Goal: Task Accomplishment & Management: Manage account settings

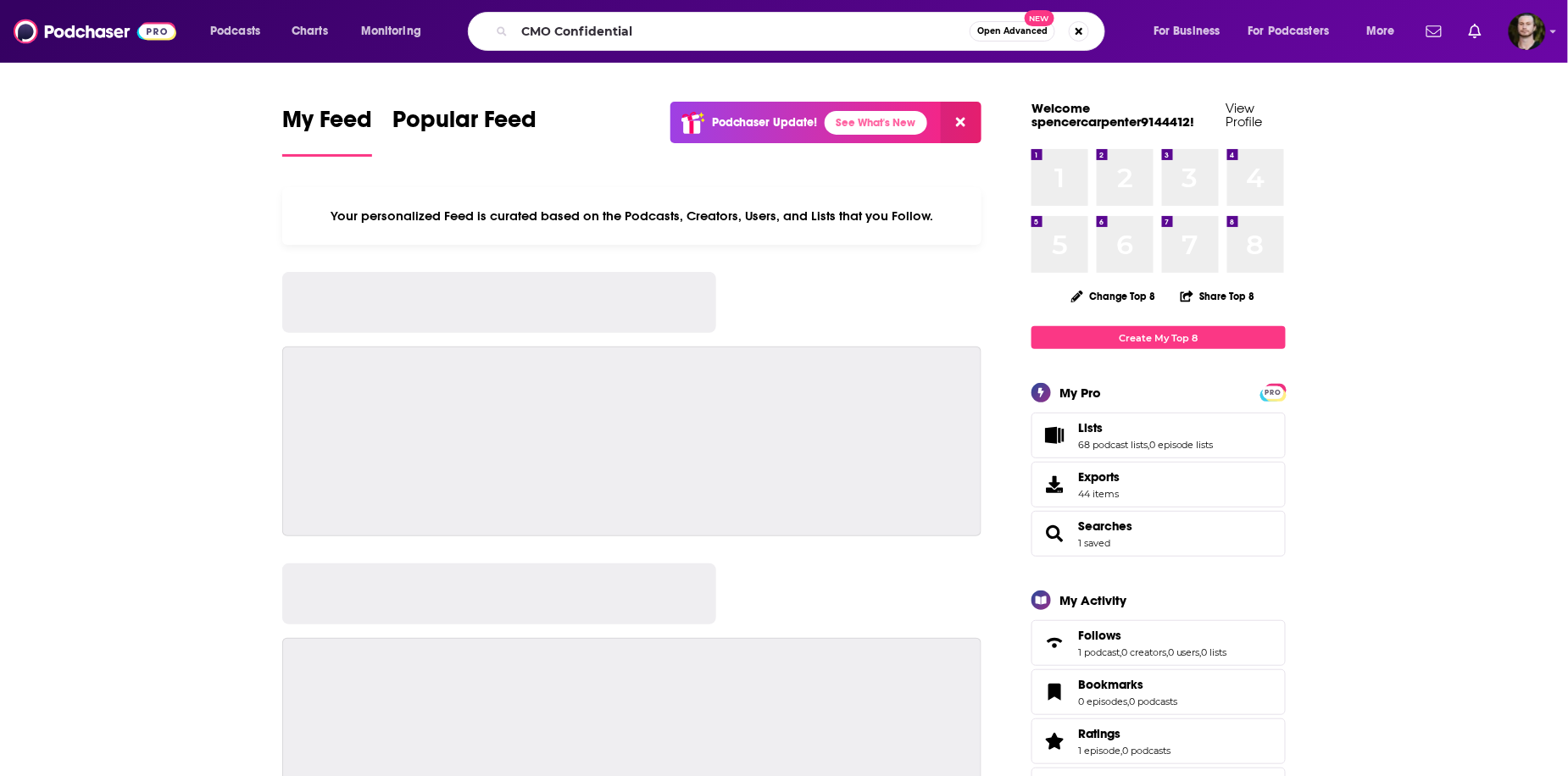
type input "CMO Confidential"
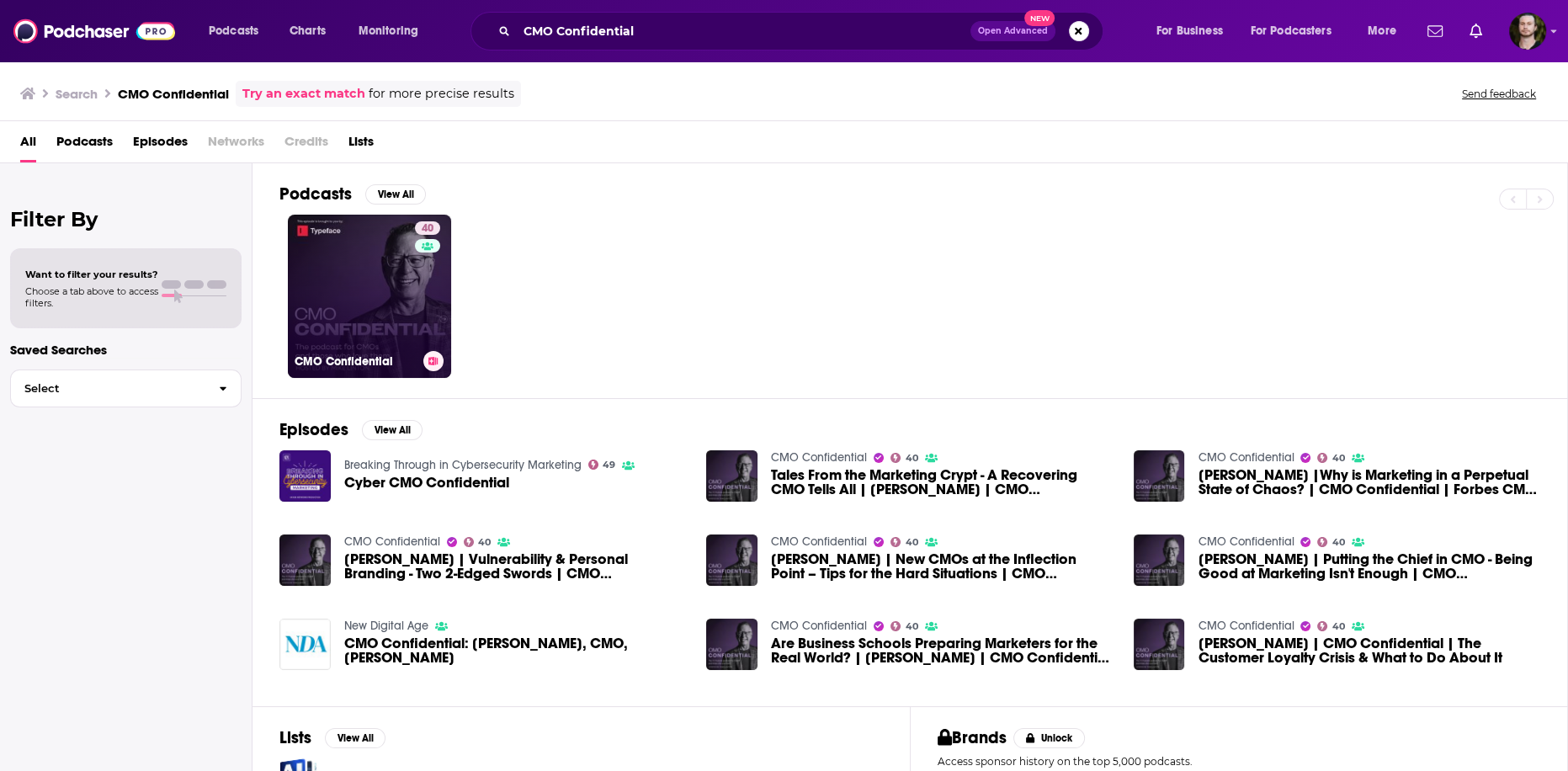
click at [435, 364] on icon at bounding box center [433, 361] width 9 height 8
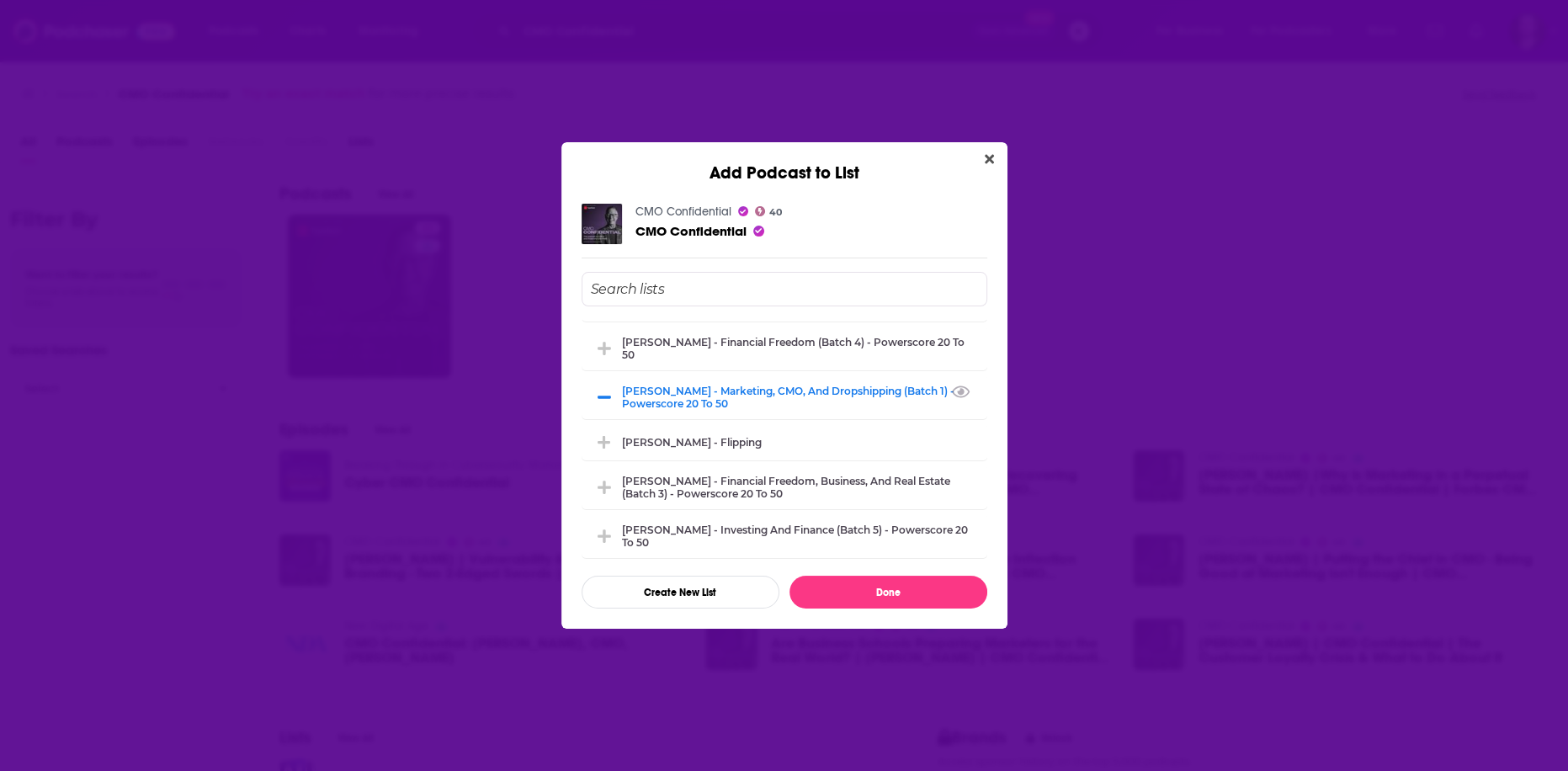
scroll to position [336, 0]
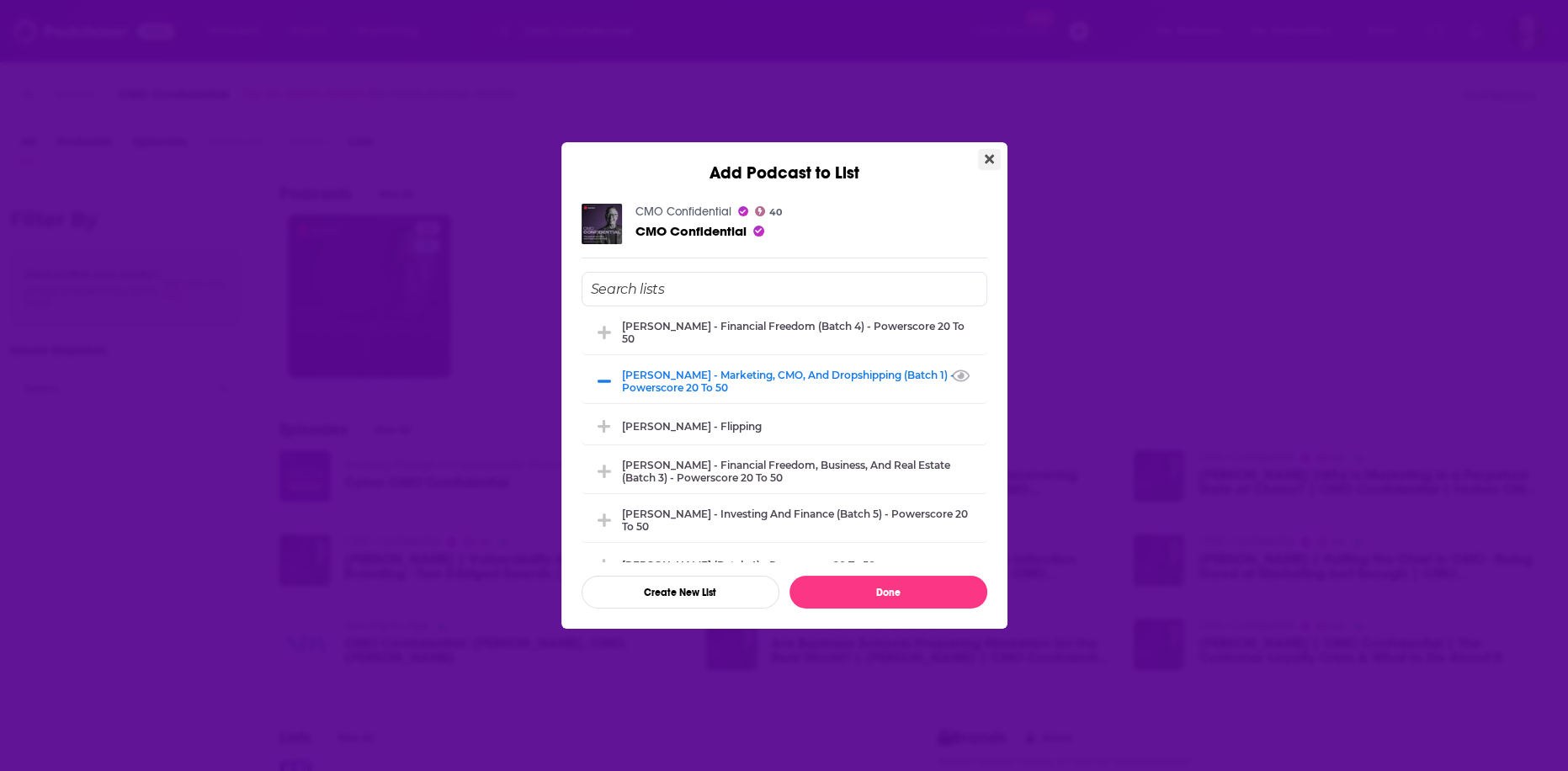
click at [987, 160] on icon "Close" at bounding box center [989, 160] width 9 height 9
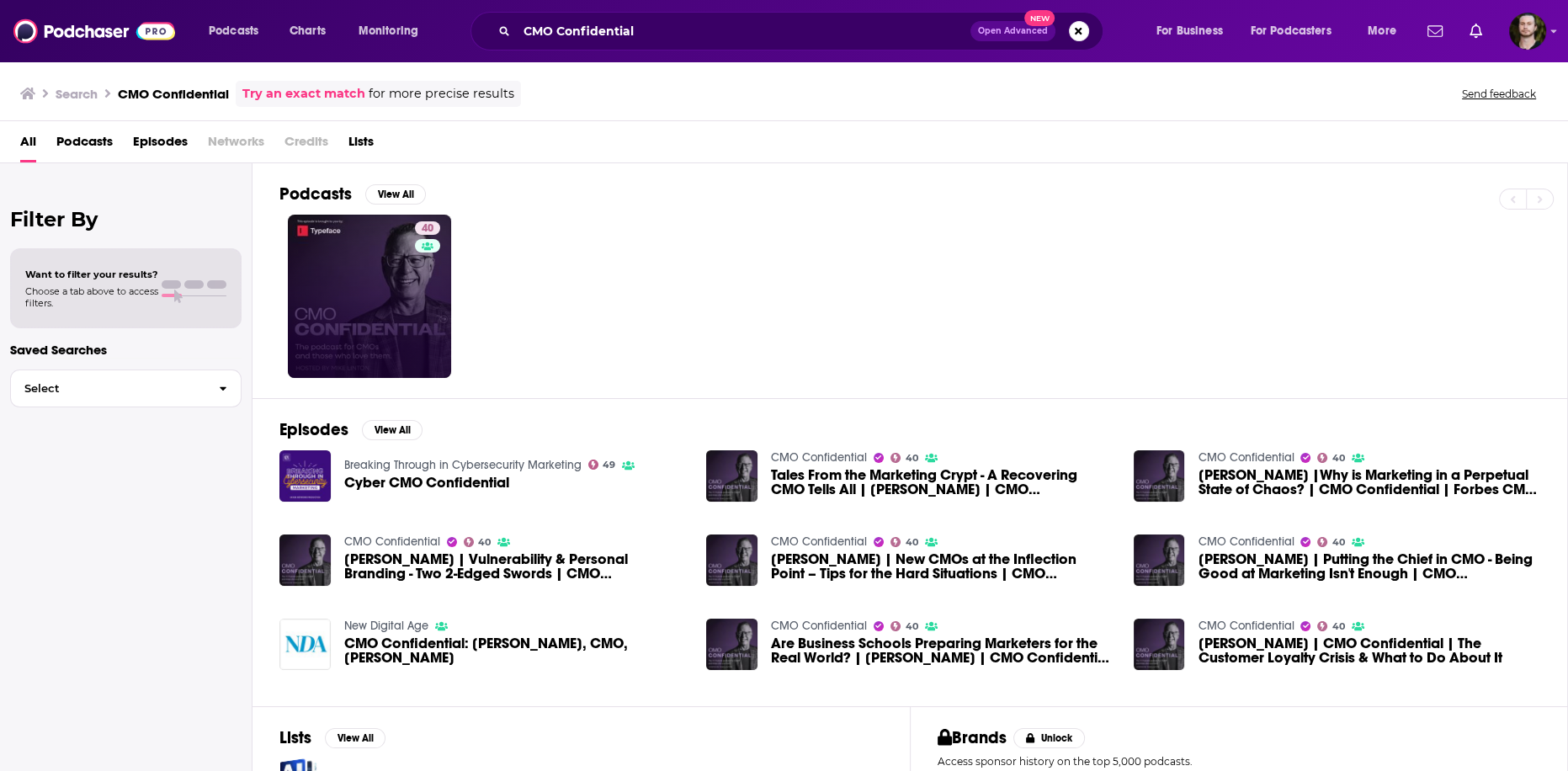
click at [846, 250] on div "40" at bounding box center [923, 296] width 1288 height 163
click at [435, 359] on icon at bounding box center [433, 361] width 9 height 8
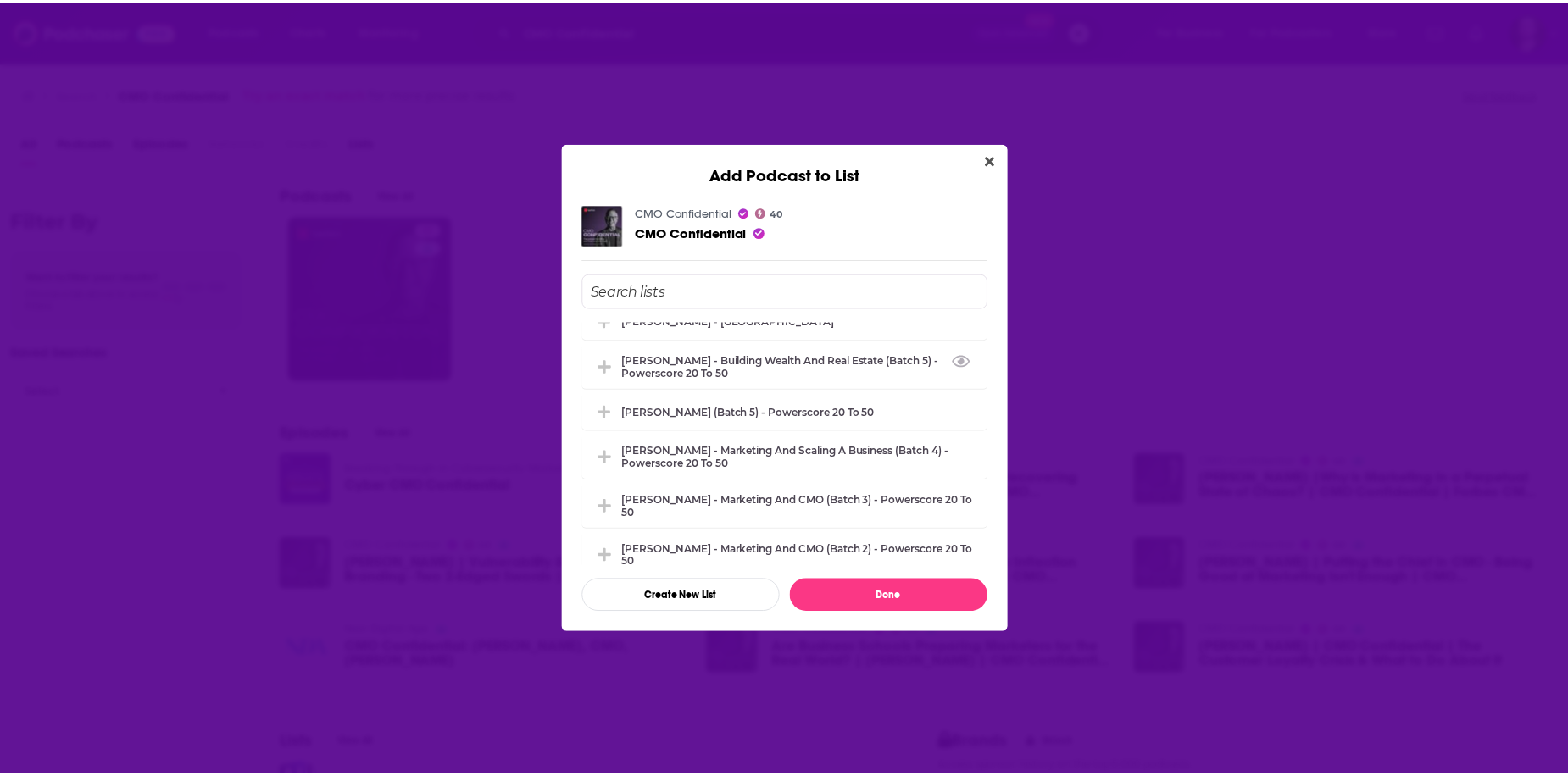
scroll to position [203, 0]
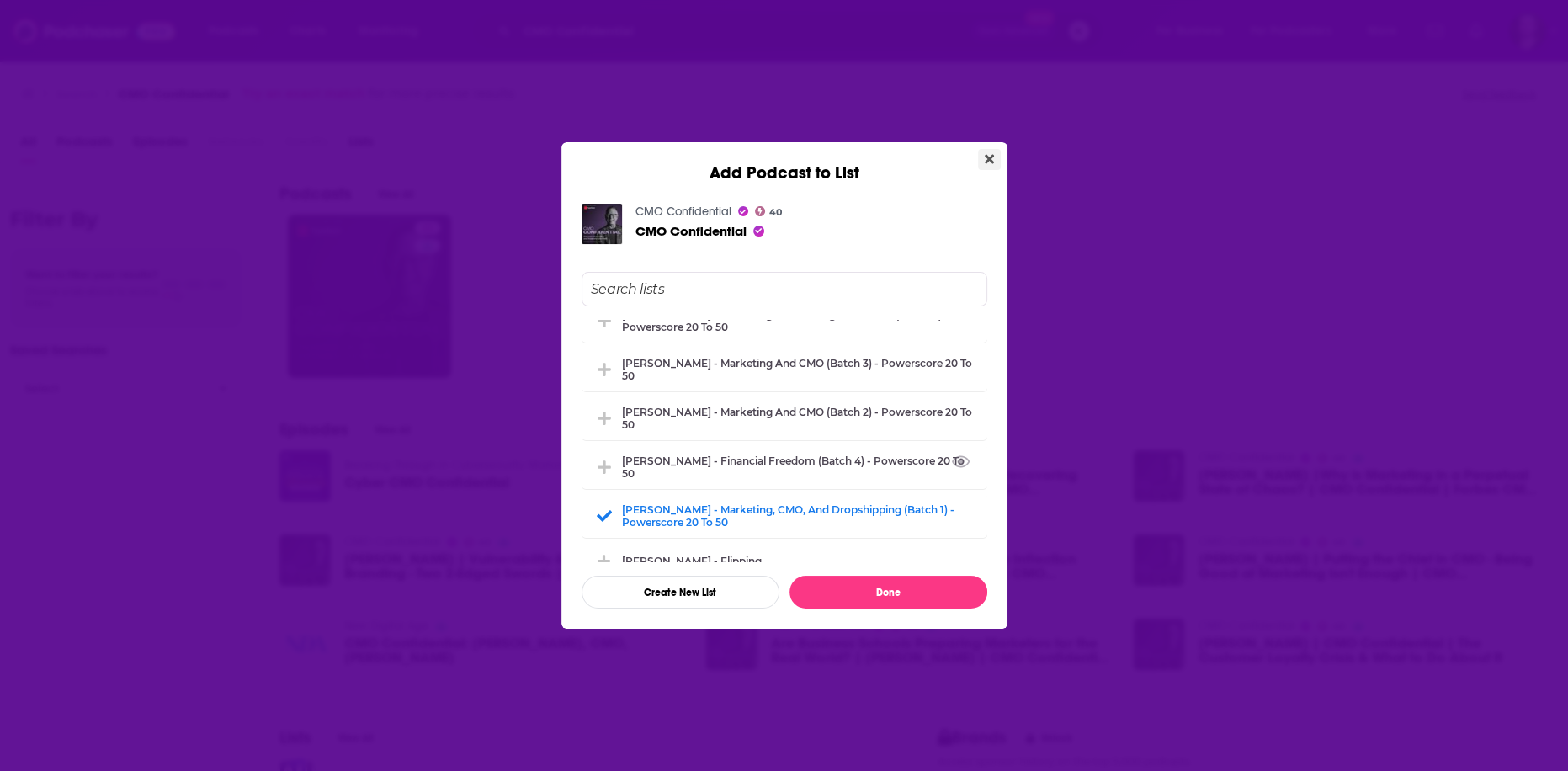
click at [993, 152] on button "Close" at bounding box center [989, 160] width 22 height 21
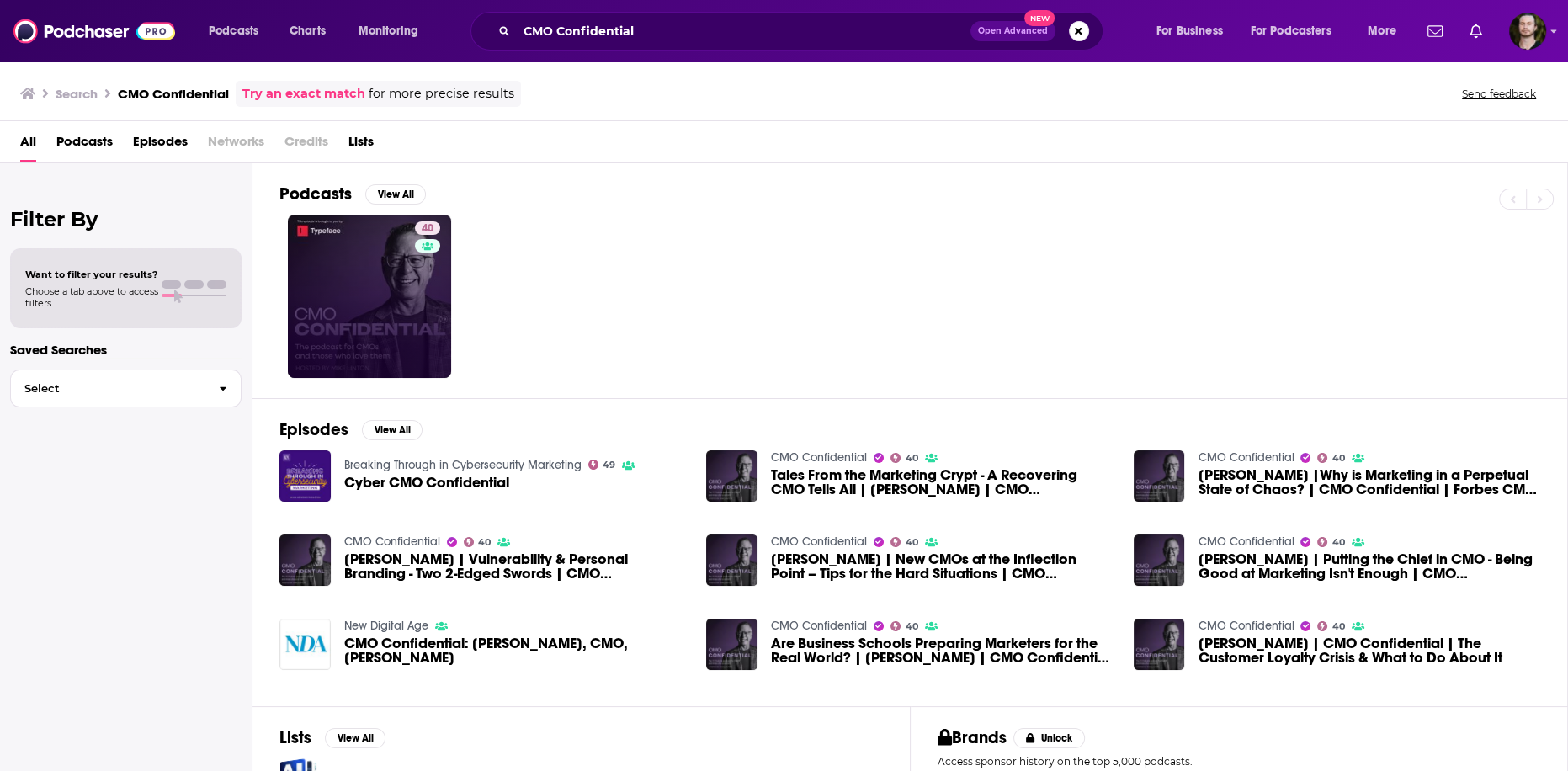
drag, startPoint x: 757, startPoint y: 304, endPoint x: 763, endPoint y: 292, distance: 13.4
click at [757, 305] on div "40" at bounding box center [923, 296] width 1288 height 163
click at [381, 302] on link "40 CMO Confidential" at bounding box center [369, 296] width 163 height 163
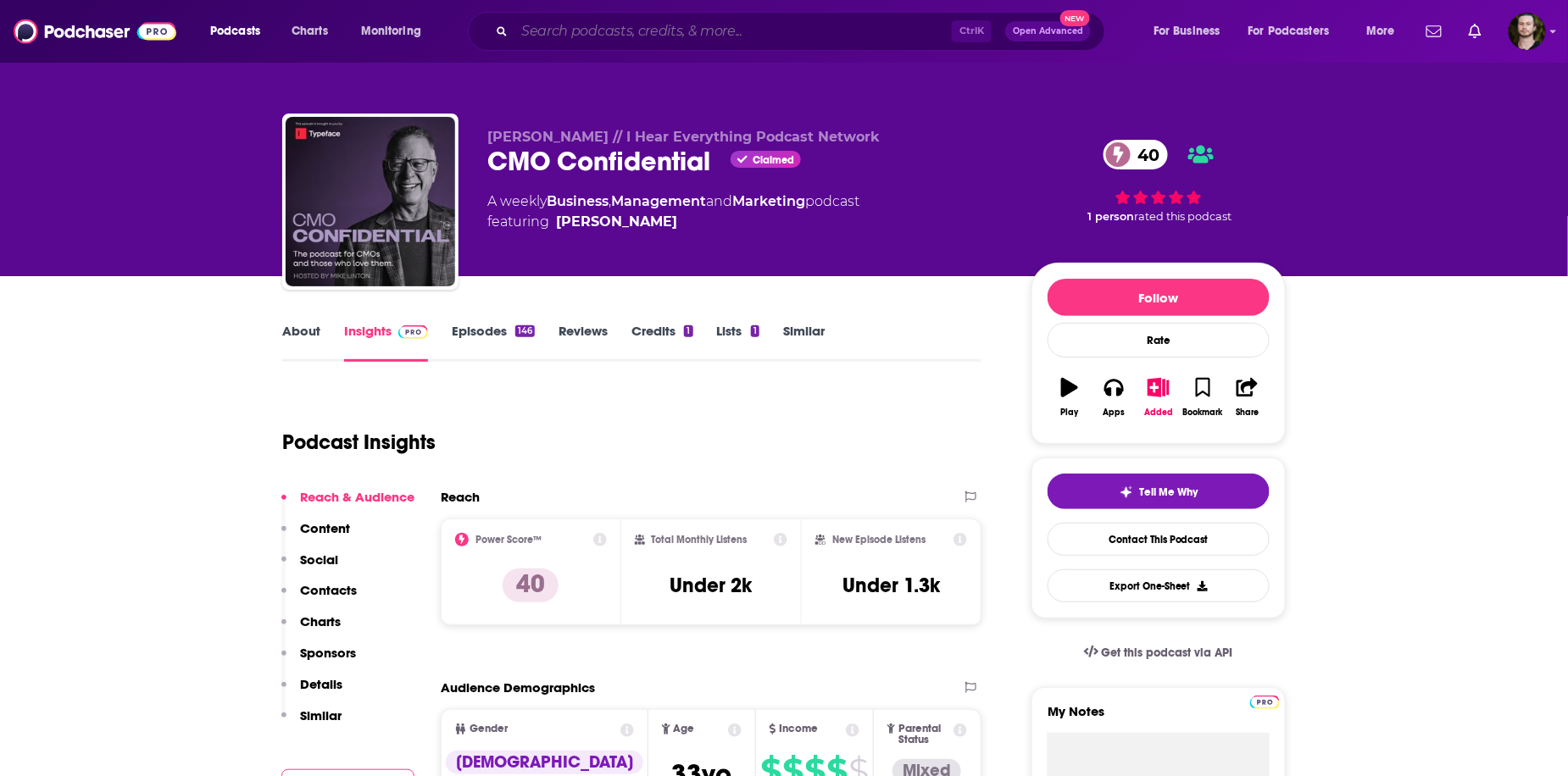
click at [624, 38] on input "Search podcasts, credits, & more..." at bounding box center [733, 31] width 437 height 27
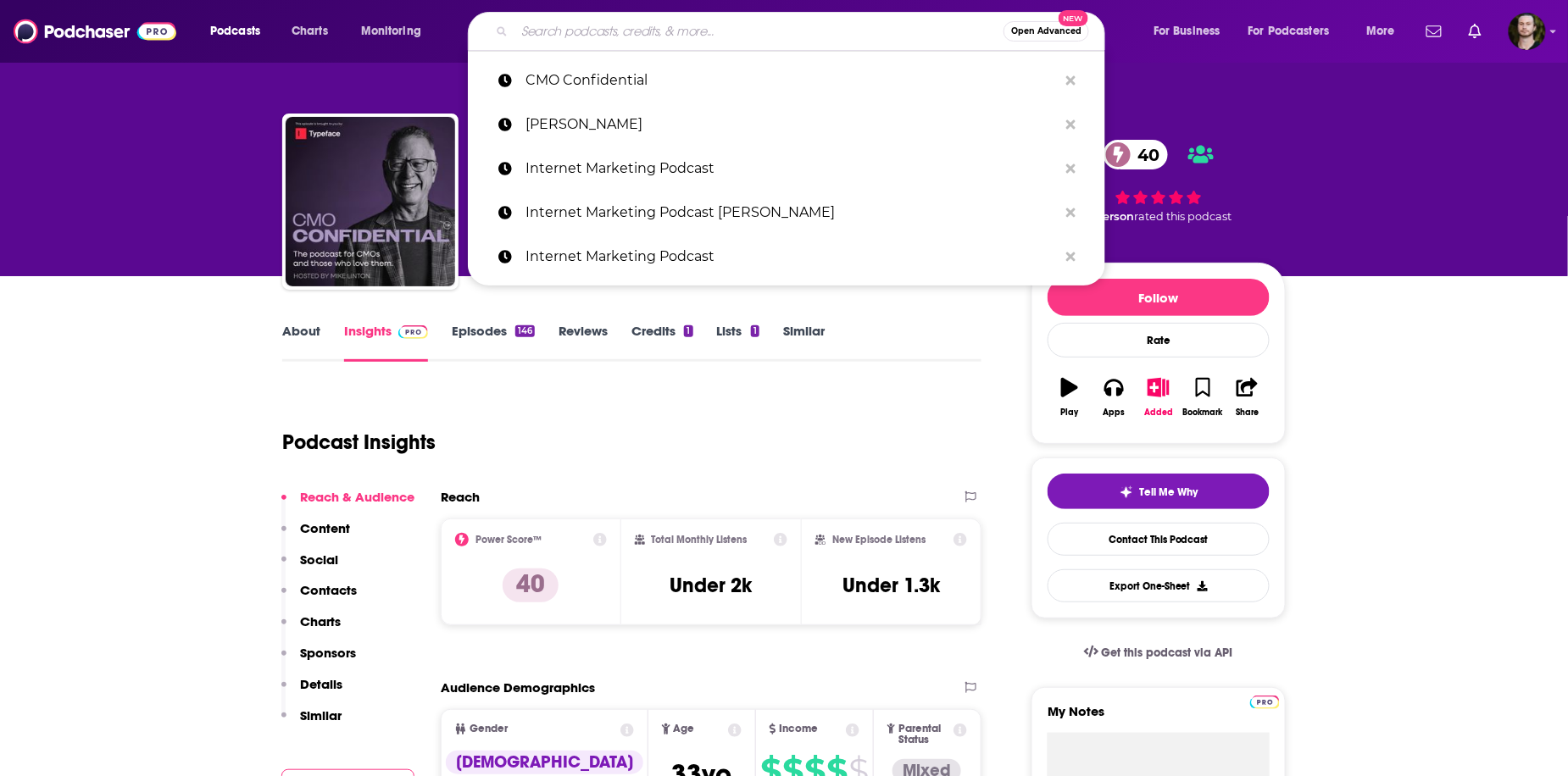
paste input "Rockstar CMO FM"
type input "Rockstar CMO FM"
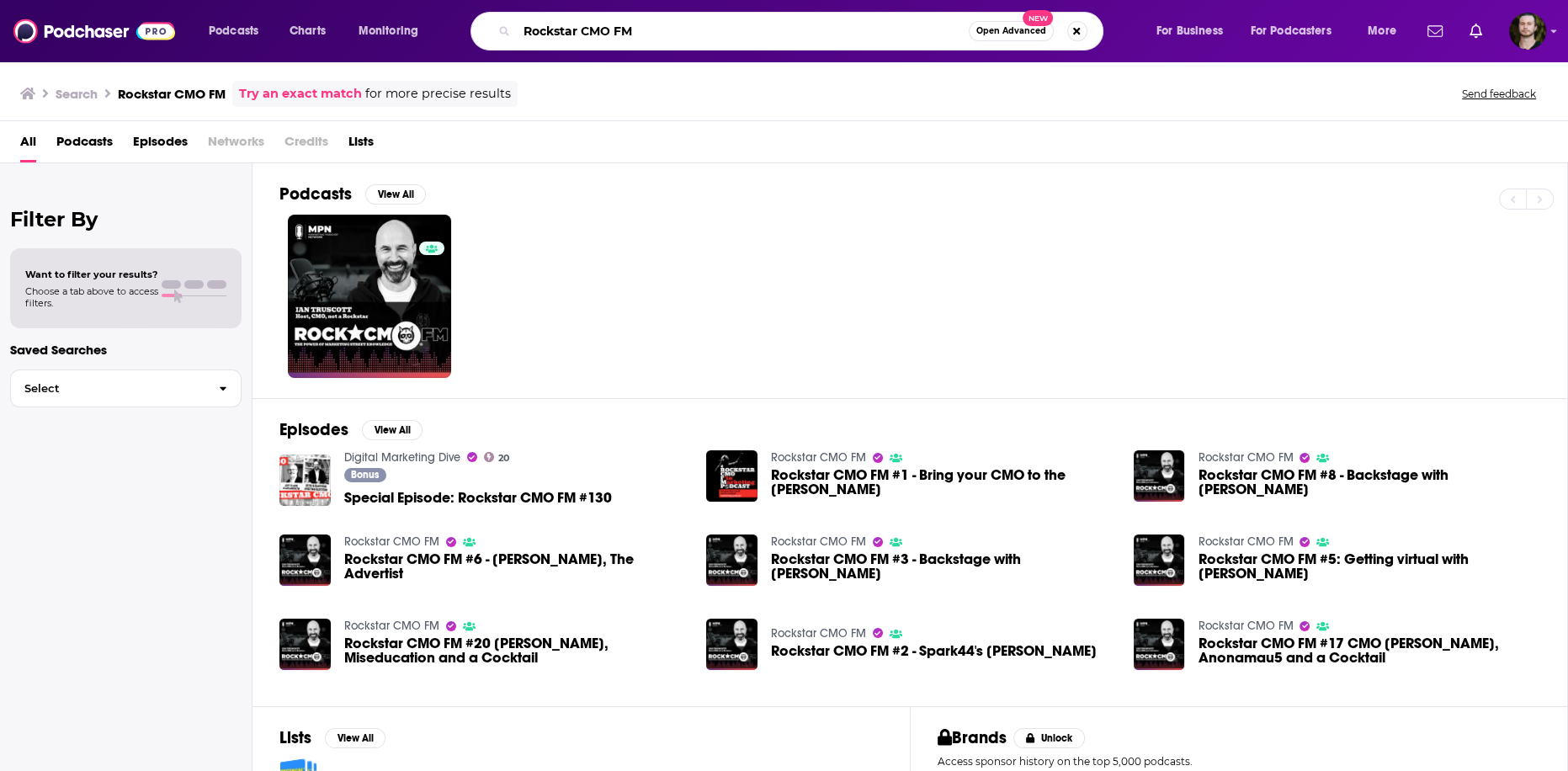
click at [774, 36] on input "Rockstar CMO FM" at bounding box center [742, 31] width 452 height 27
type input "cmo convo"
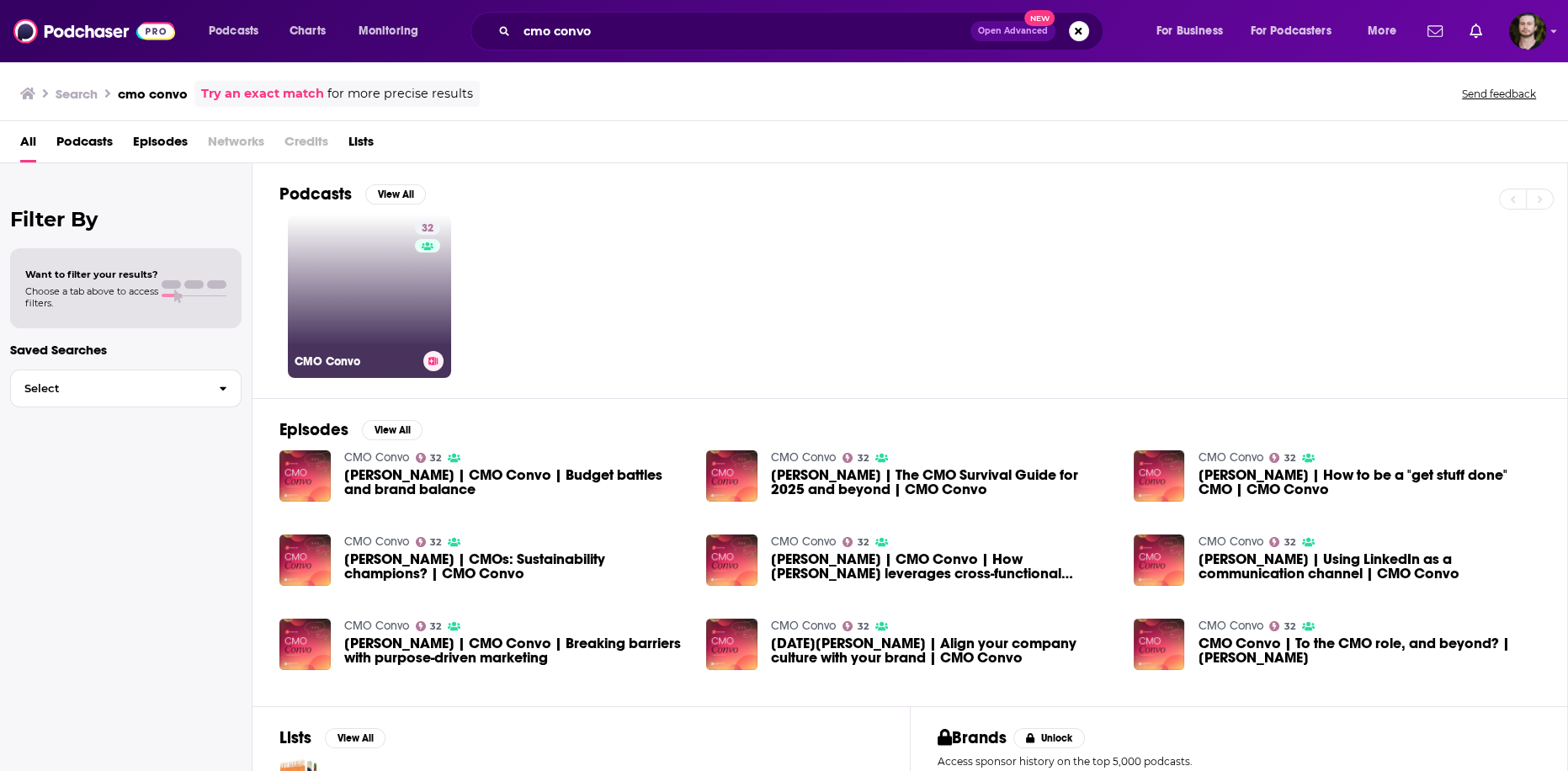
click at [431, 363] on icon at bounding box center [433, 361] width 9 height 8
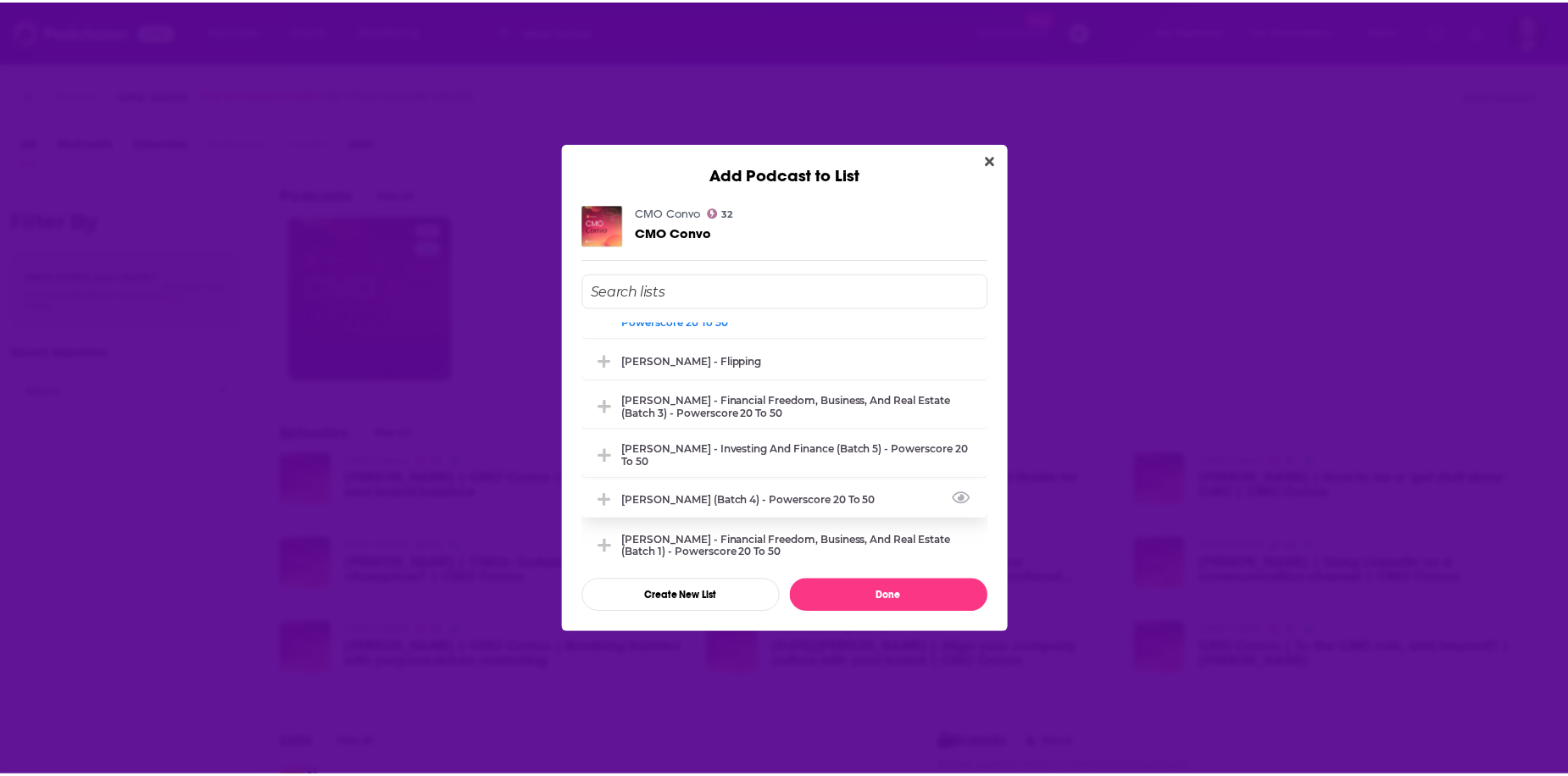
scroll to position [271, 0]
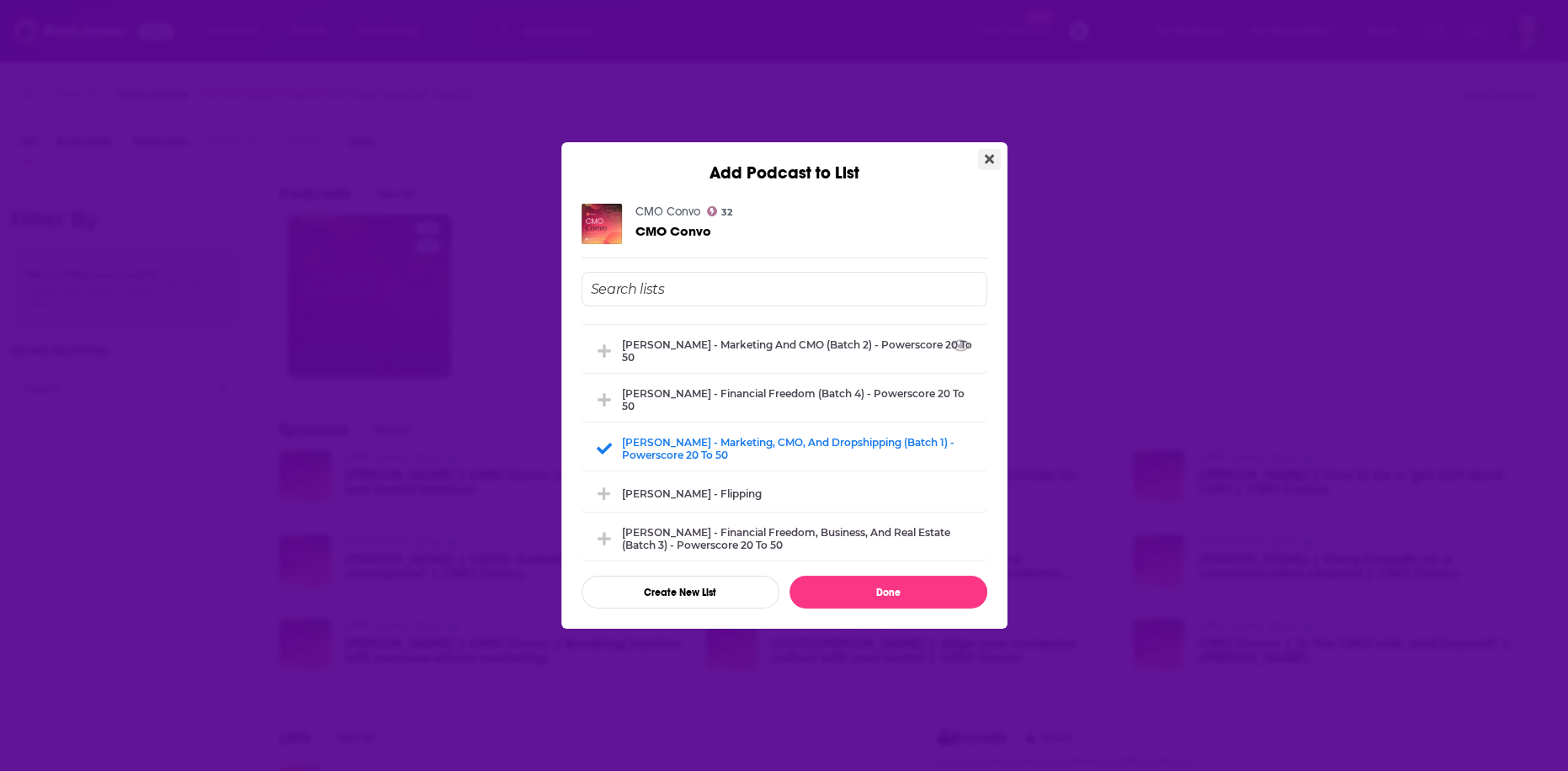
click at [988, 164] on icon "Close" at bounding box center [989, 159] width 9 height 13
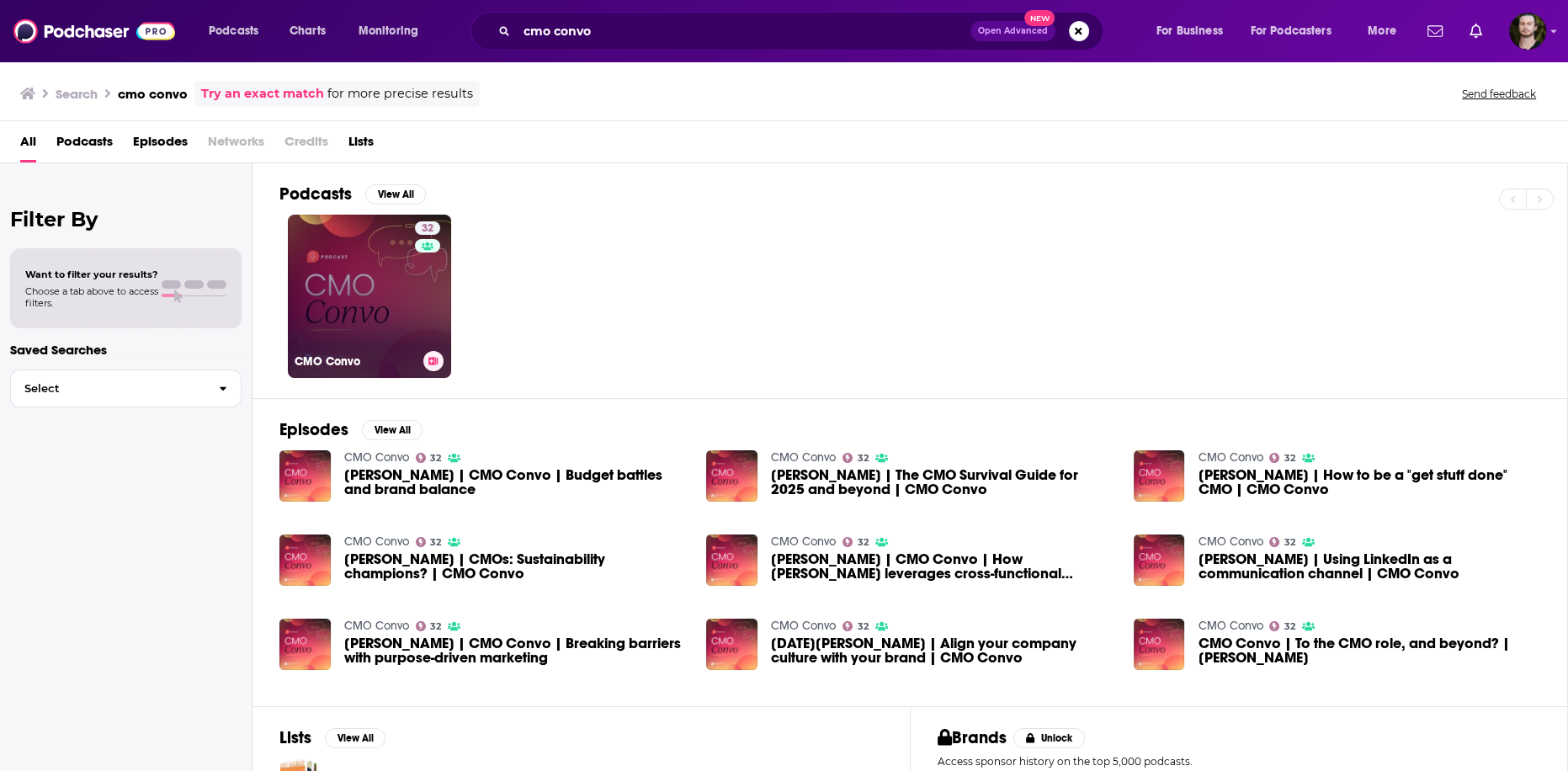
click at [412, 332] on link "32 CMO Convo" at bounding box center [369, 296] width 163 height 163
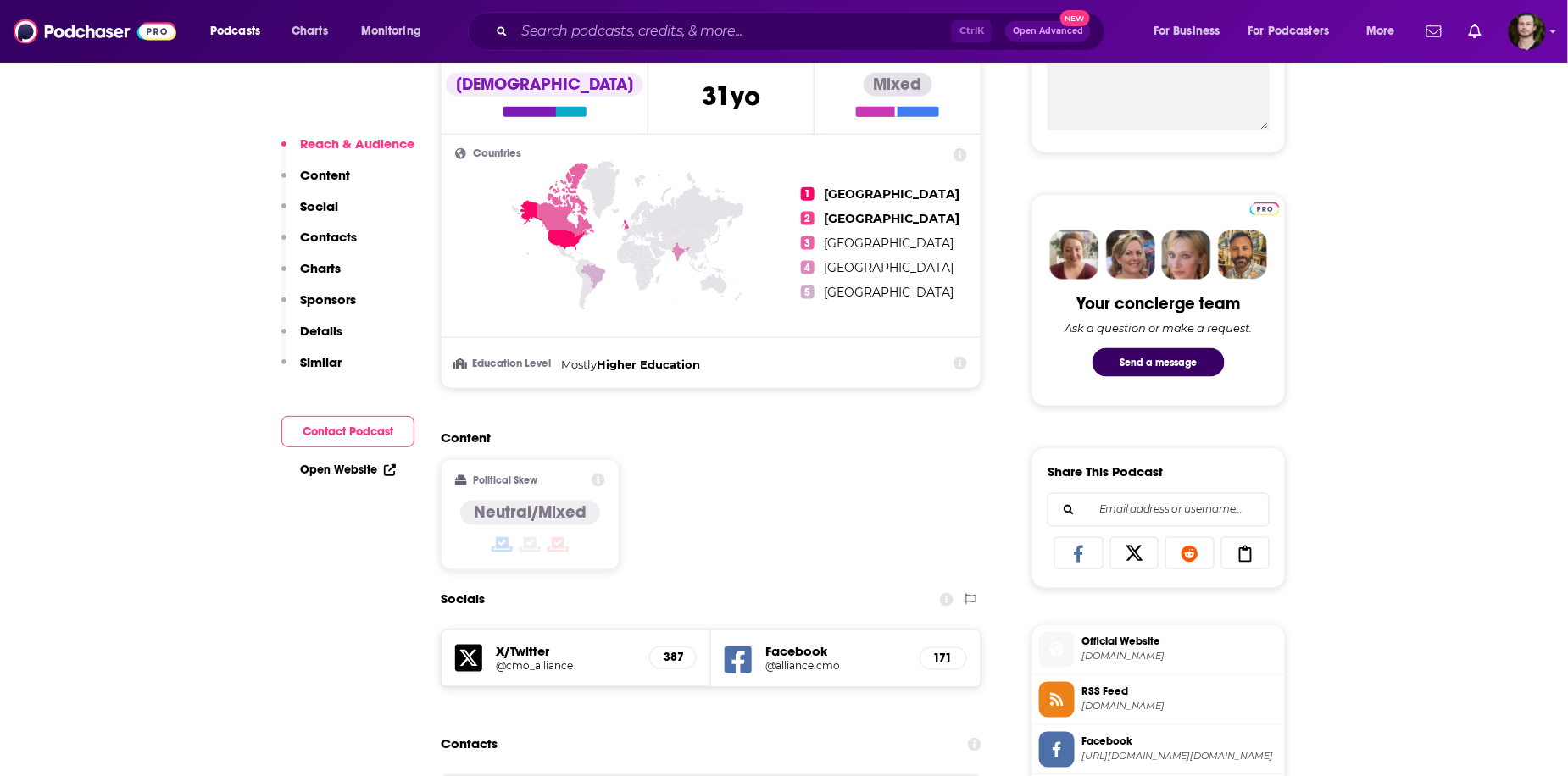
scroll to position [814, 0]
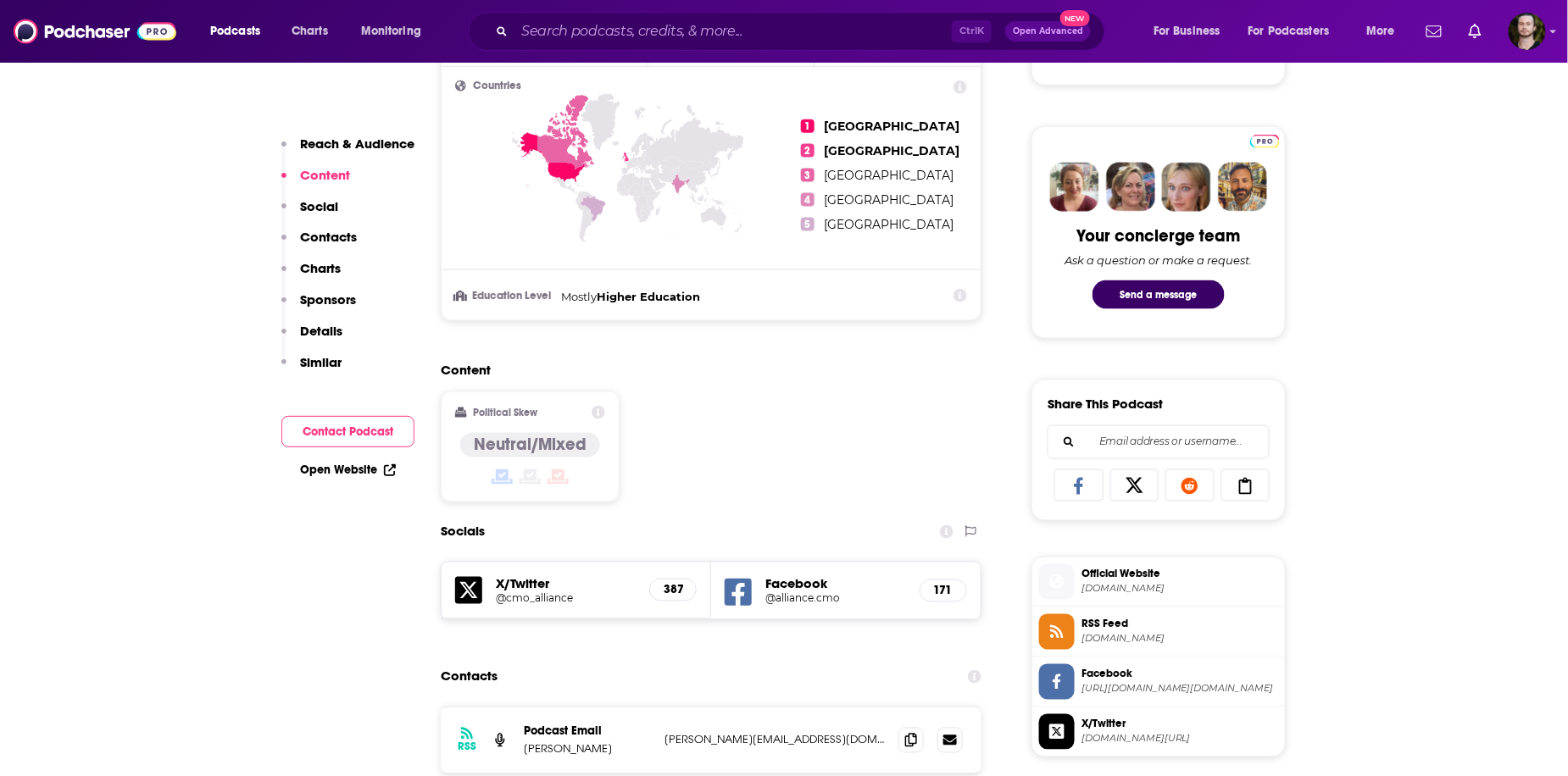
scroll to position [949, 0]
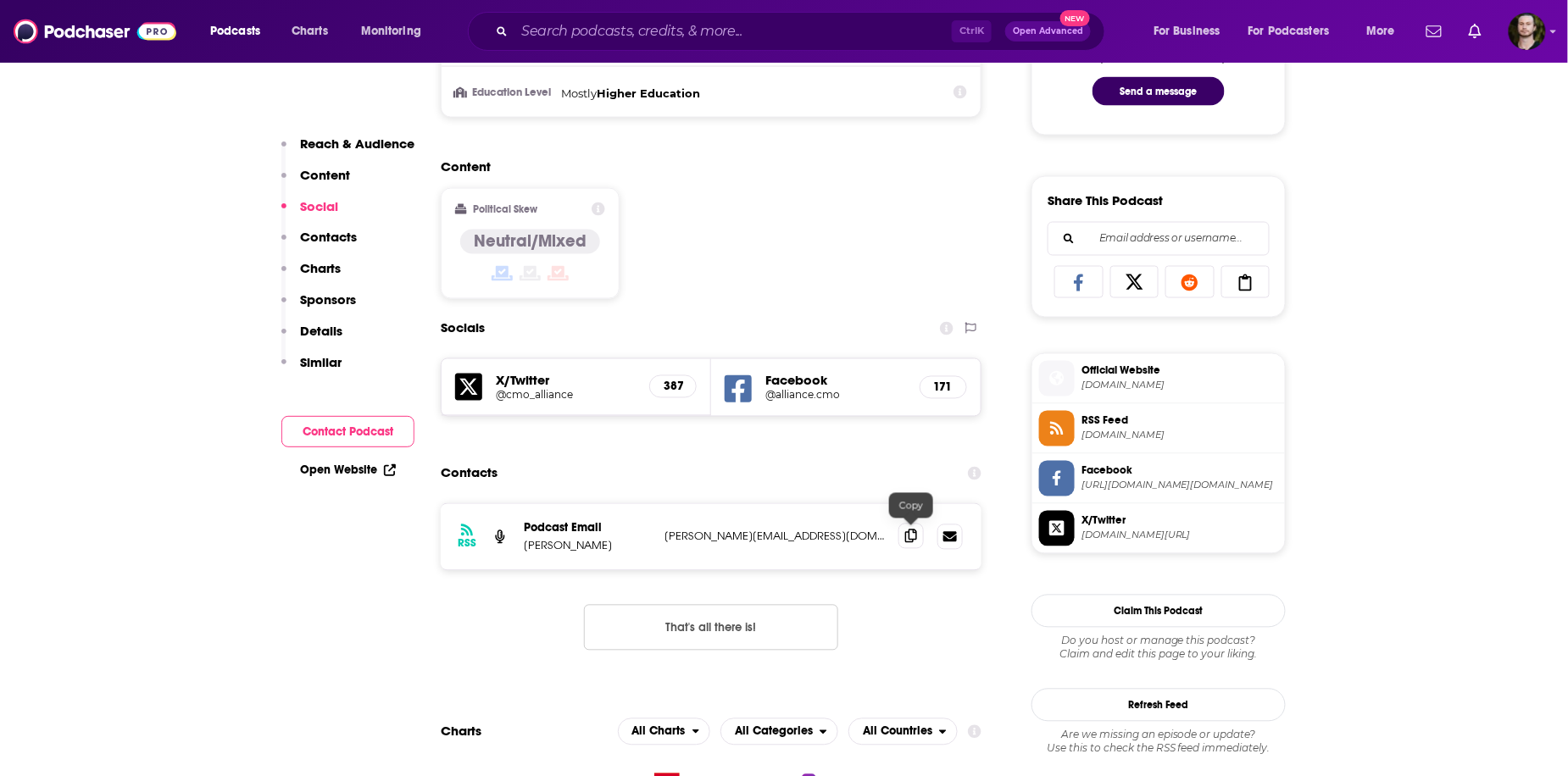
click at [909, 540] on icon at bounding box center [911, 536] width 12 height 13
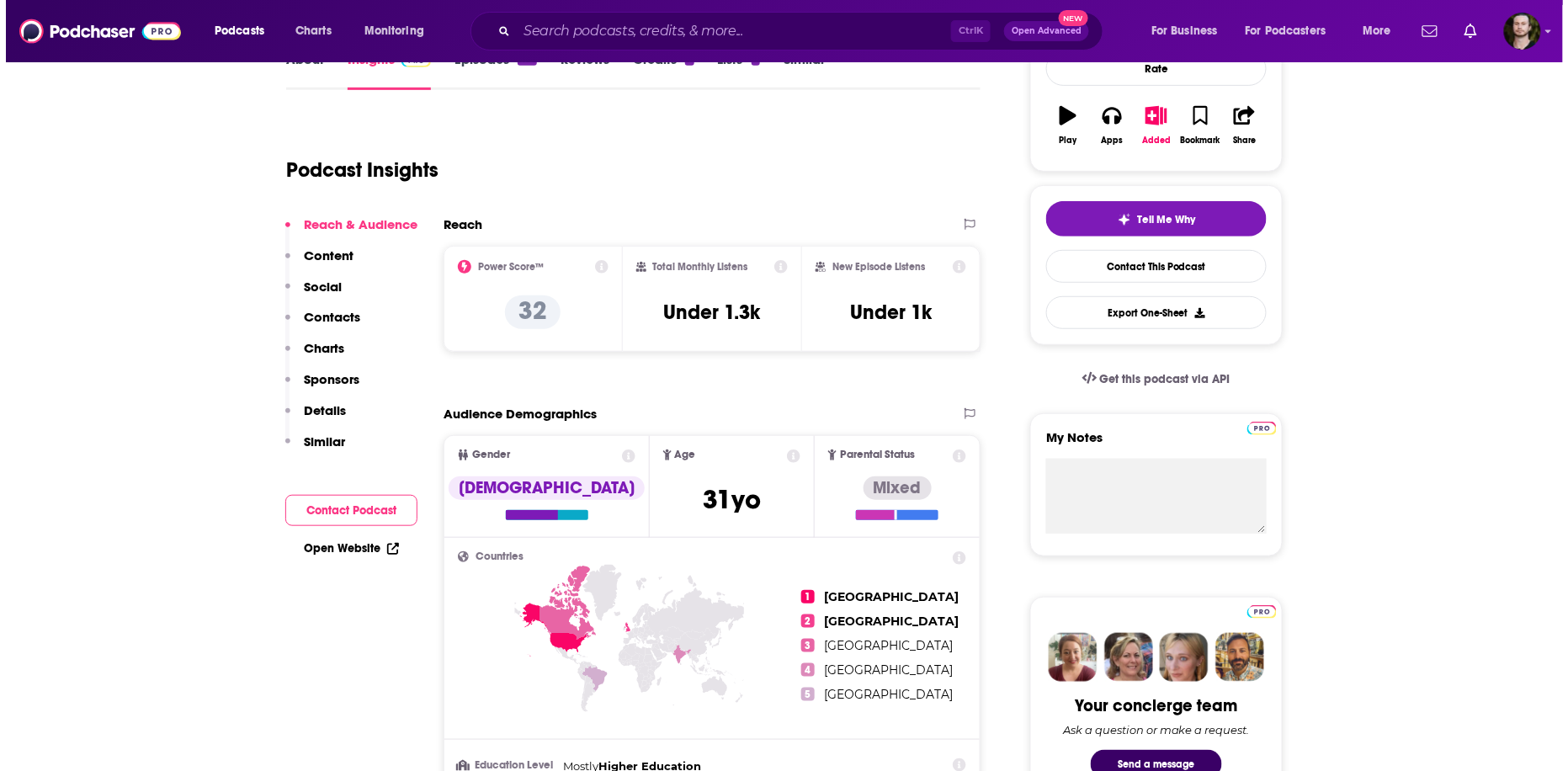
scroll to position [0, 0]
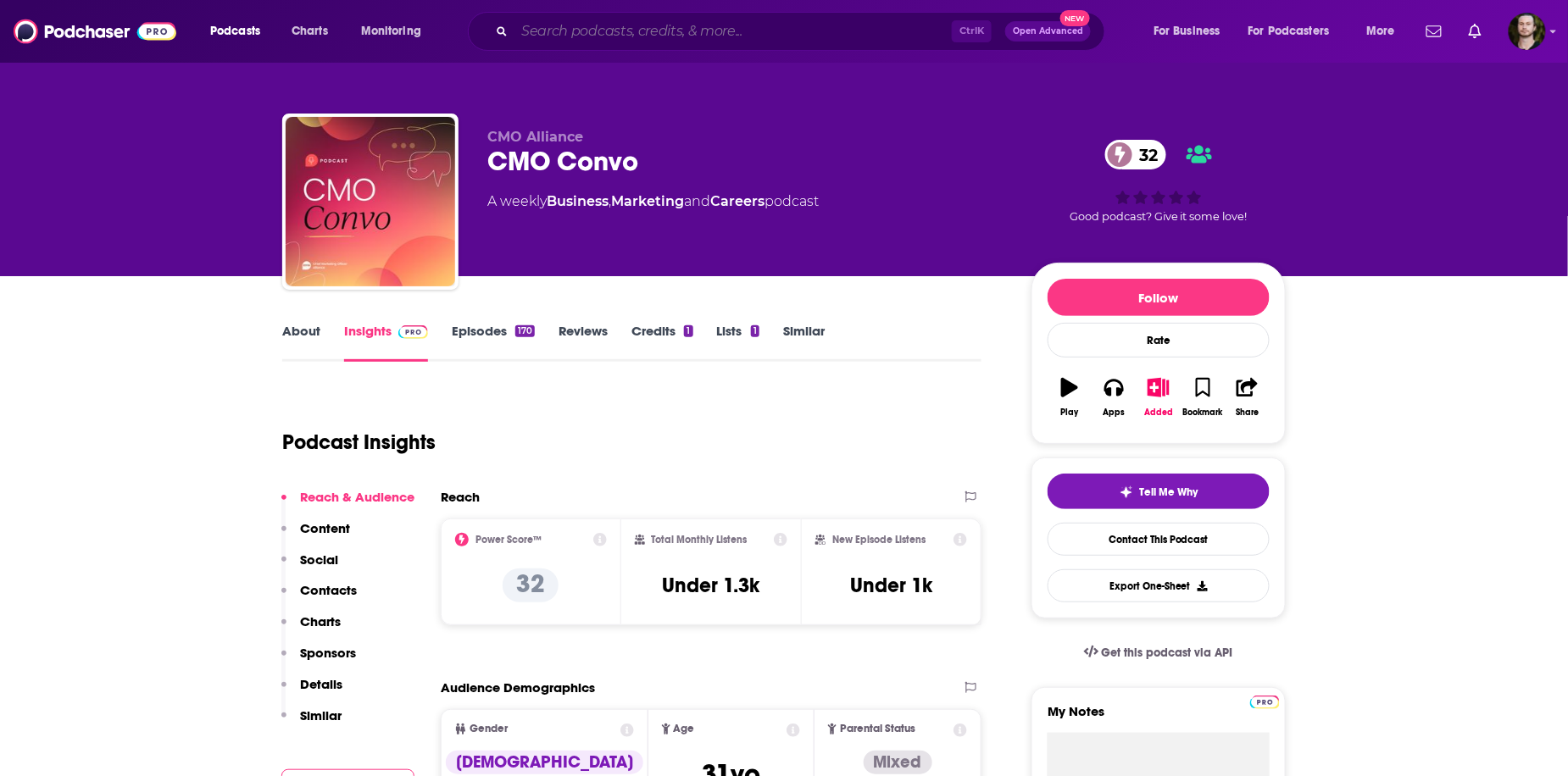
click at [647, 33] on input "Search podcasts, credits, & more..." at bounding box center [733, 31] width 437 height 27
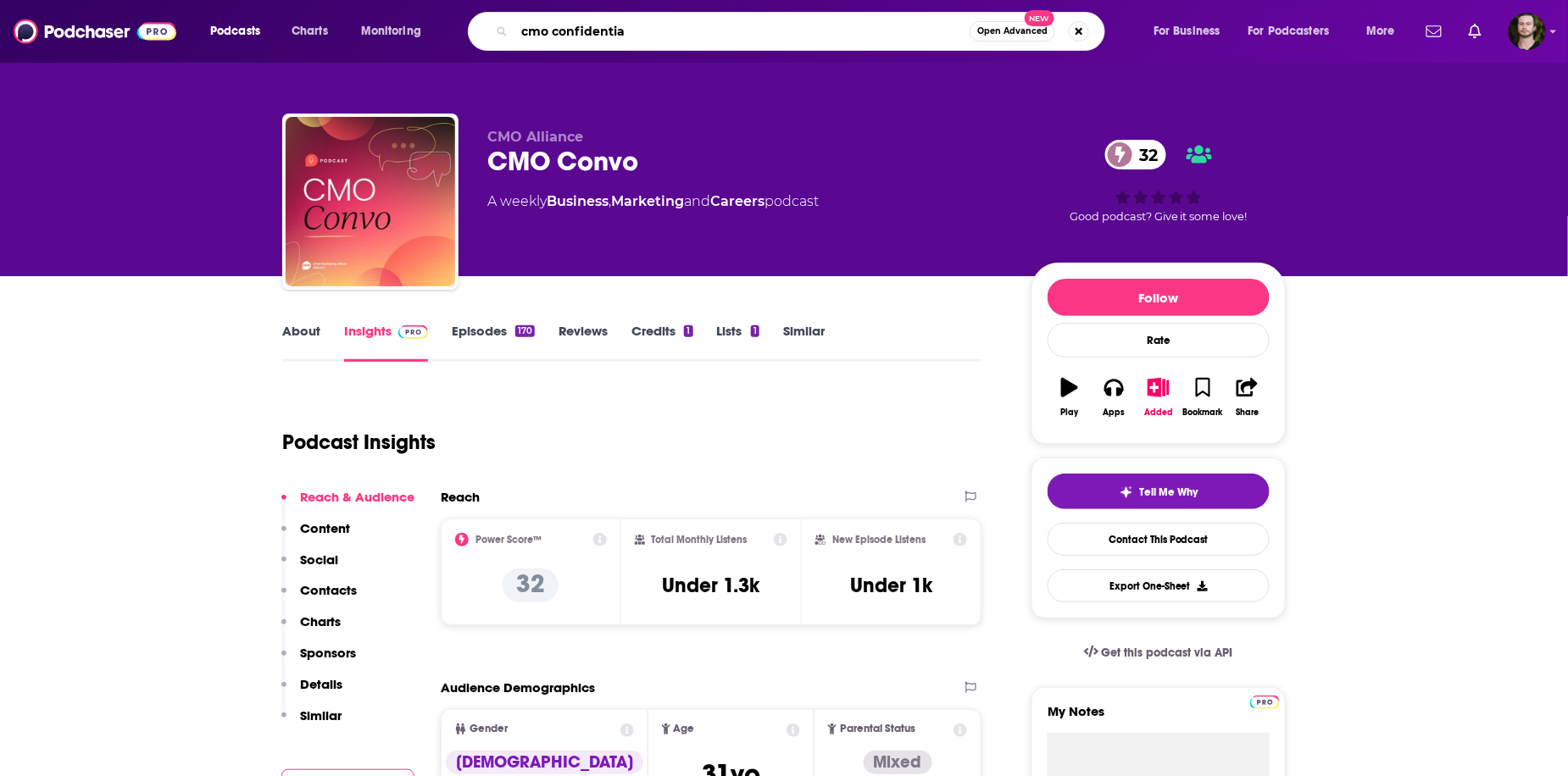
type input "cmo confidential"
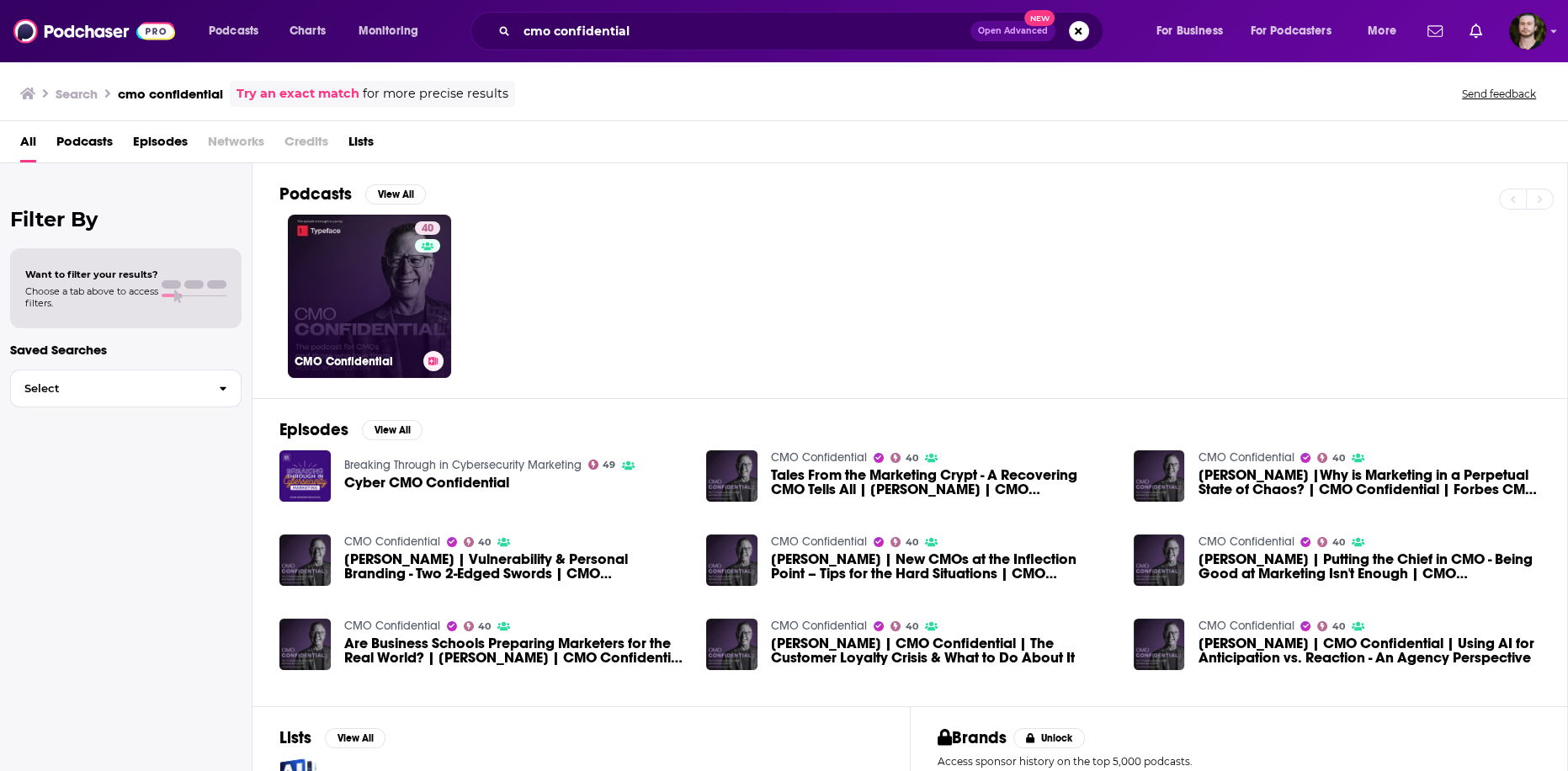
click at [433, 366] on button at bounding box center [433, 361] width 21 height 21
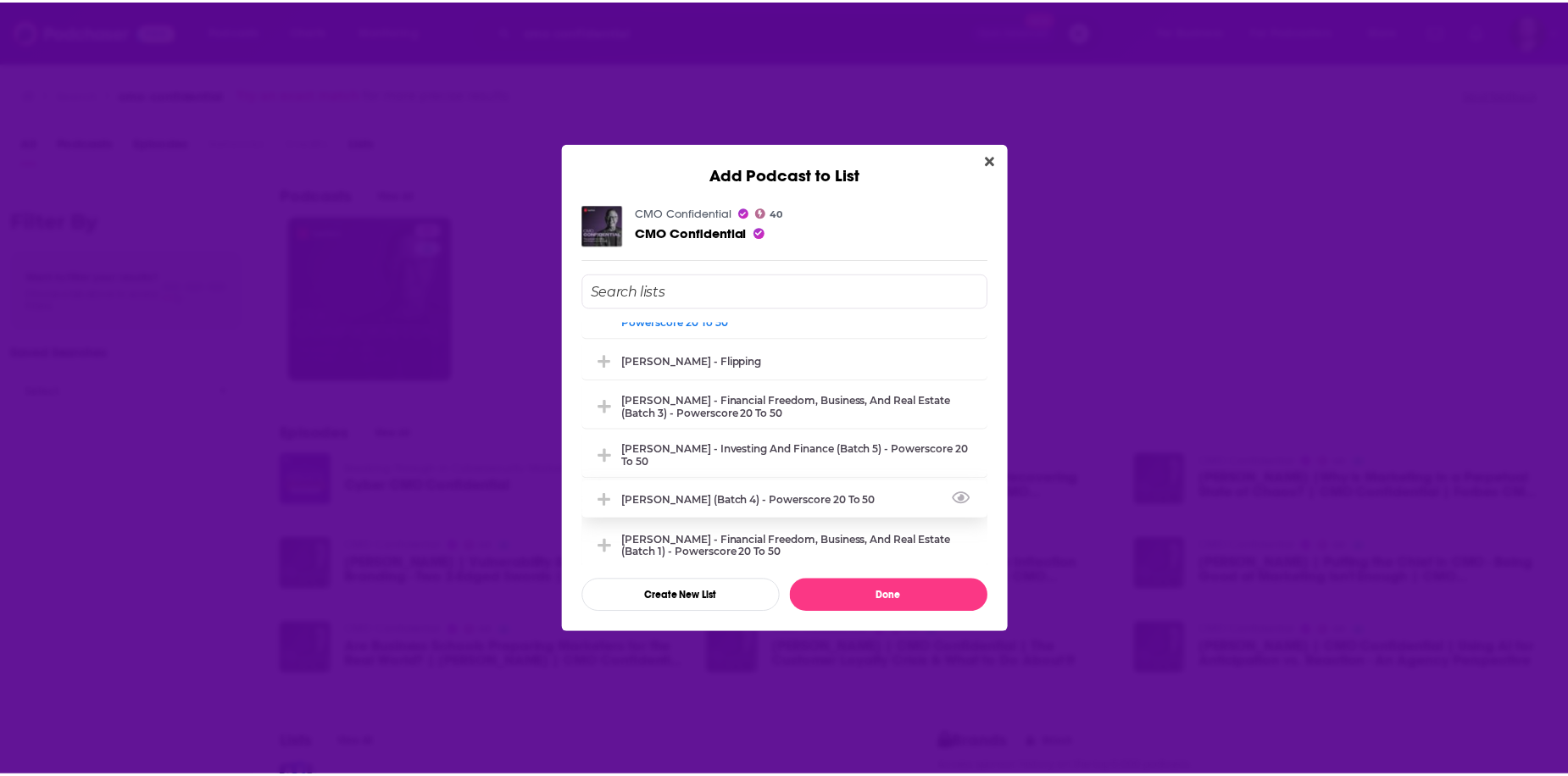
scroll to position [271, 0]
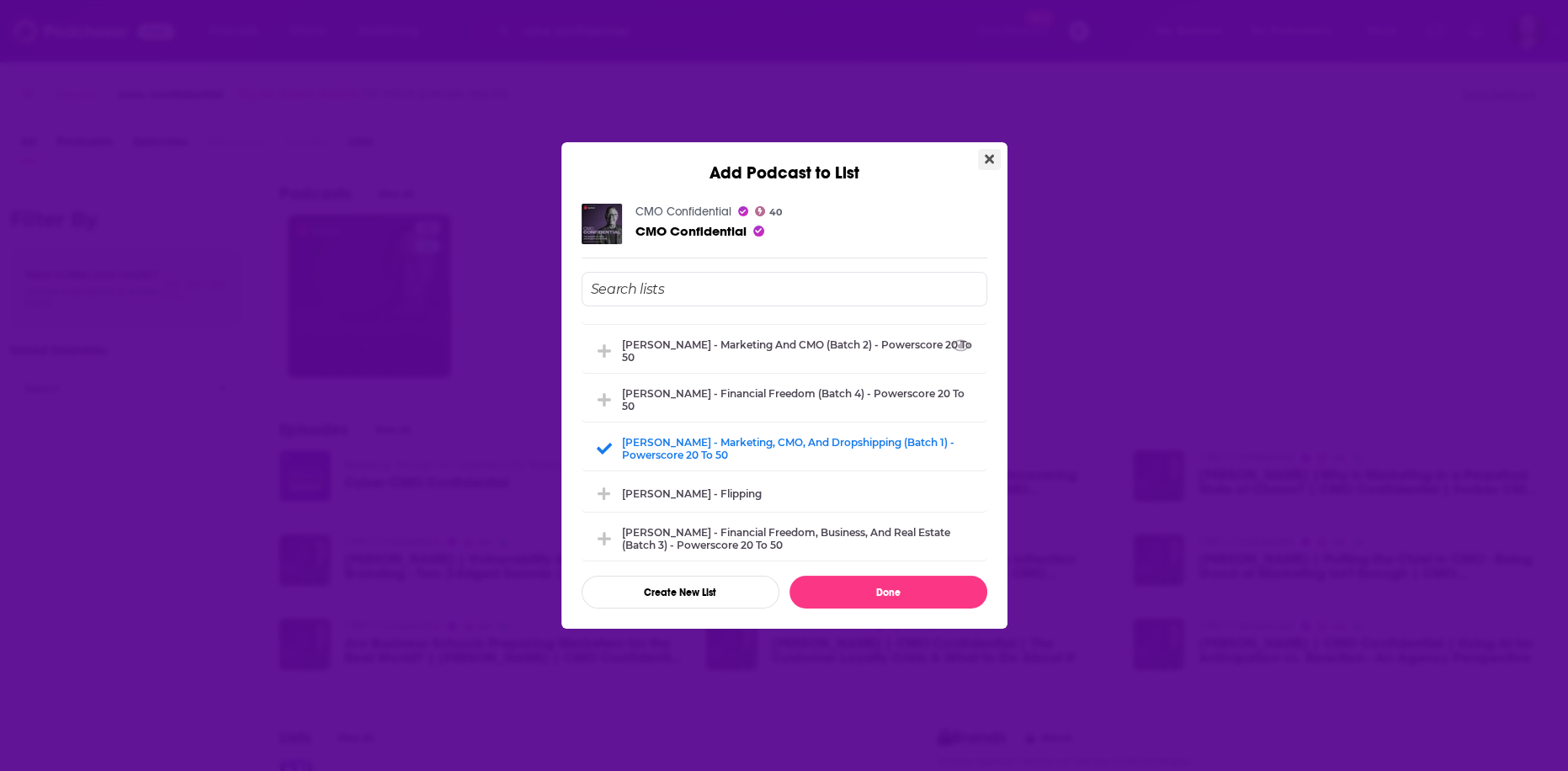
click at [987, 157] on icon "Close" at bounding box center [989, 160] width 9 height 9
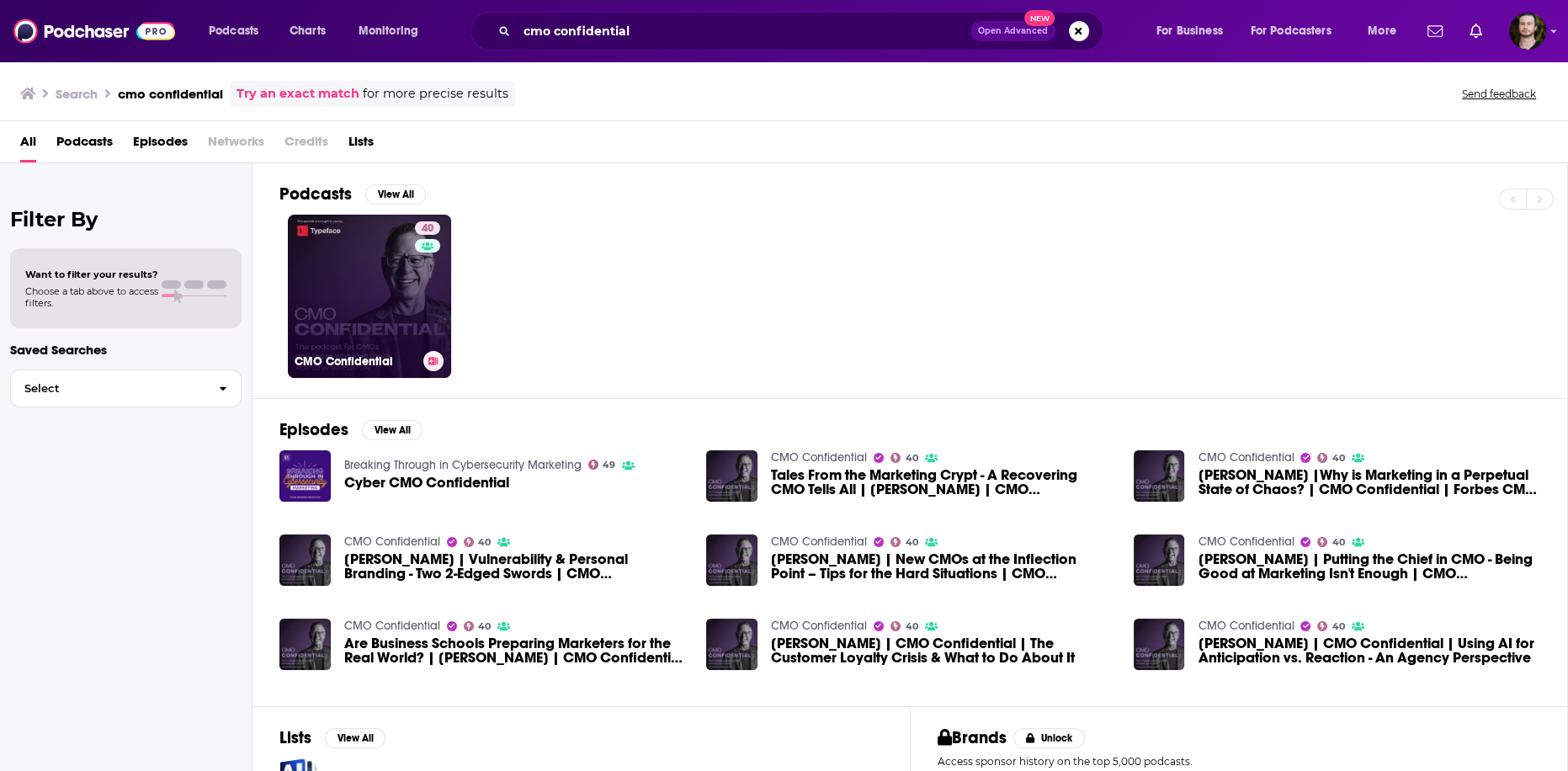
click at [339, 272] on link "40 CMO Confidential" at bounding box center [369, 296] width 163 height 163
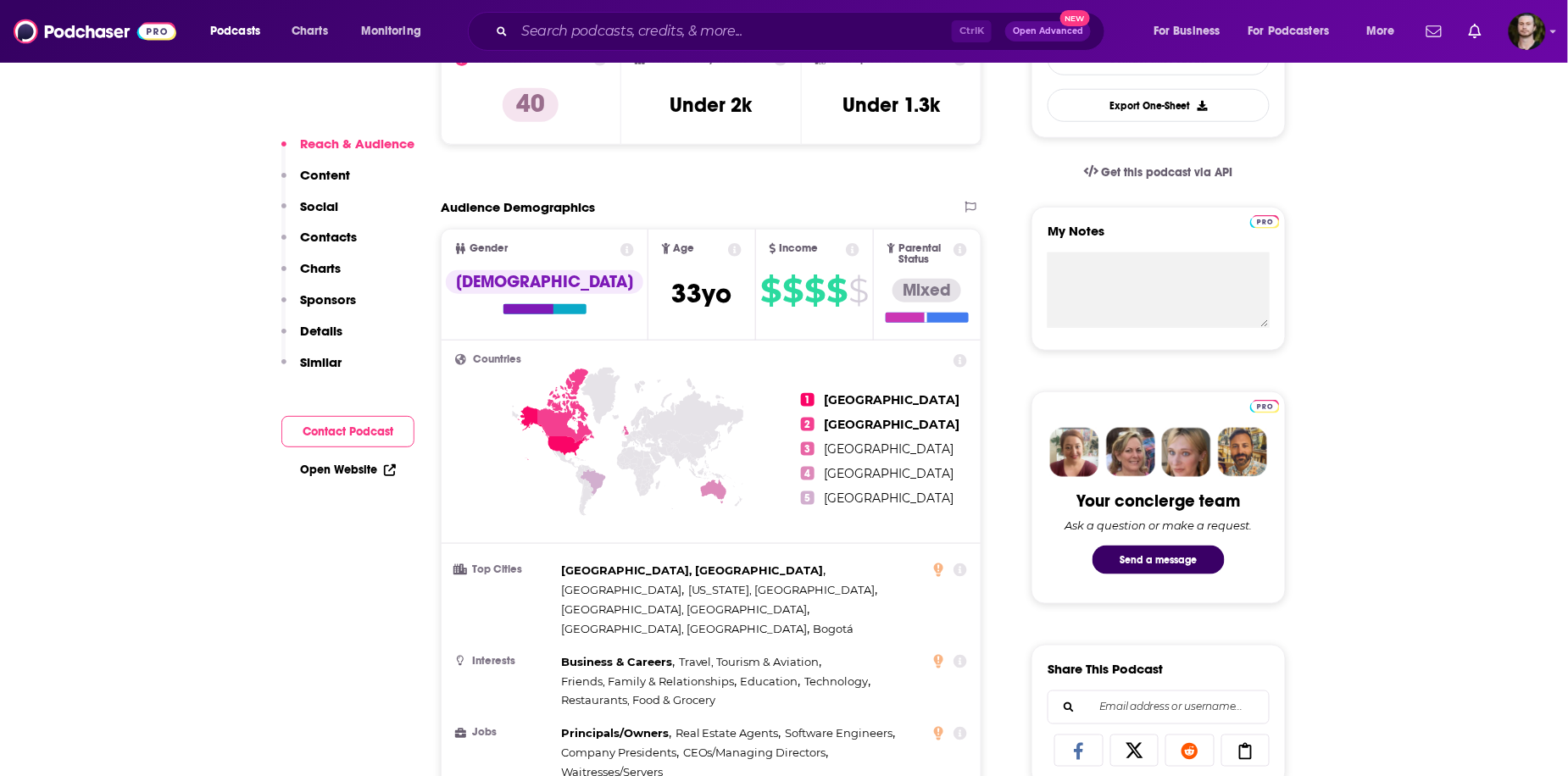
scroll to position [745, 0]
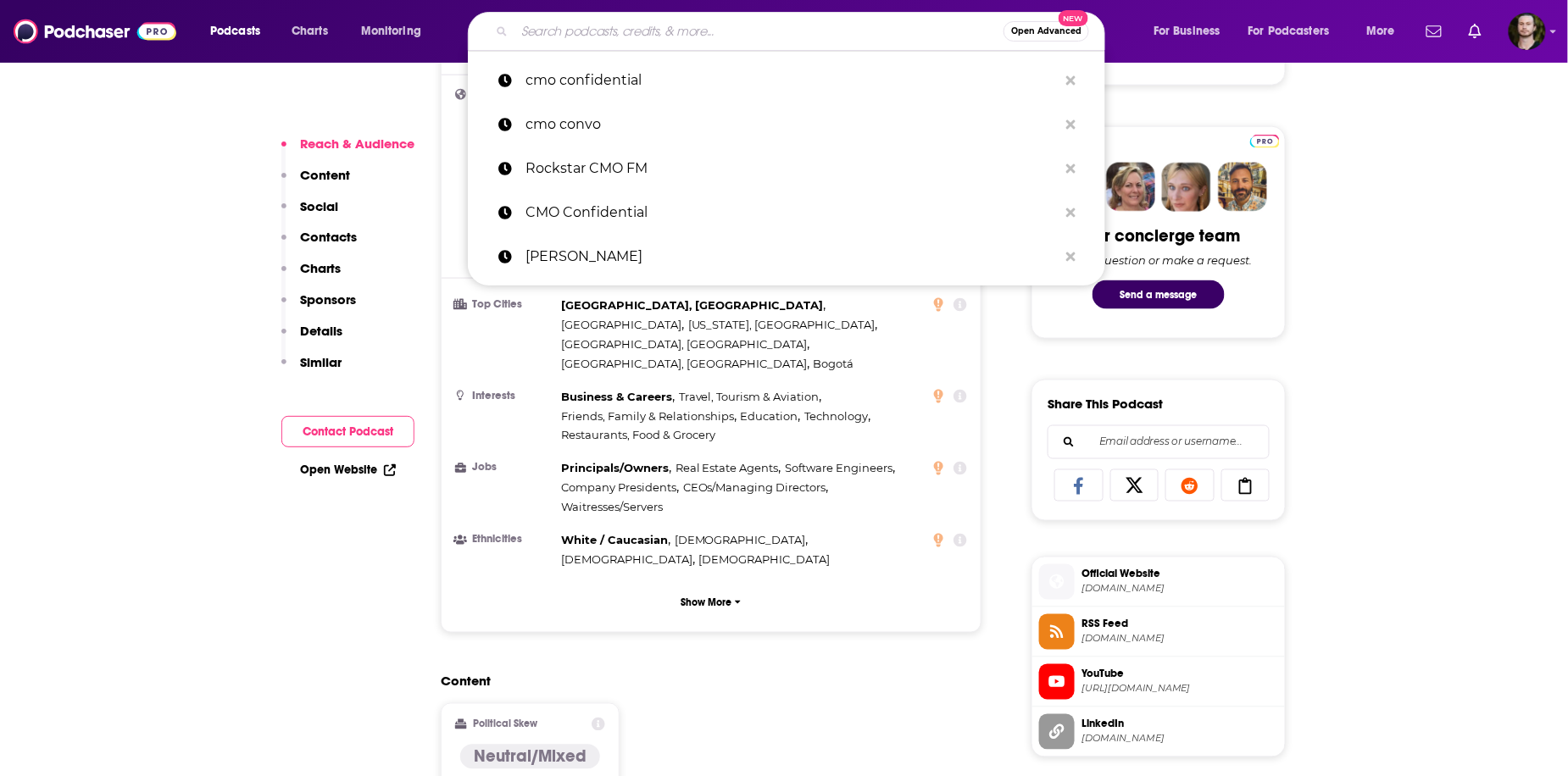
click at [575, 31] on input "Search podcasts, credits, & more..." at bounding box center [759, 31] width 489 height 27
paste input "Grow Your Business and Grow Your Wealth"
type input "Grow Your Business and Grow Your Wealth"
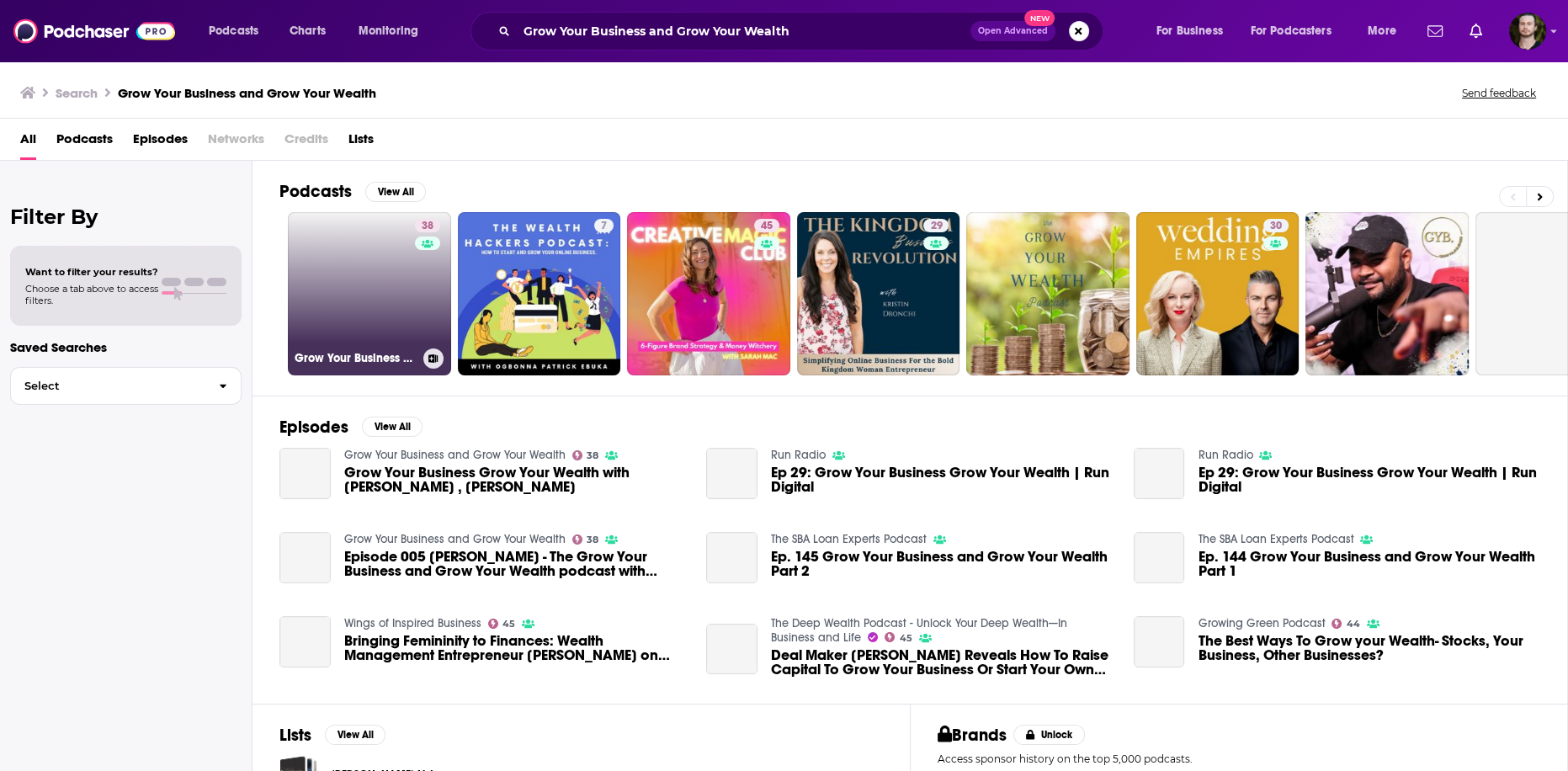
click at [381, 321] on link "38 Grow Your Business and Grow Your Wealth" at bounding box center [369, 294] width 163 height 163
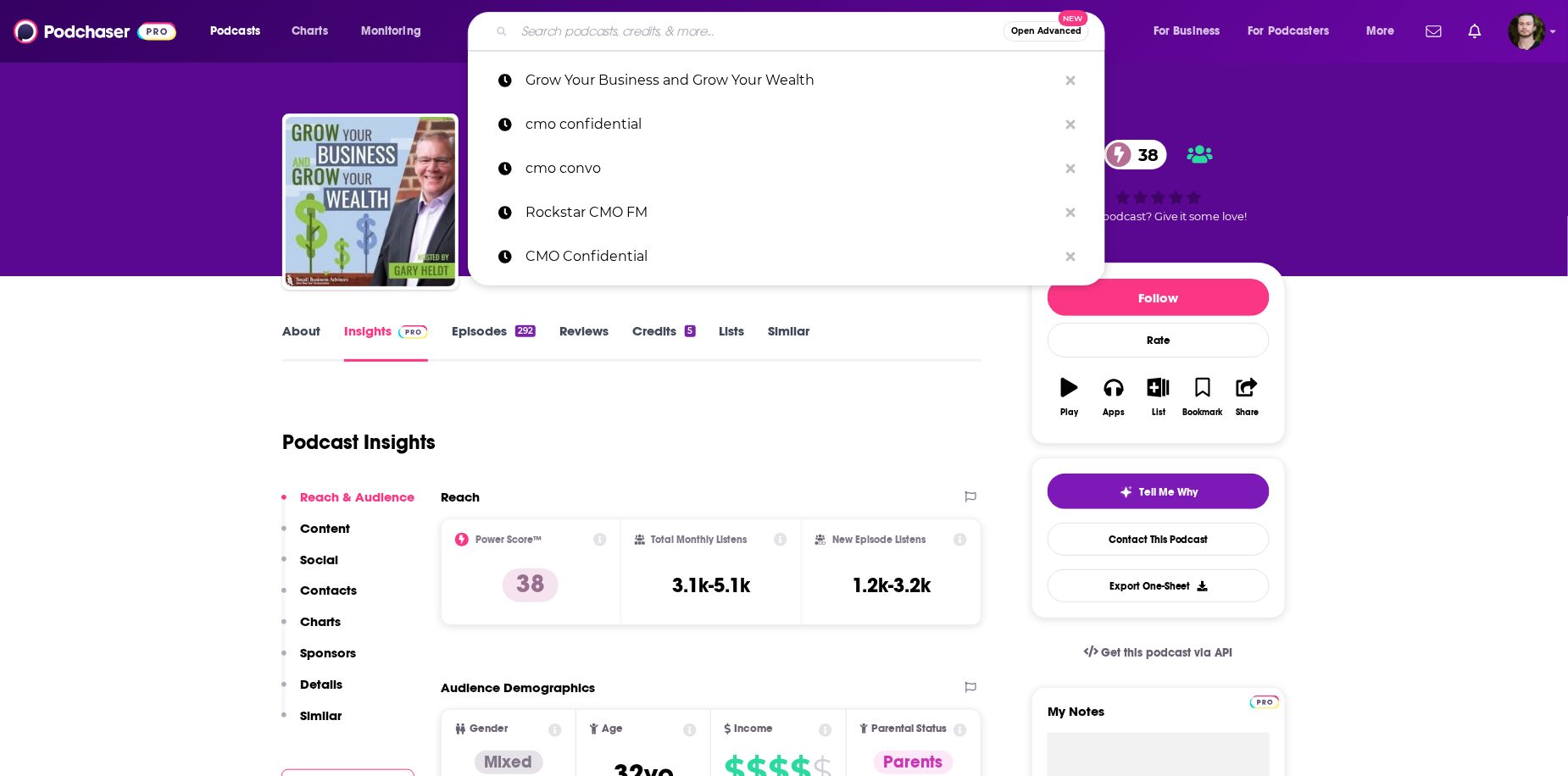
click at [554, 31] on input "Search podcasts, credits, & more..." at bounding box center [759, 31] width 489 height 27
paste input "The Small Business Black Holes with Alan Pentz"
type input "The Small Business Black Holes with Alan Pentz"
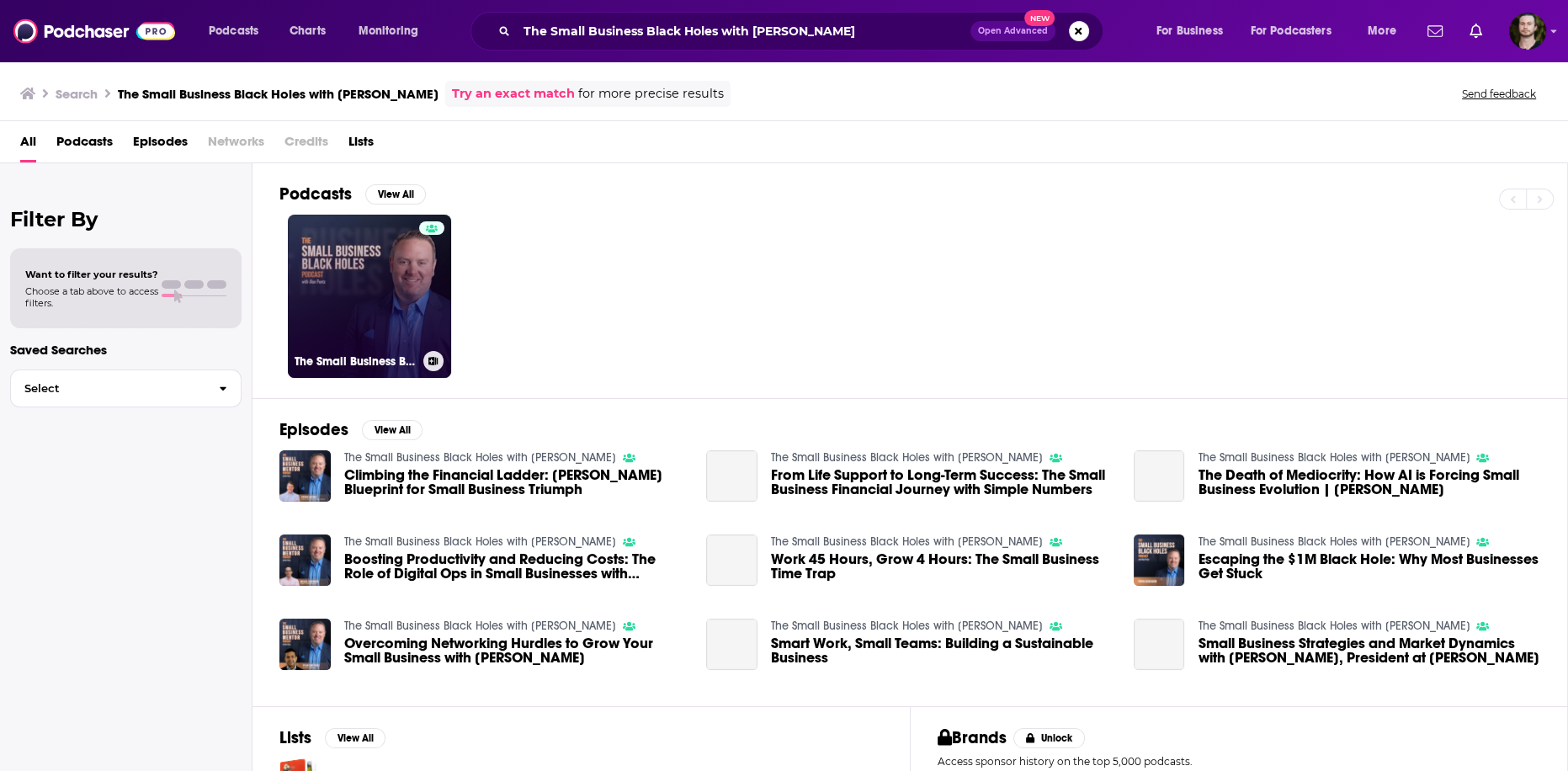
click at [373, 306] on link "The Small Business Black Holes with Alan Pentz" at bounding box center [369, 296] width 163 height 163
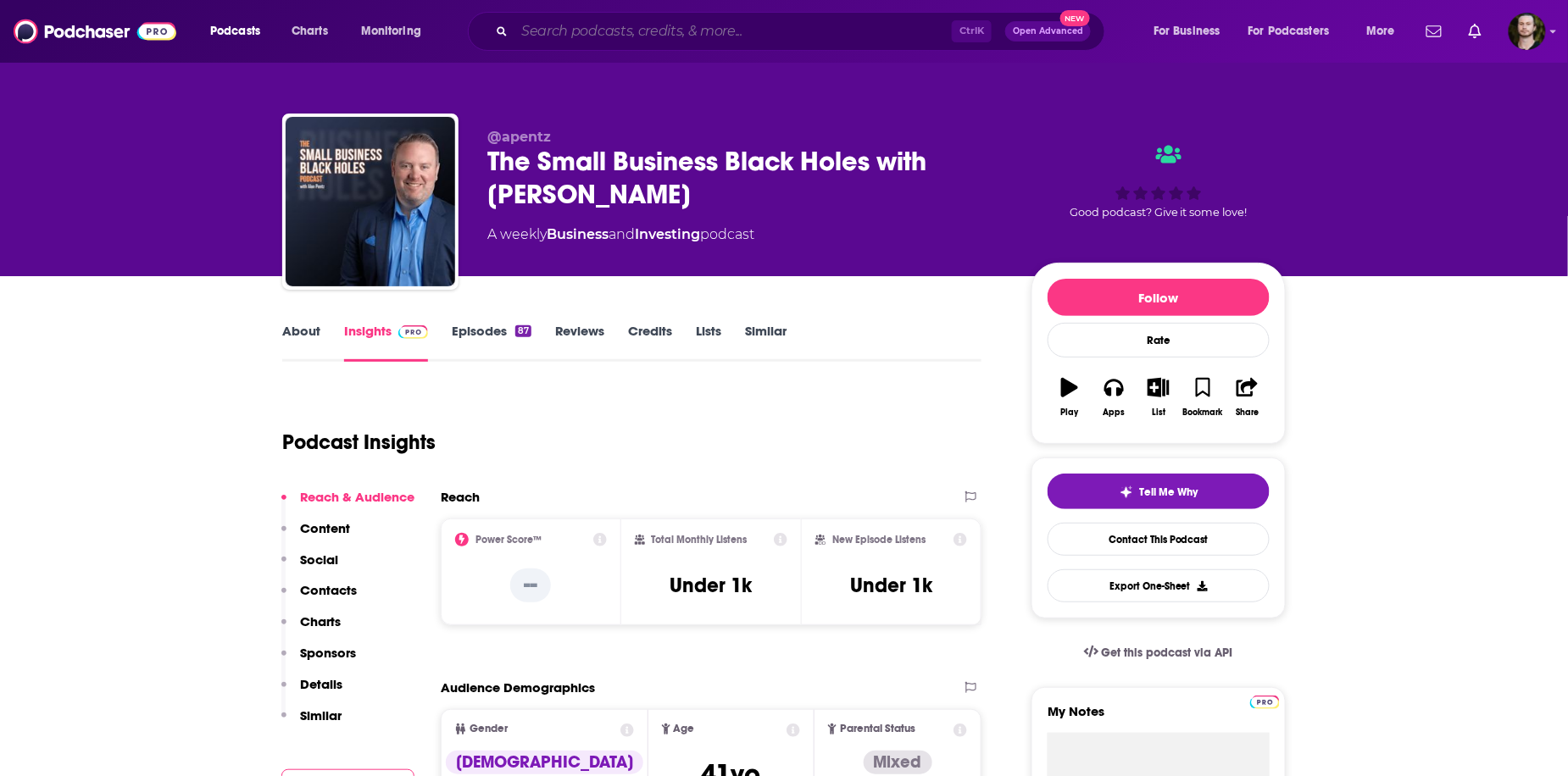
click at [543, 41] on input "Search podcasts, credits, & more..." at bounding box center [733, 31] width 437 height 27
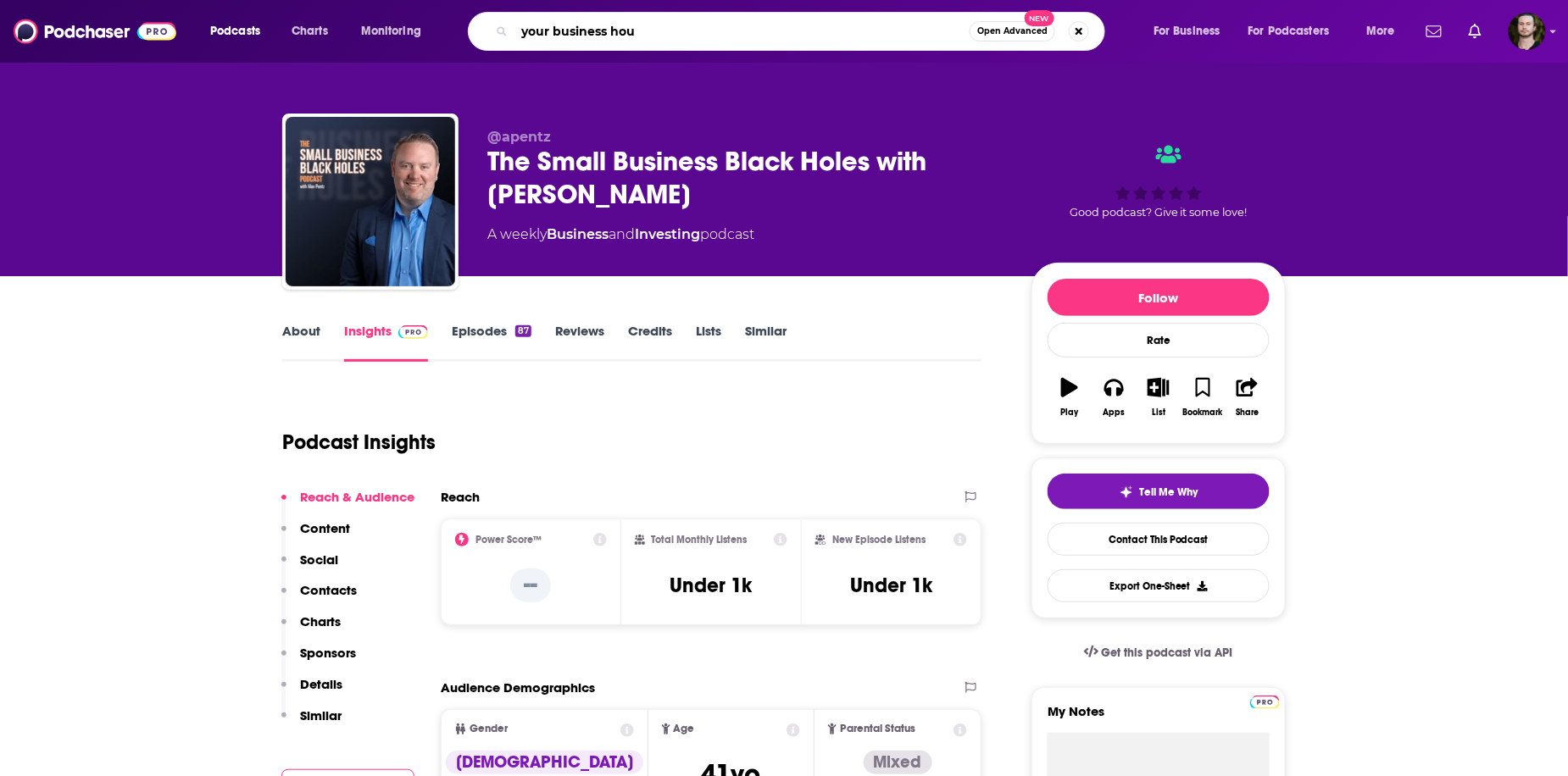
type input "your business hour"
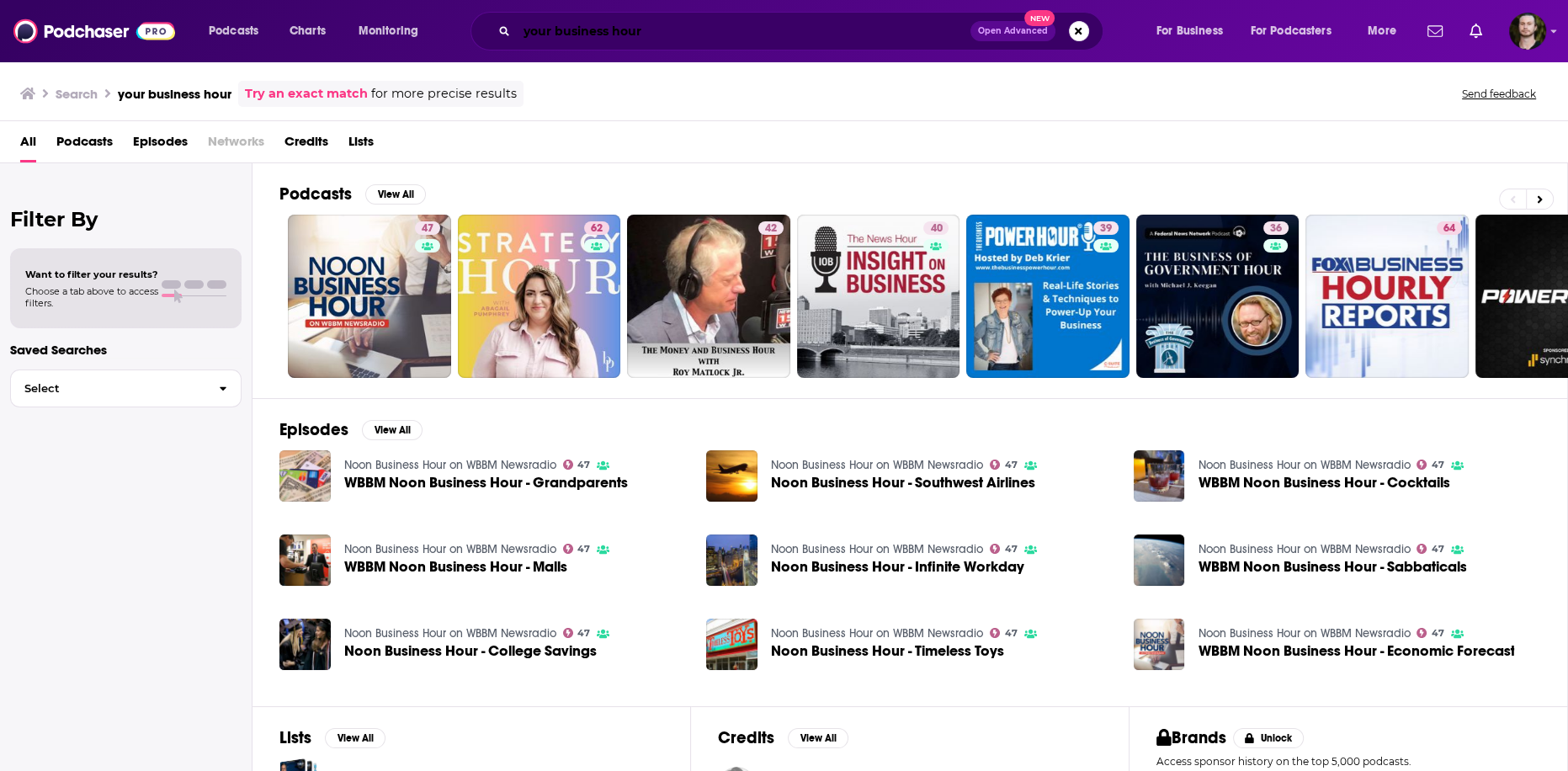
click at [664, 31] on input "your business hour" at bounding box center [743, 31] width 454 height 27
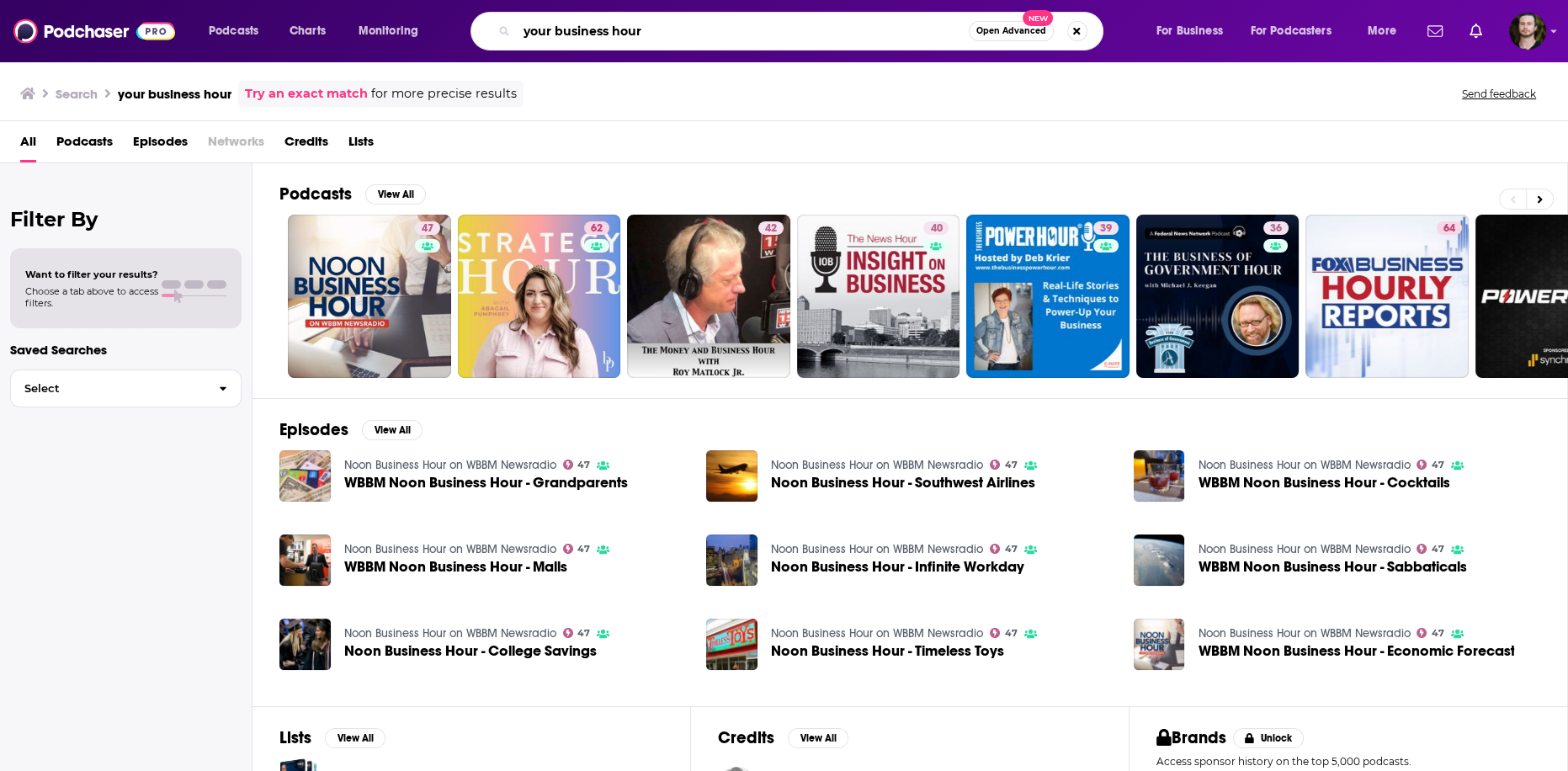
paste input "The Faces of Business"
type input "The Faces of Business"
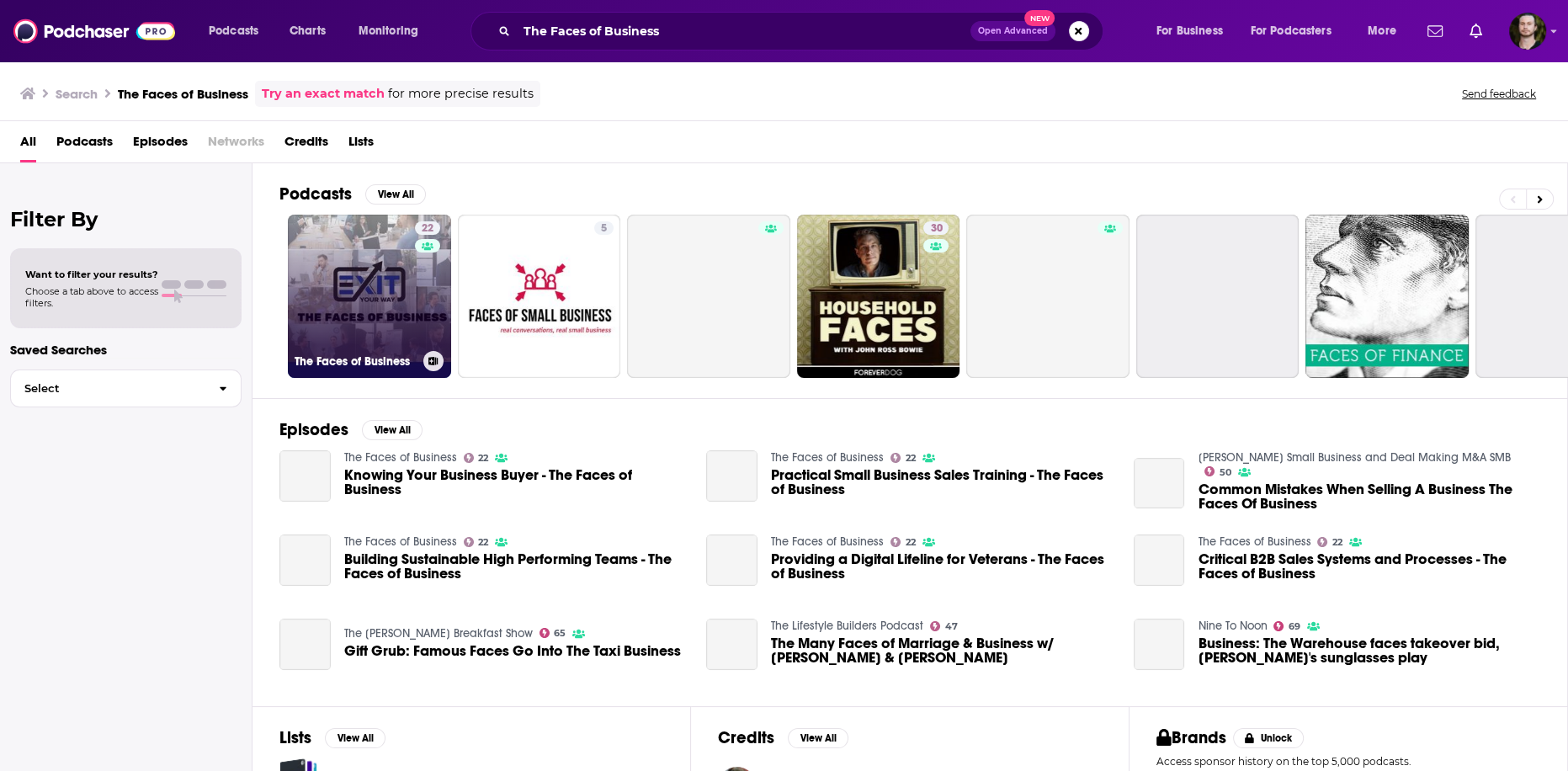
click at [389, 319] on link "22 The Faces of Business" at bounding box center [369, 296] width 163 height 163
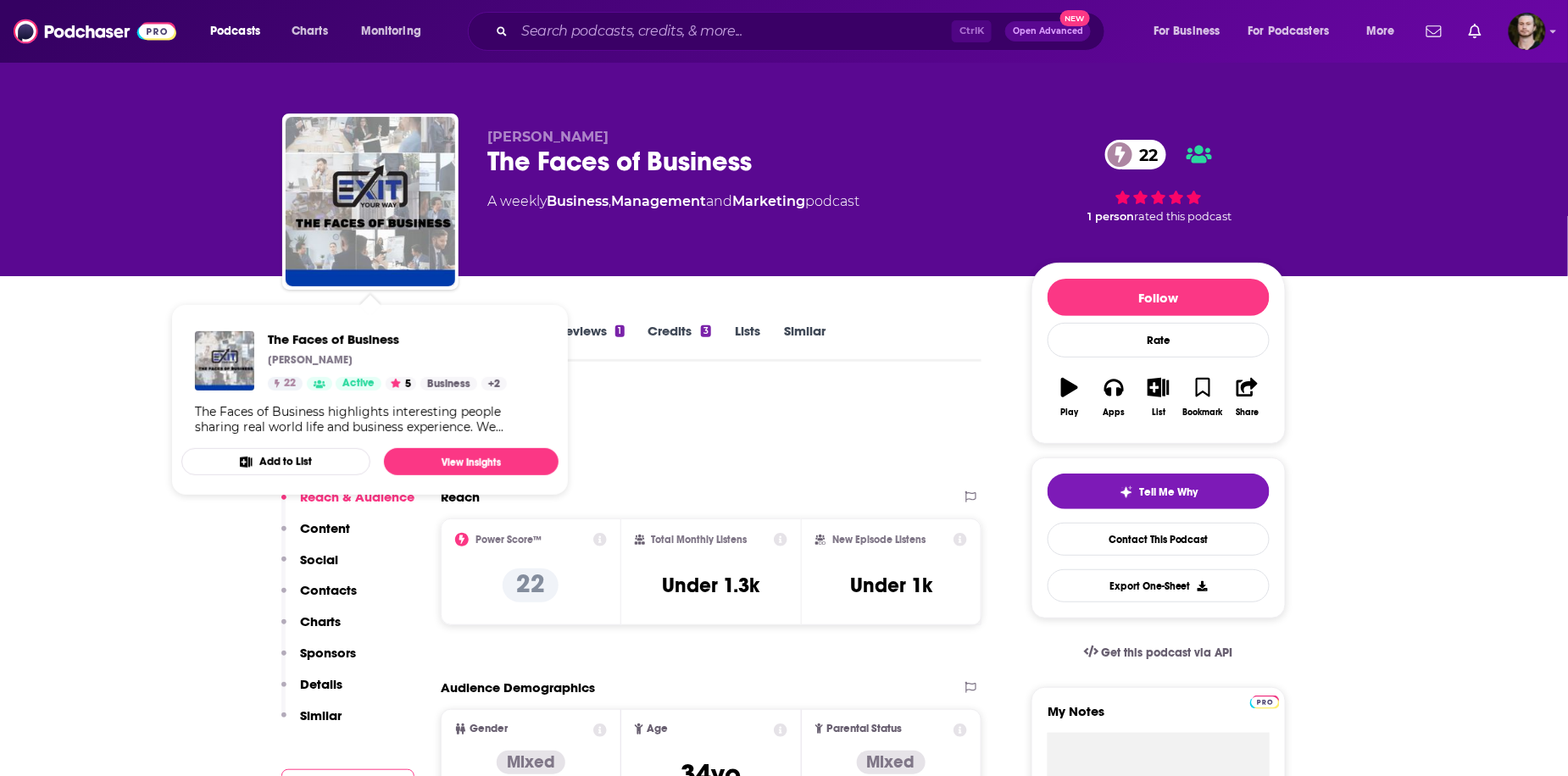
click at [311, 465] on button "Add to List" at bounding box center [276, 462] width 189 height 27
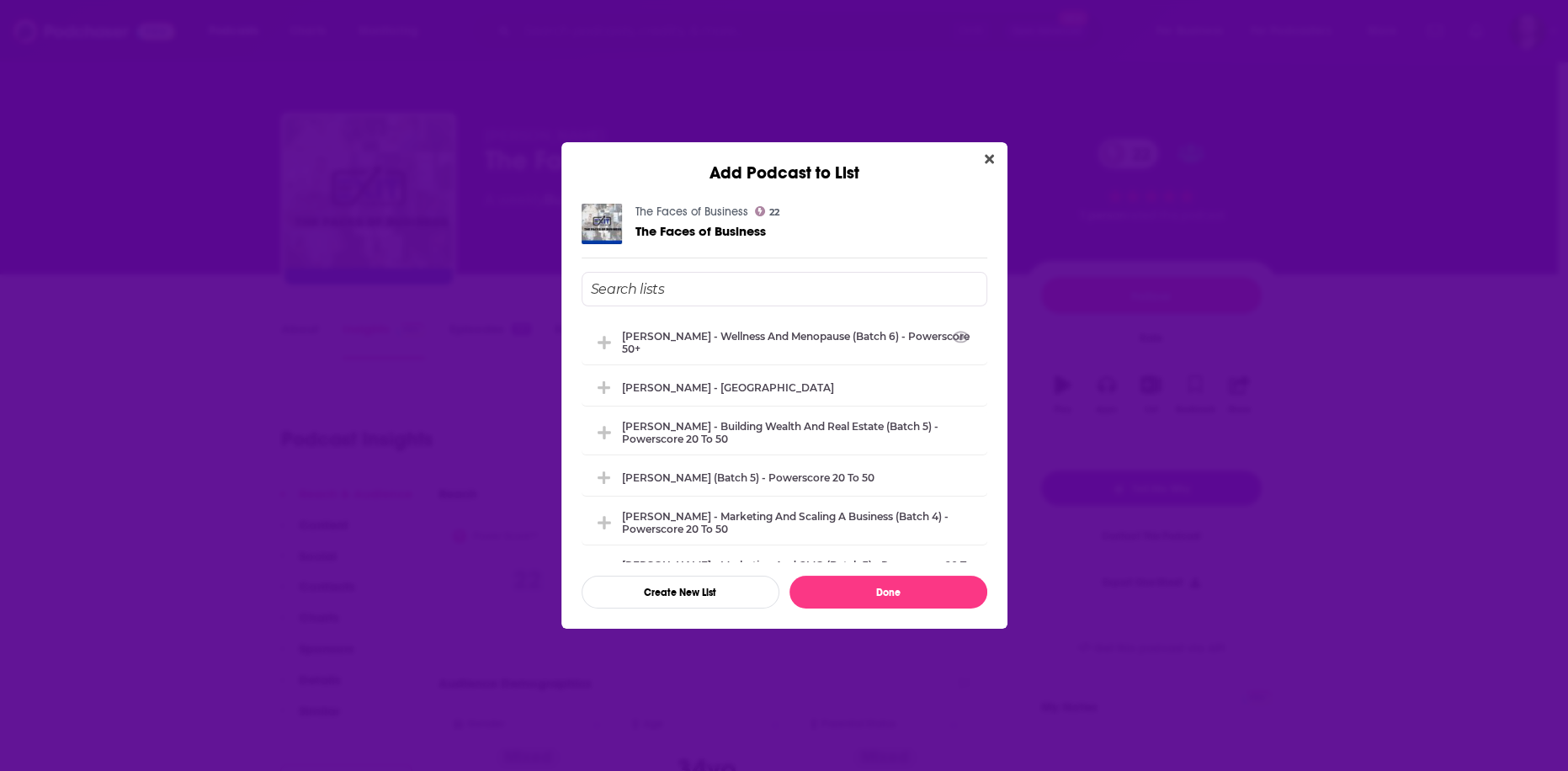
click at [722, 295] on input "Add Podcast To List" at bounding box center [784, 289] width 406 height 35
type input "Dima Zelikman -"
click at [721, 602] on button "Create New List" at bounding box center [681, 592] width 198 height 33
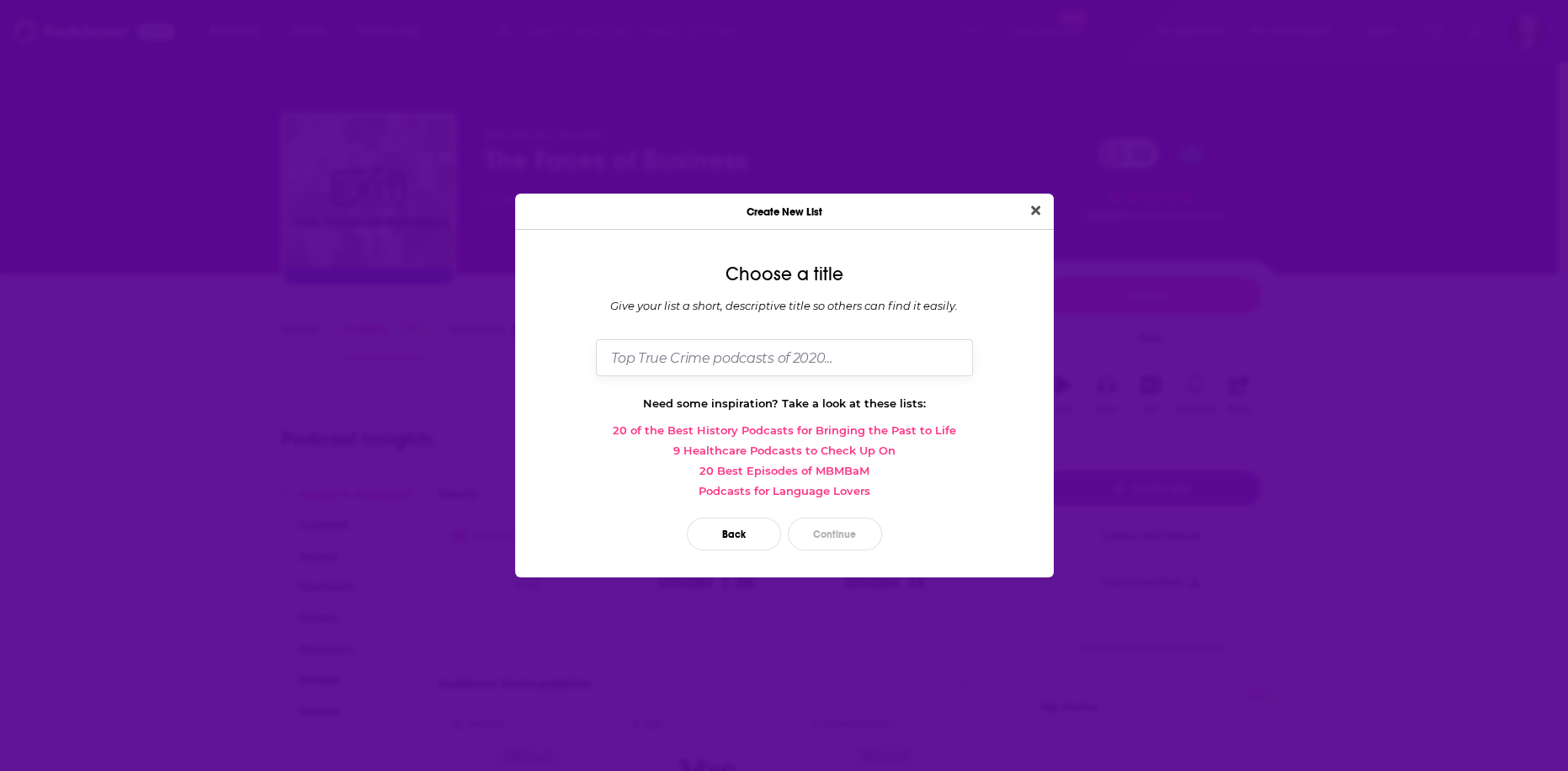
click at [738, 344] on input "Dialog" at bounding box center [784, 357] width 377 height 37
type input "Dima Zelikman - Marketing, CMO and Business (Batch 5) - Powerscore 20 to 50"
click at [1024, 201] on button "Close" at bounding box center [1035, 211] width 22 height 21
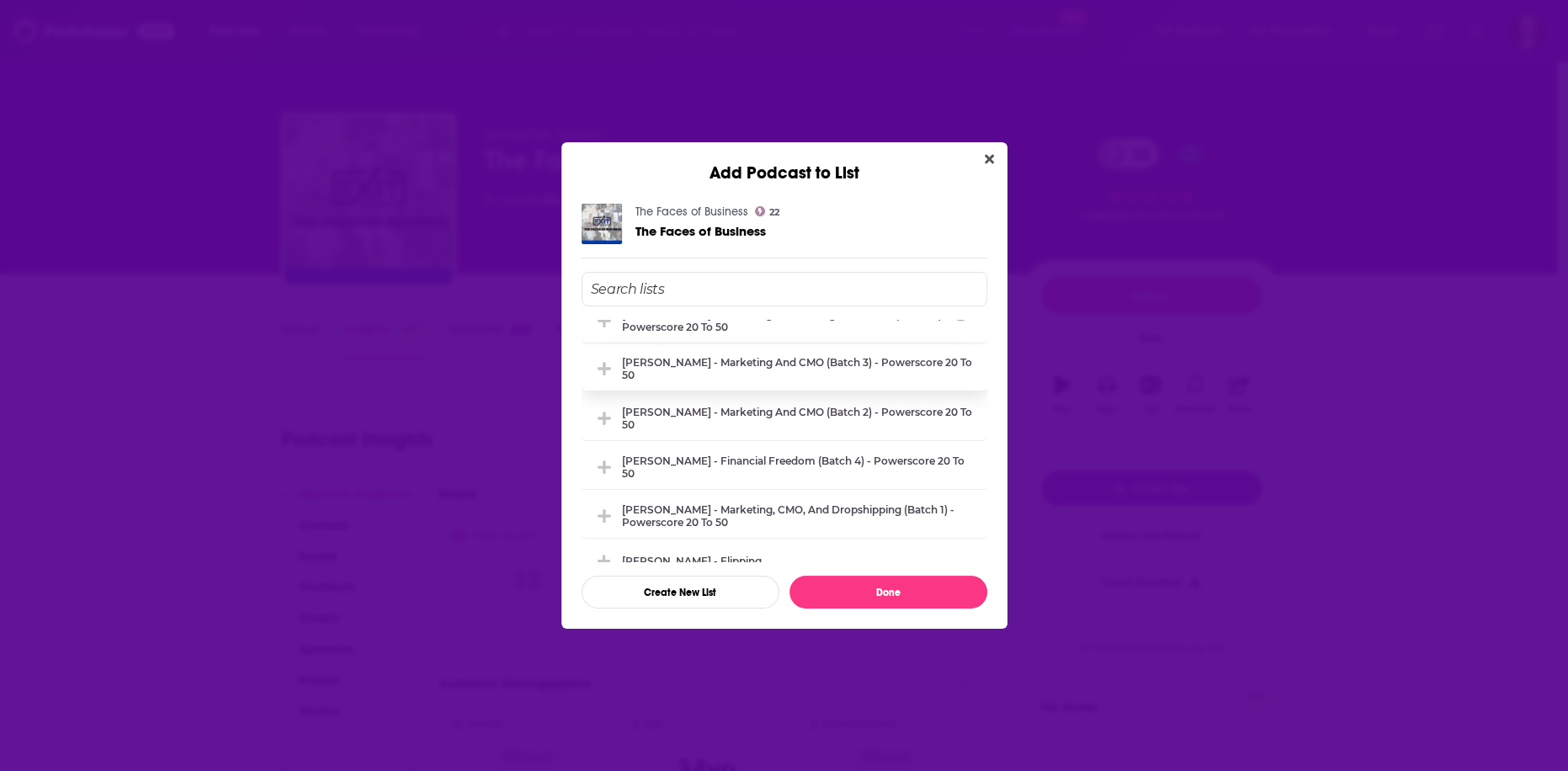
scroll to position [0, 0]
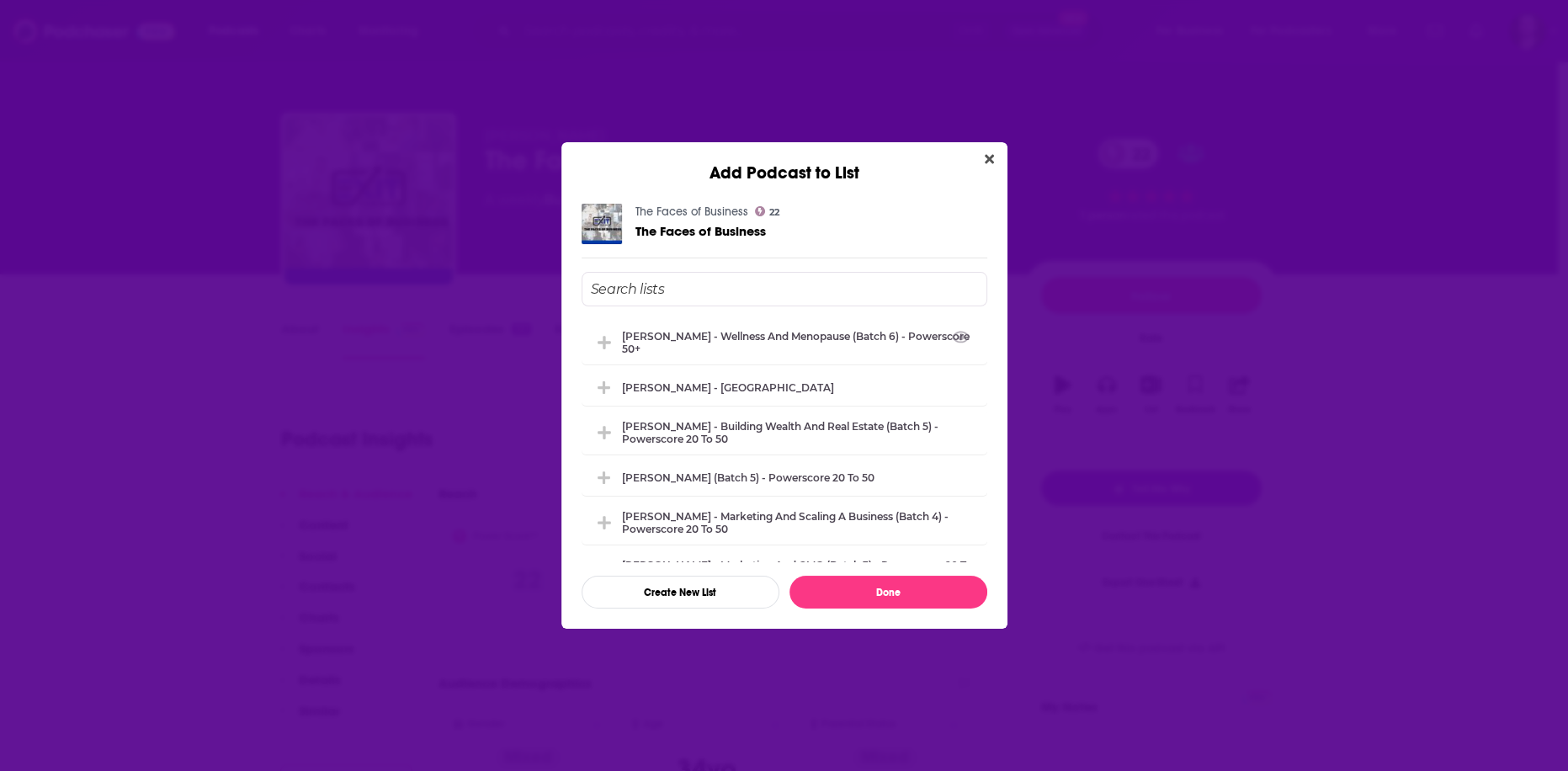
click at [796, 298] on input "Add Podcast To List" at bounding box center [784, 289] width 406 height 35
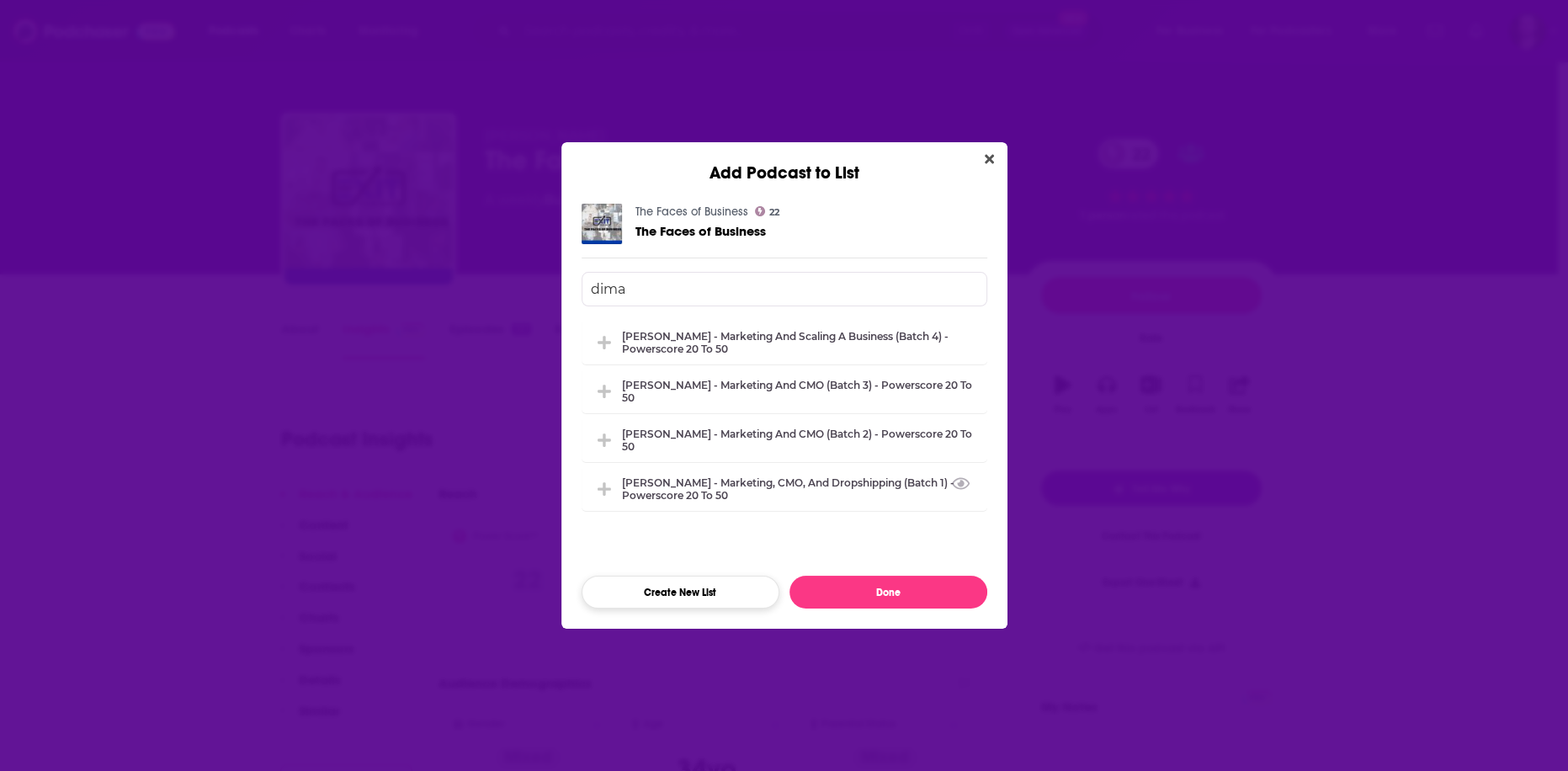
type input "dima"
click at [681, 595] on button "Create New List" at bounding box center [681, 592] width 198 height 33
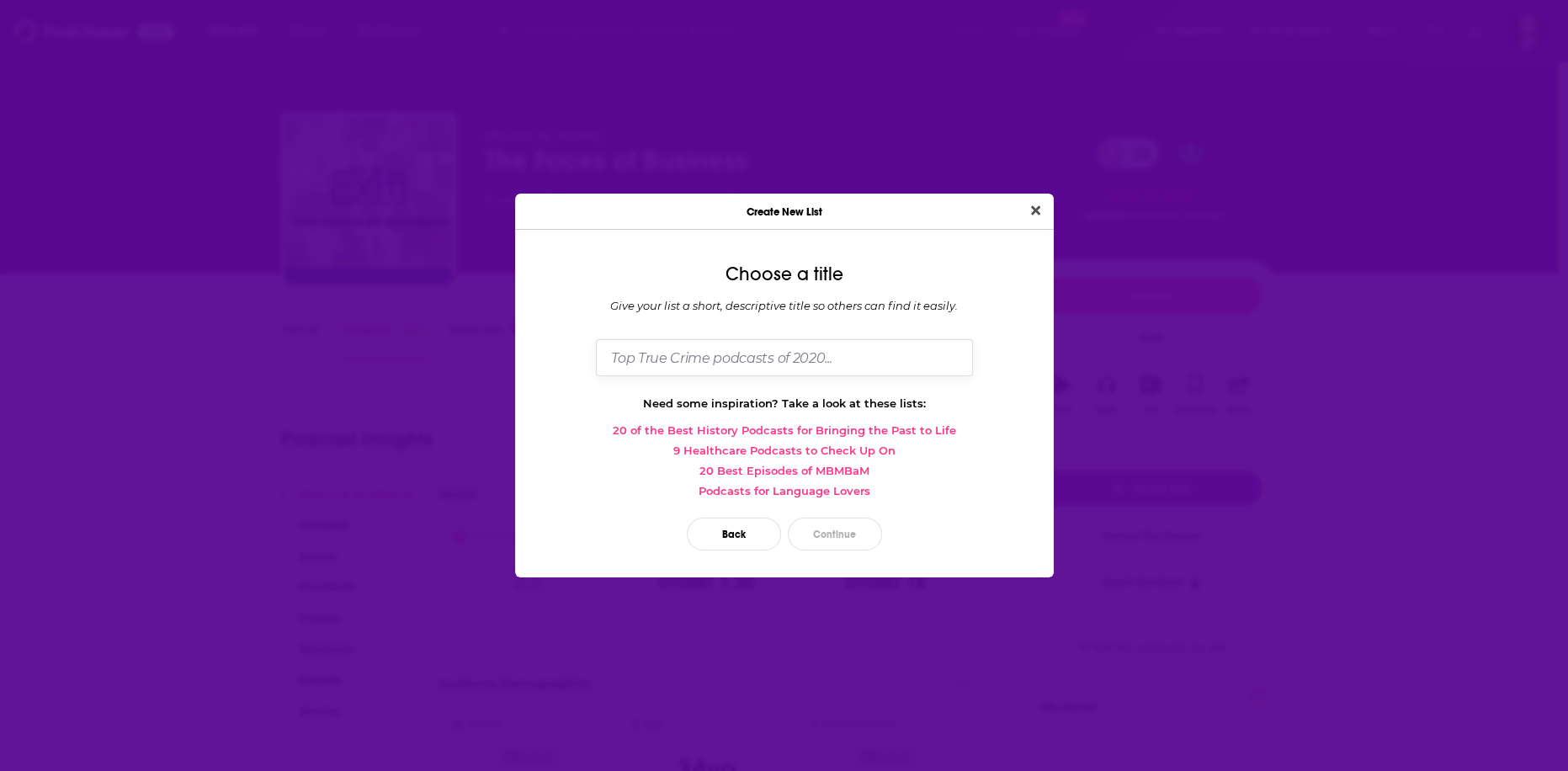
click at [849, 370] on input "Dialog" at bounding box center [784, 357] width 377 height 37
type input "[PERSON_NAME] - Marketing, CMO, and Business (Batch 5) - Powerscore 20 to 50"
click at [838, 535] on button "Continue" at bounding box center [835, 534] width 95 height 33
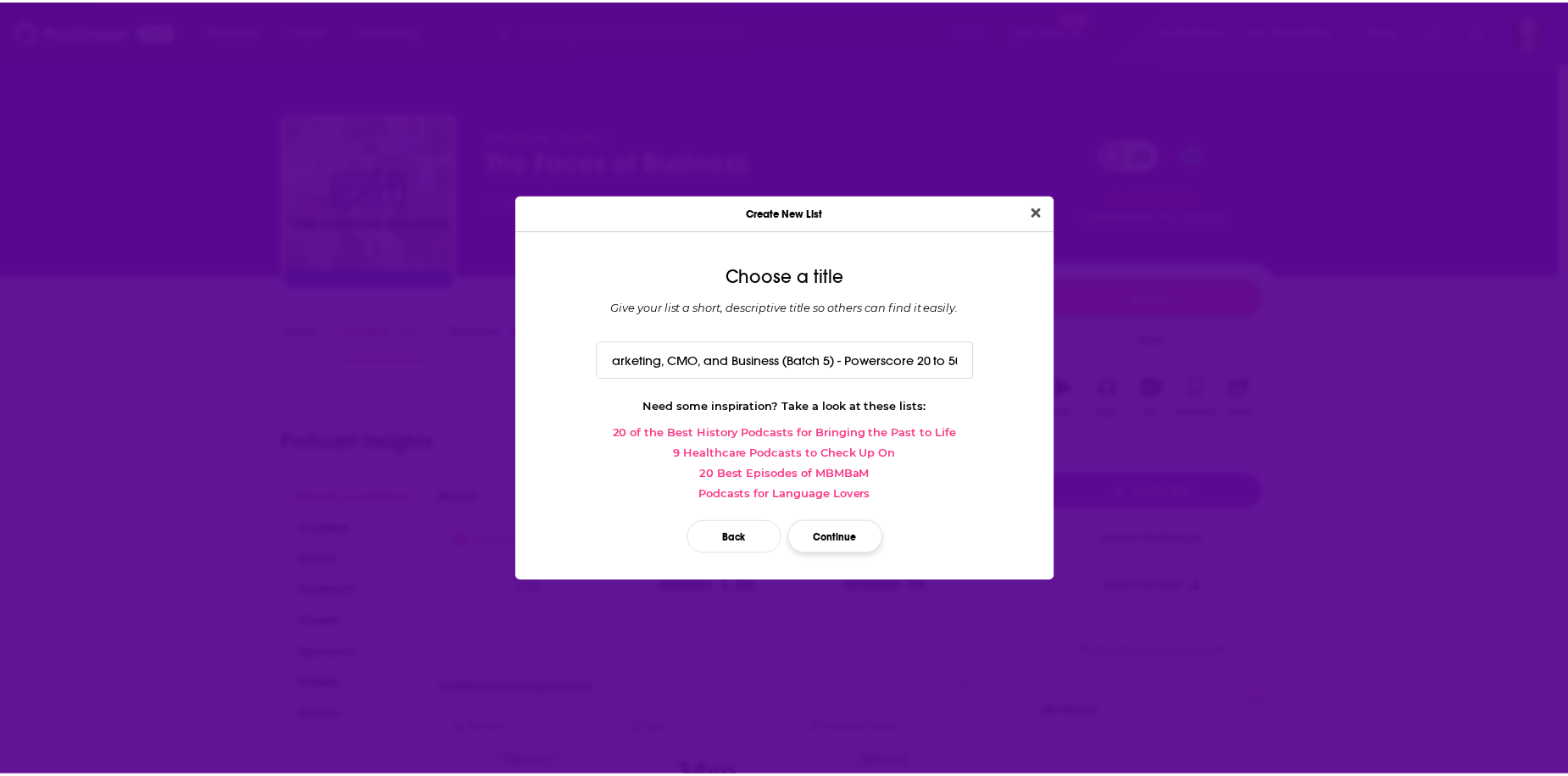
scroll to position [0, 0]
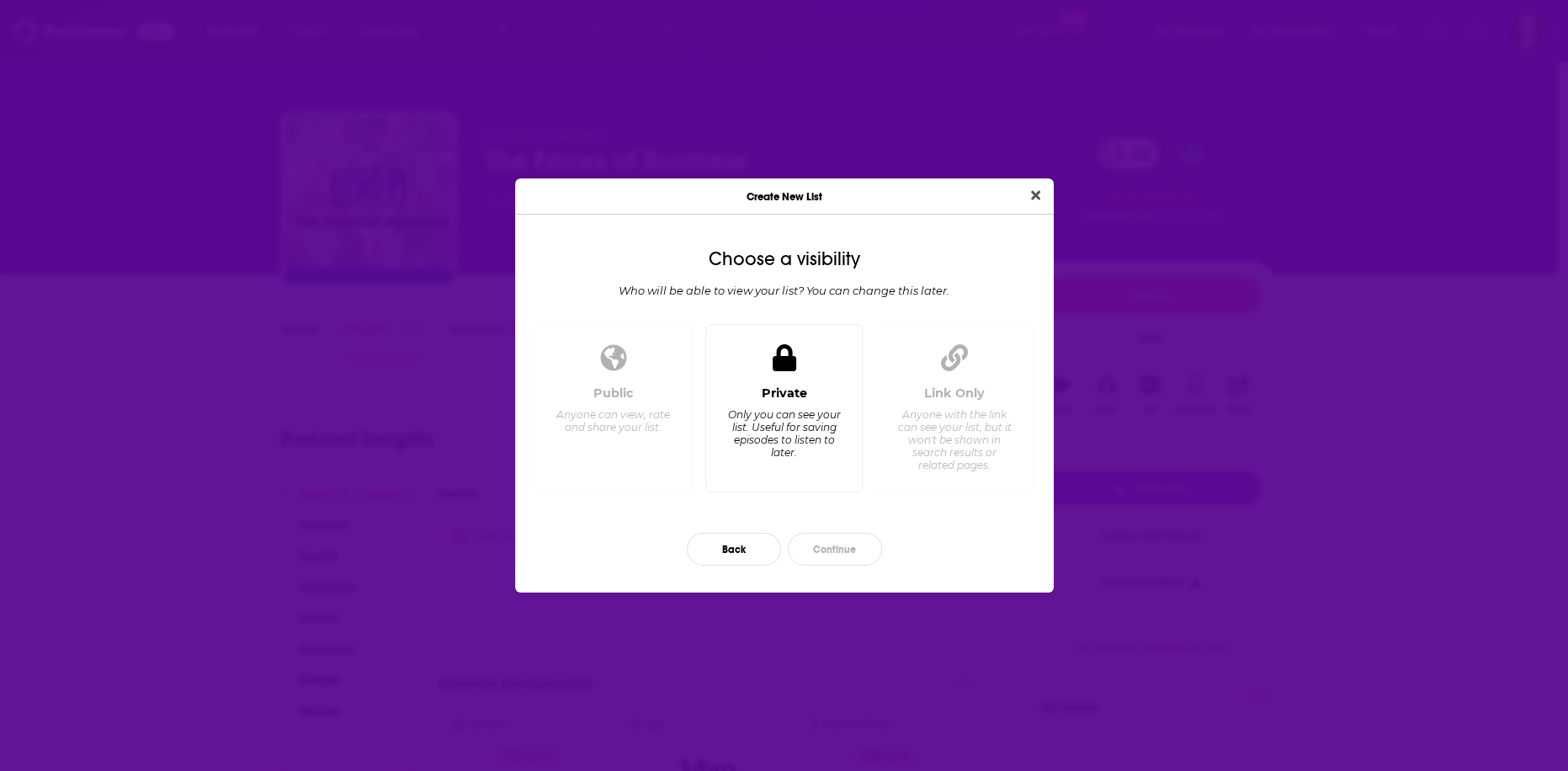
click at [765, 436] on div "Only you can see your list. Useful for saving episodes to listen to later." at bounding box center [783, 434] width 115 height 51
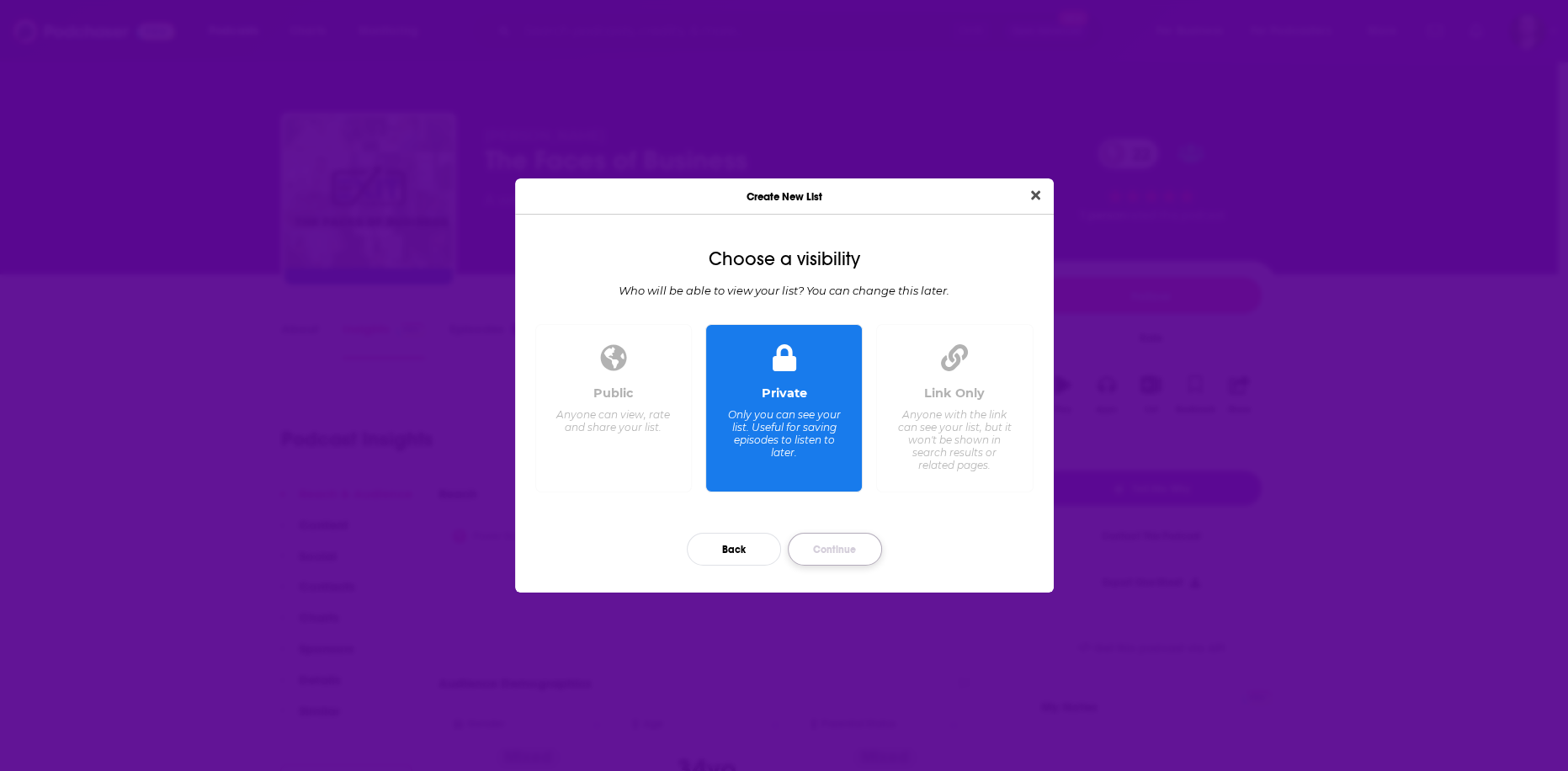
click at [839, 544] on button "Continue" at bounding box center [835, 549] width 95 height 33
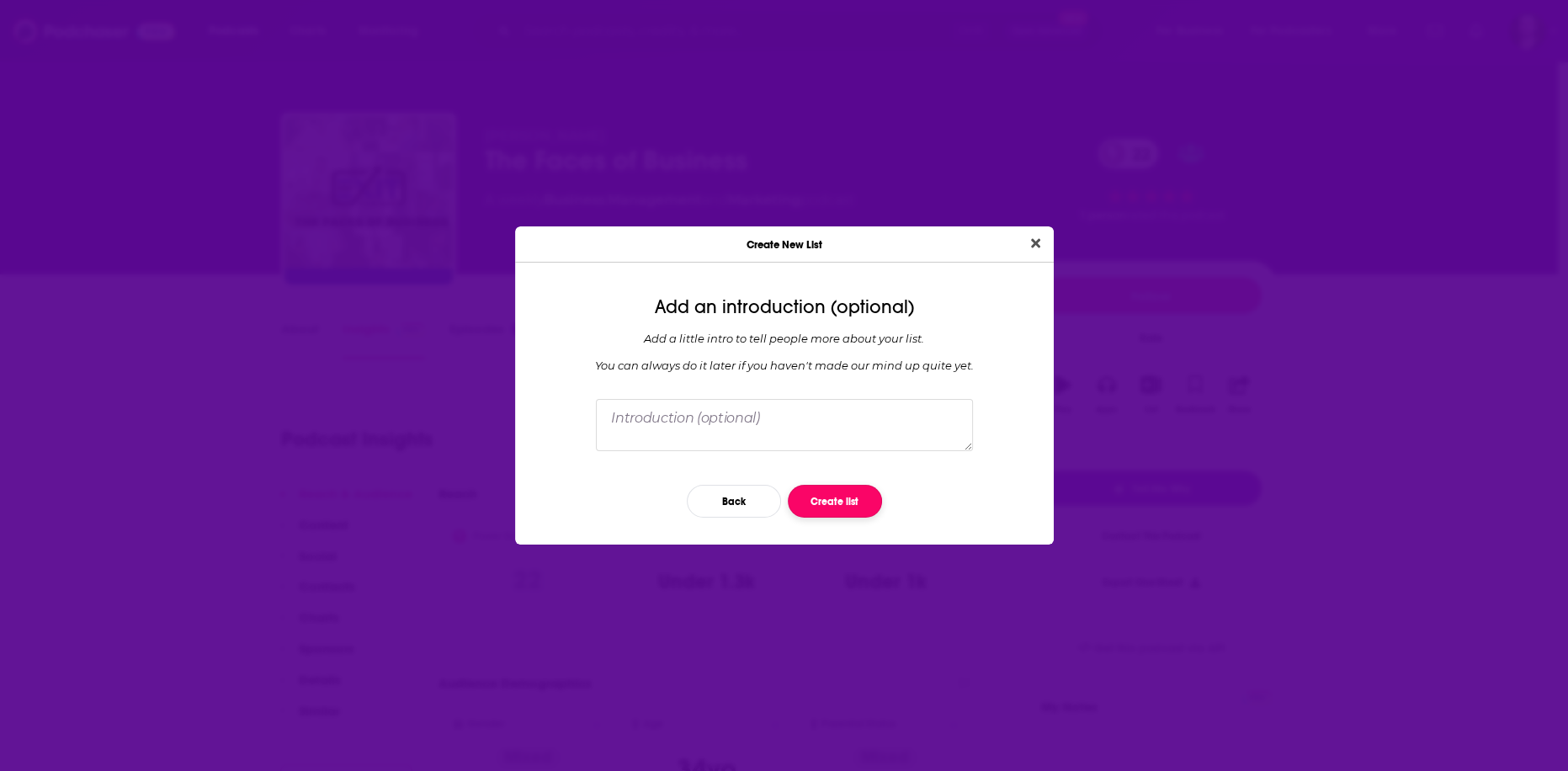
click at [854, 503] on button "Create list" at bounding box center [835, 502] width 95 height 33
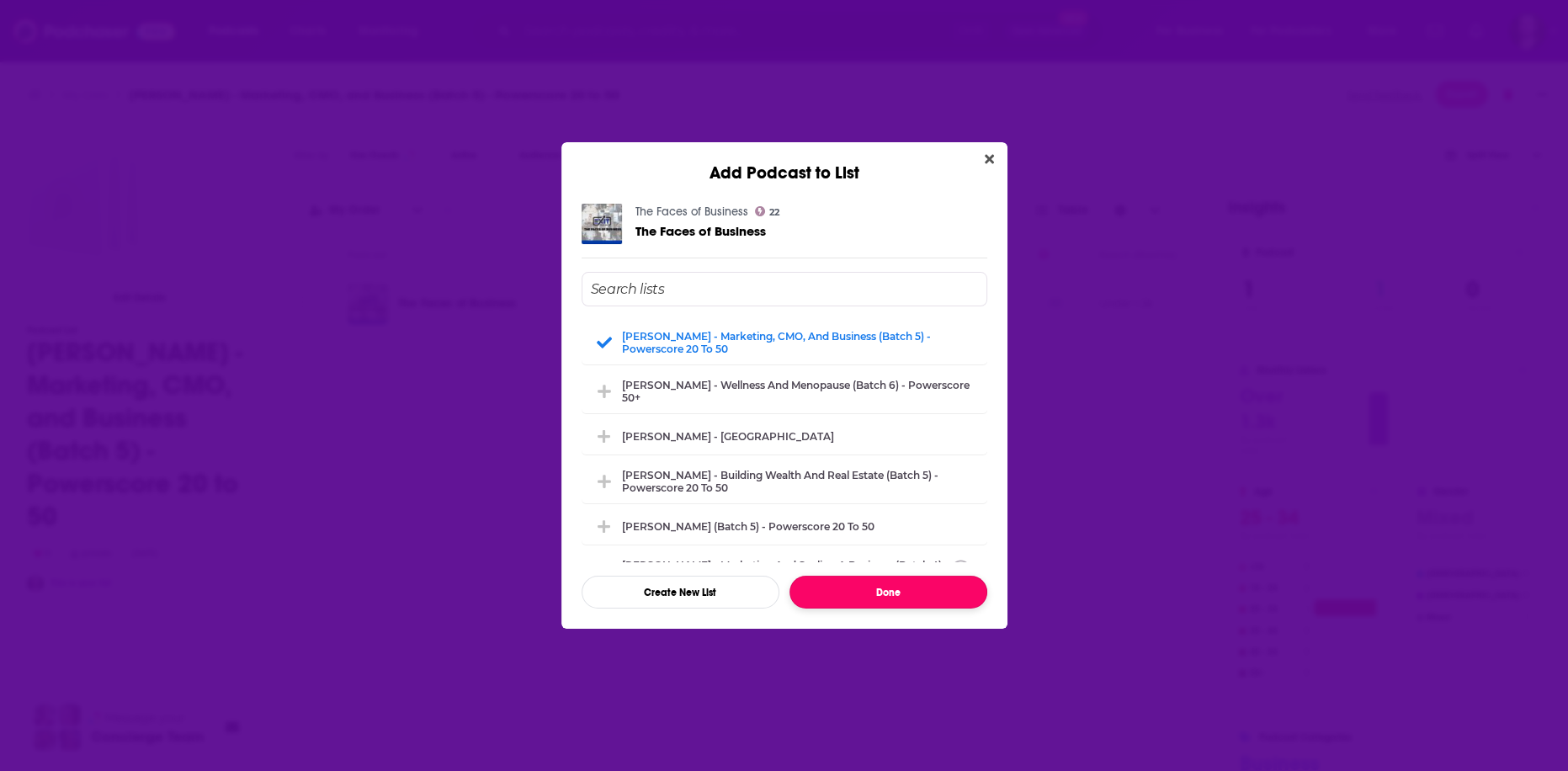
click at [948, 592] on button "Done" at bounding box center [888, 592] width 198 height 33
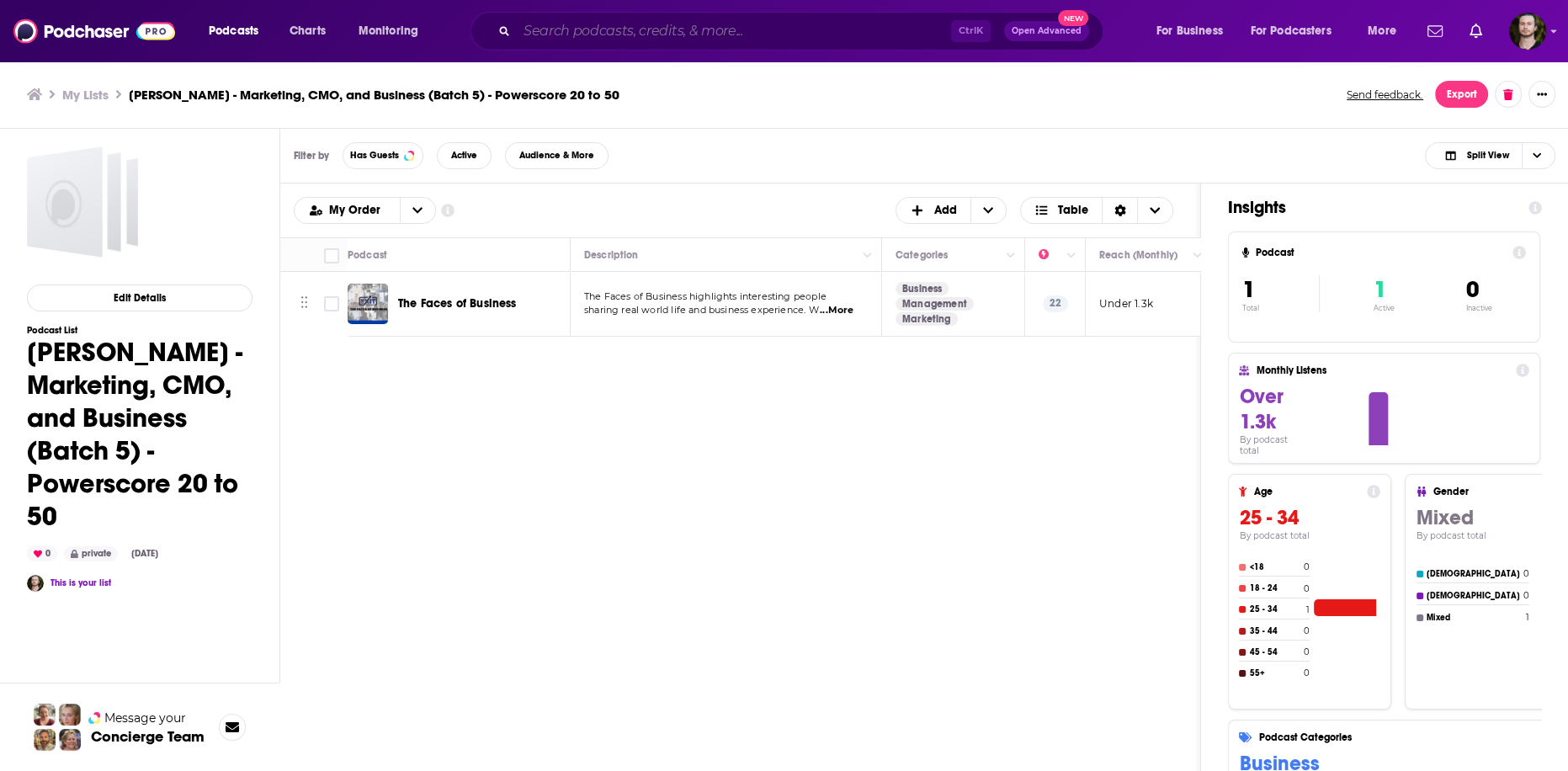
click at [670, 26] on input "Search podcasts, credits, & more..." at bounding box center [733, 31] width 434 height 27
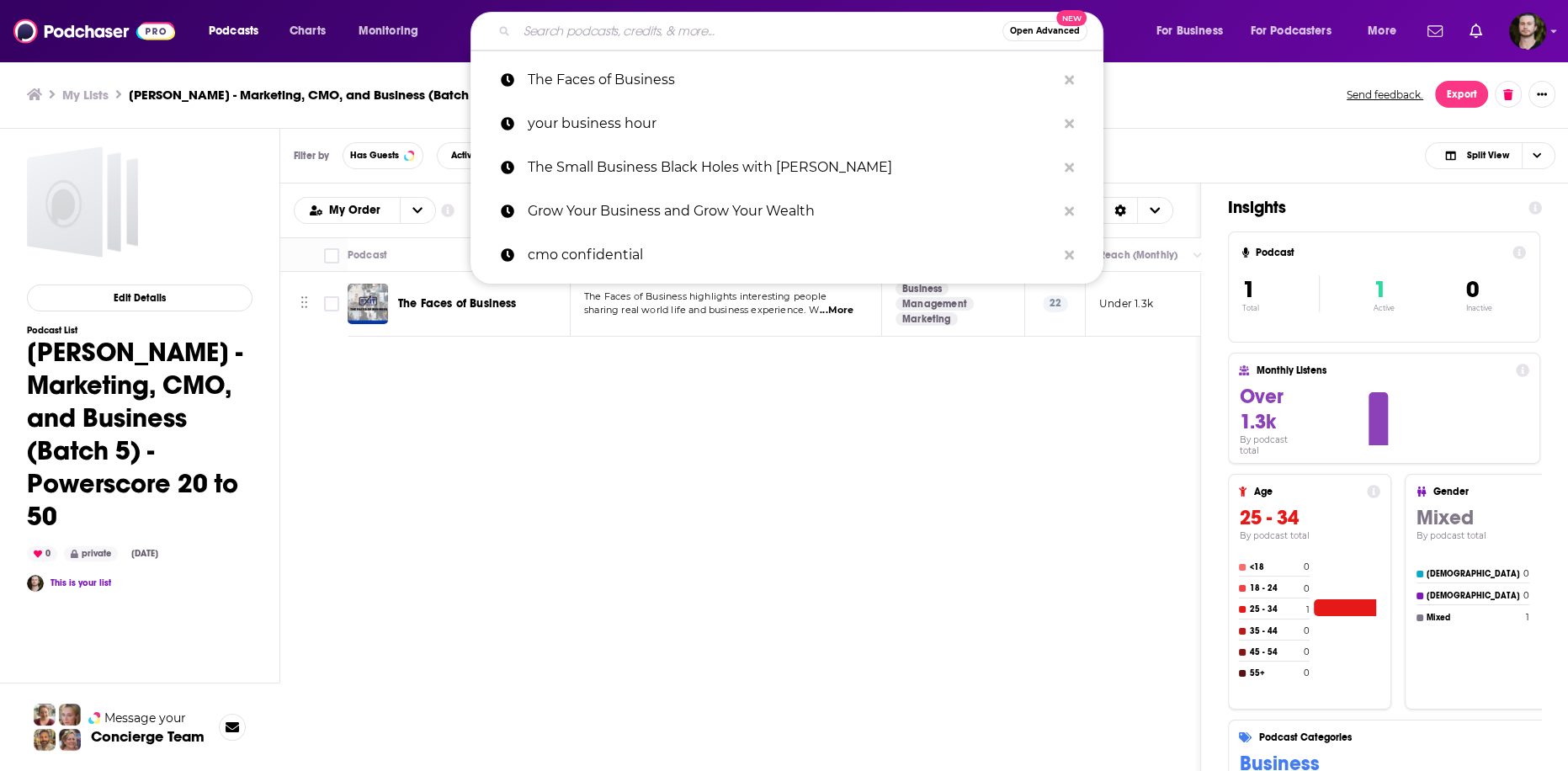
paste input "KSM Podcast"
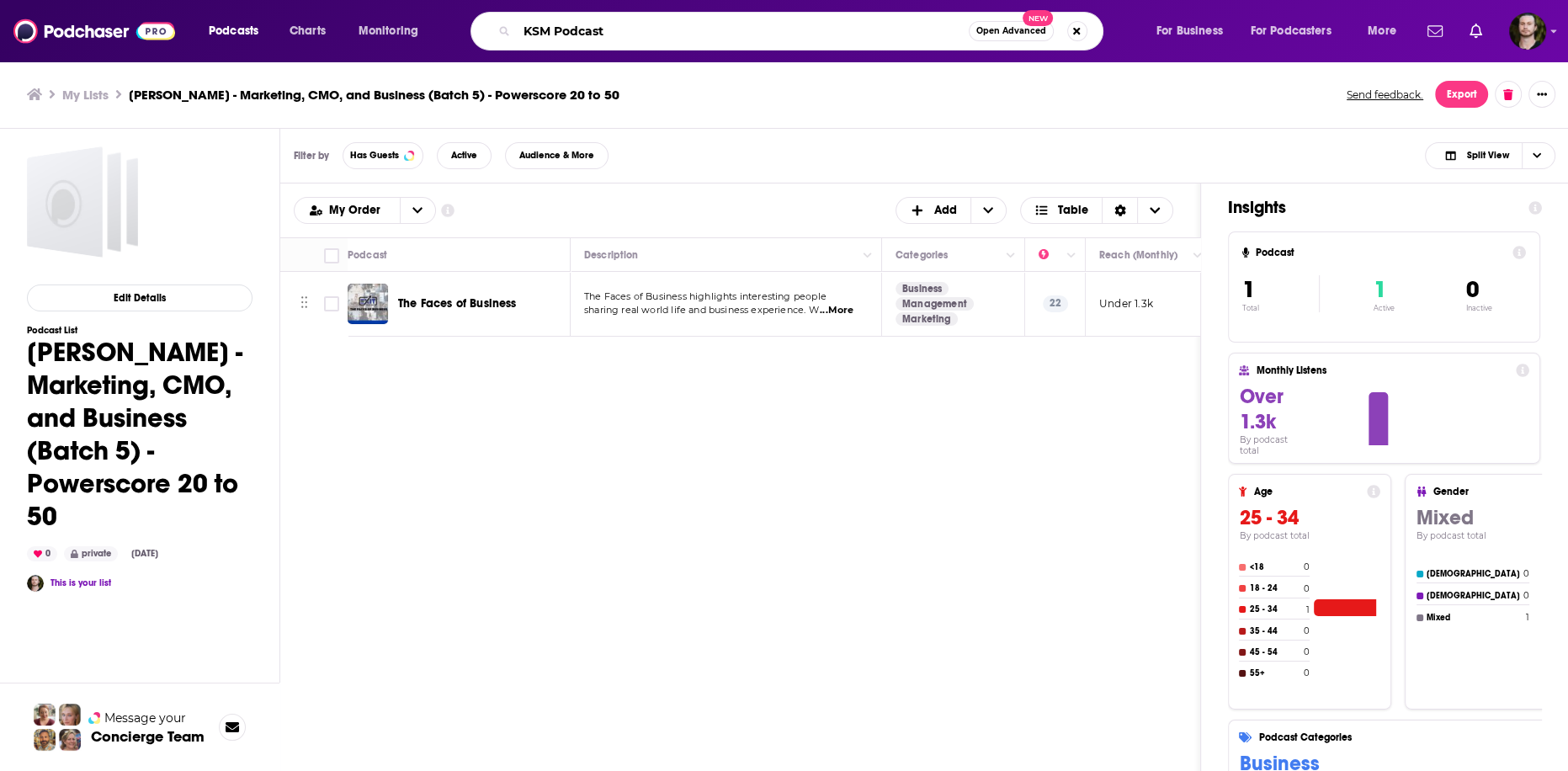
type input "KSM Podcast"
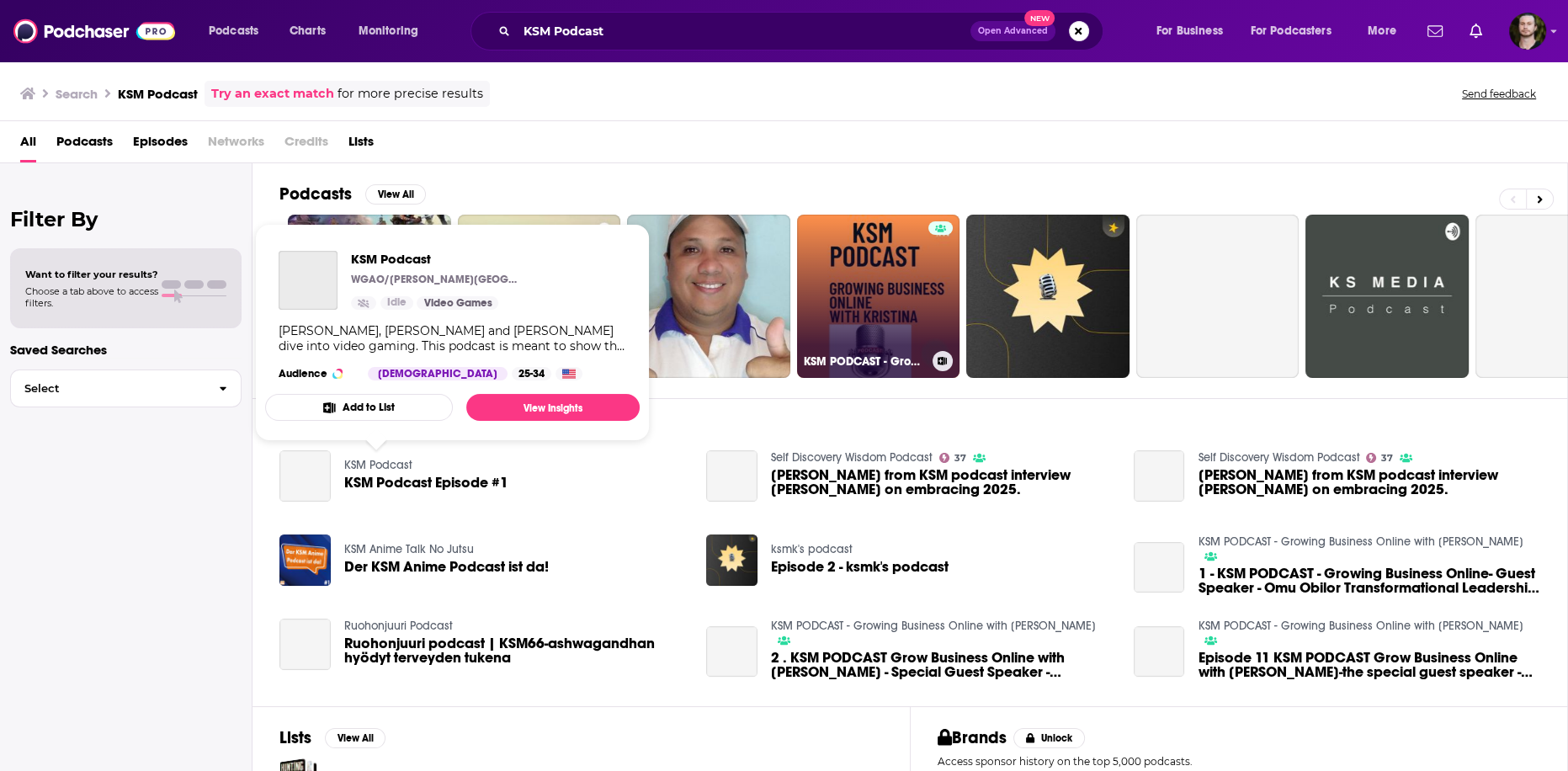
click at [879, 276] on link "KSM PODCAST - Growing Business Online with Kristina" at bounding box center [879, 296] width 163 height 163
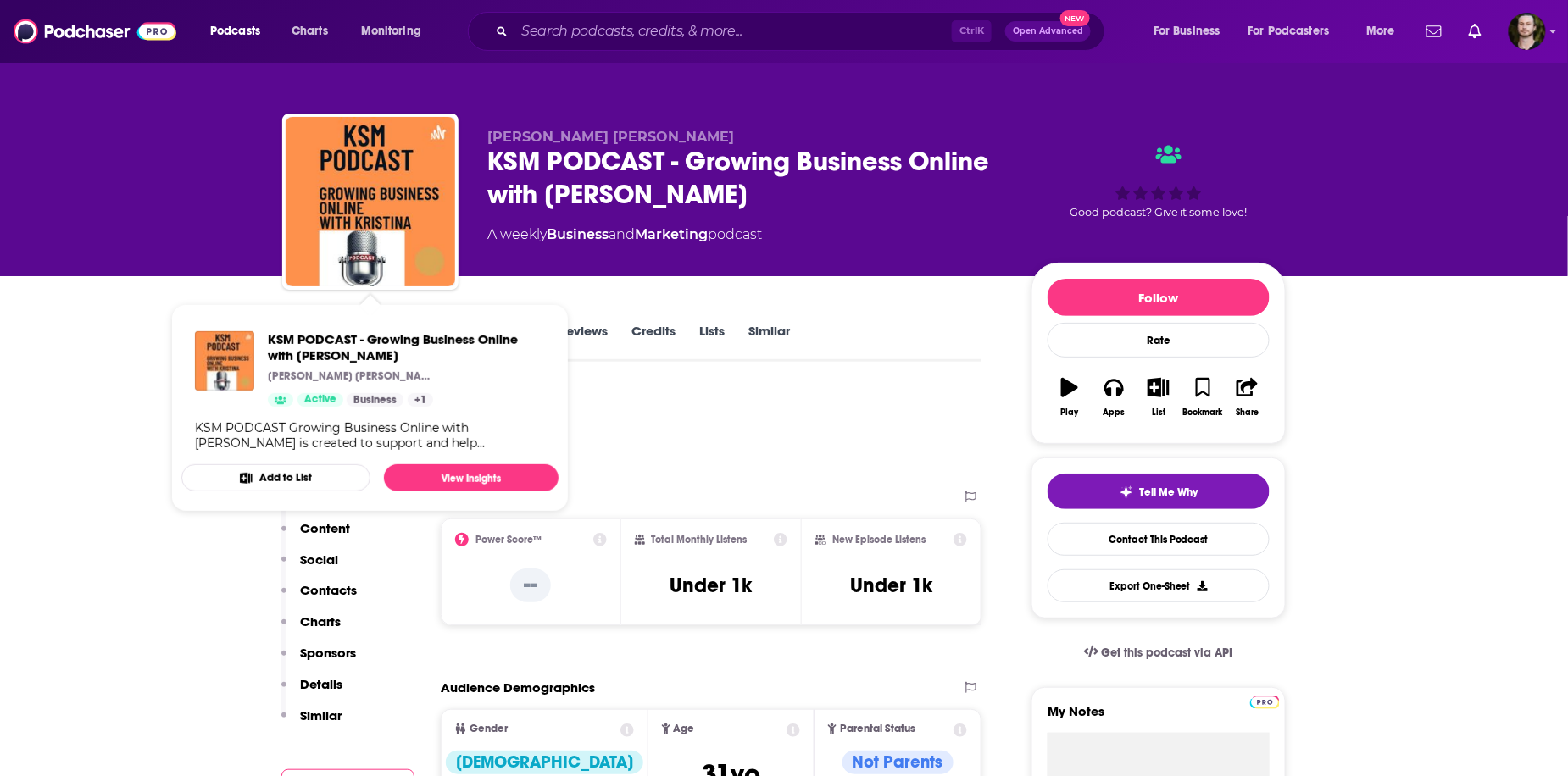
click at [290, 477] on button "Add to List" at bounding box center [276, 478] width 189 height 27
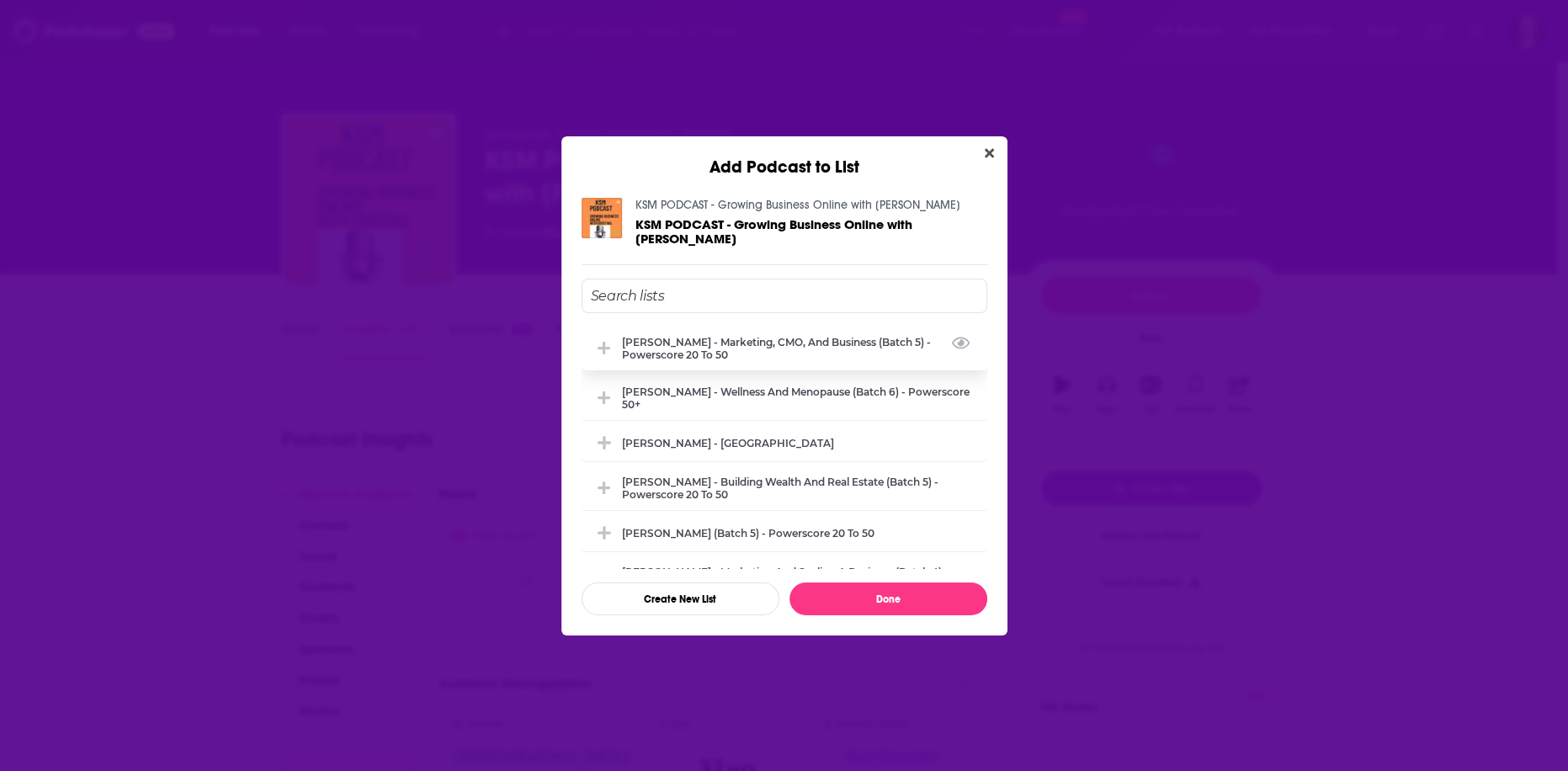
click at [724, 352] on div "[PERSON_NAME] - Marketing, CMO, and Business (Batch 5) - Powerscore 20 to 50" at bounding box center [799, 349] width 355 height 25
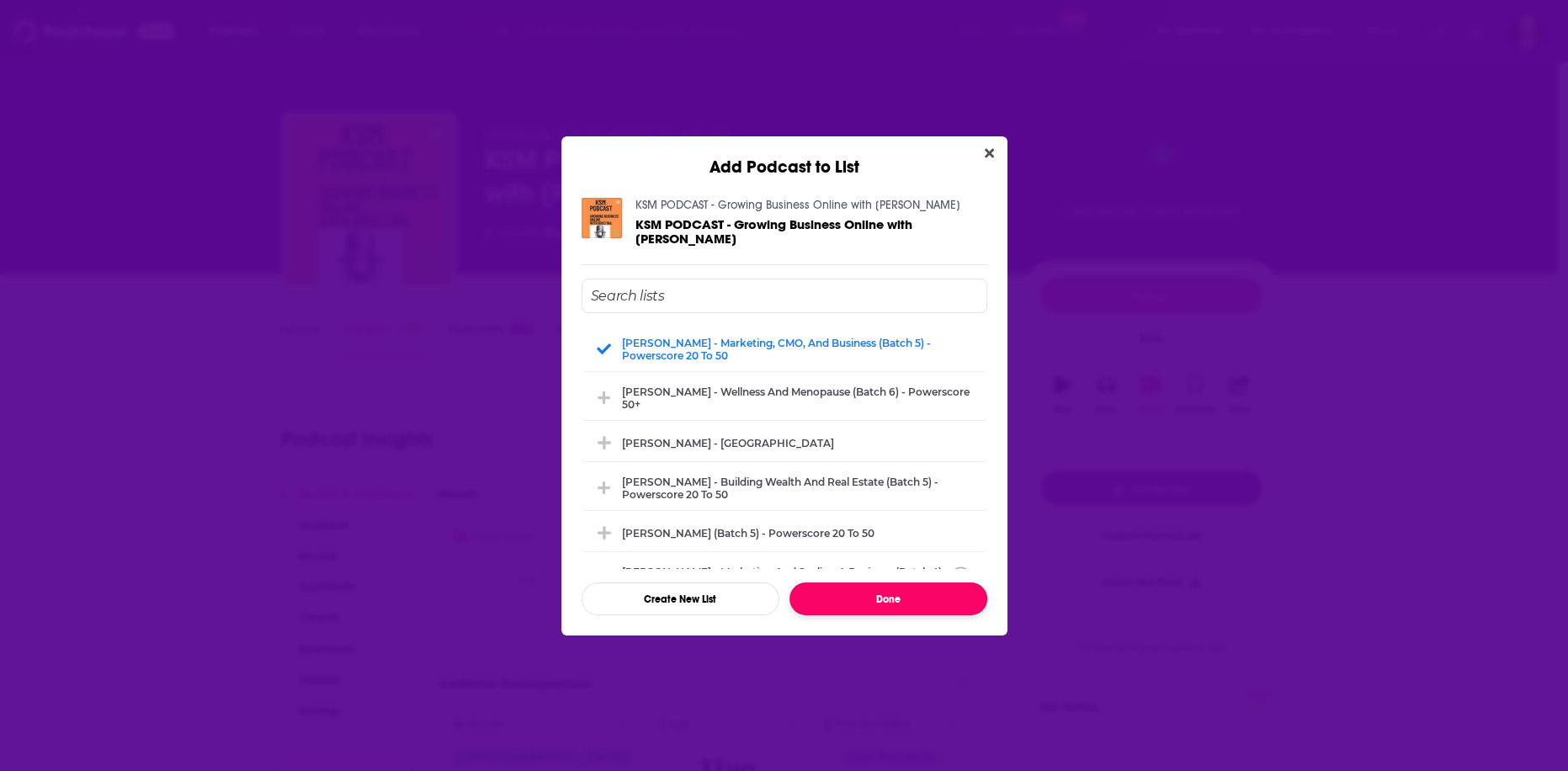
click at [862, 584] on button "Done" at bounding box center [888, 599] width 198 height 33
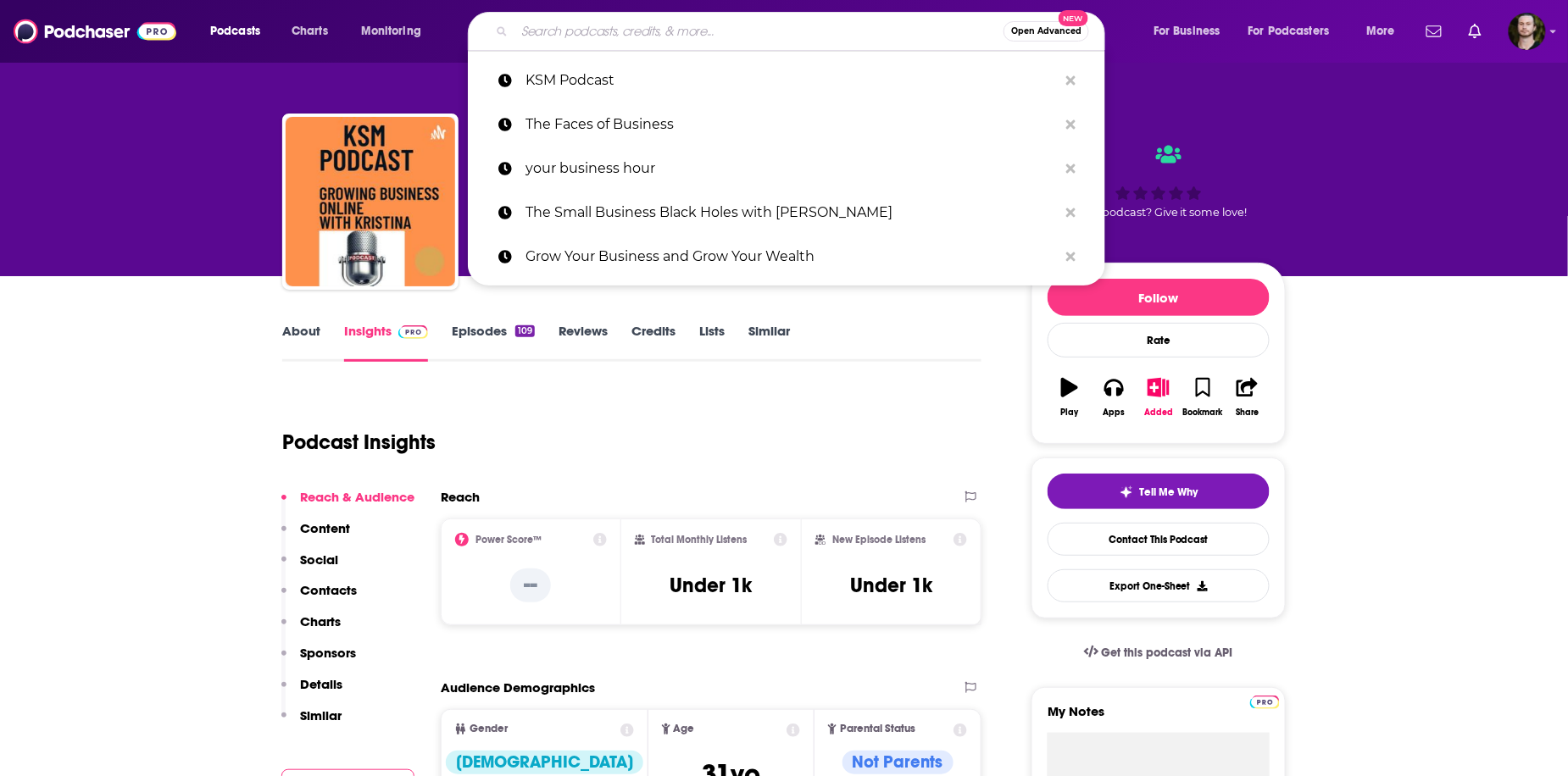
click at [701, 38] on input "Search podcasts, credits, & more..." at bounding box center [759, 31] width 489 height 27
paste input "Your Business Hour"
type input "Your Business Hour"
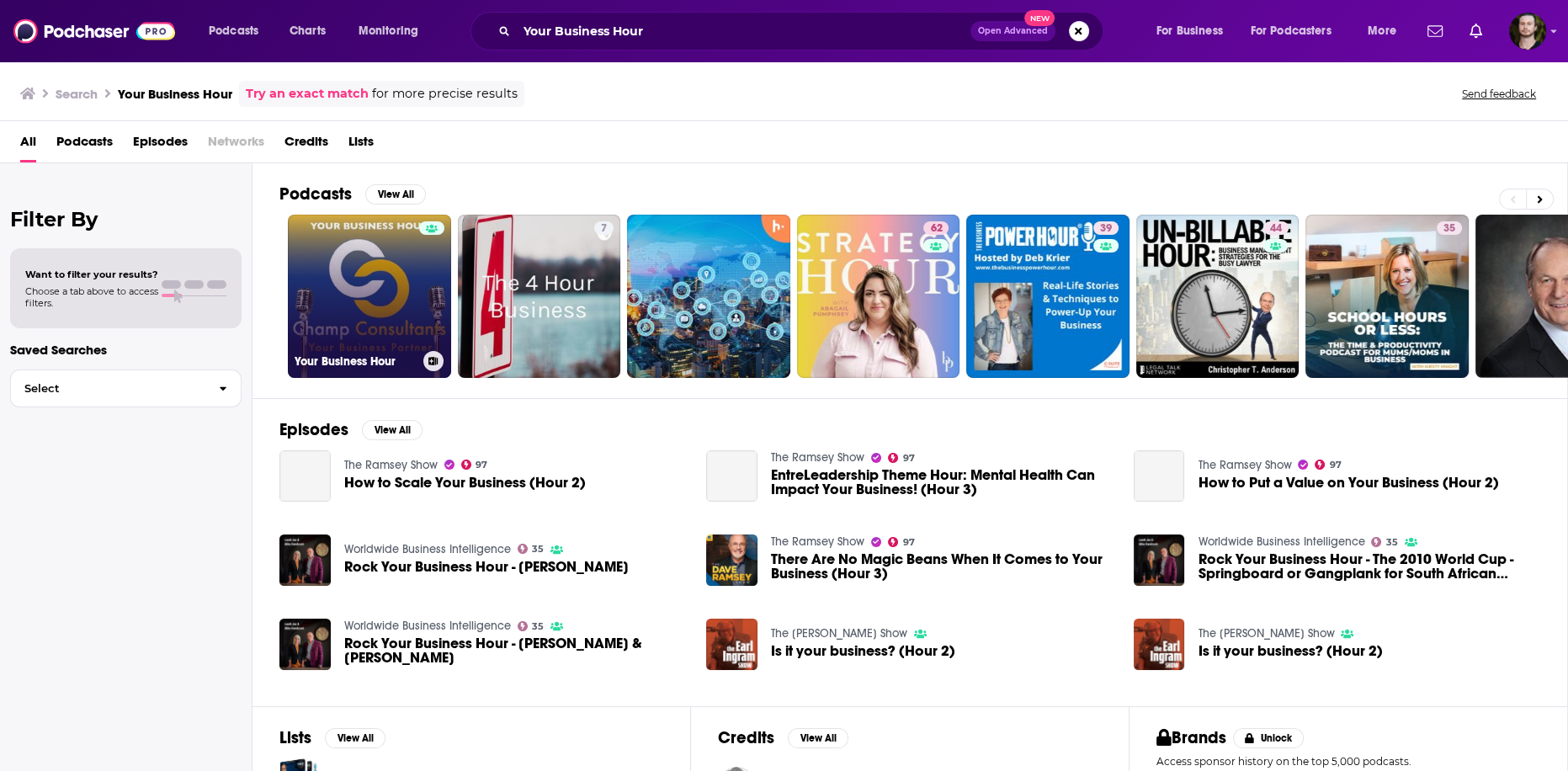
click at [367, 295] on link "Your Business Hour" at bounding box center [369, 296] width 163 height 163
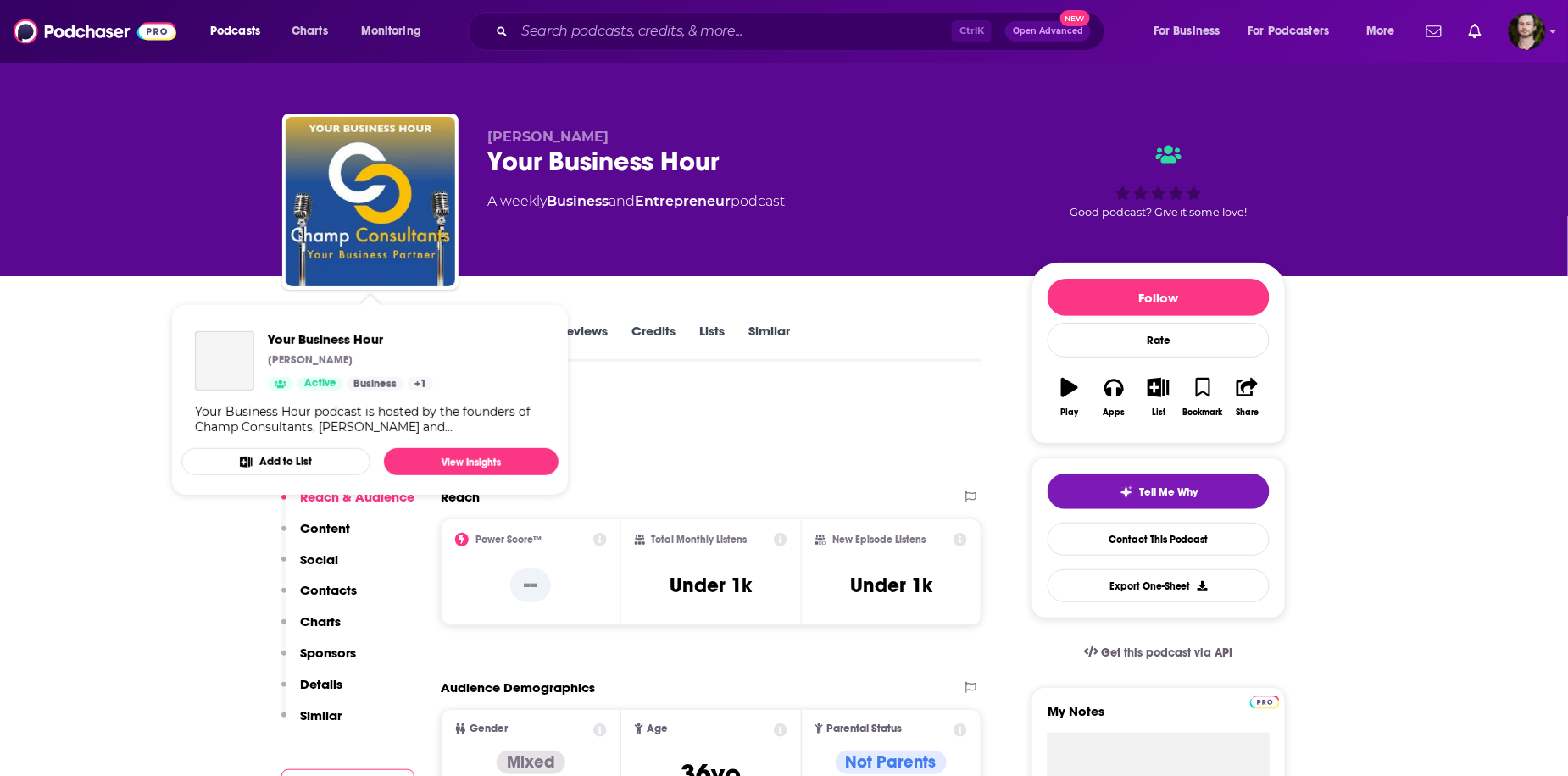
click at [294, 463] on button "Add to List" at bounding box center [276, 462] width 189 height 27
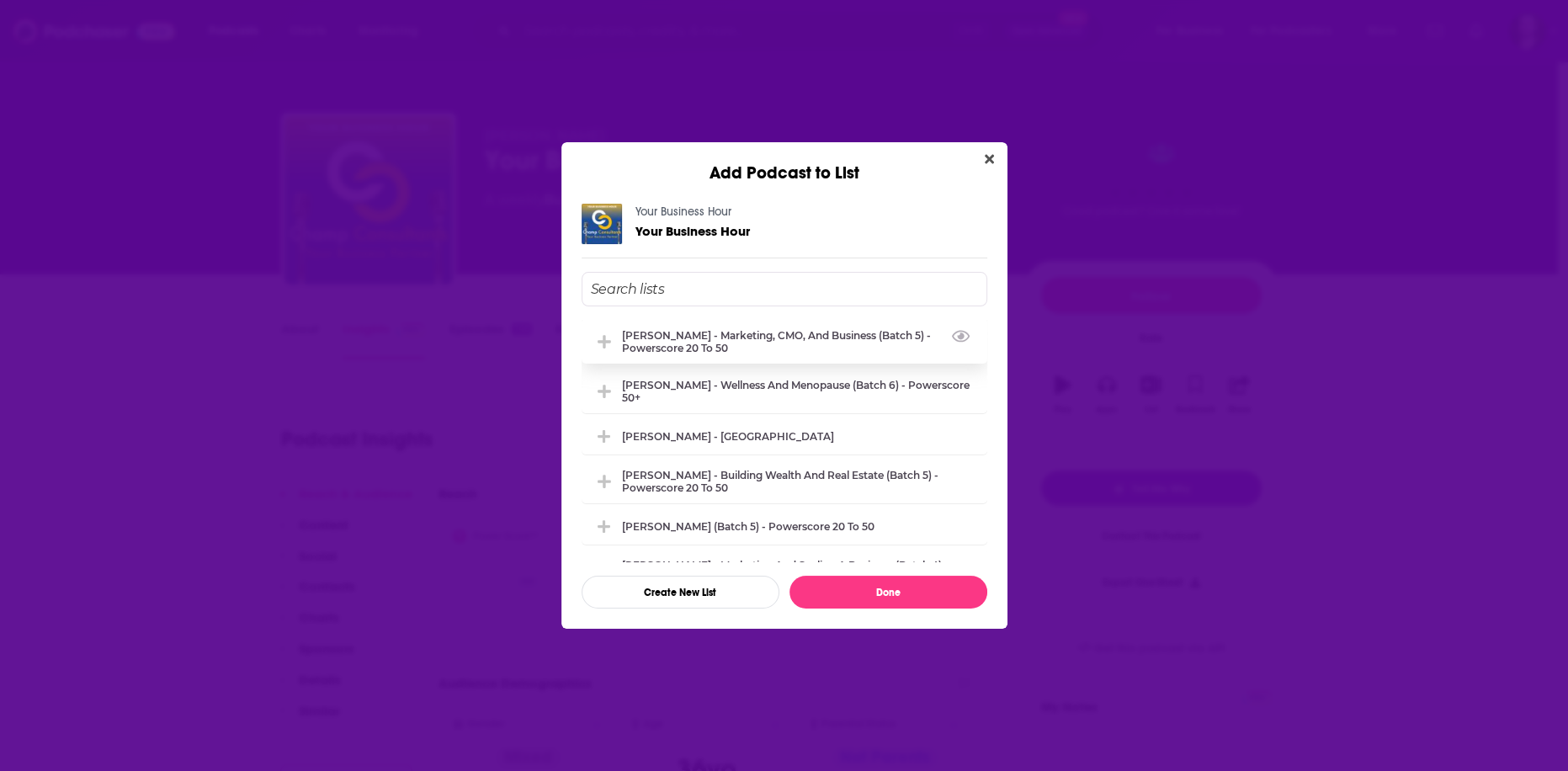
click at [695, 350] on div "[PERSON_NAME] - Marketing, CMO, and Business (Batch 5) - Powerscore 20 to 50" at bounding box center [799, 342] width 355 height 25
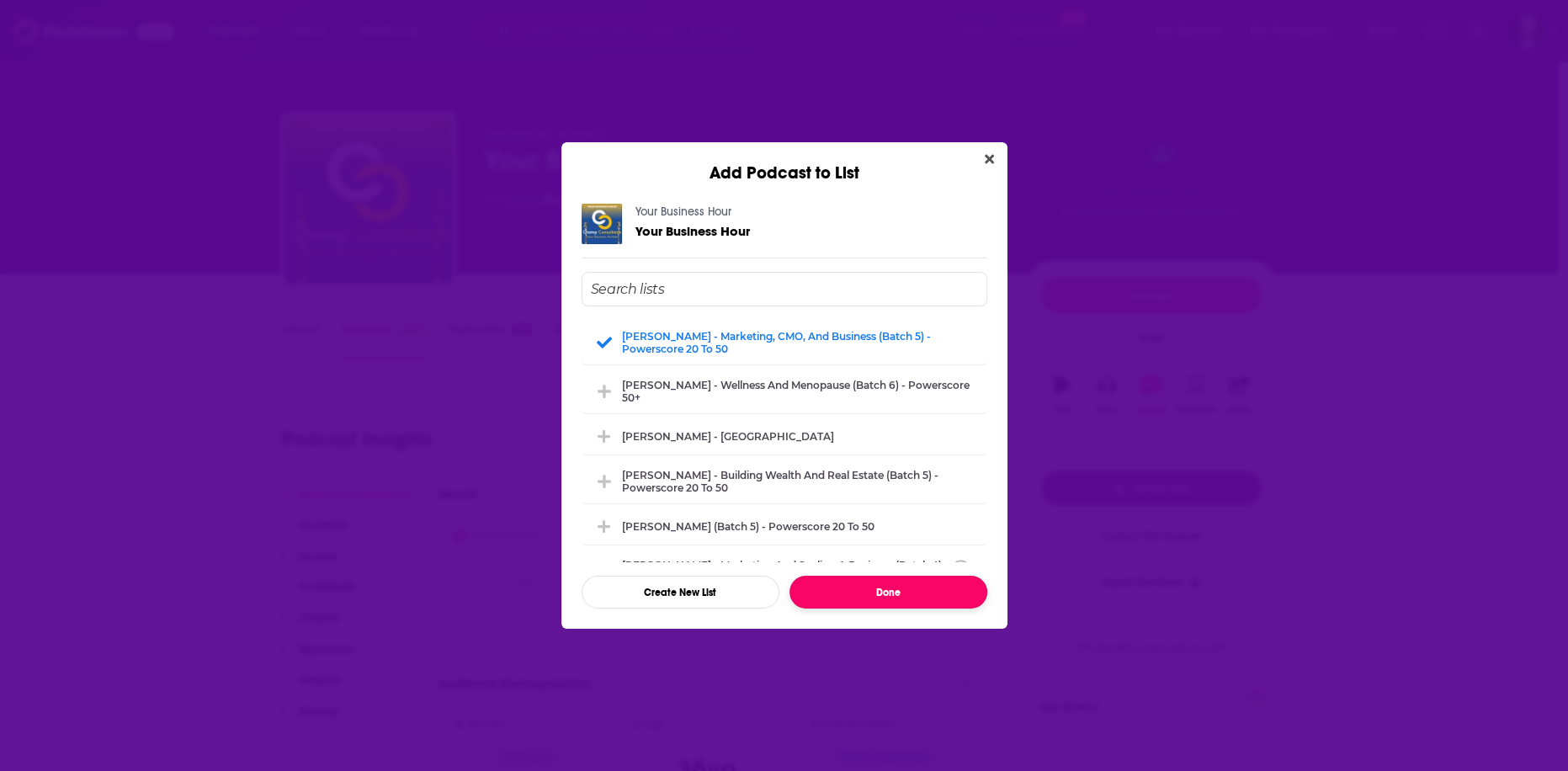
click at [862, 601] on button "Done" at bounding box center [888, 592] width 198 height 33
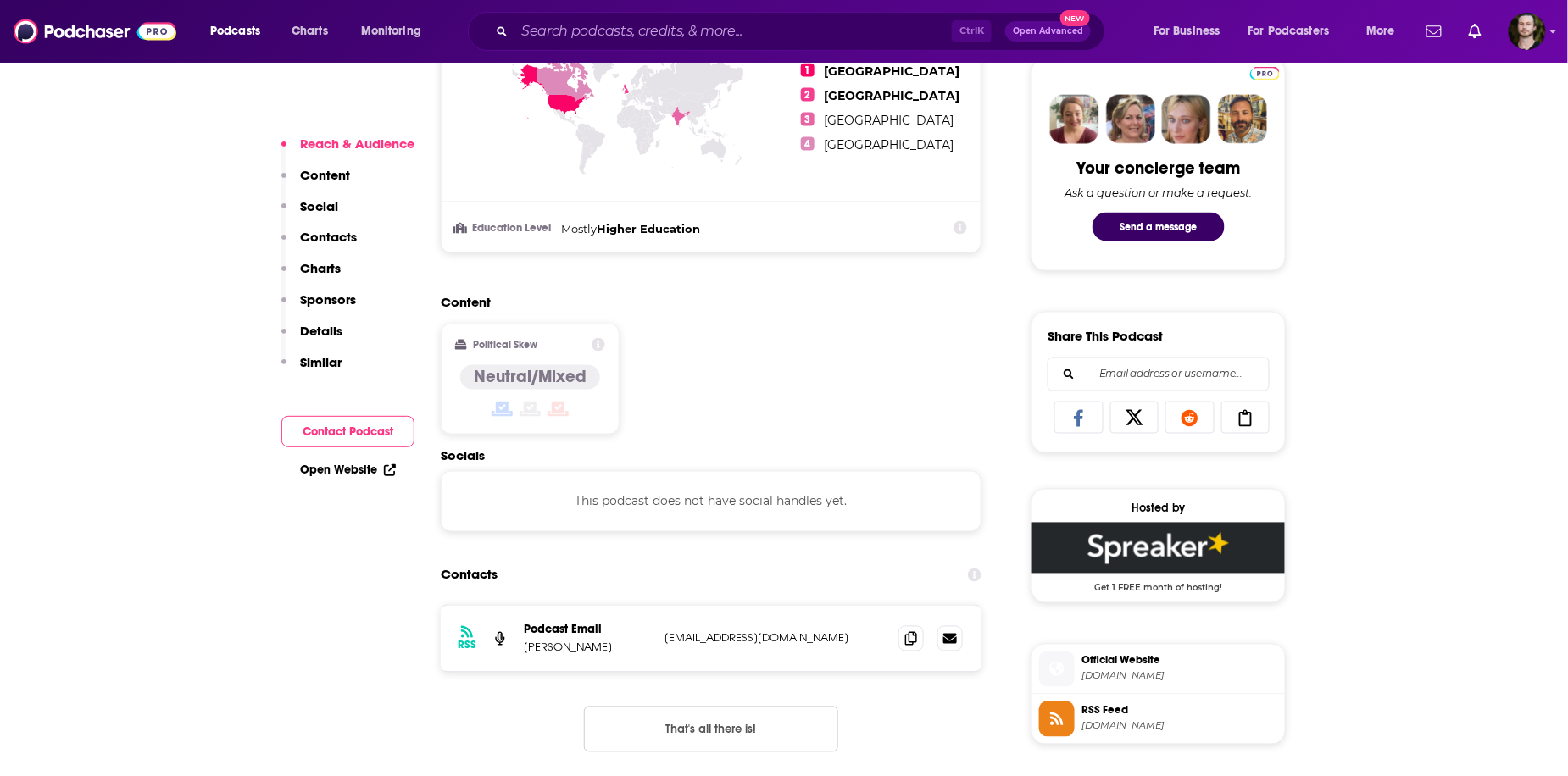
scroll to position [949, 0]
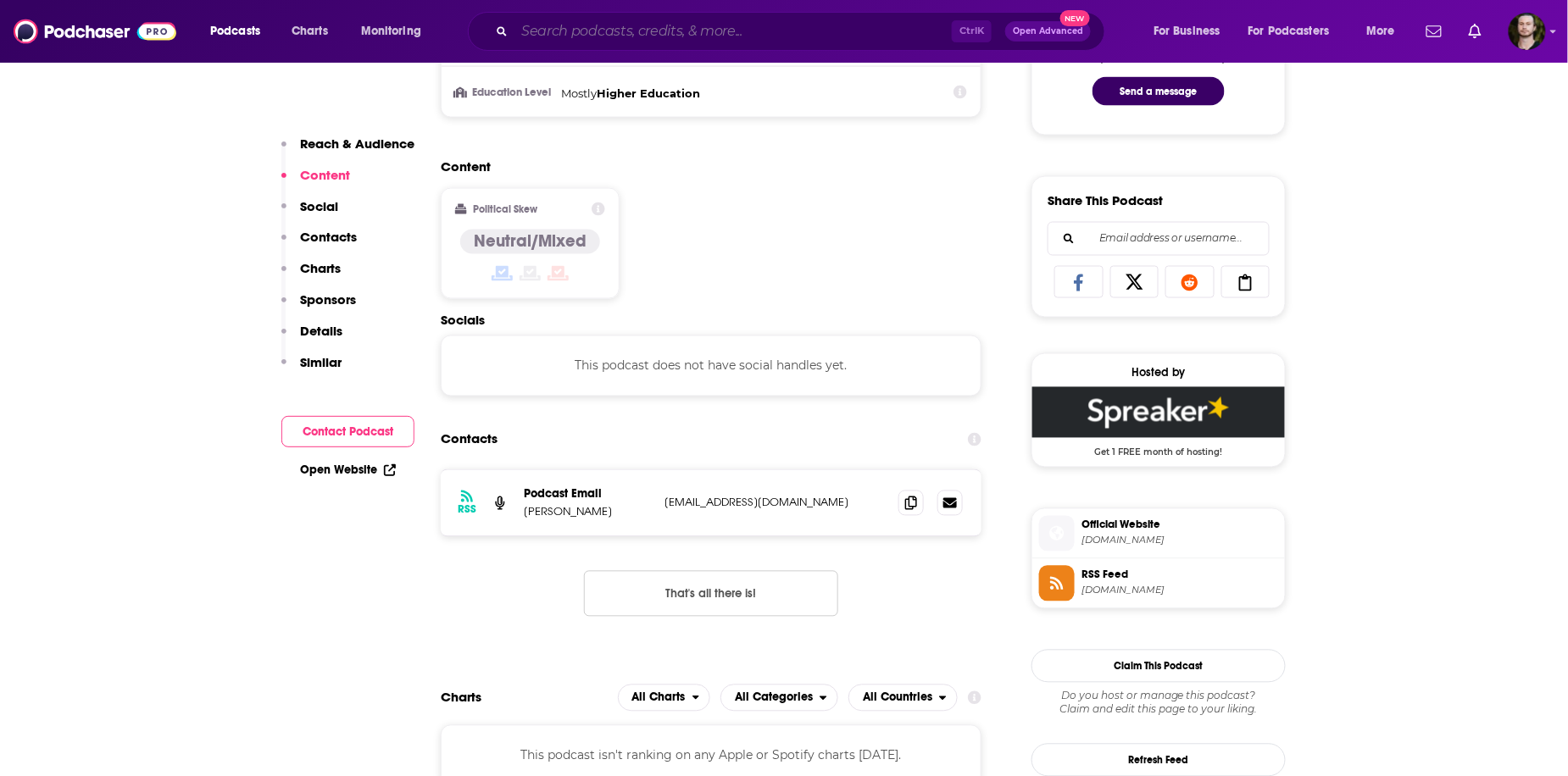
click at [732, 30] on input "Search podcasts, credits, & more..." at bounding box center [733, 31] width 437 height 27
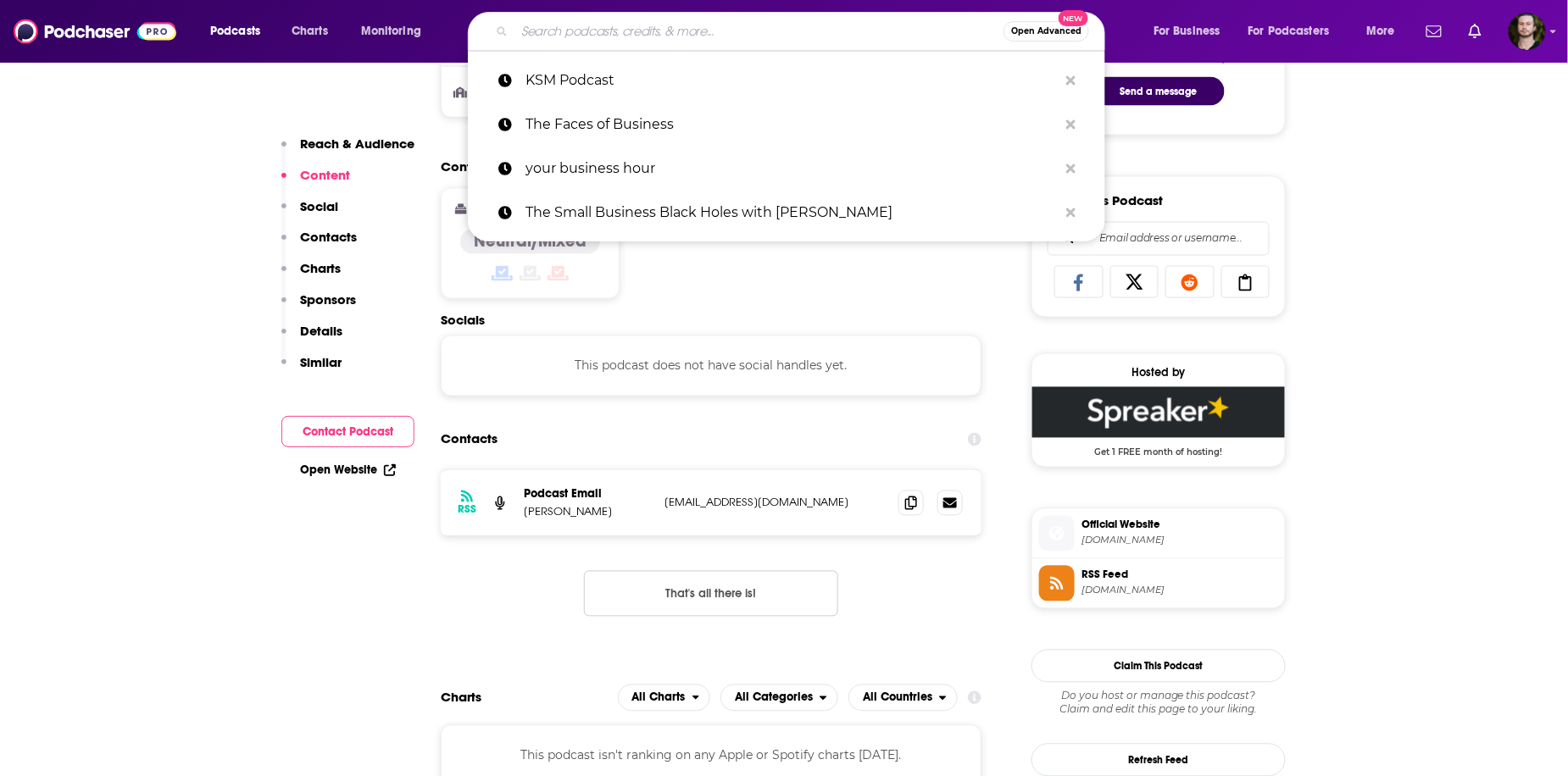
paste input "The Small Business Black Holes"
type input "The Small Business Black Holes"
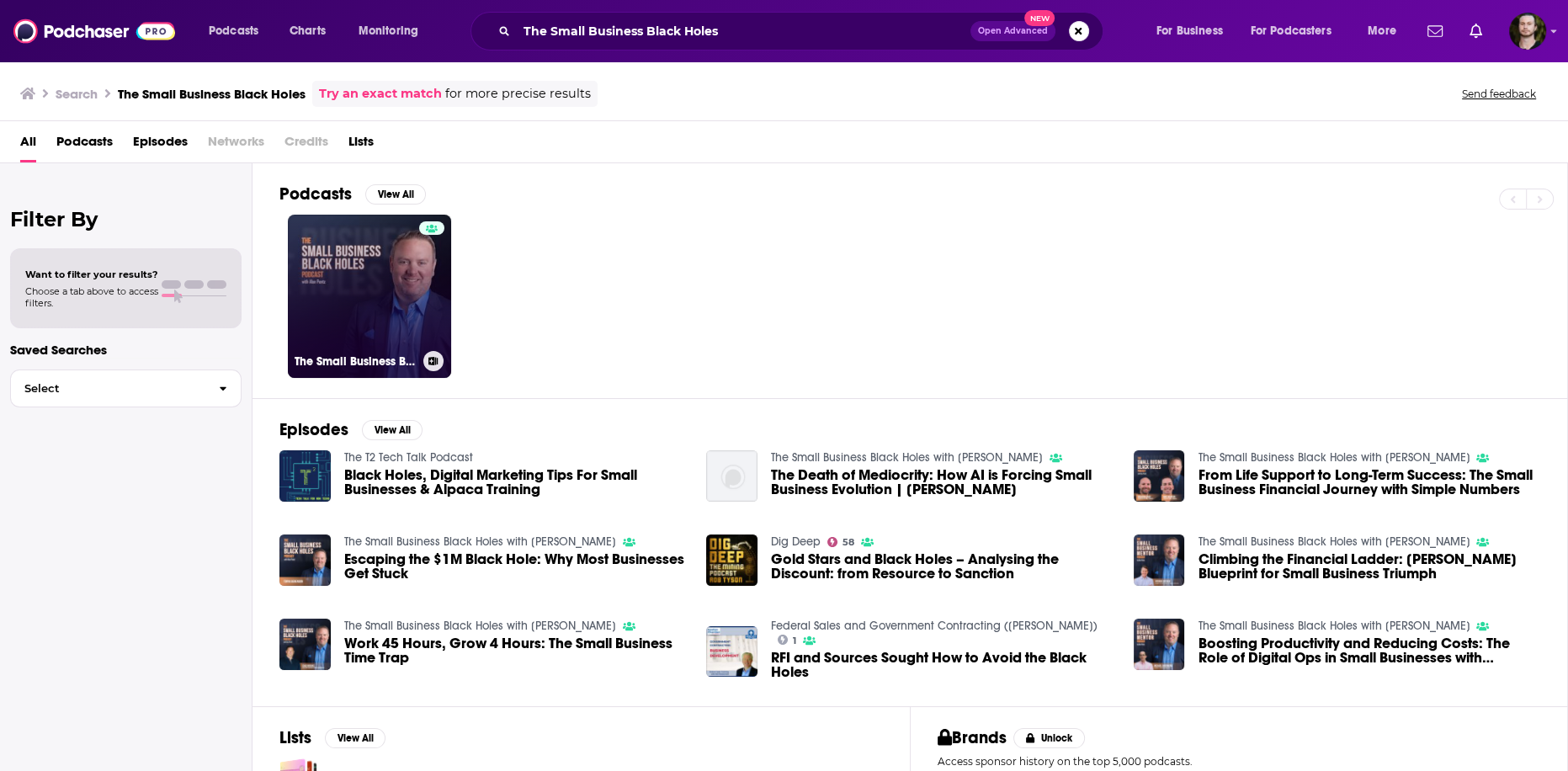
click at [433, 357] on icon at bounding box center [433, 361] width 9 height 8
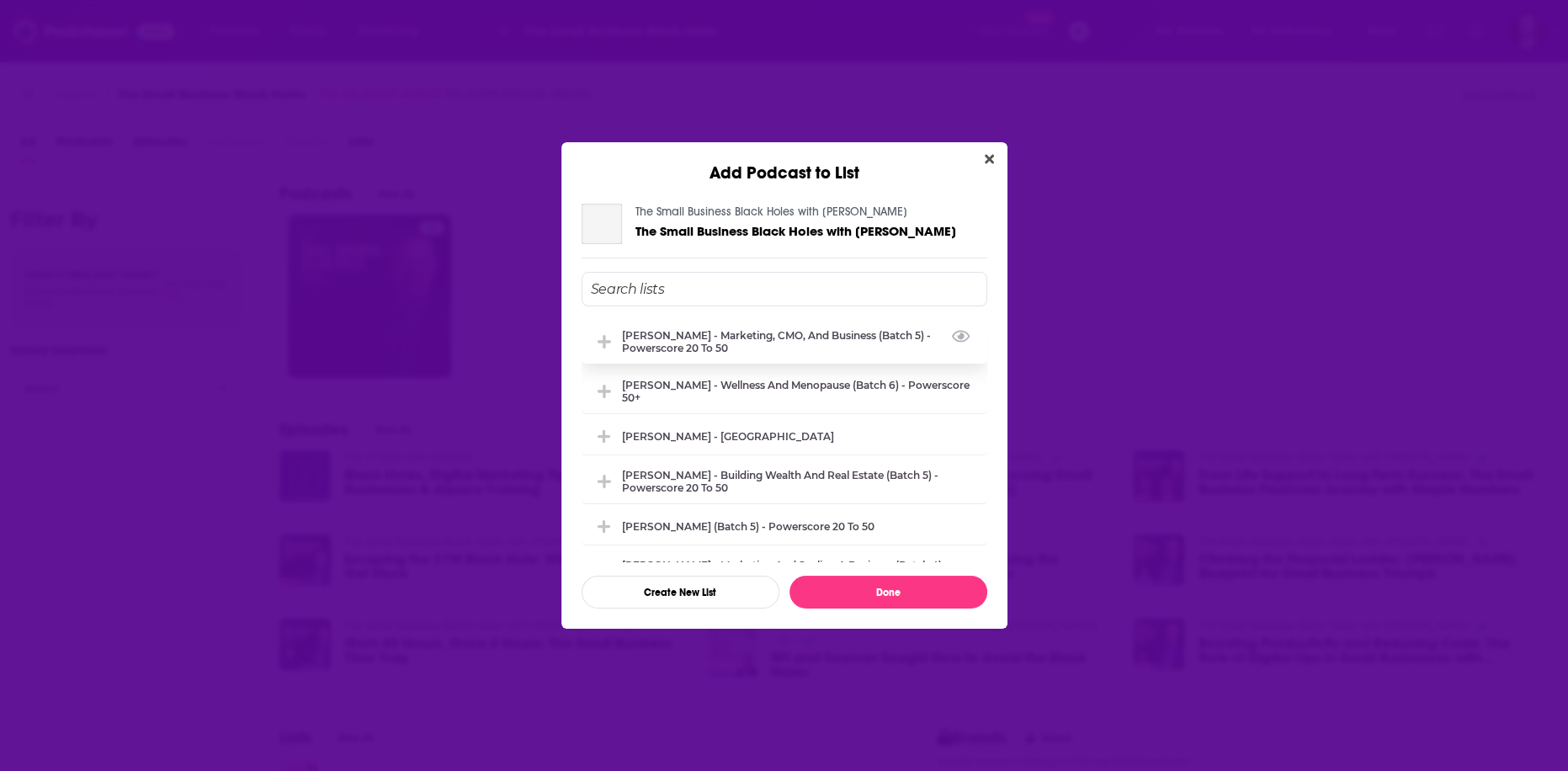
click at [694, 349] on div "[PERSON_NAME] - Marketing, CMO, and Business (Batch 5) - Powerscore 20 to 50" at bounding box center [799, 342] width 355 height 25
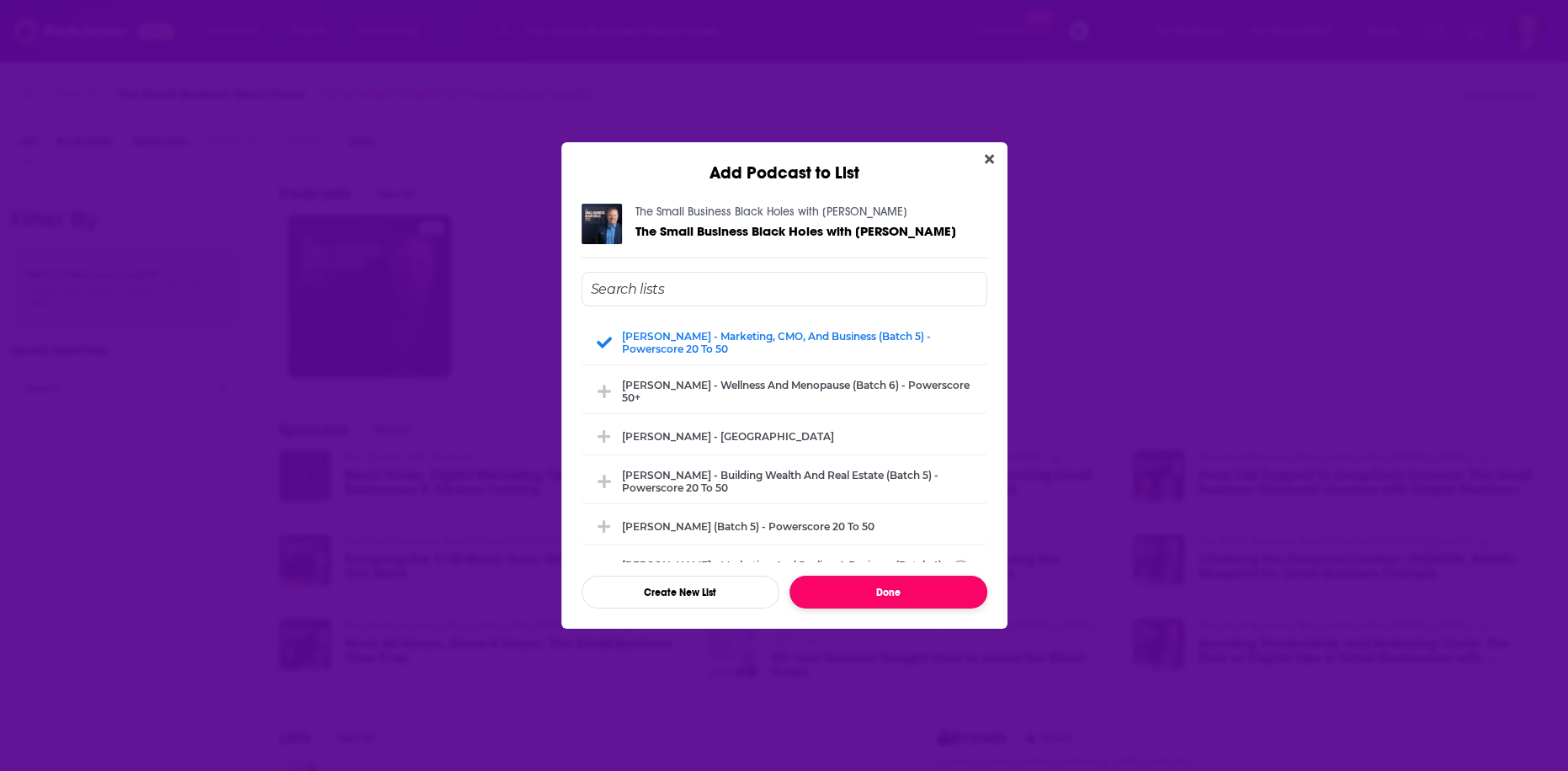
click at [874, 598] on button "Done" at bounding box center [888, 592] width 198 height 33
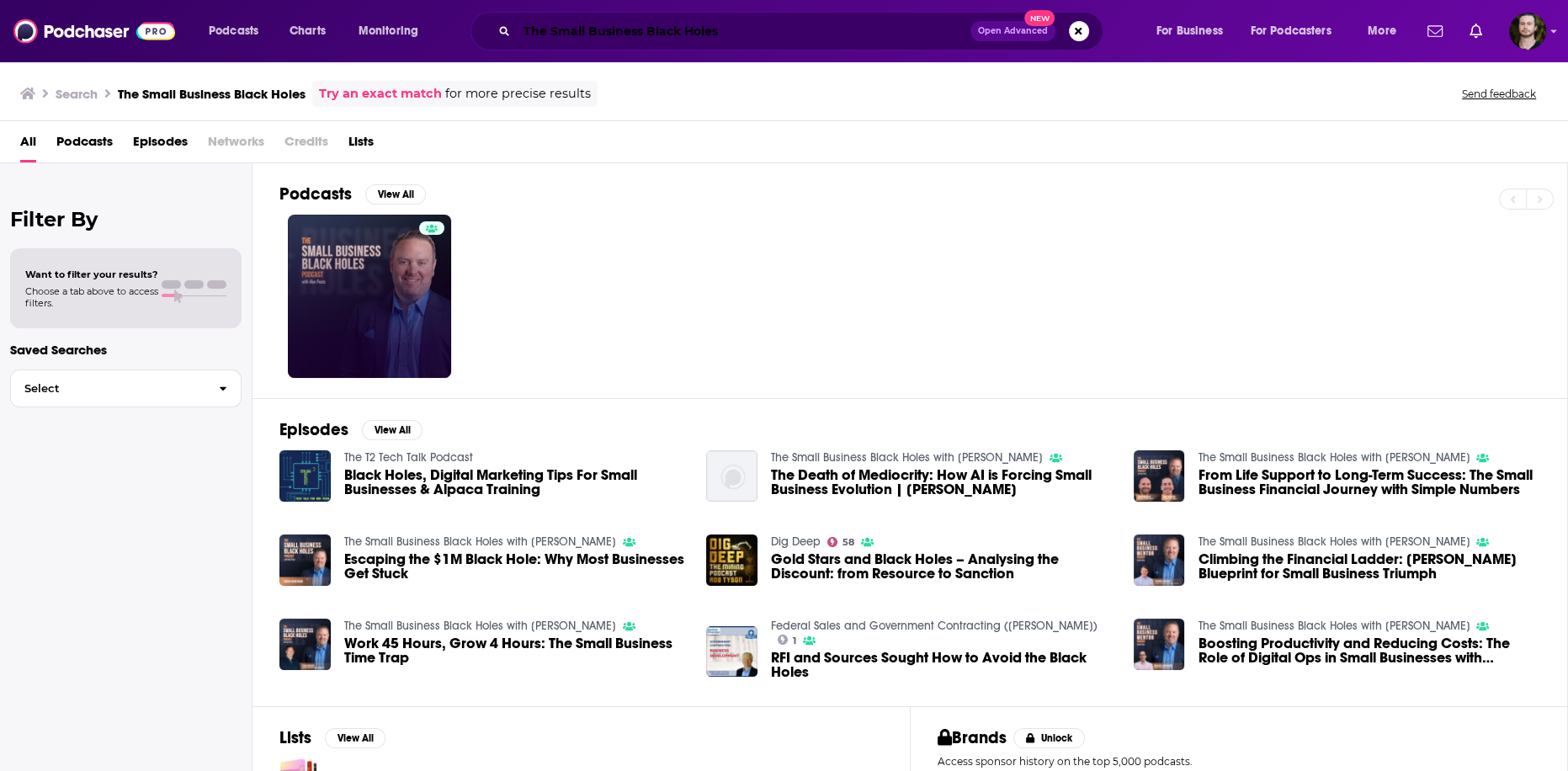
click at [620, 27] on input "The Small Business Black Holes" at bounding box center [743, 31] width 454 height 27
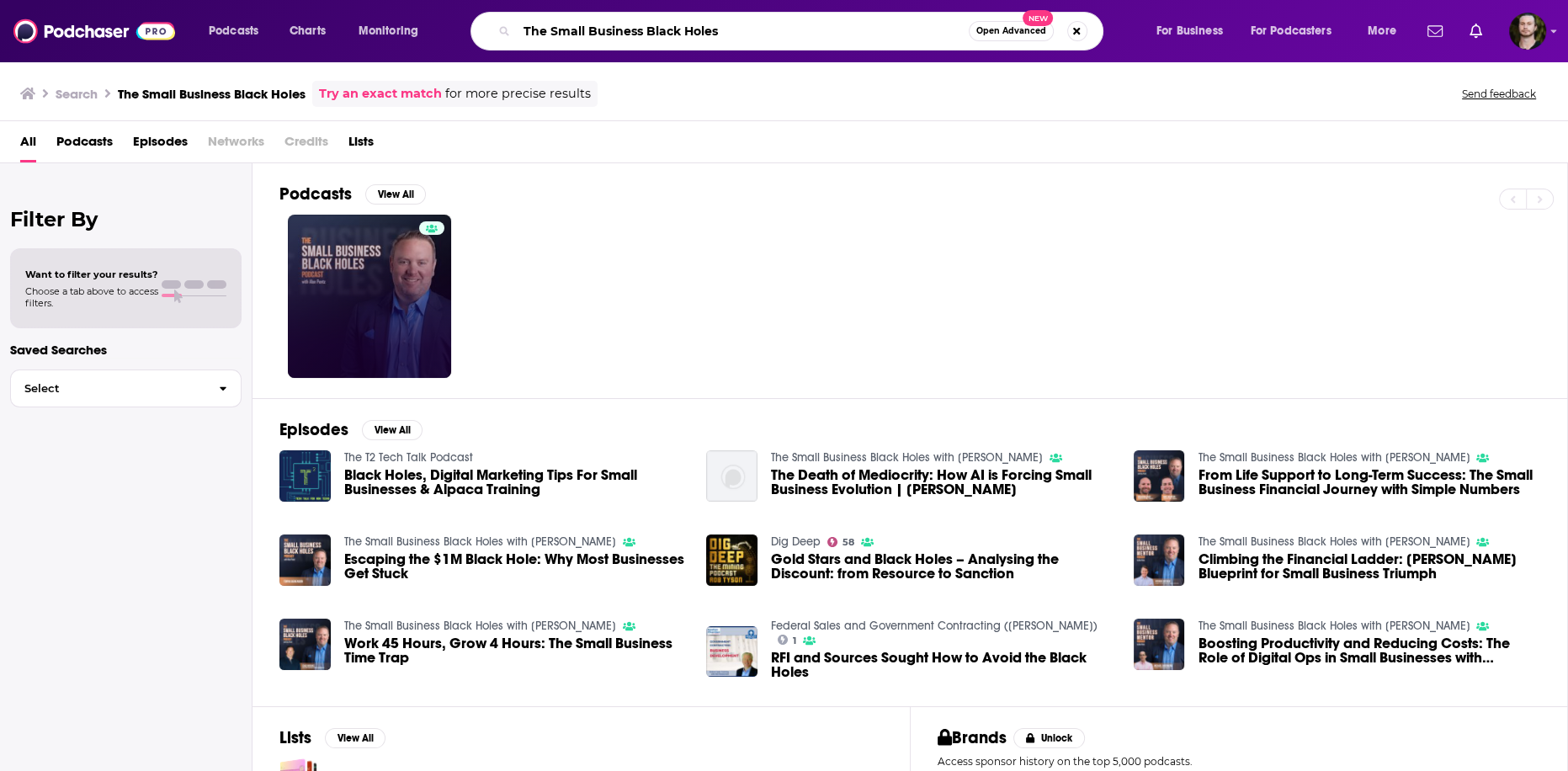
paste input "Grow Your Business and Grow Your Wealth"
type input "Grow Your Business and Grow Your Wealth"
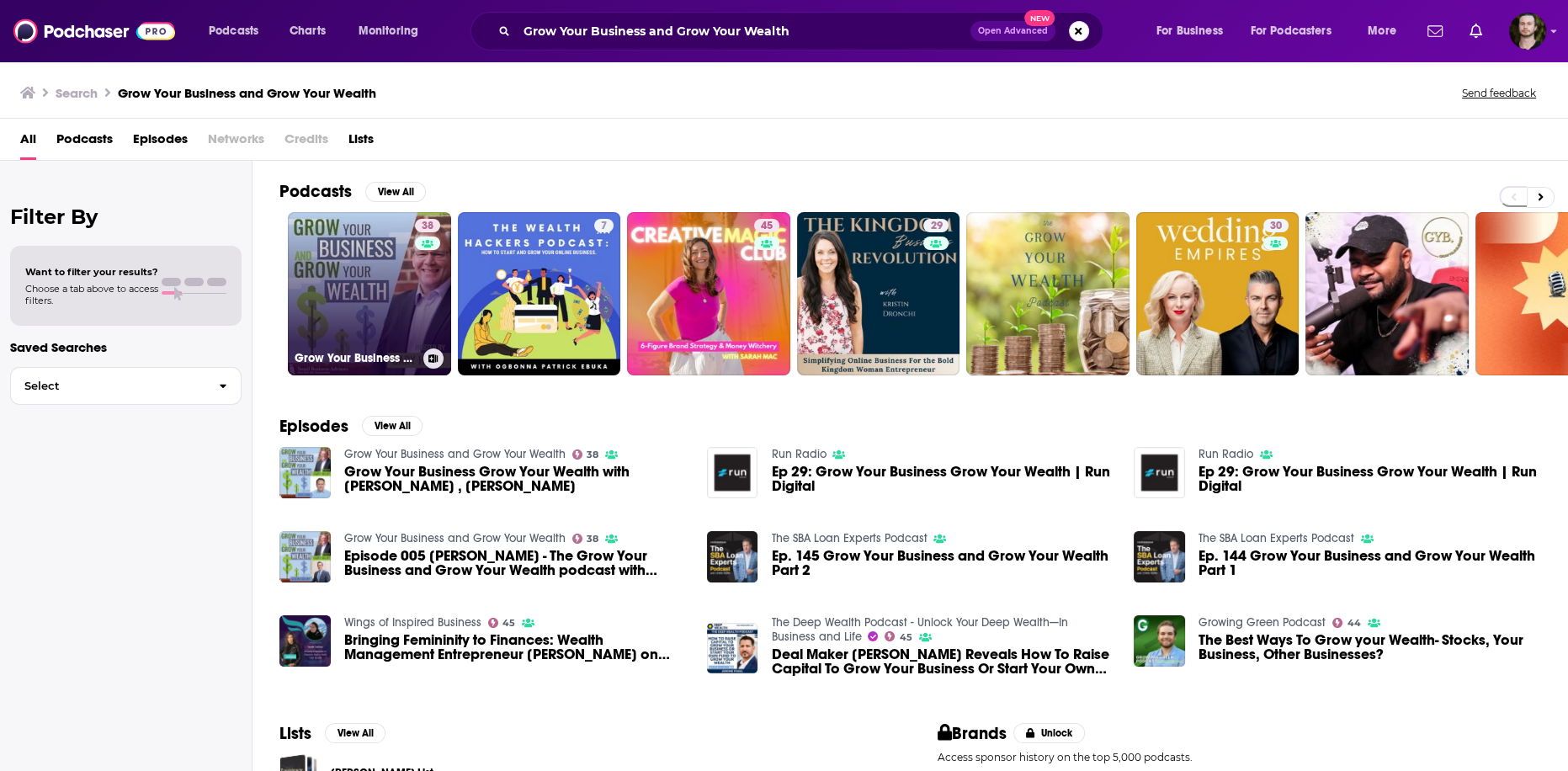
click at [437, 355] on icon at bounding box center [433, 358] width 9 height 8
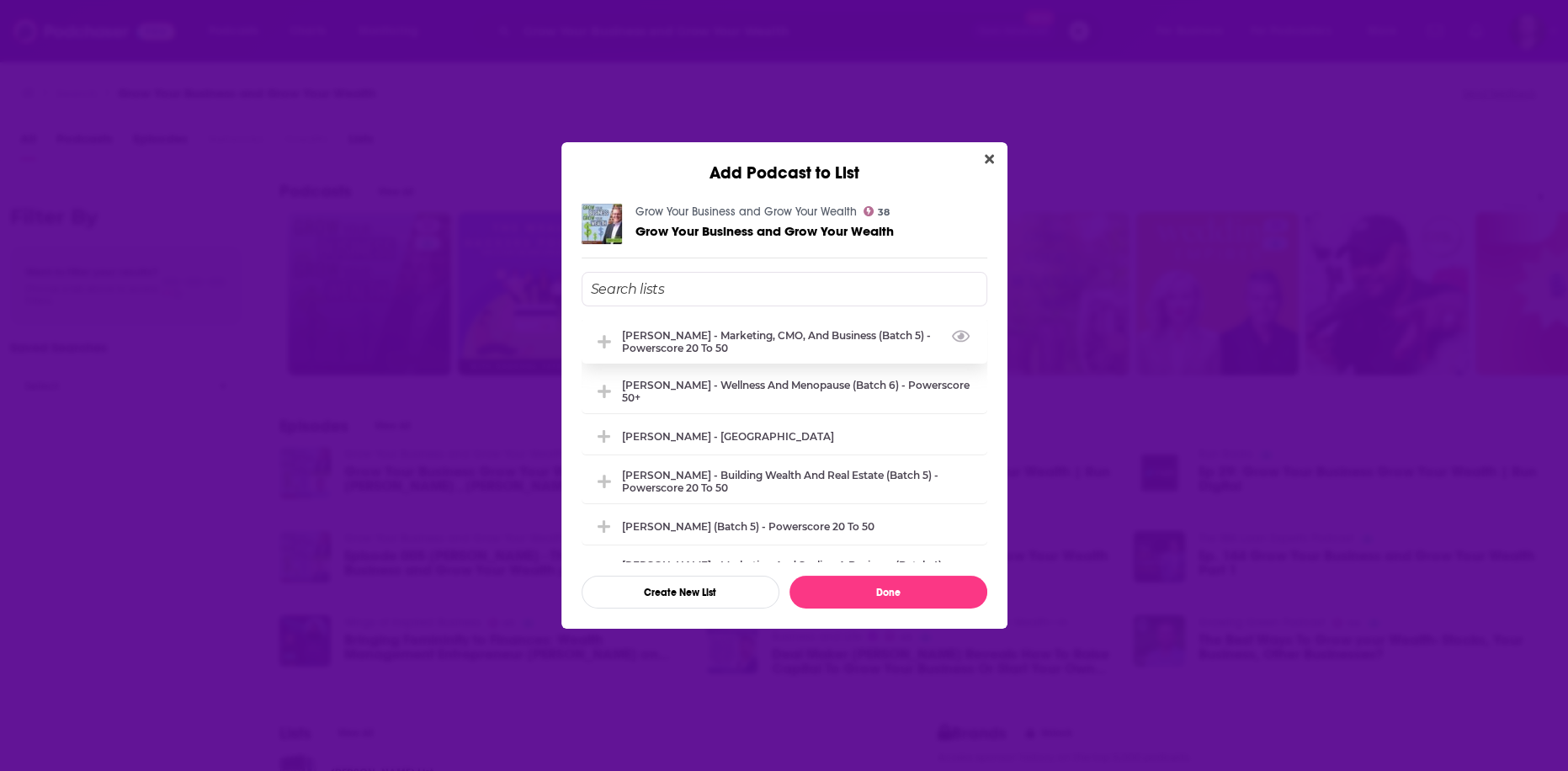
click at [745, 343] on div "[PERSON_NAME] - Marketing, CMO, and Business (Batch 5) - Powerscore 20 to 50" at bounding box center [799, 342] width 355 height 25
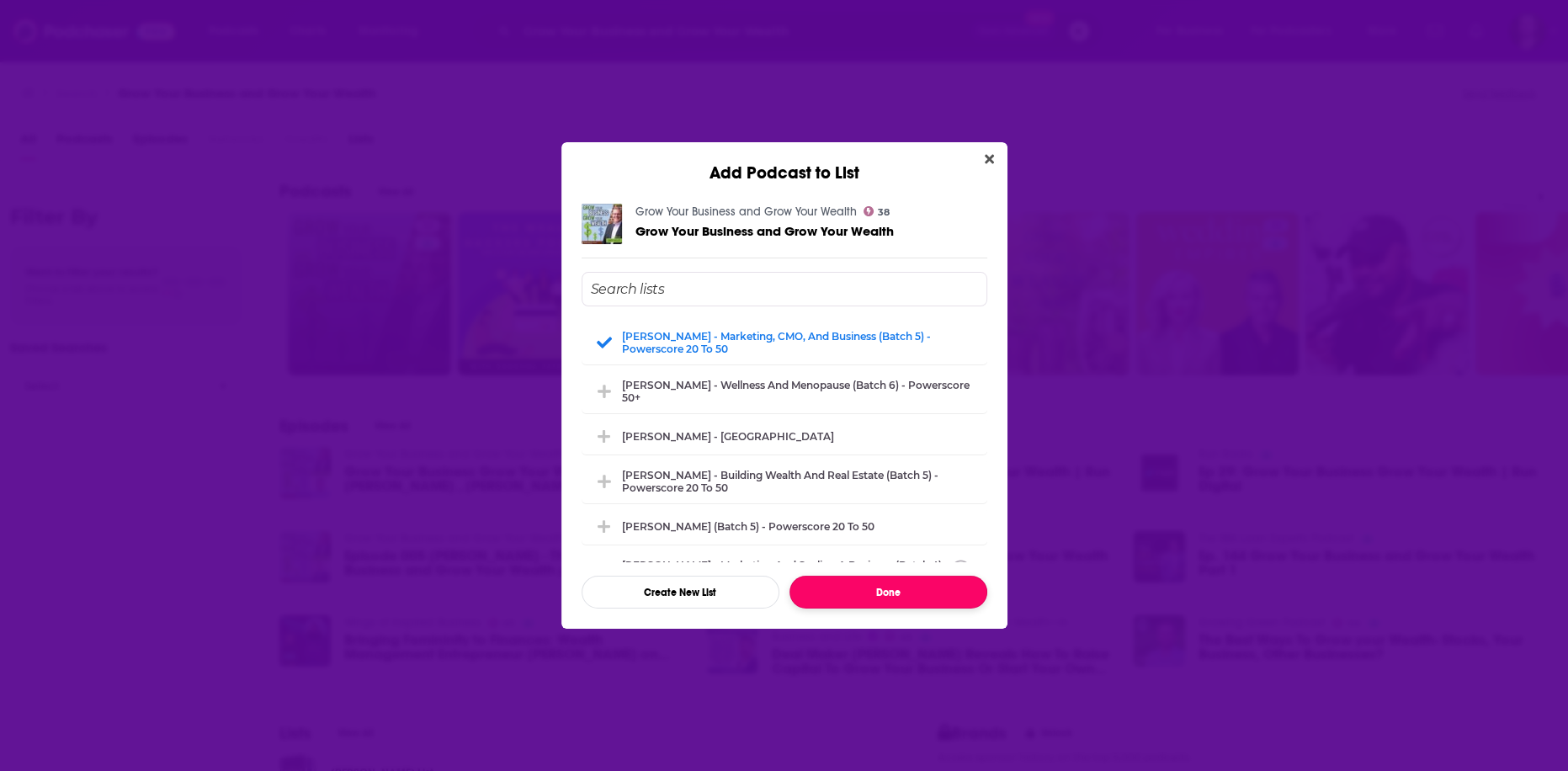
click at [870, 591] on button "Done" at bounding box center [888, 592] width 198 height 33
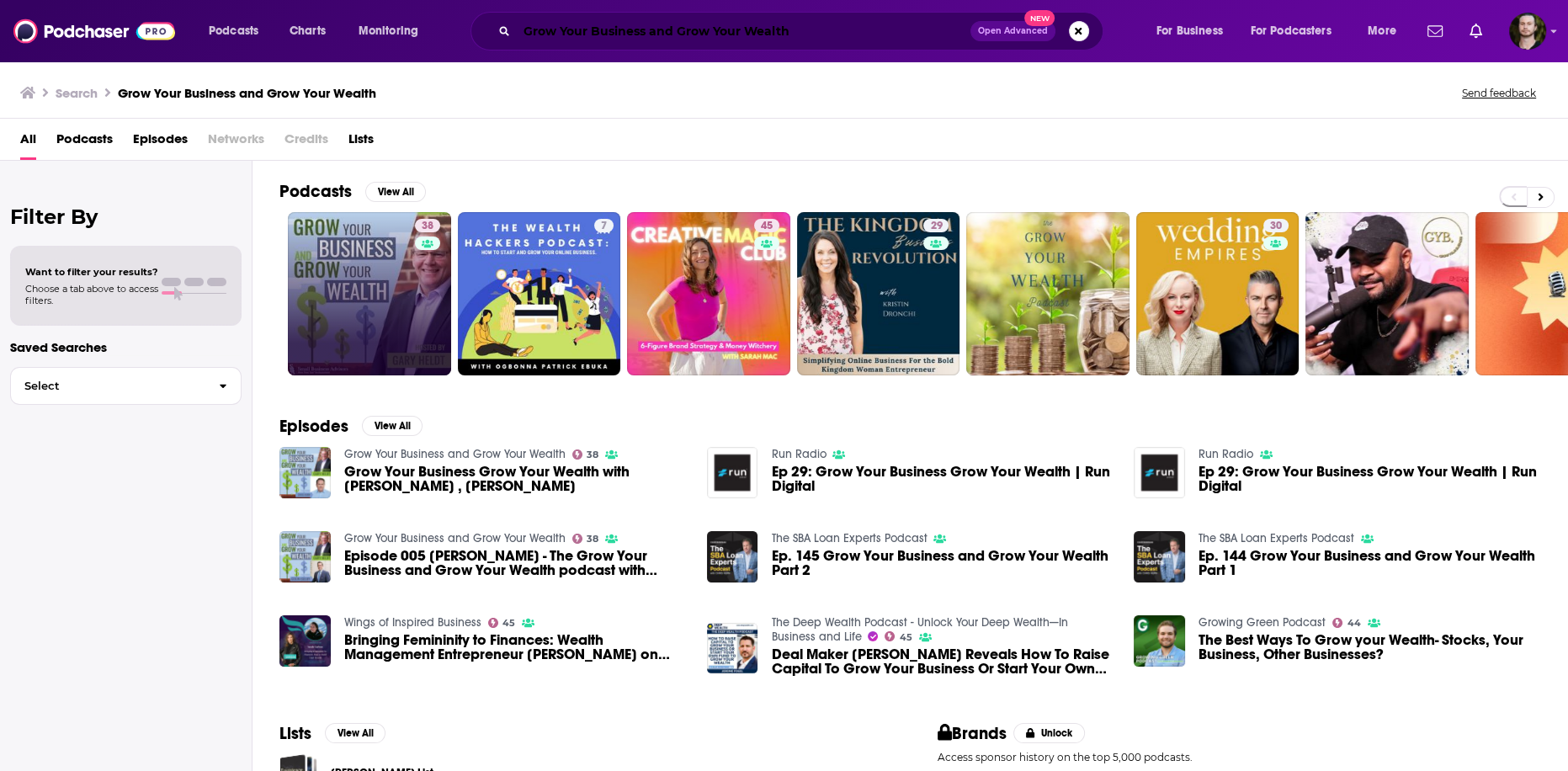
click at [799, 18] on input "Grow Your Business and Grow Your Wealth" at bounding box center [743, 31] width 454 height 27
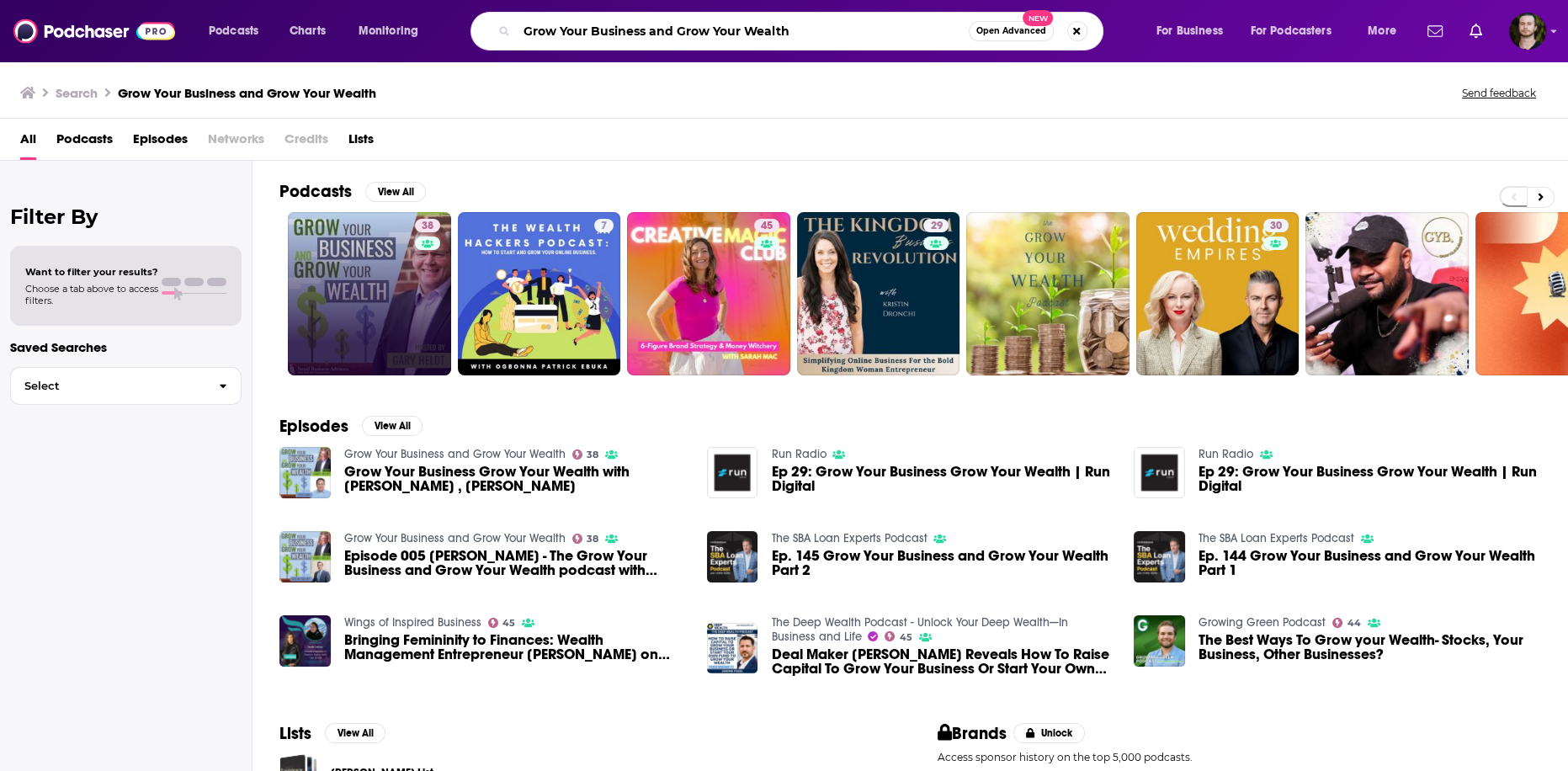
paste input "Rockstar CMO FM"
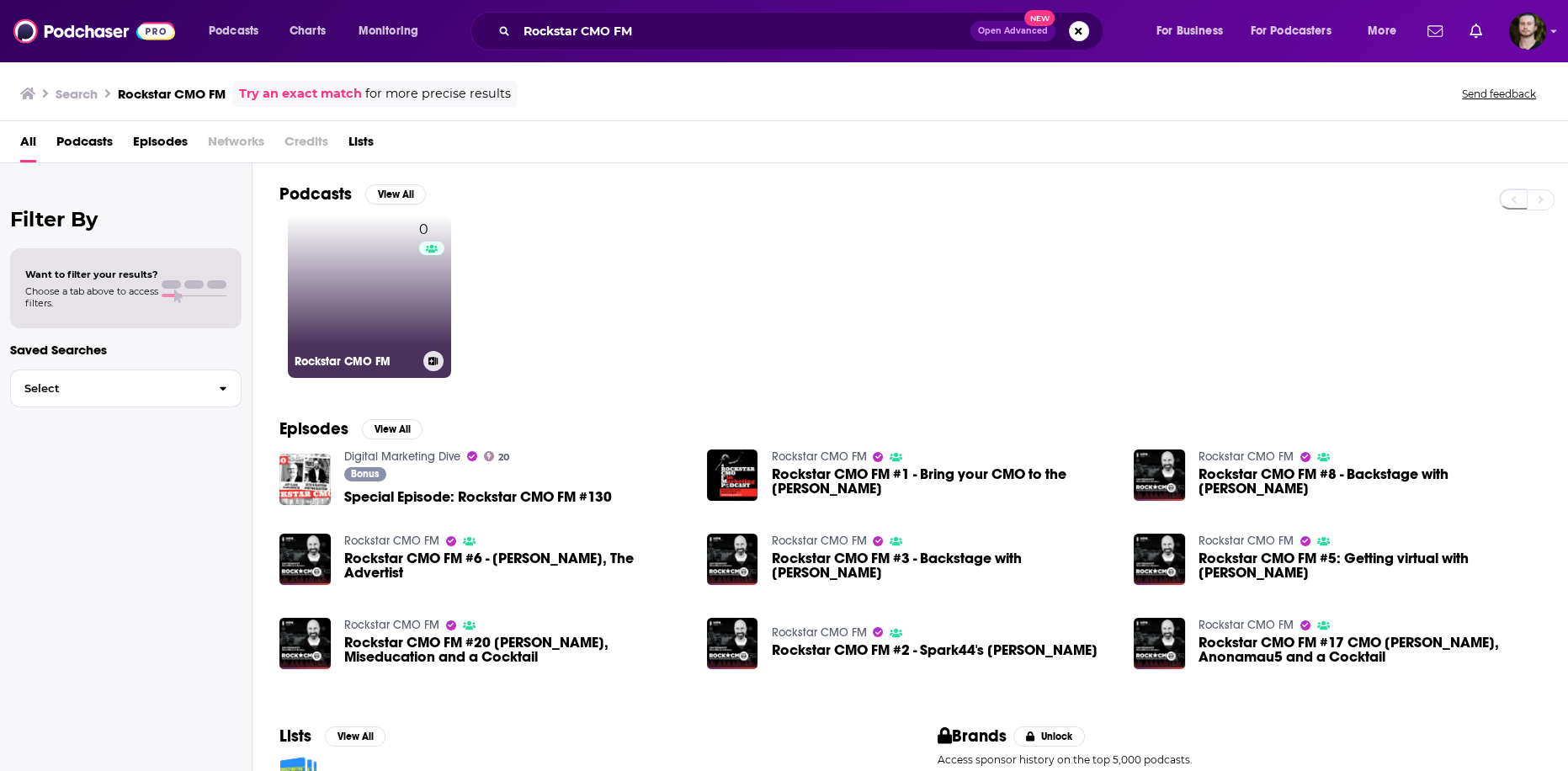
click at [433, 362] on icon at bounding box center [433, 361] width 9 height 8
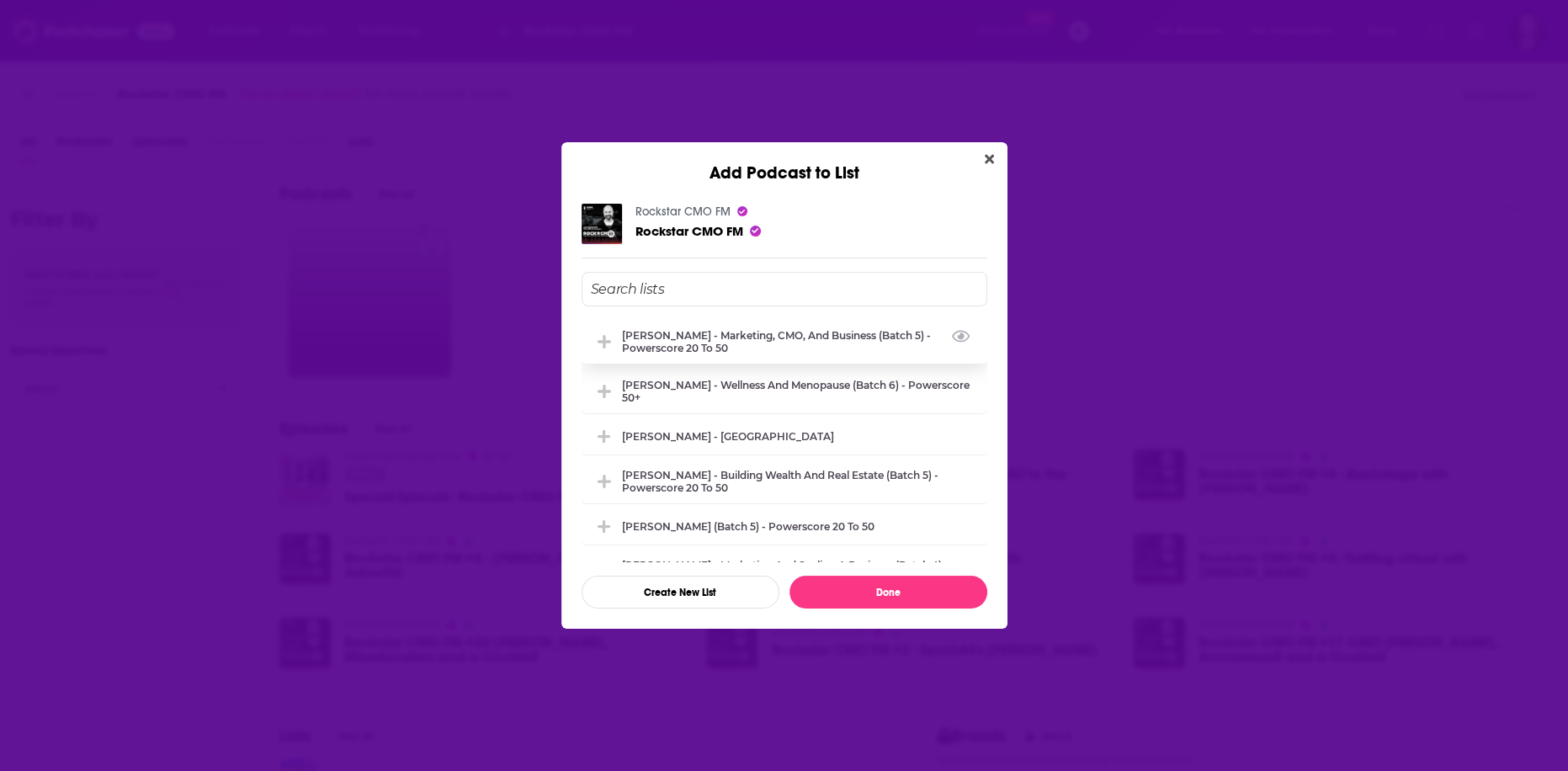
click at [726, 347] on div "[PERSON_NAME] - Marketing, CMO, and Business (Batch 5) - Powerscore 20 to 50" at bounding box center [799, 342] width 355 height 25
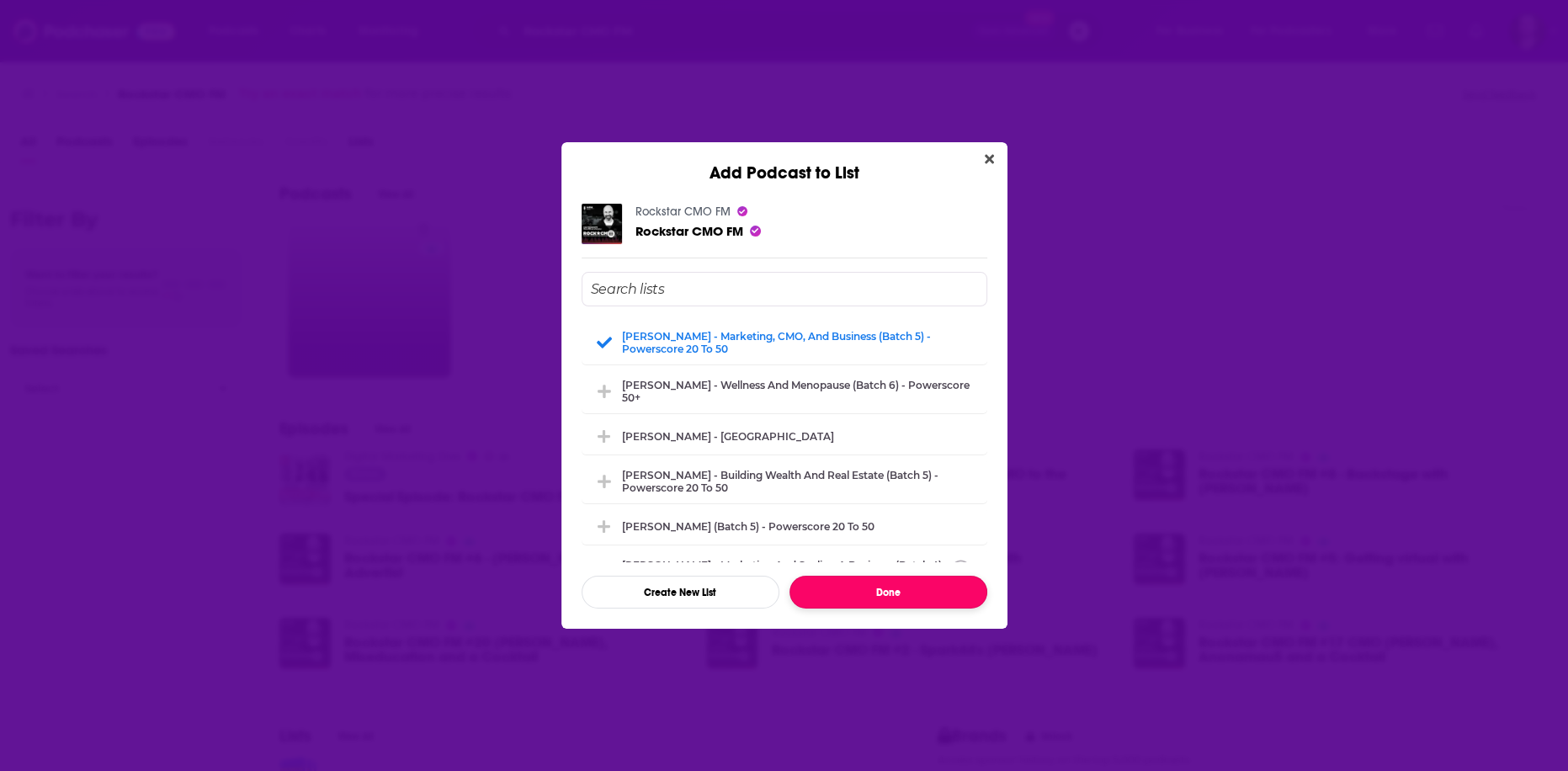
click at [885, 598] on button "Done" at bounding box center [888, 592] width 198 height 33
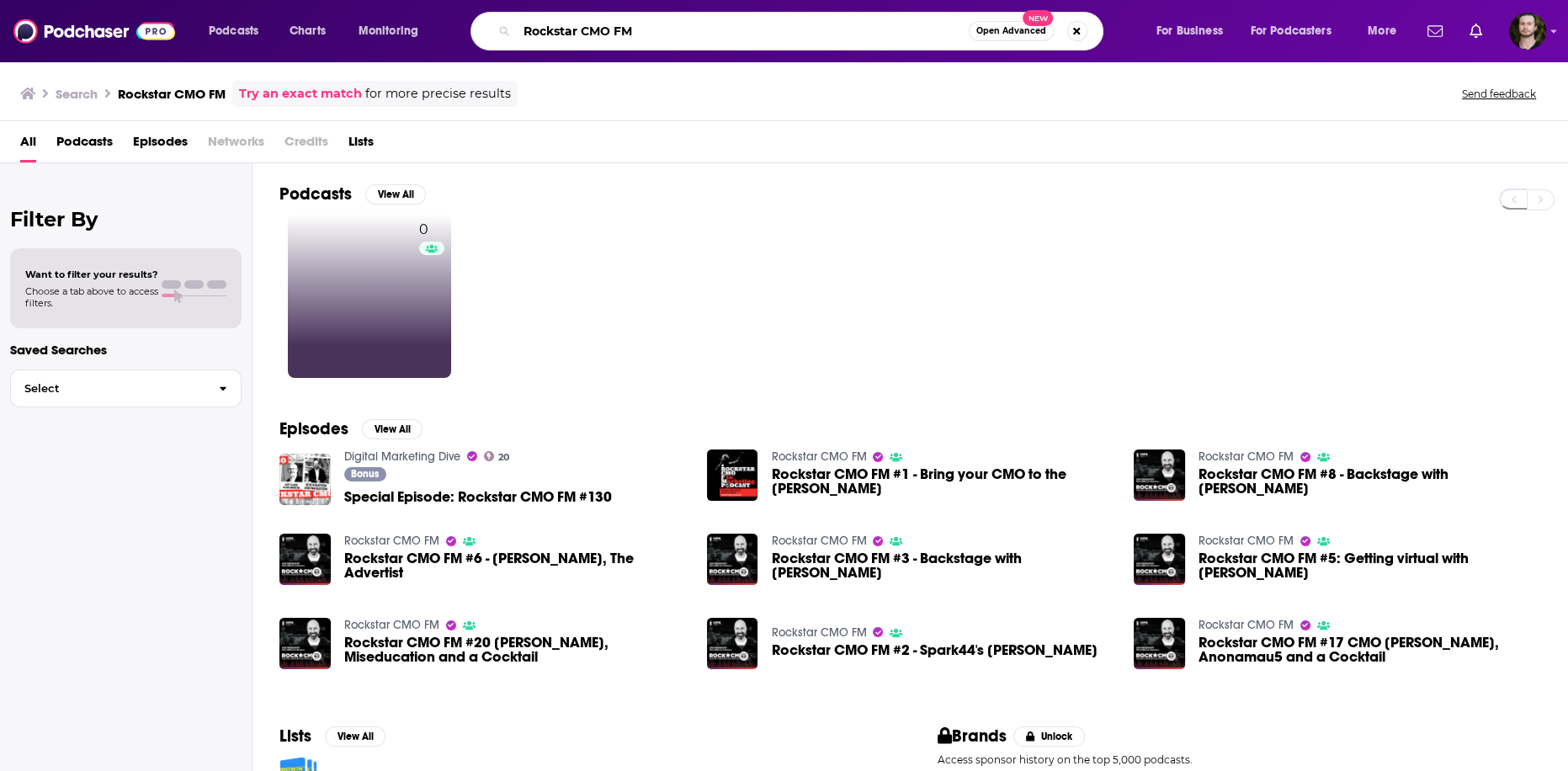
click at [667, 27] on input "Rockstar CMO FM" at bounding box center [742, 31] width 452 height 27
paste input "CMO Confidential"
click at [668, 28] on input "CMO Confidential" at bounding box center [742, 31] width 452 height 27
paste input "Apptivate: App Marketing Explained"
type input "Apptivate: App Marketing Explained"
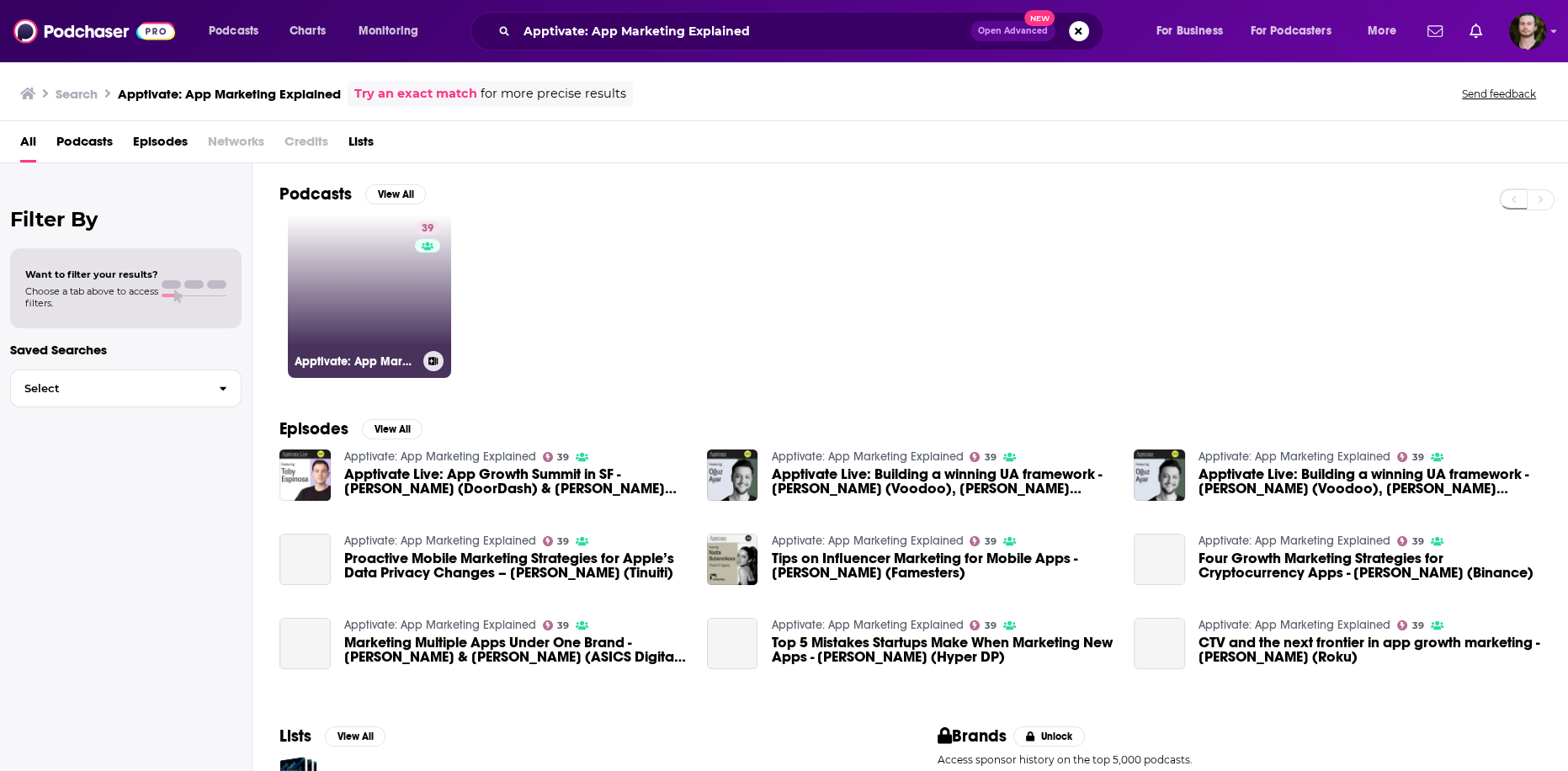
click at [429, 357] on icon at bounding box center [433, 361] width 9 height 8
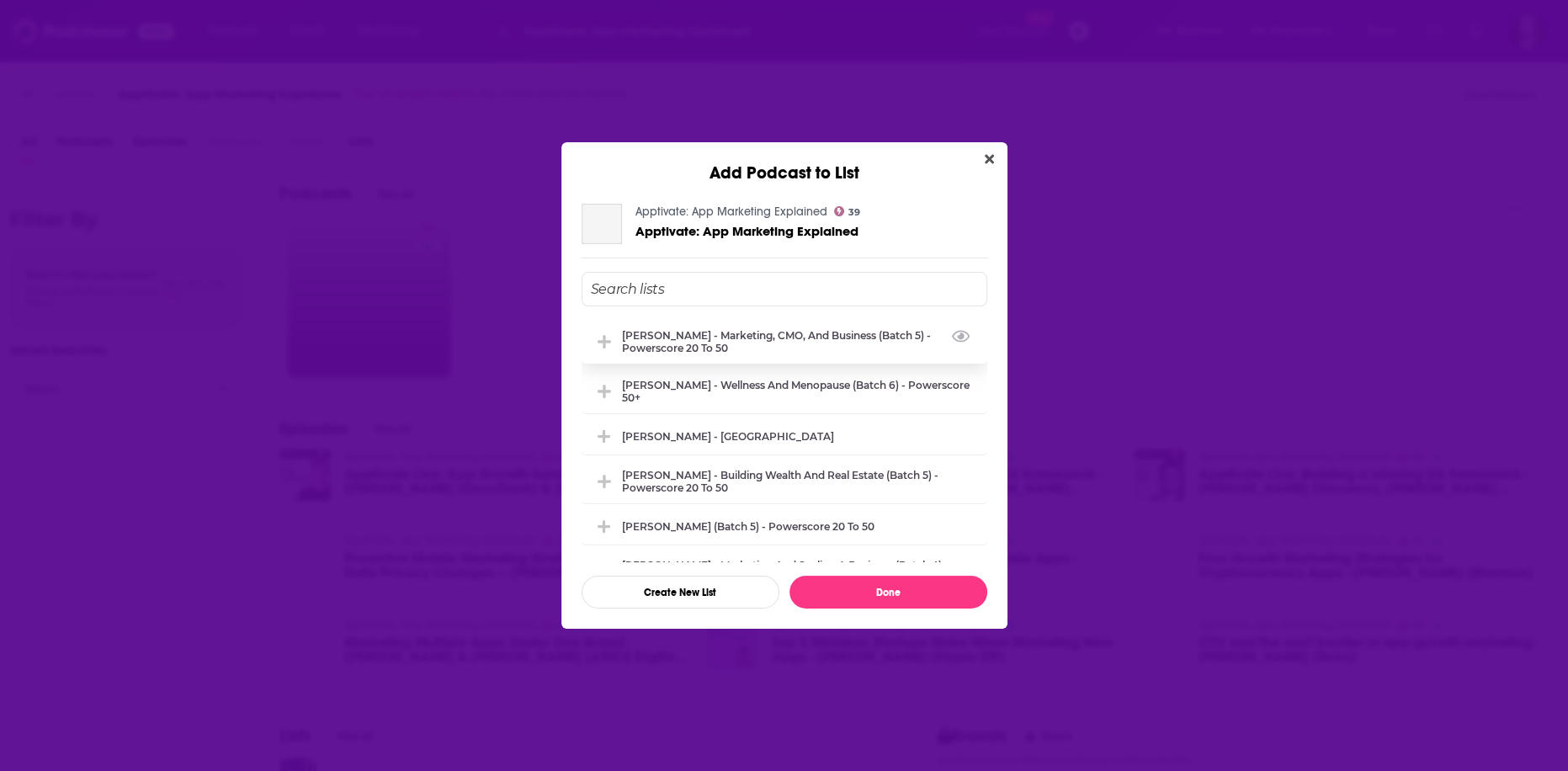
click at [653, 337] on div "[PERSON_NAME] - Marketing, CMO, and Business (Batch 5) - Powerscore 20 to 50" at bounding box center [799, 342] width 355 height 25
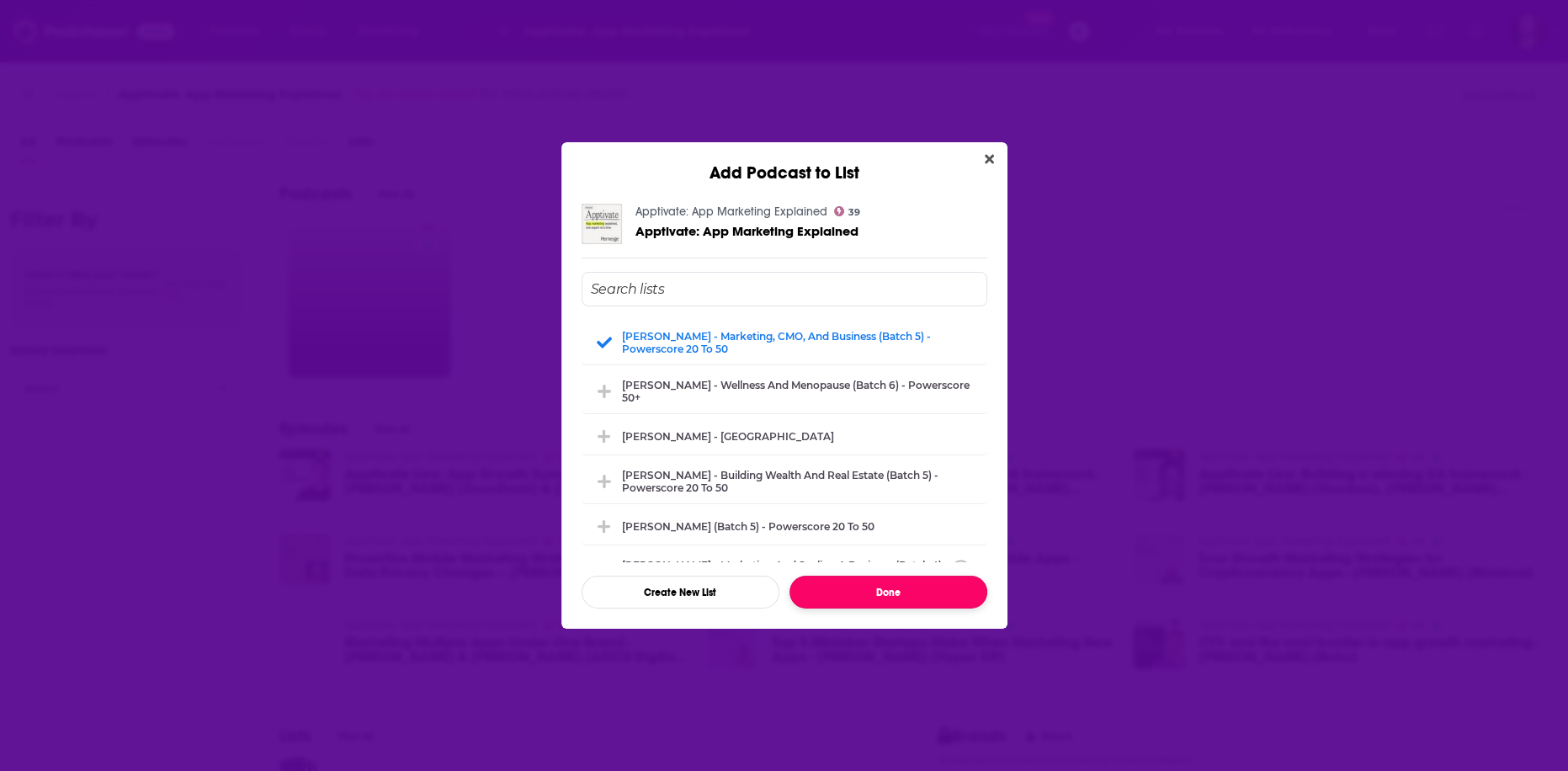
click at [872, 599] on button "Done" at bounding box center [888, 592] width 198 height 33
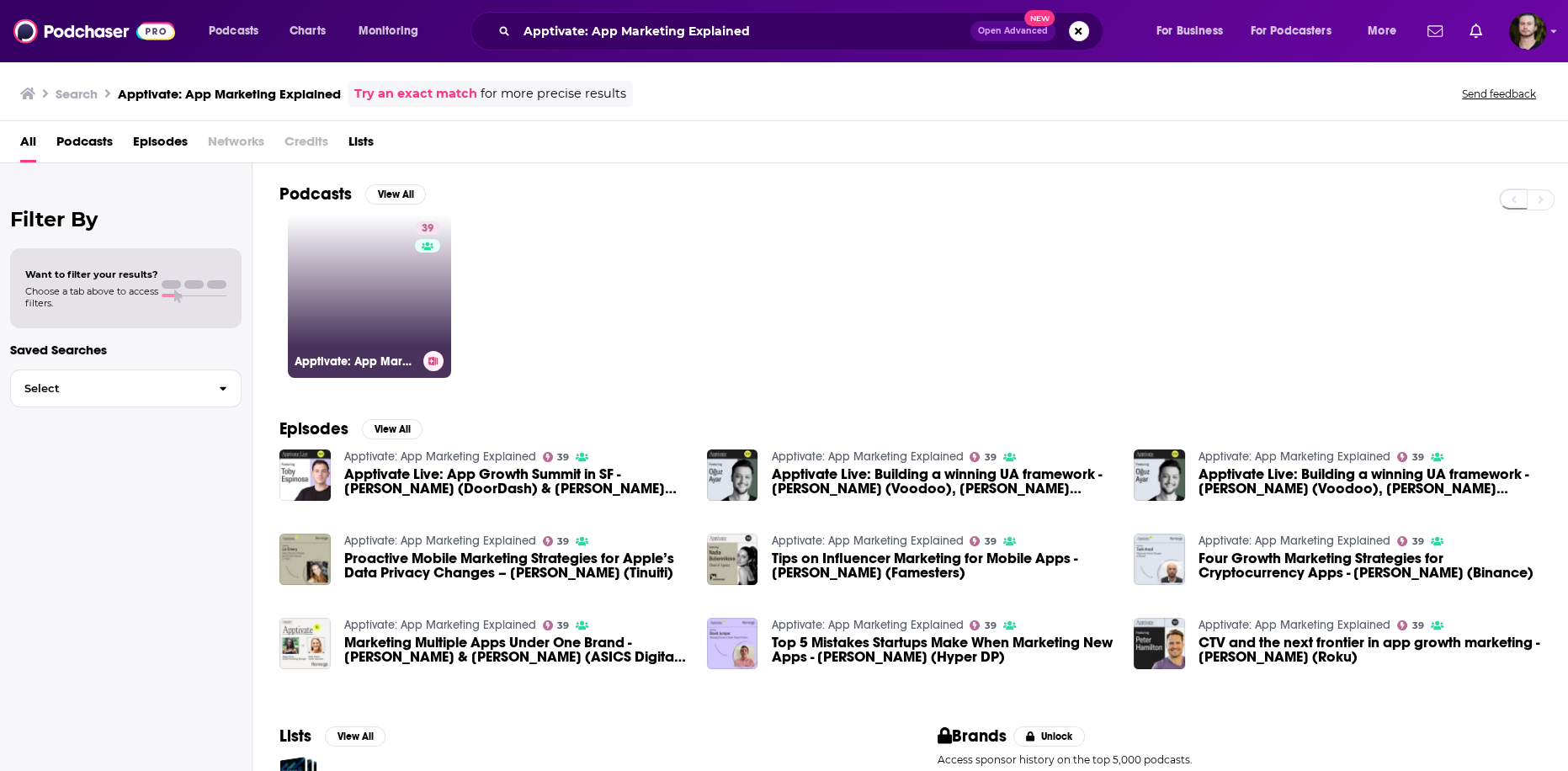
click at [421, 303] on div "39" at bounding box center [429, 286] width 29 height 129
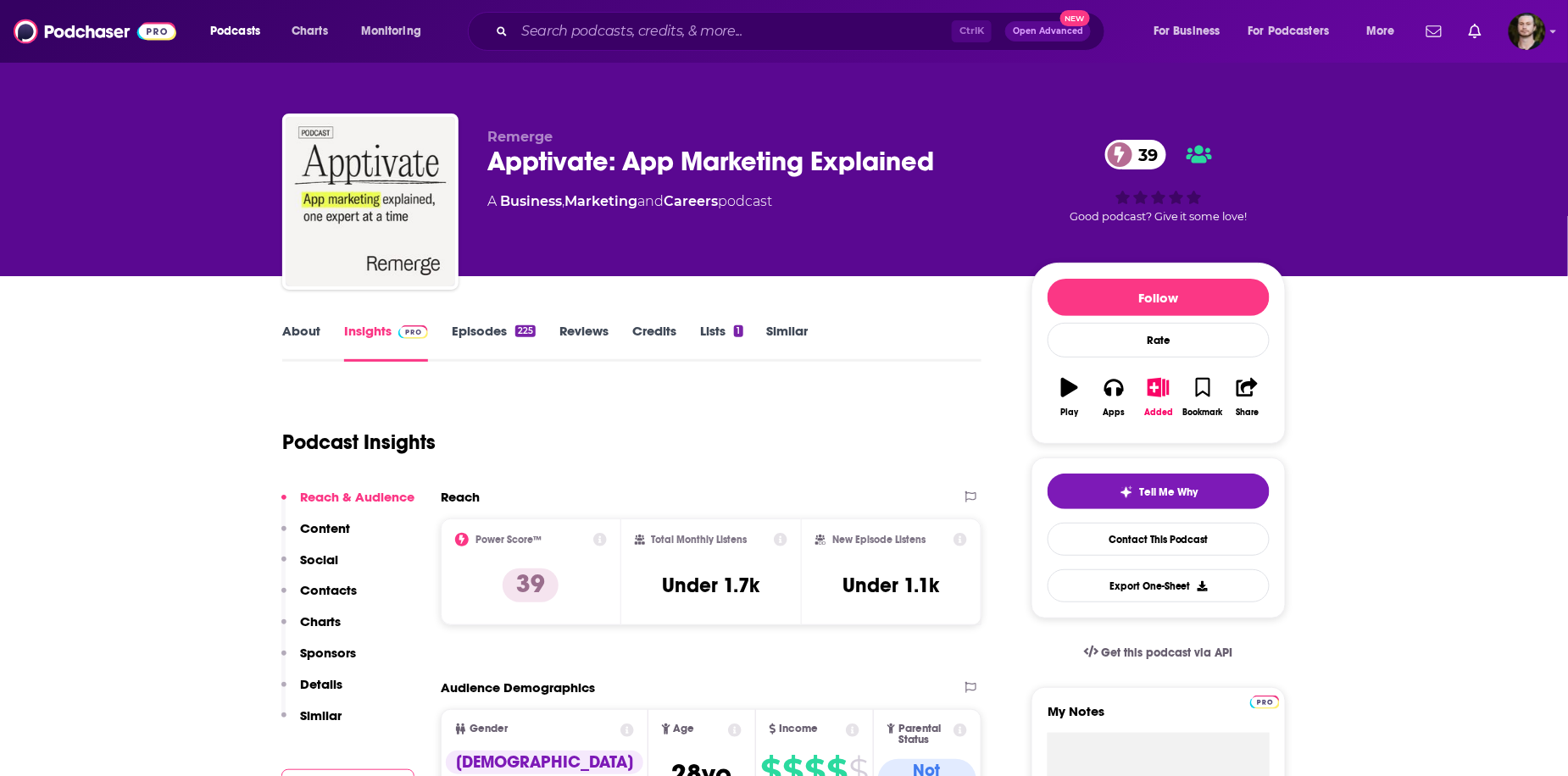
click at [295, 329] on link "About" at bounding box center [301, 342] width 38 height 39
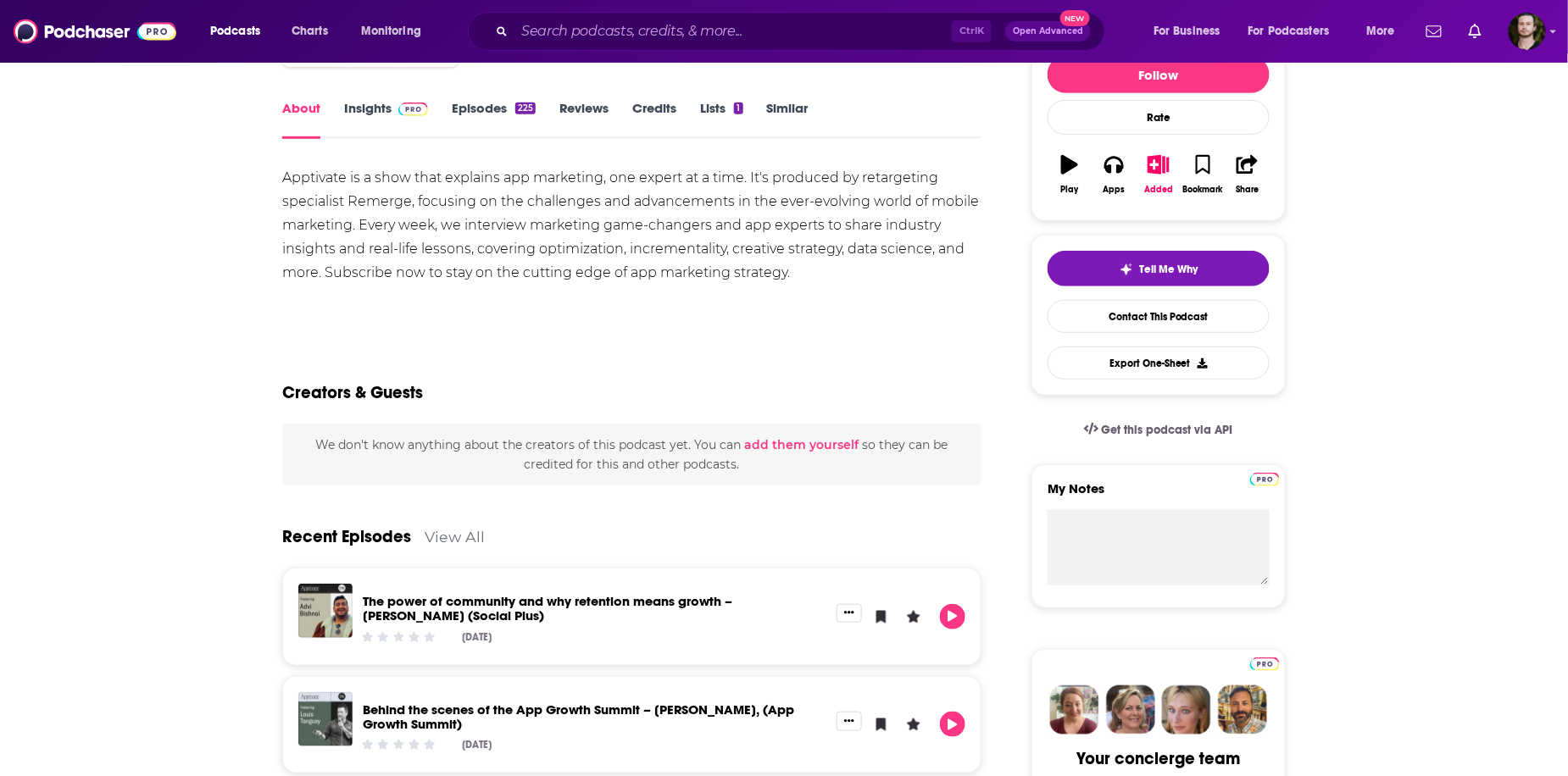
scroll to position [203, 0]
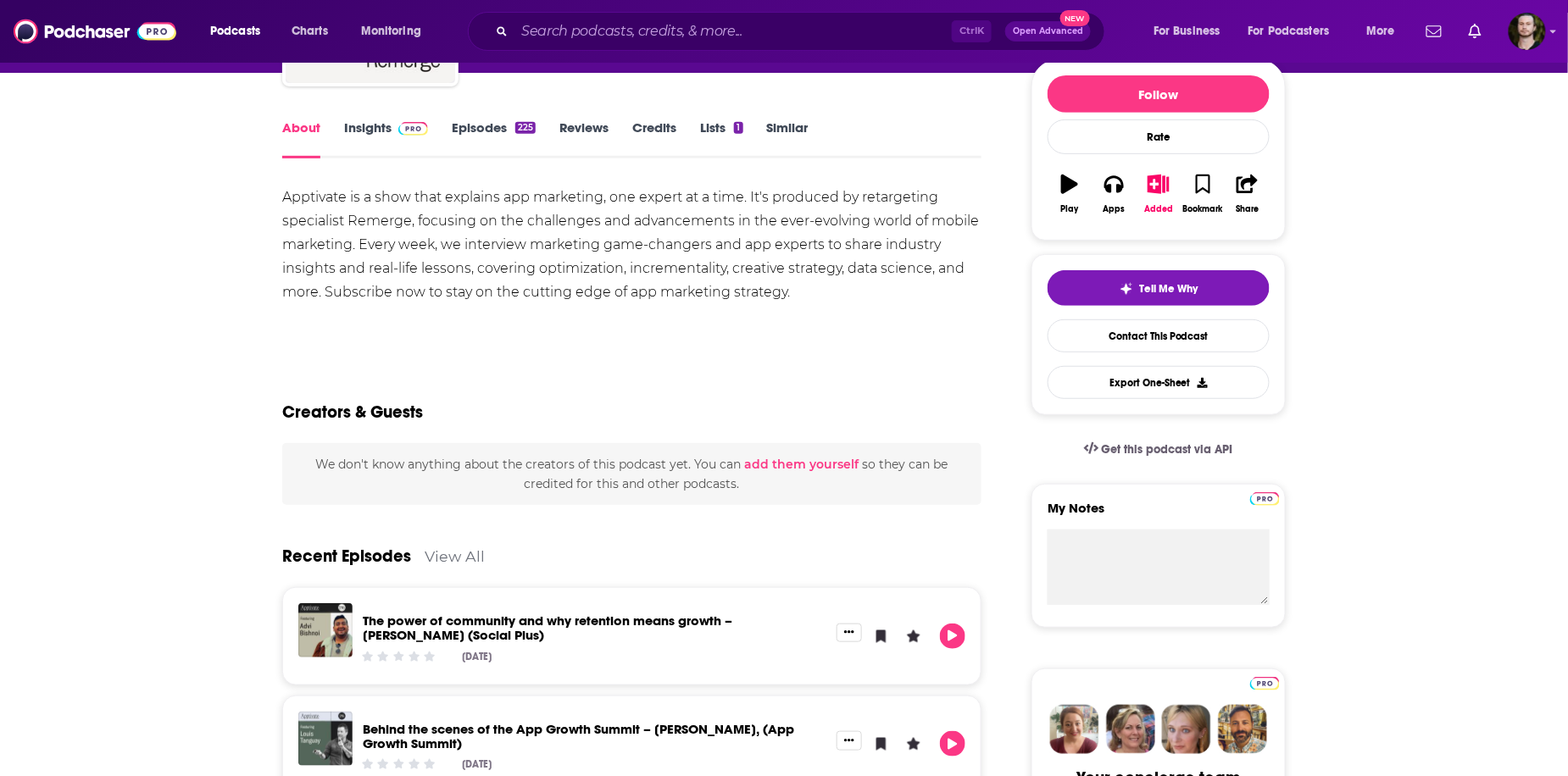
click at [494, 127] on link "Episodes 225" at bounding box center [493, 138] width 84 height 39
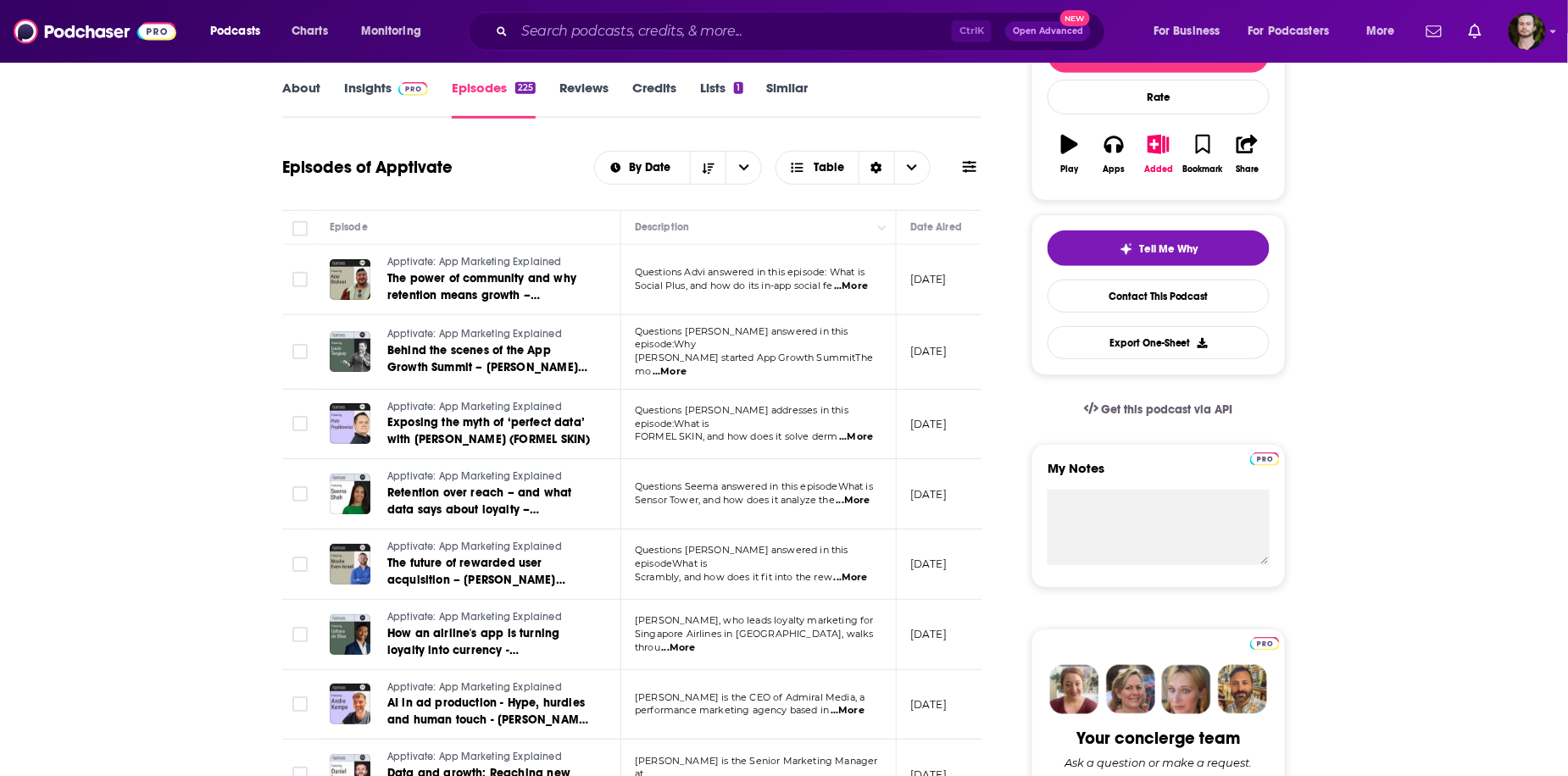
scroll to position [271, 0]
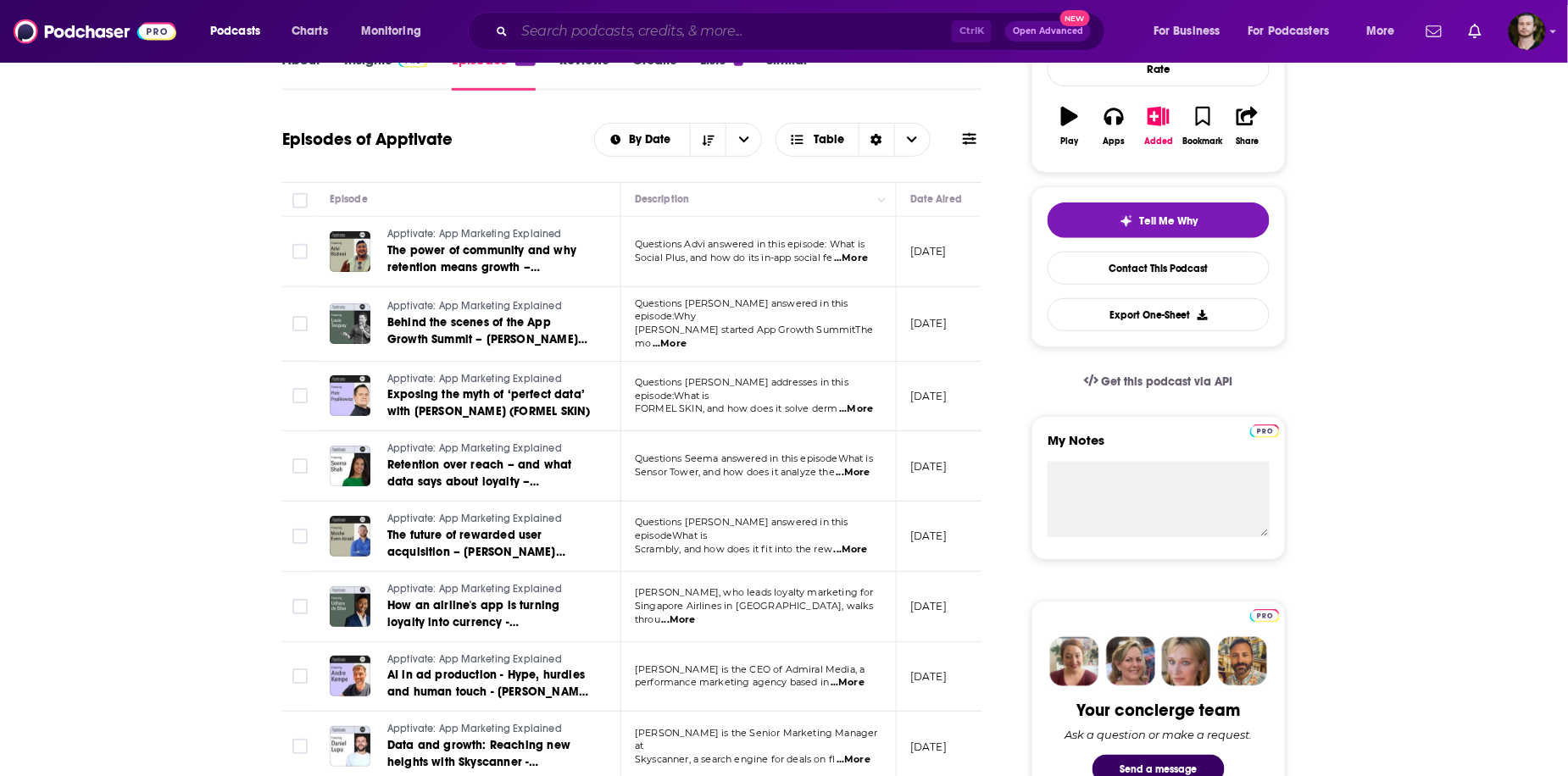
click at [582, 28] on input "Search podcasts, credits, & more..." at bounding box center [733, 31] width 437 height 27
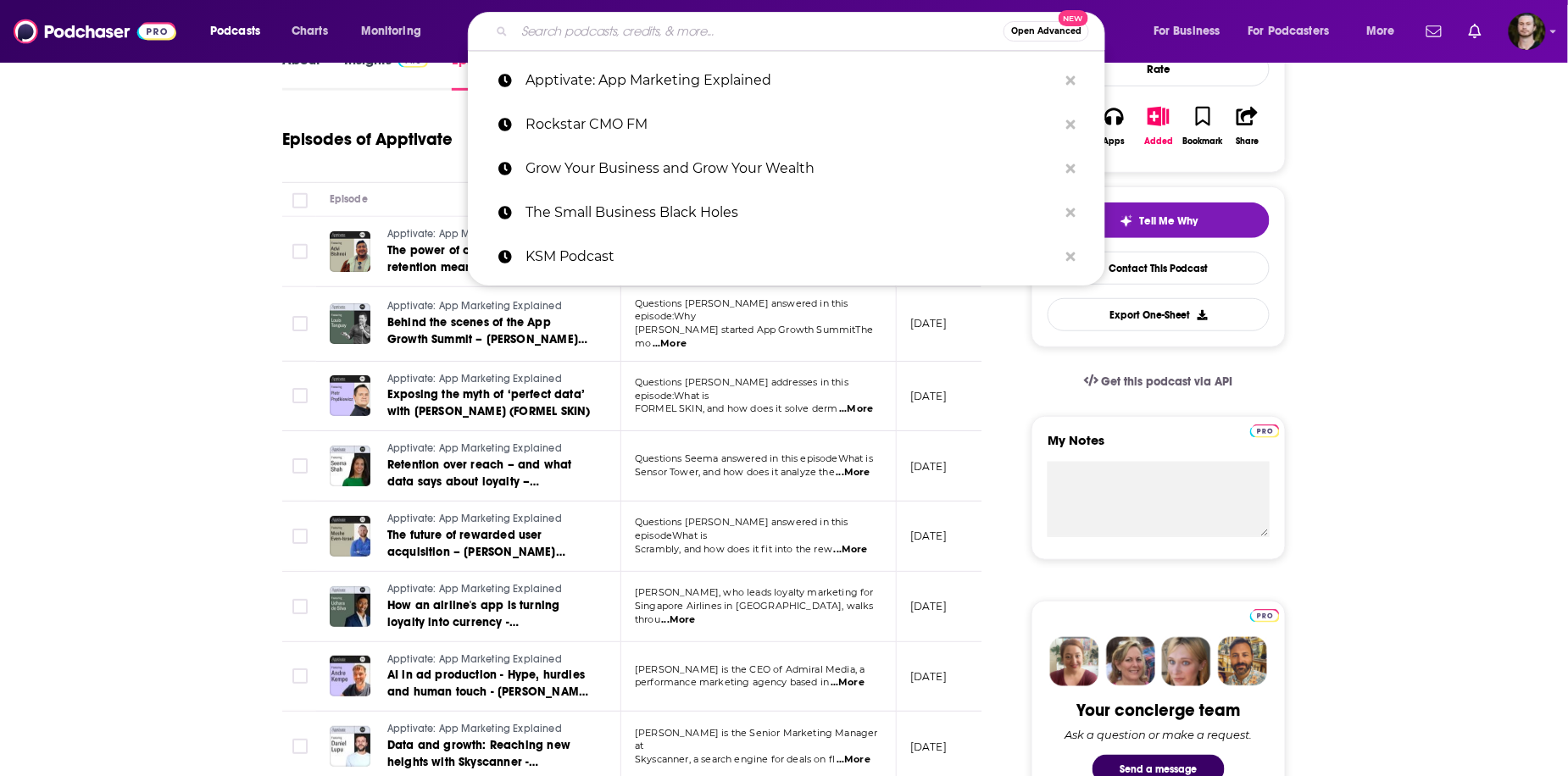
paste input "Marketing in the Age of AI"
type input "Marketing in the Age of AI"
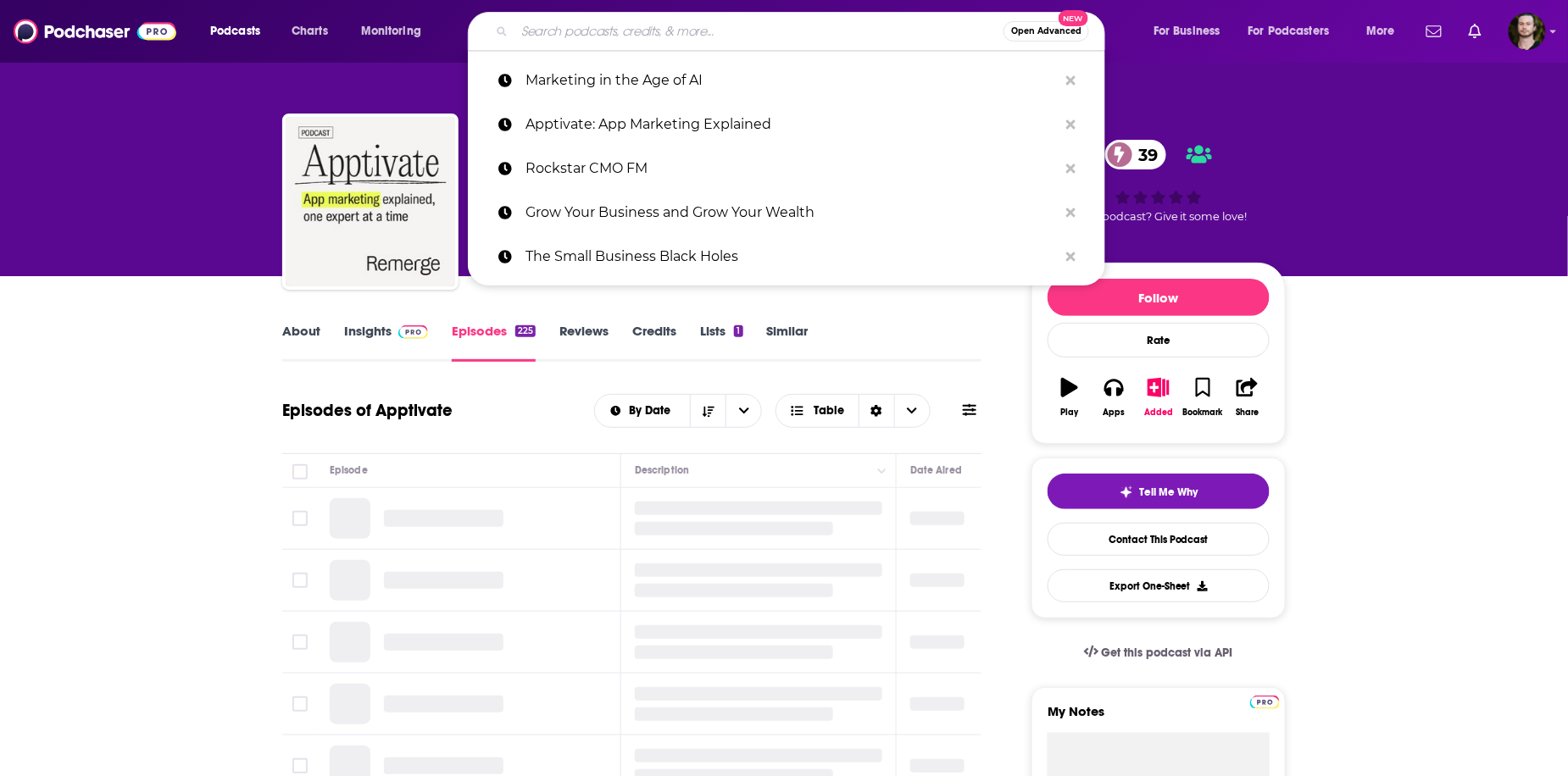
click at [628, 27] on input "Search podcasts, credits, & more..." at bounding box center [759, 31] width 489 height 27
paste input "Marketing in the Age of AI"
type input "Marketing in the Age of AI"
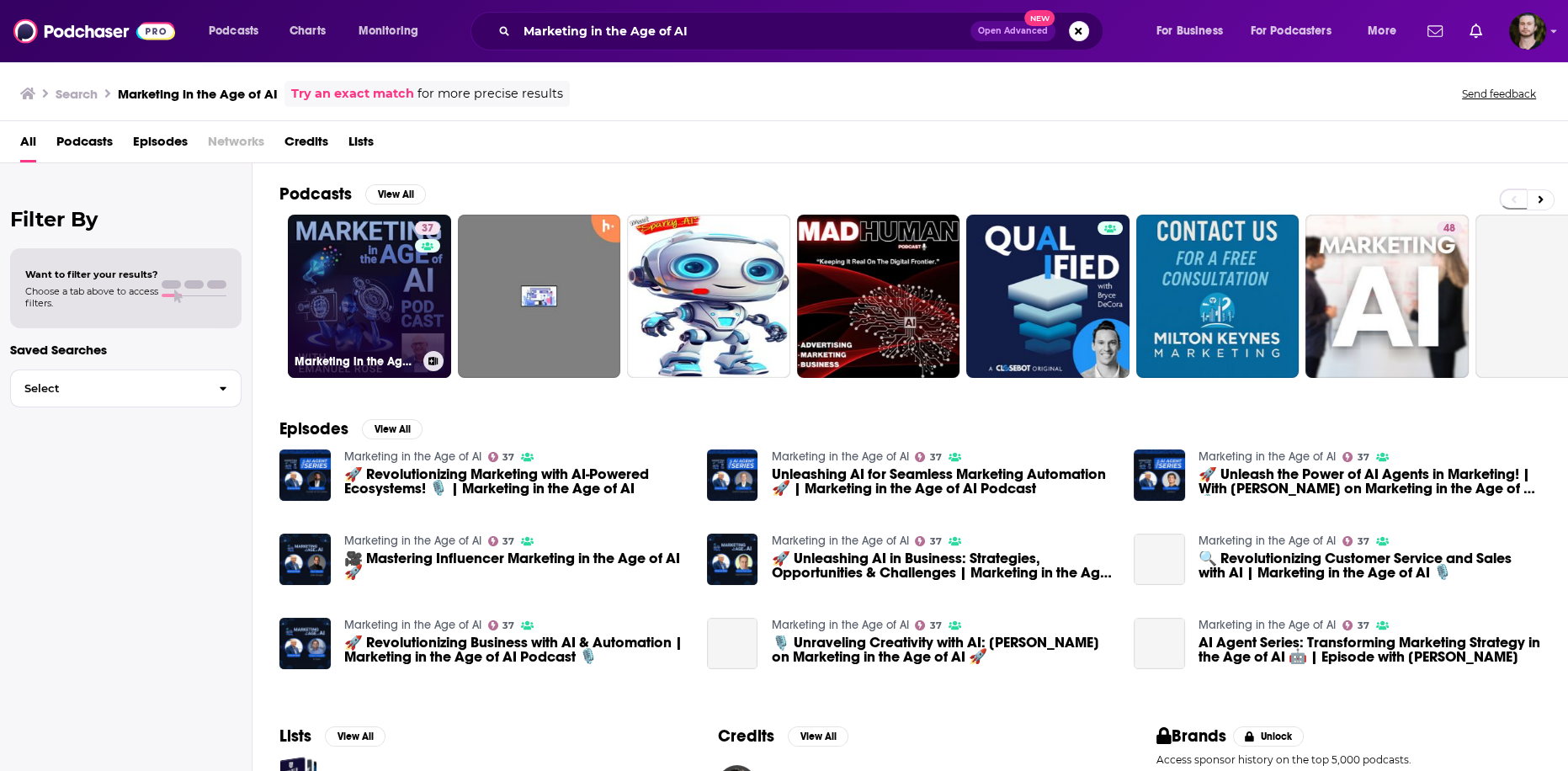
click at [434, 357] on icon at bounding box center [433, 361] width 9 height 8
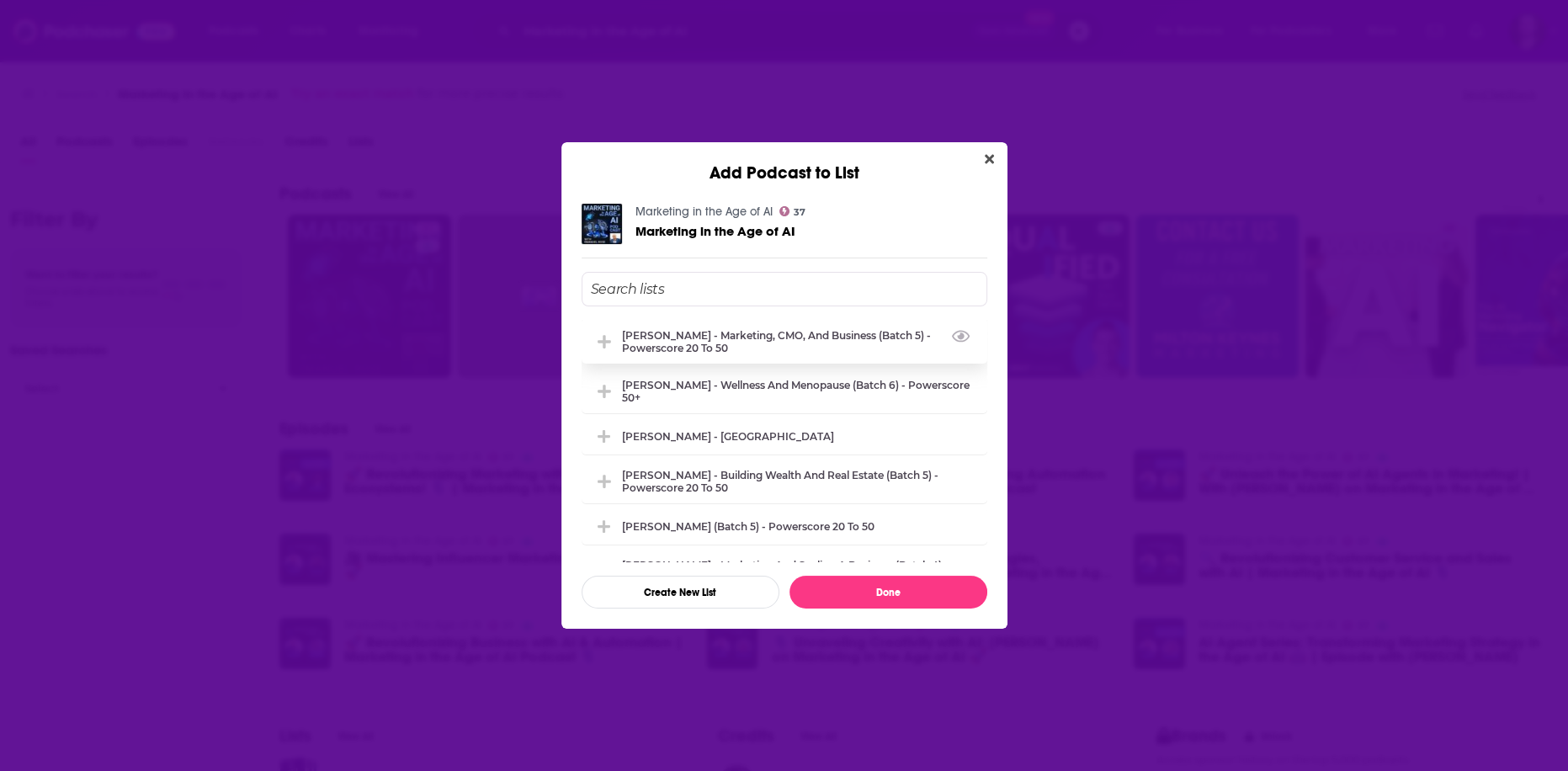
click at [738, 336] on div "[PERSON_NAME] - Marketing, CMO, and Business (Batch 5) - Powerscore 20 to 50" at bounding box center [799, 342] width 355 height 25
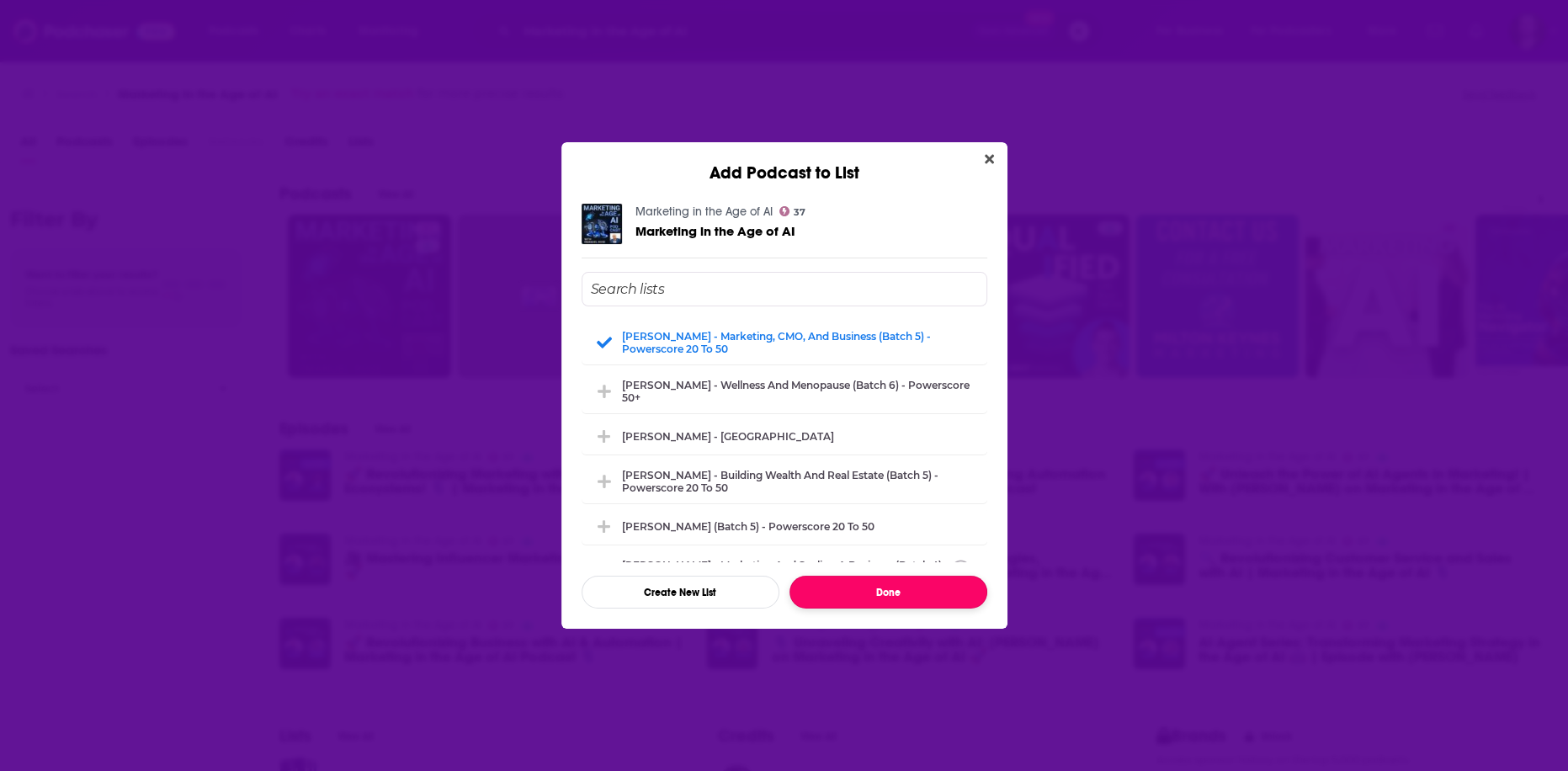
click at [902, 593] on button "Done" at bounding box center [888, 592] width 198 height 33
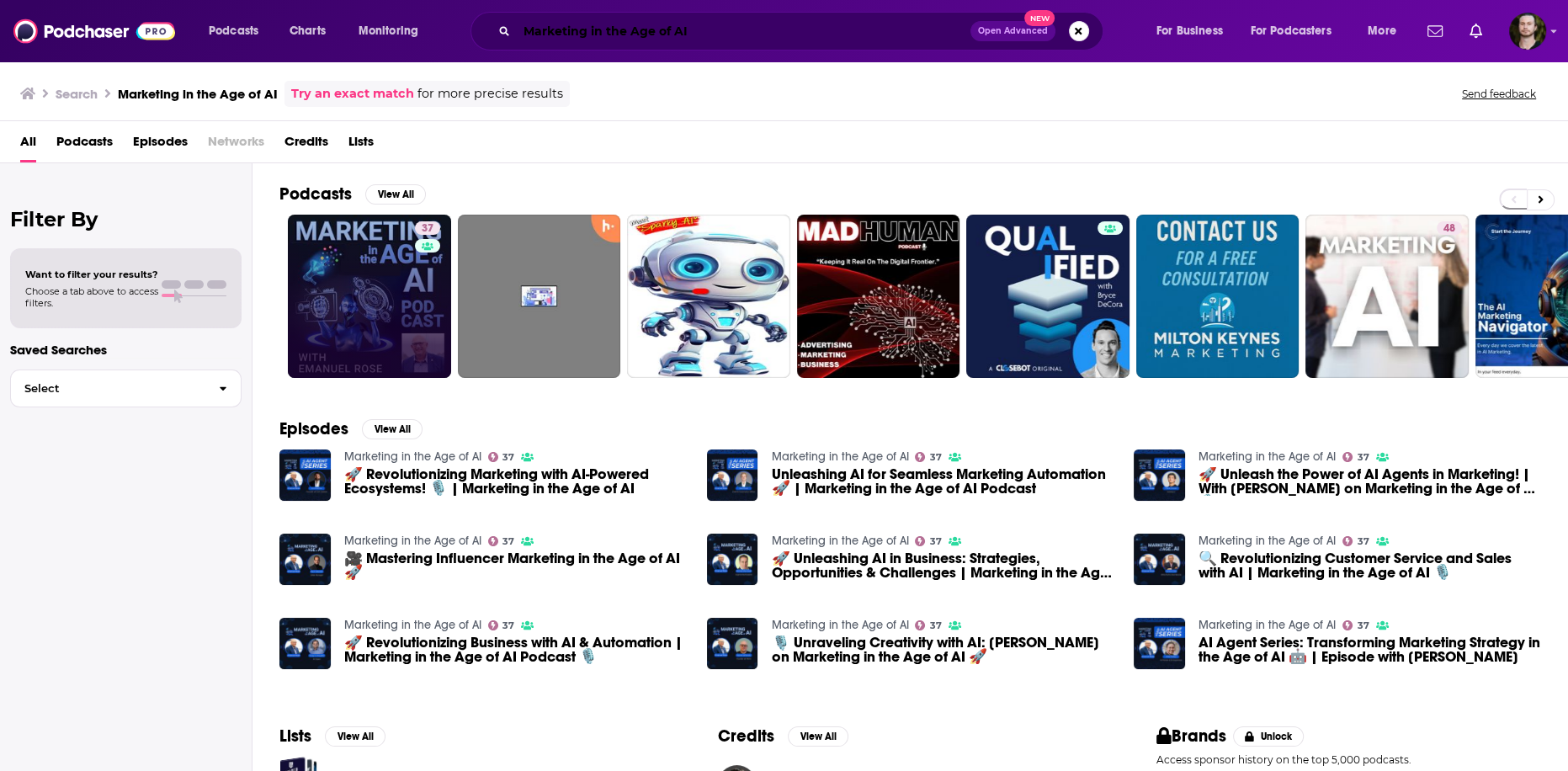
click at [574, 24] on input "Marketing in the Age of AI" at bounding box center [743, 31] width 454 height 27
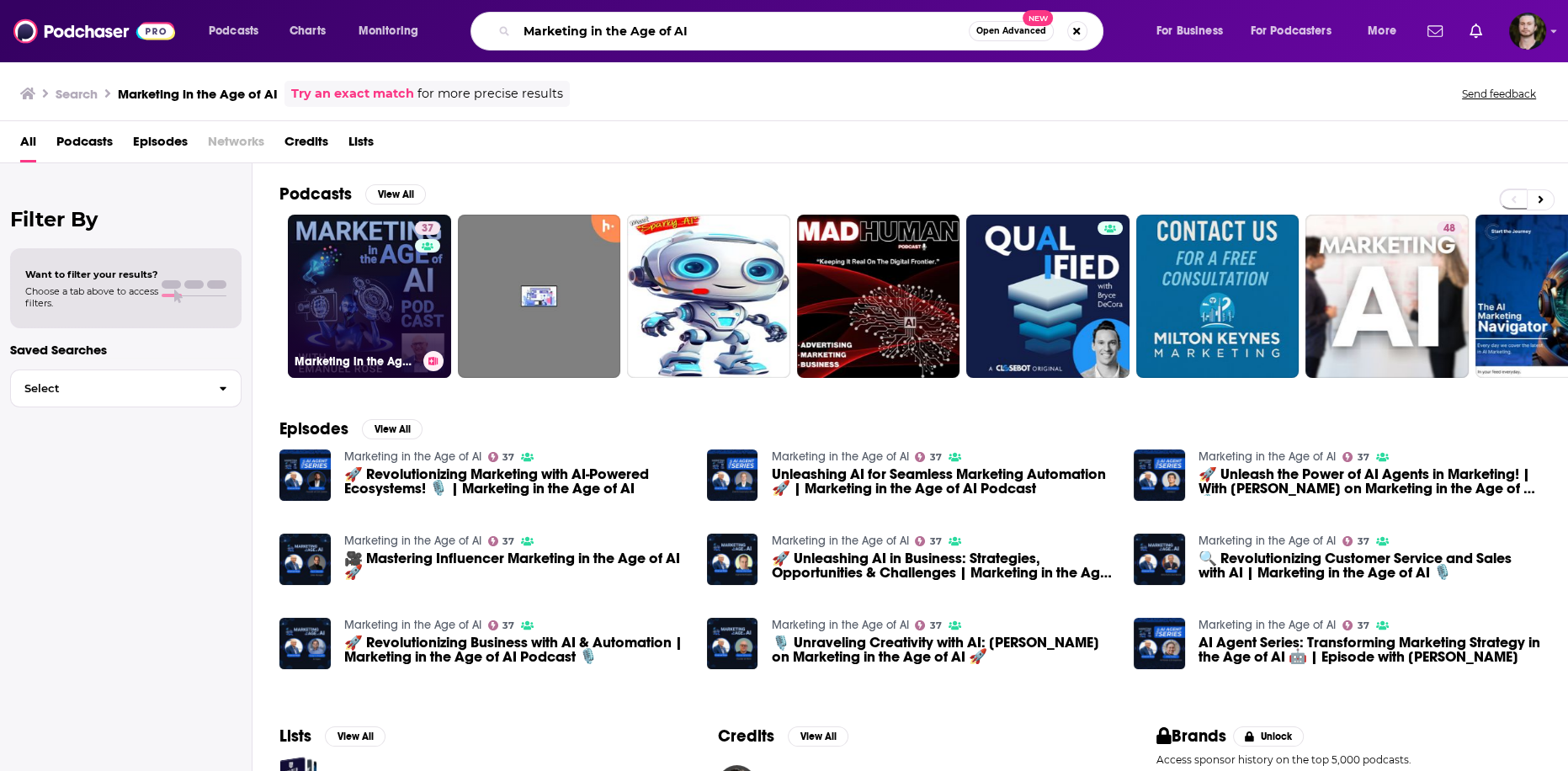
paste input "The AI Marketing Navigator"
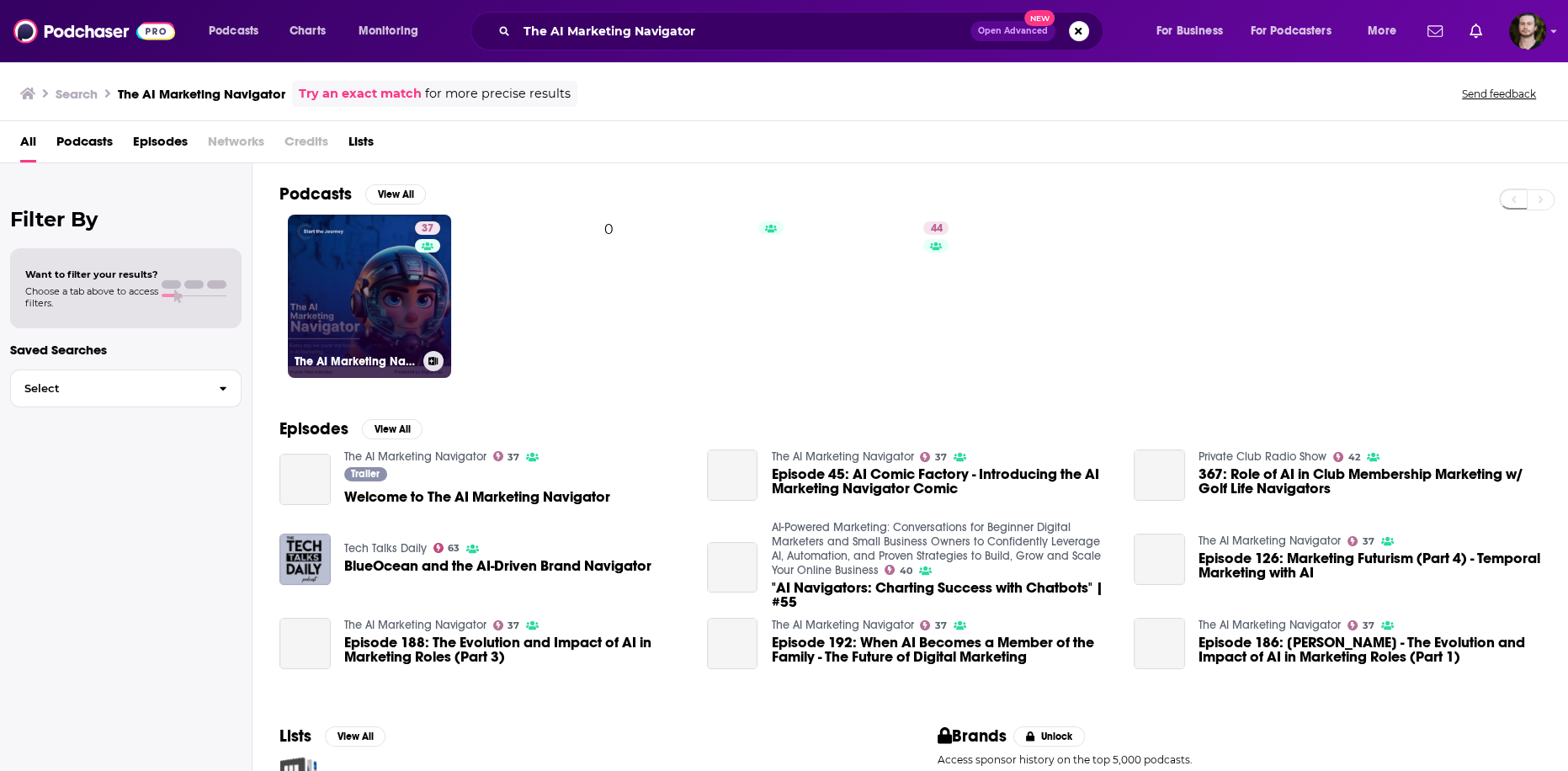
click at [438, 357] on icon at bounding box center [433, 361] width 9 height 8
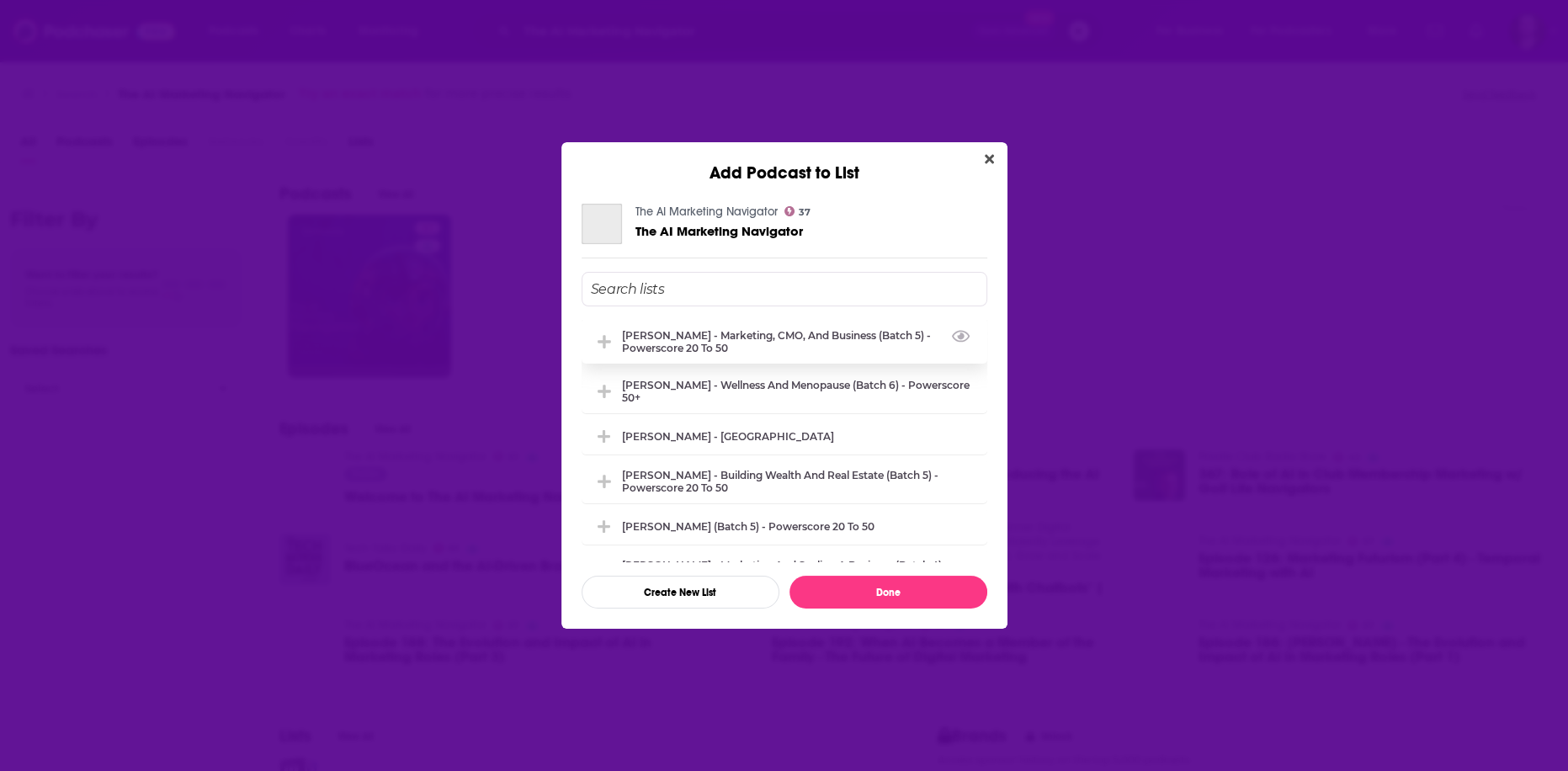
click at [724, 325] on div "[PERSON_NAME] - Marketing, CMO, and Business (Batch 5) - Powerscore 20 to 50" at bounding box center [784, 342] width 406 height 45
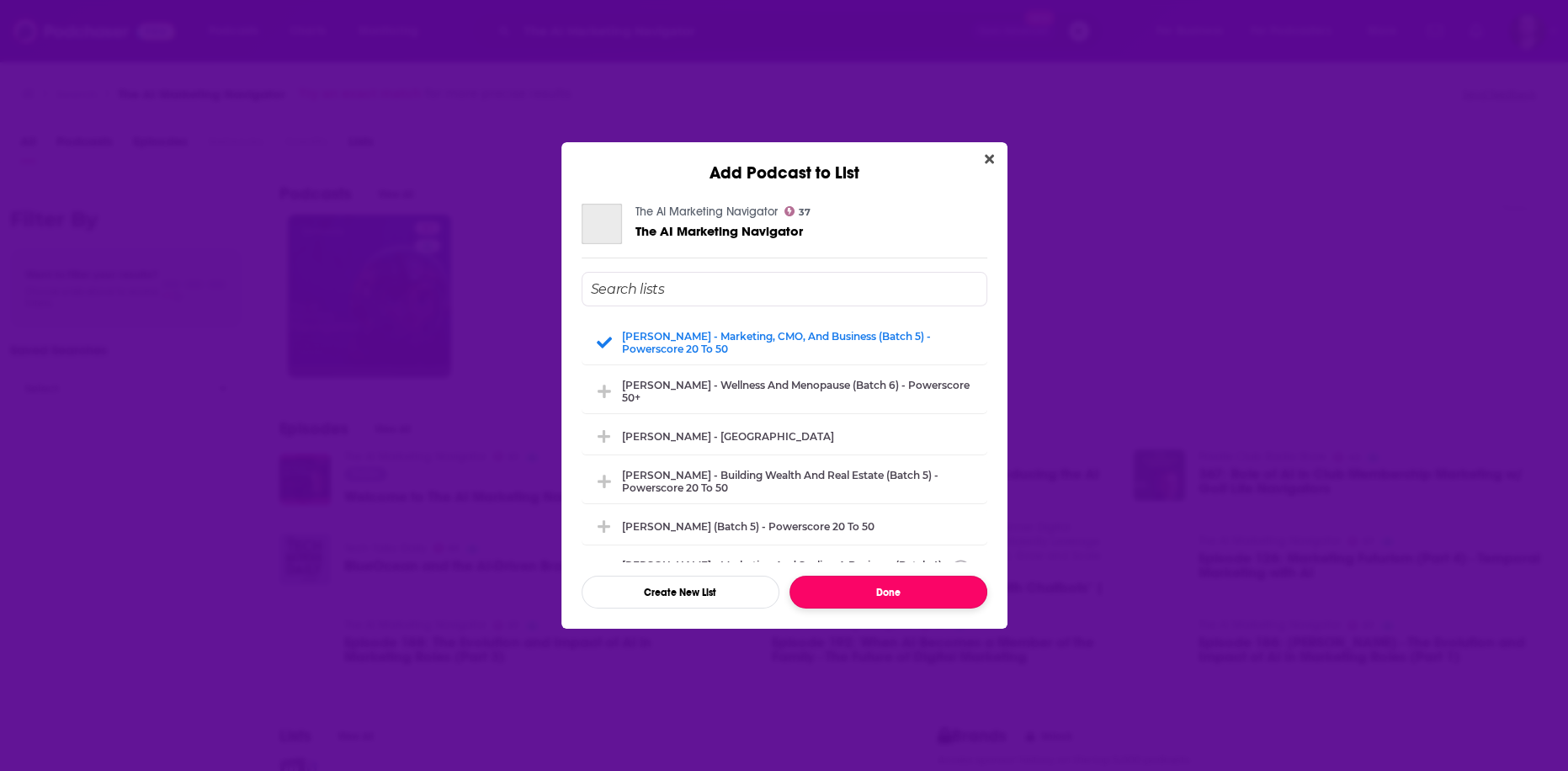
click at [898, 592] on button "Done" at bounding box center [888, 592] width 198 height 33
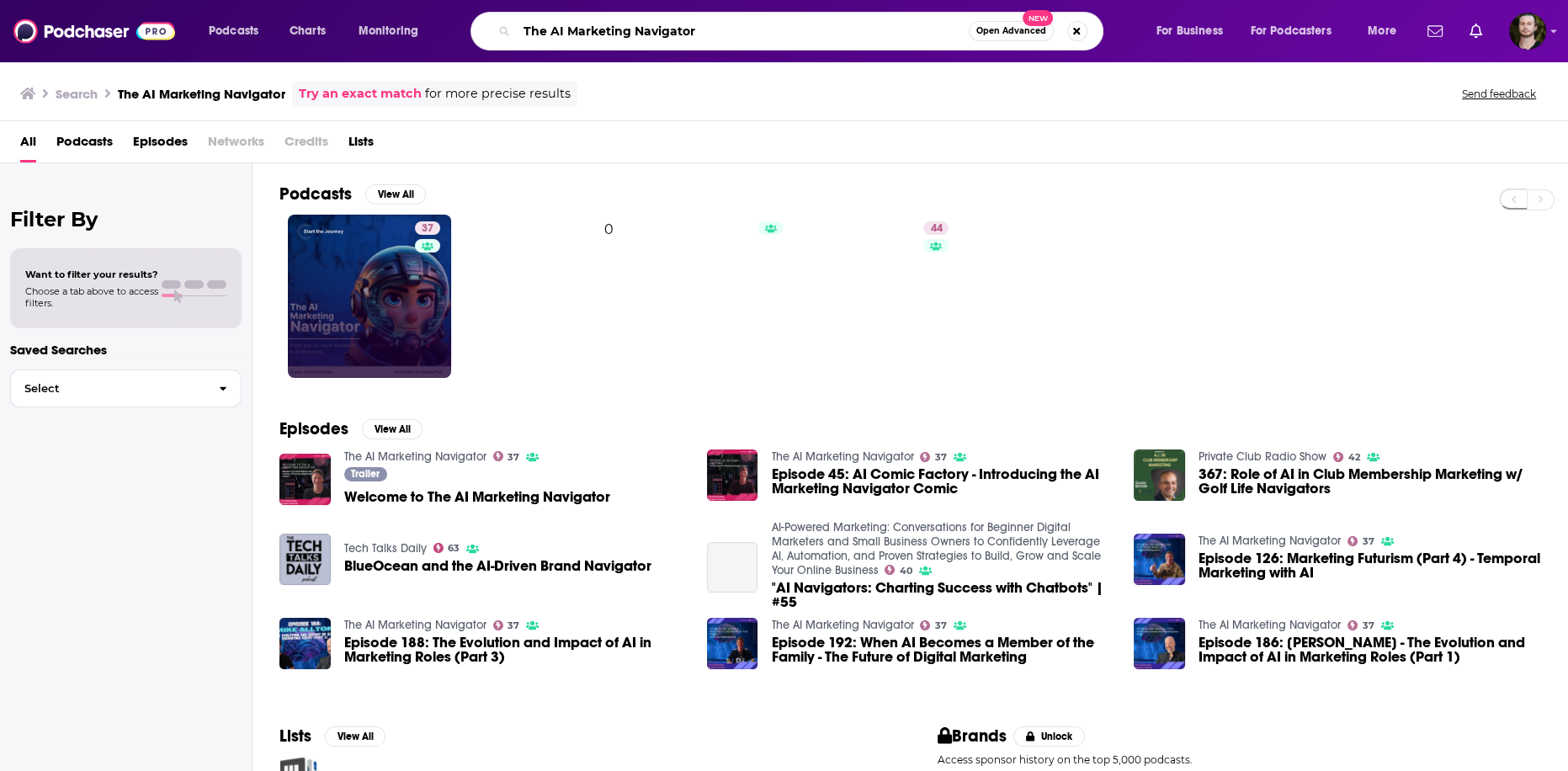
click at [706, 39] on input "The AI Marketing Navigator" at bounding box center [742, 31] width 452 height 27
paste input "Mastering eCommerce Marketing"
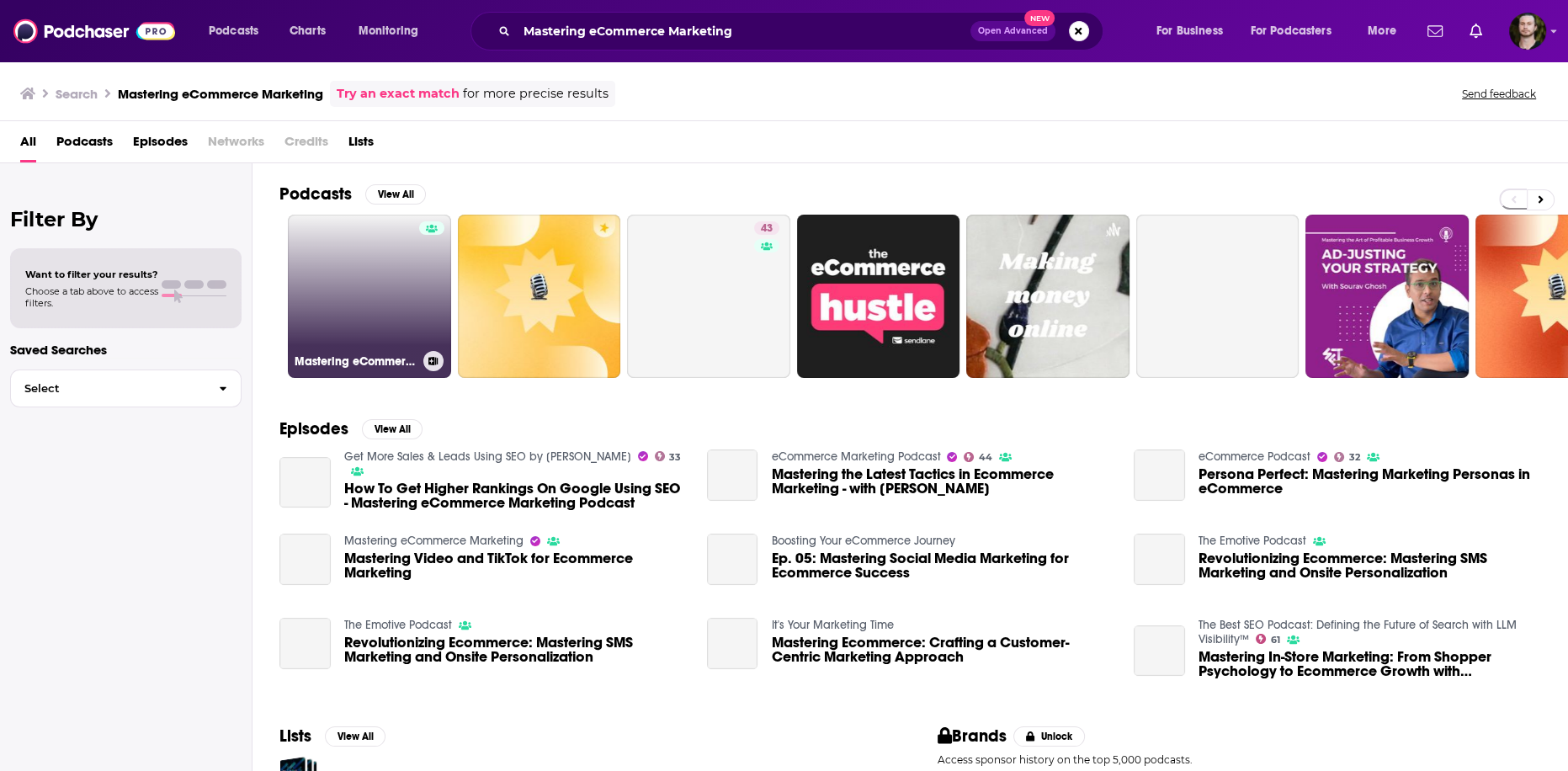
click at [436, 363] on icon at bounding box center [433, 361] width 9 height 8
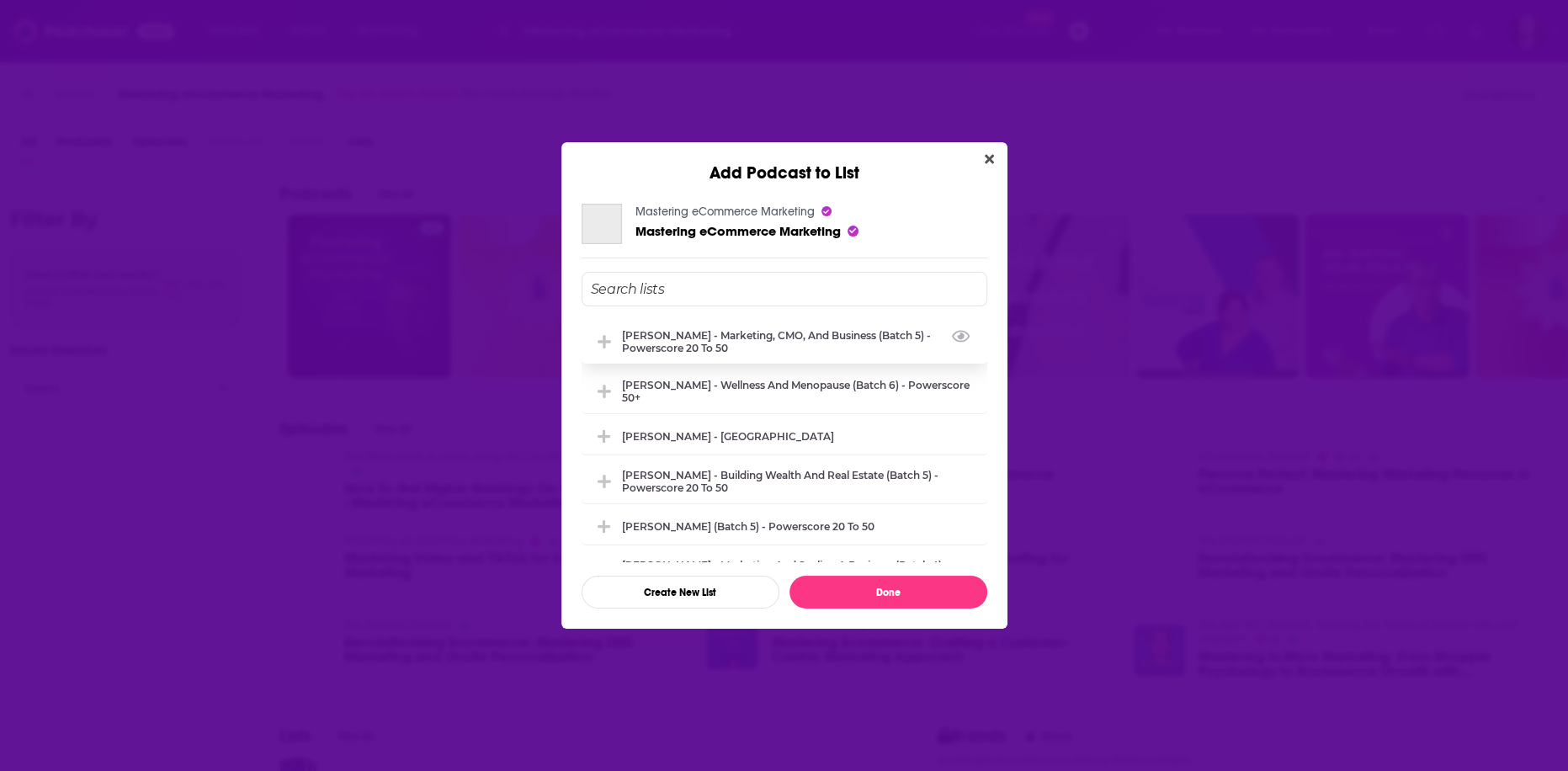
click at [703, 337] on div "[PERSON_NAME] - Marketing, CMO, and Business (Batch 5) - Powerscore 20 to 50" at bounding box center [799, 342] width 355 height 25
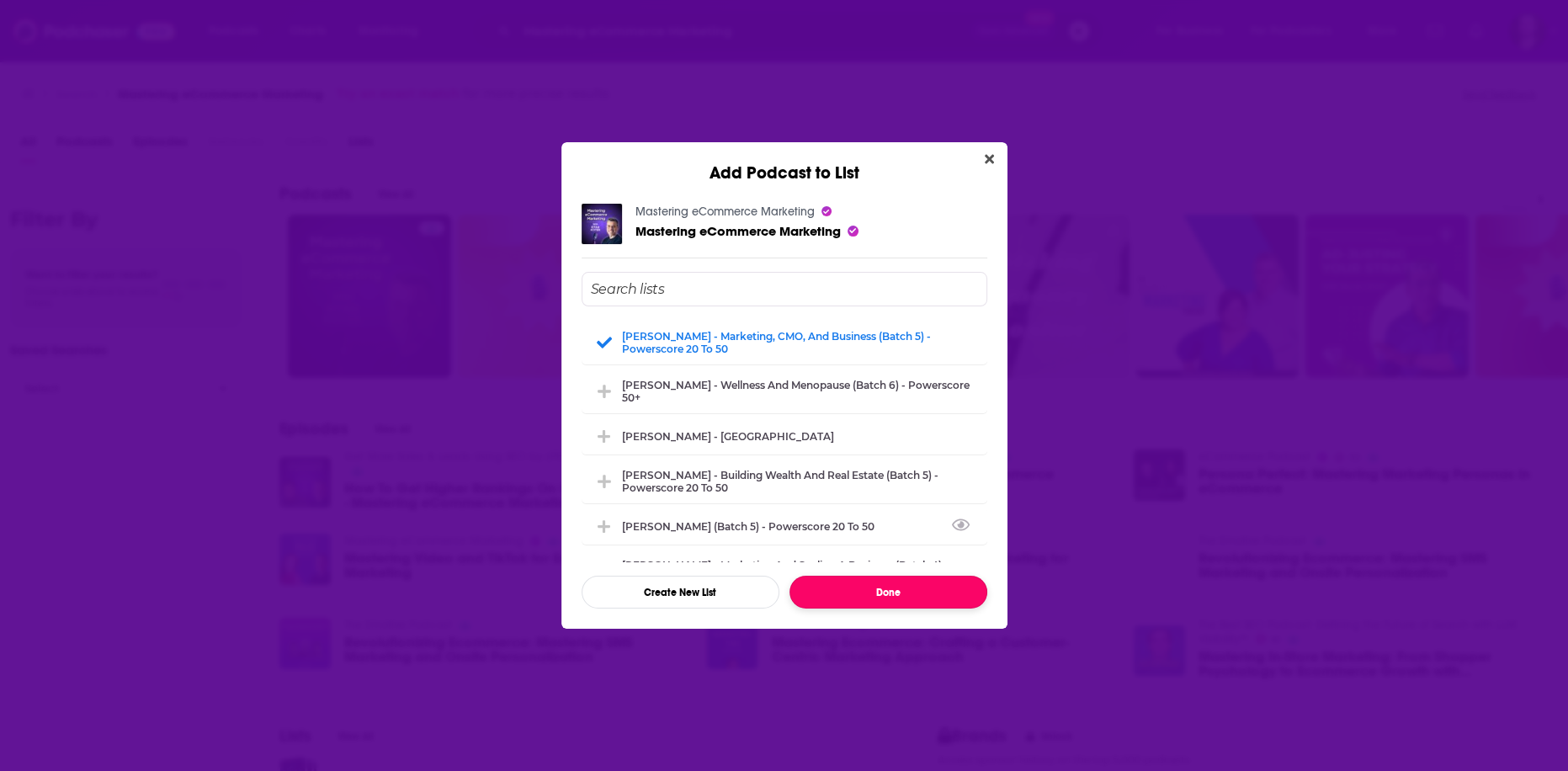
click at [872, 591] on button "Done" at bounding box center [888, 592] width 198 height 33
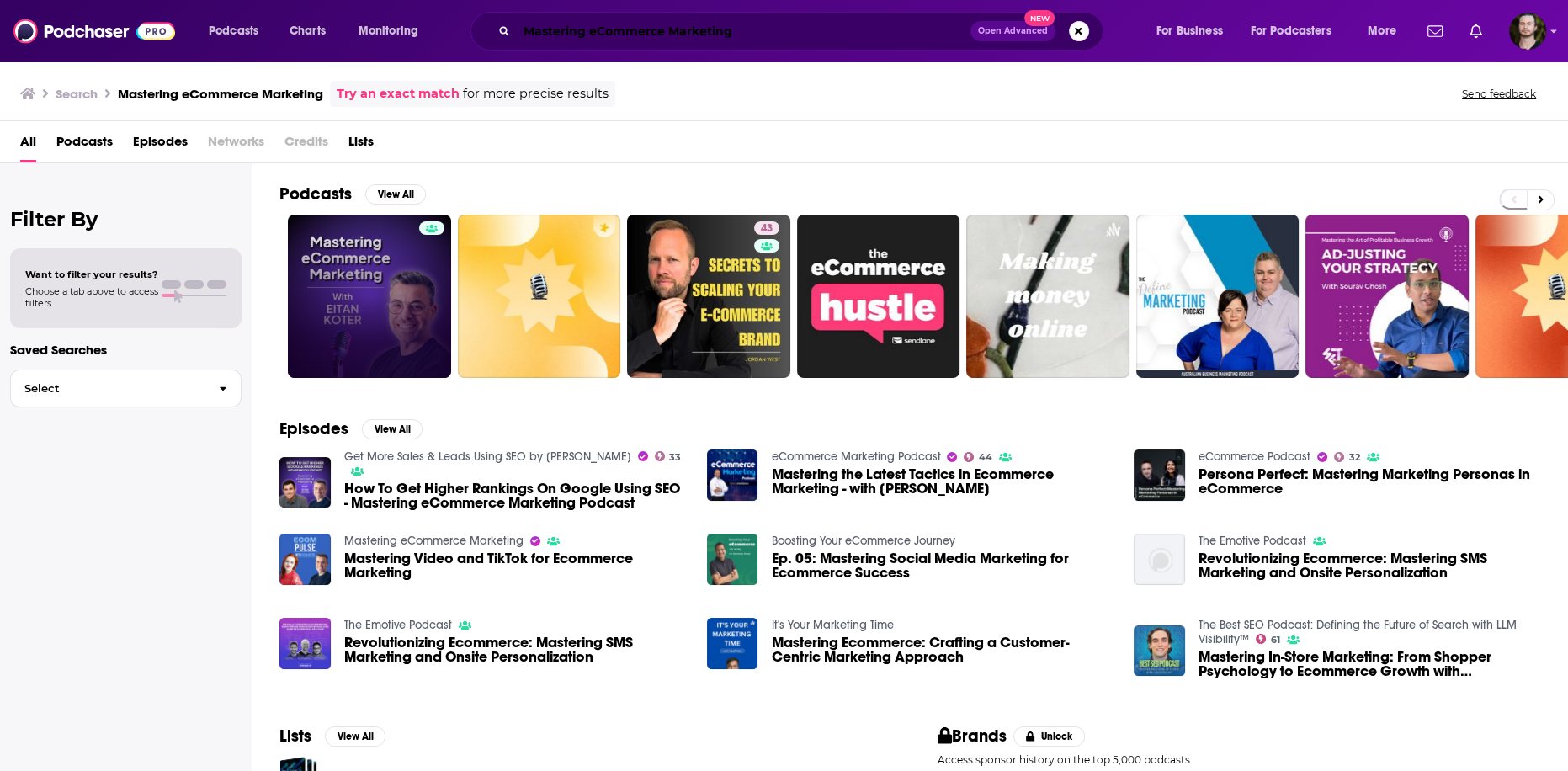
click at [739, 31] on input "Mastering eCommerce Marketing" at bounding box center [743, 31] width 454 height 27
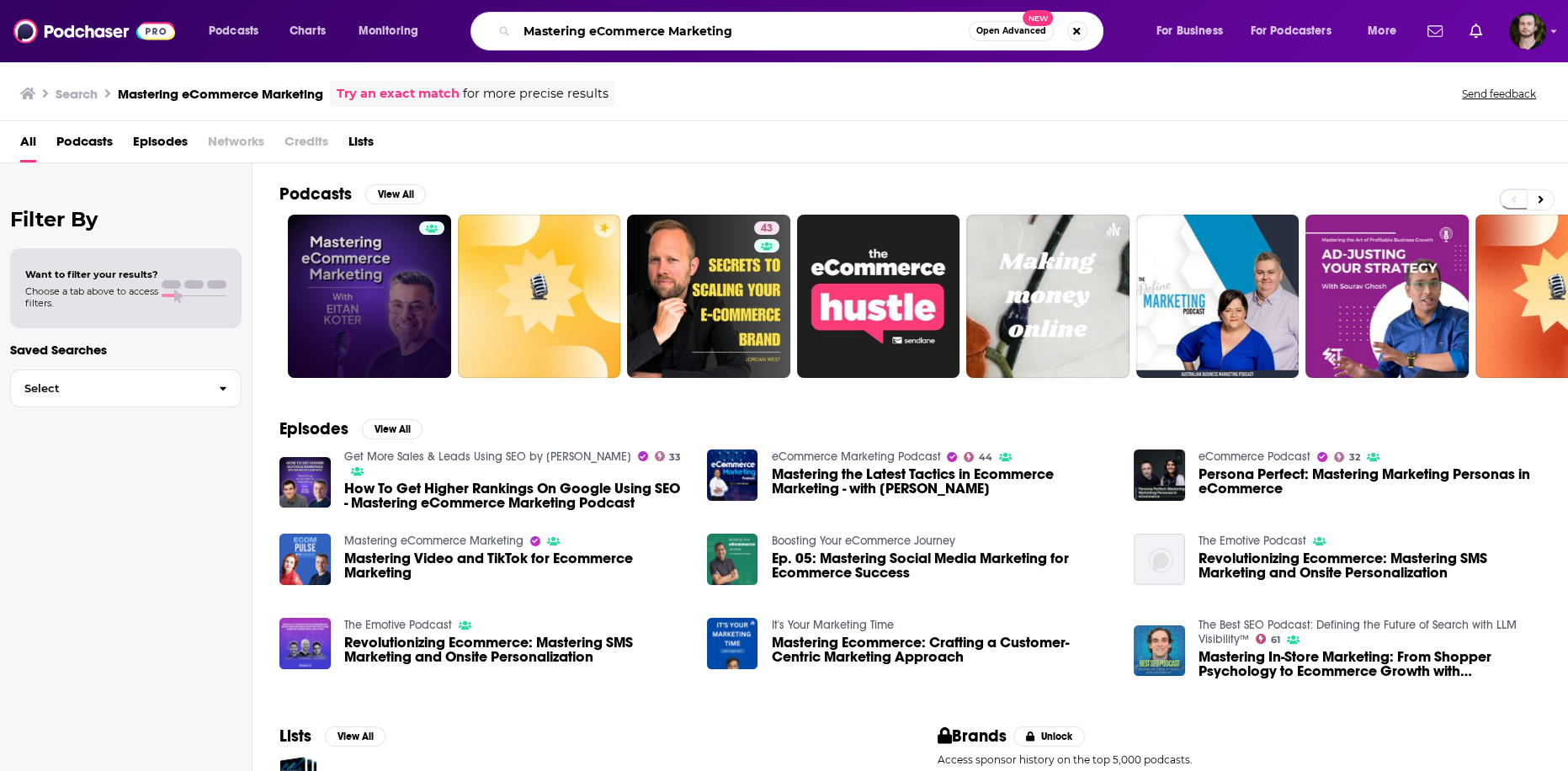
paste input "Sticky Not"
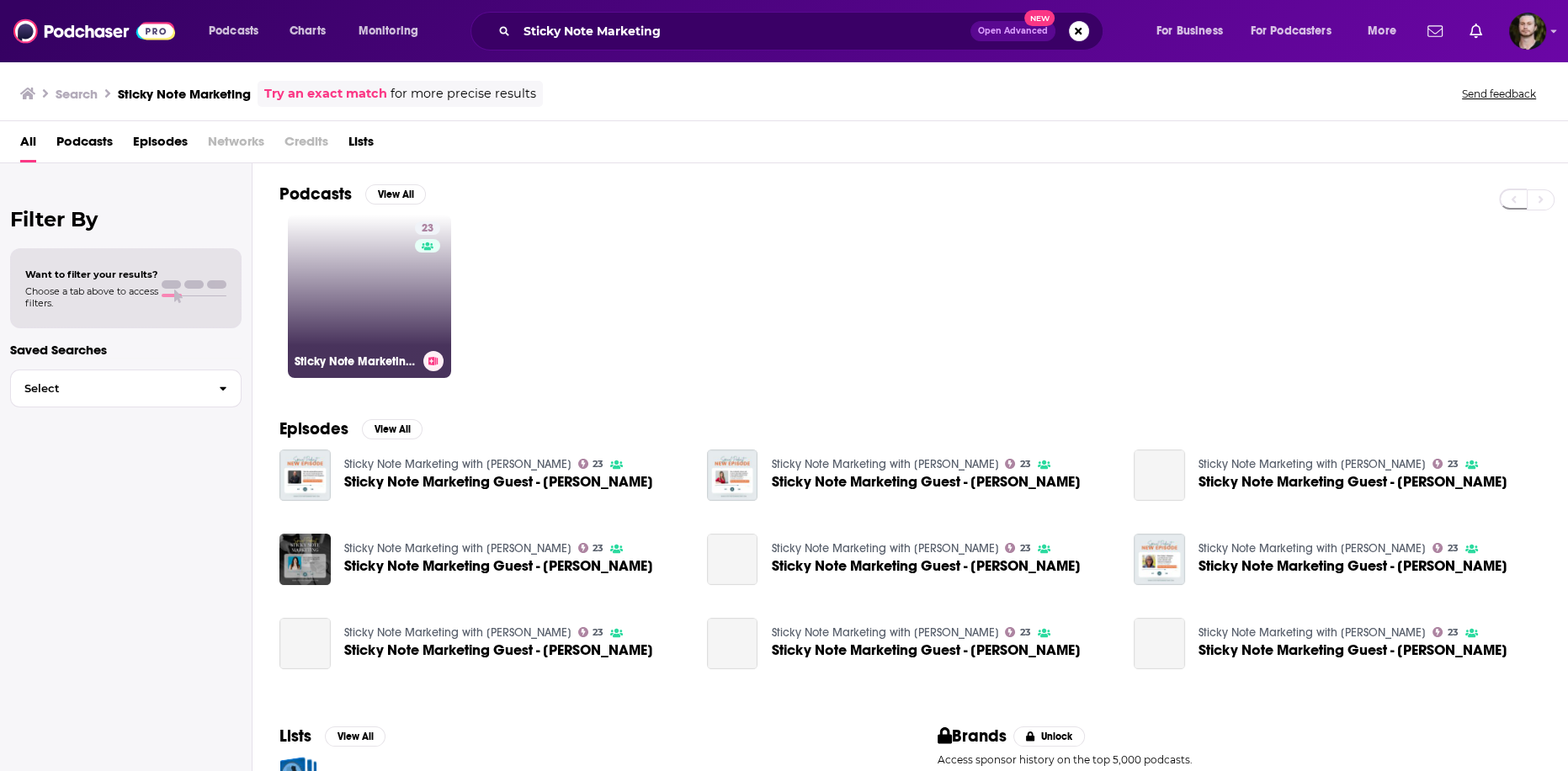
click at [435, 366] on button at bounding box center [433, 361] width 21 height 21
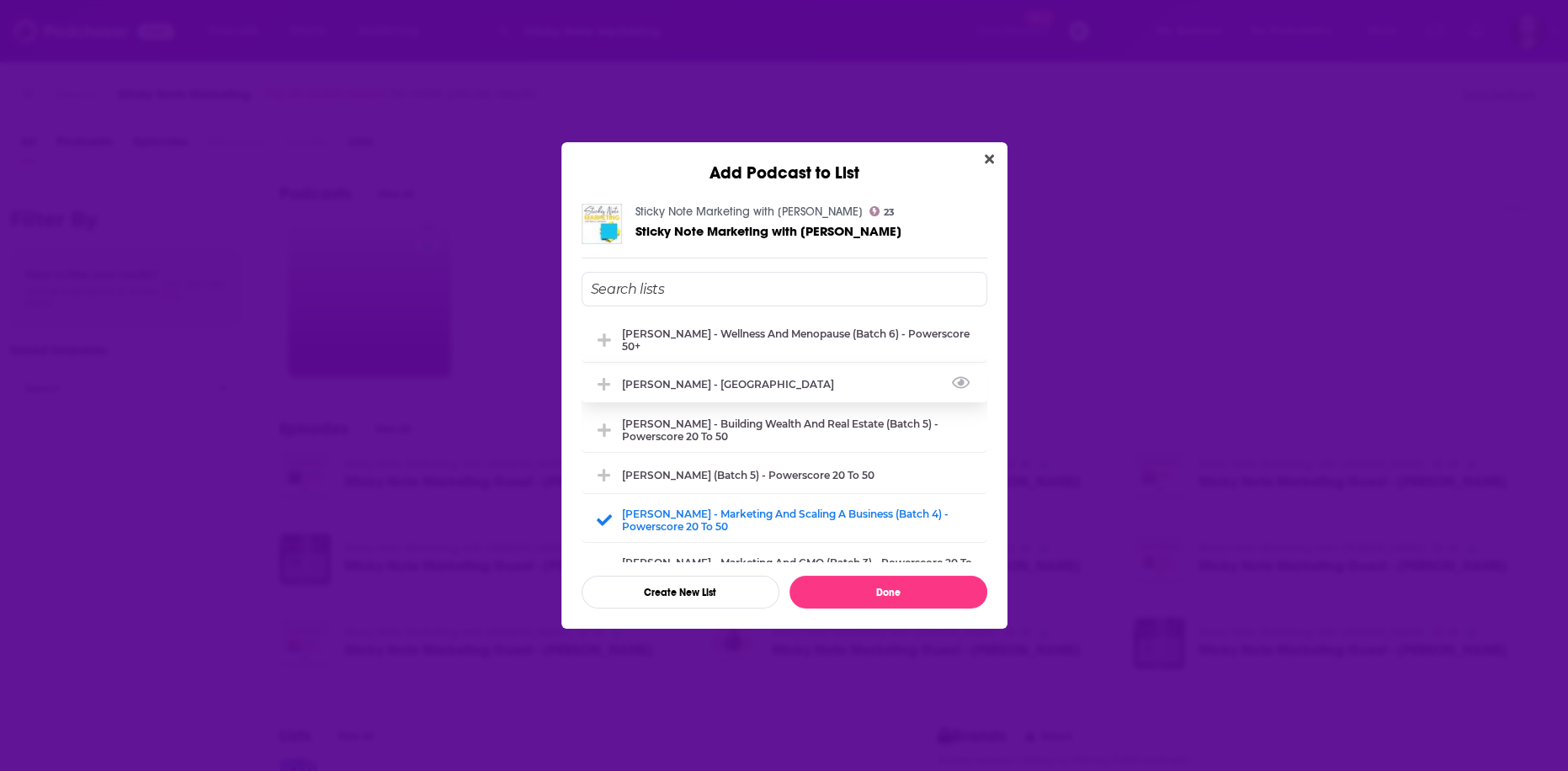
scroll to position [67, 0]
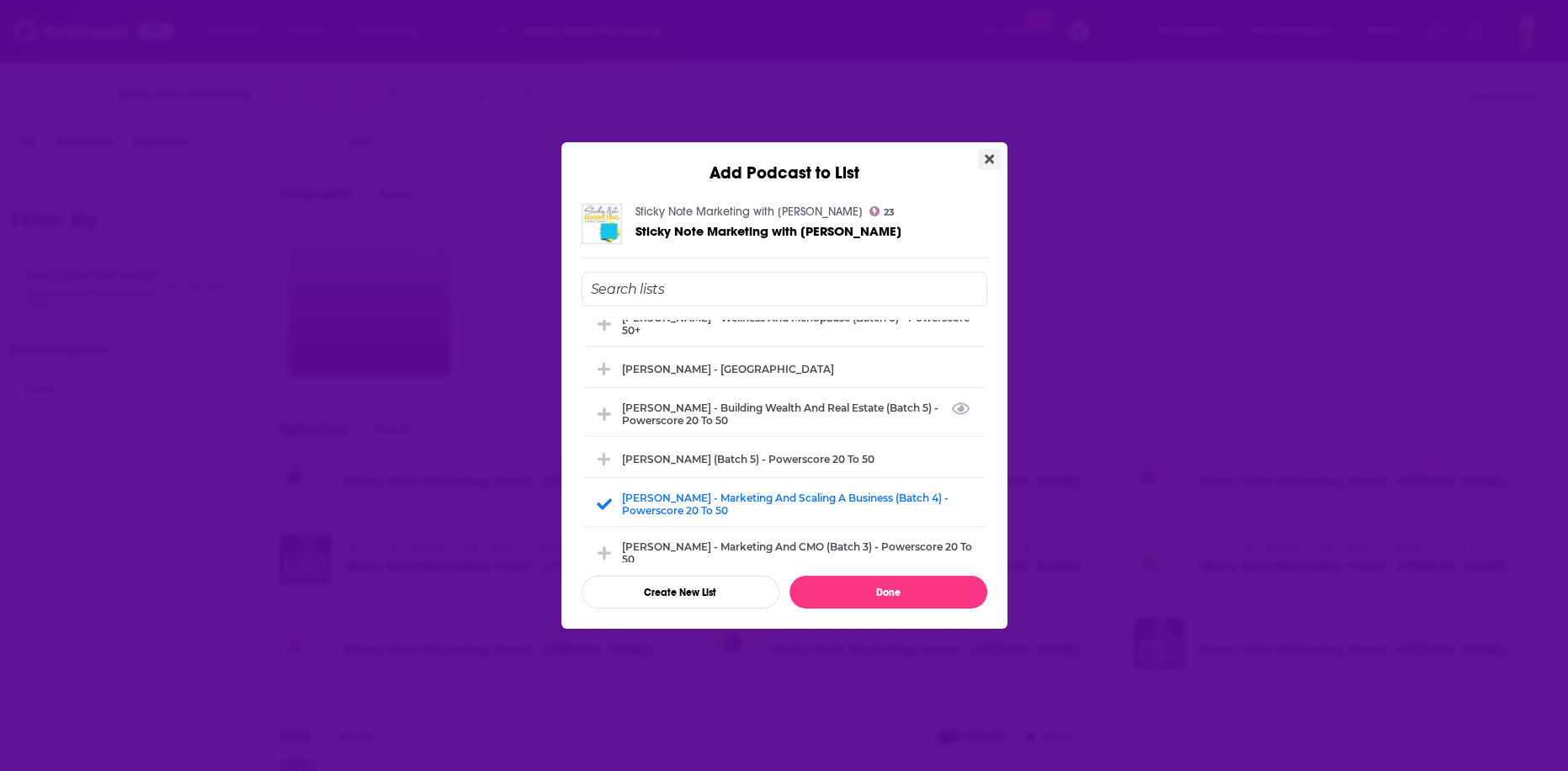
click at [990, 161] on icon "Close" at bounding box center [989, 160] width 9 height 9
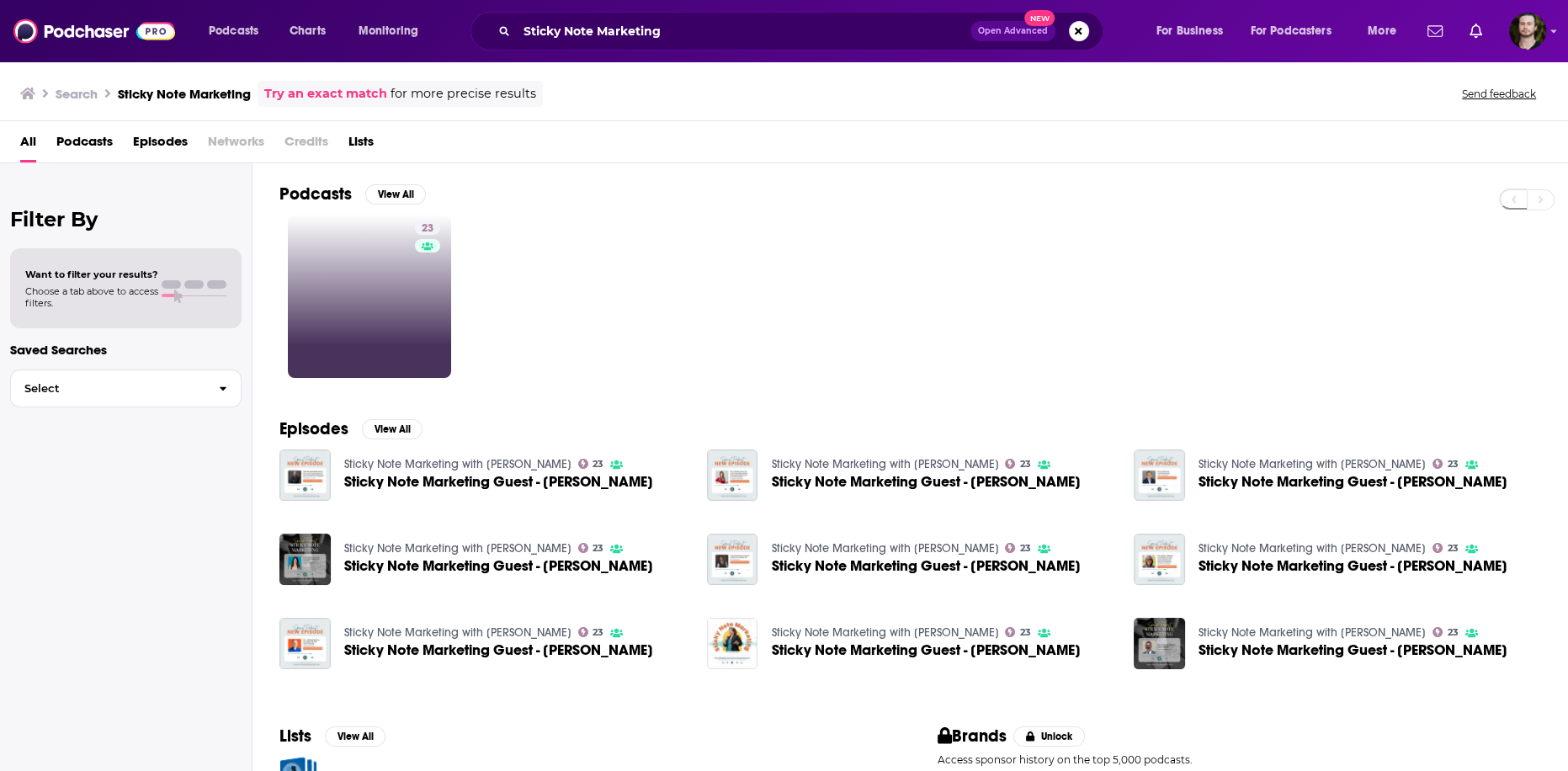
click at [909, 311] on div "23" at bounding box center [923, 296] width 1289 height 163
click at [720, 22] on input "Sticky Note Marketing" at bounding box center [743, 31] width 454 height 27
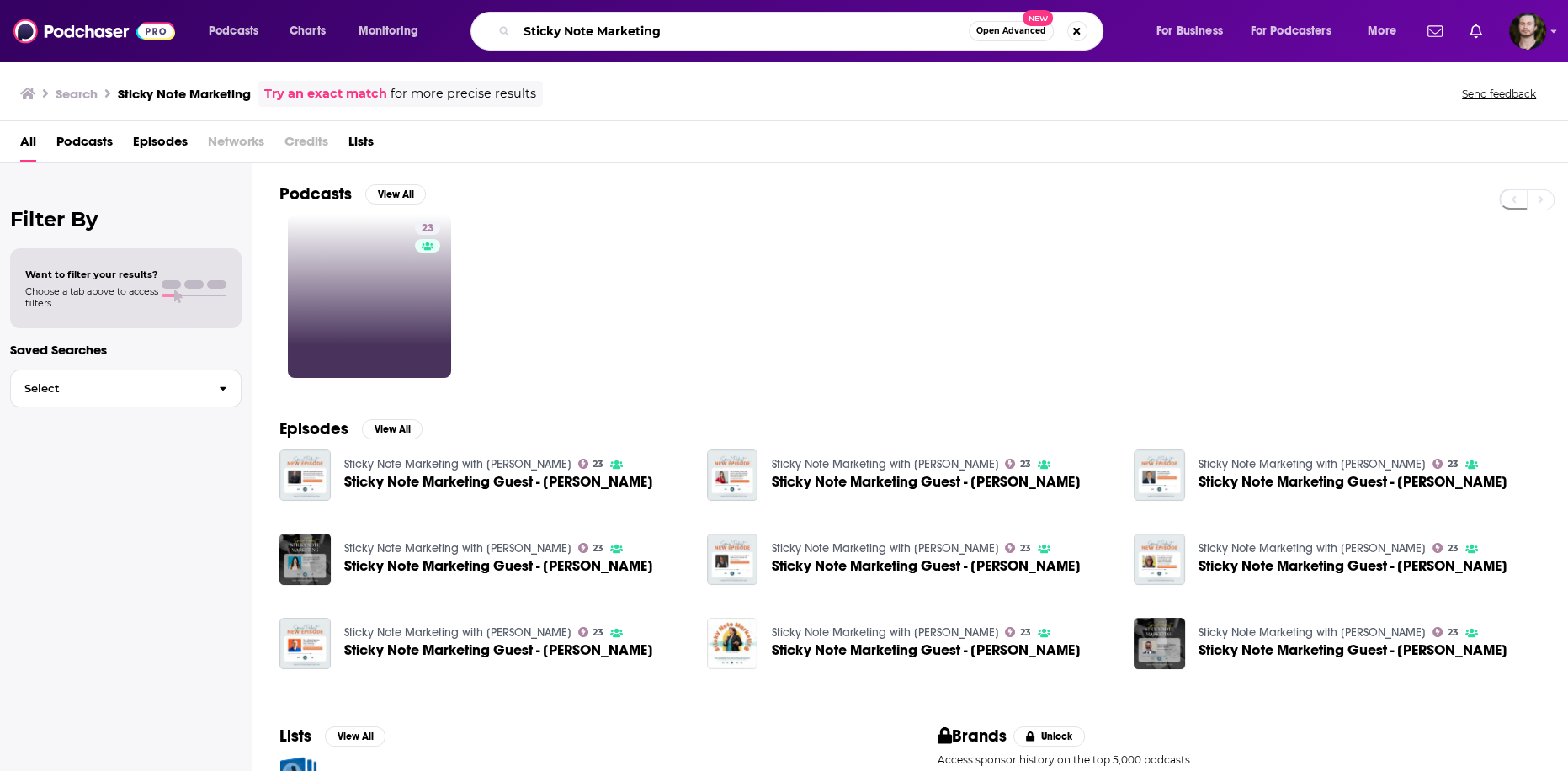
paste input "Closing Time"
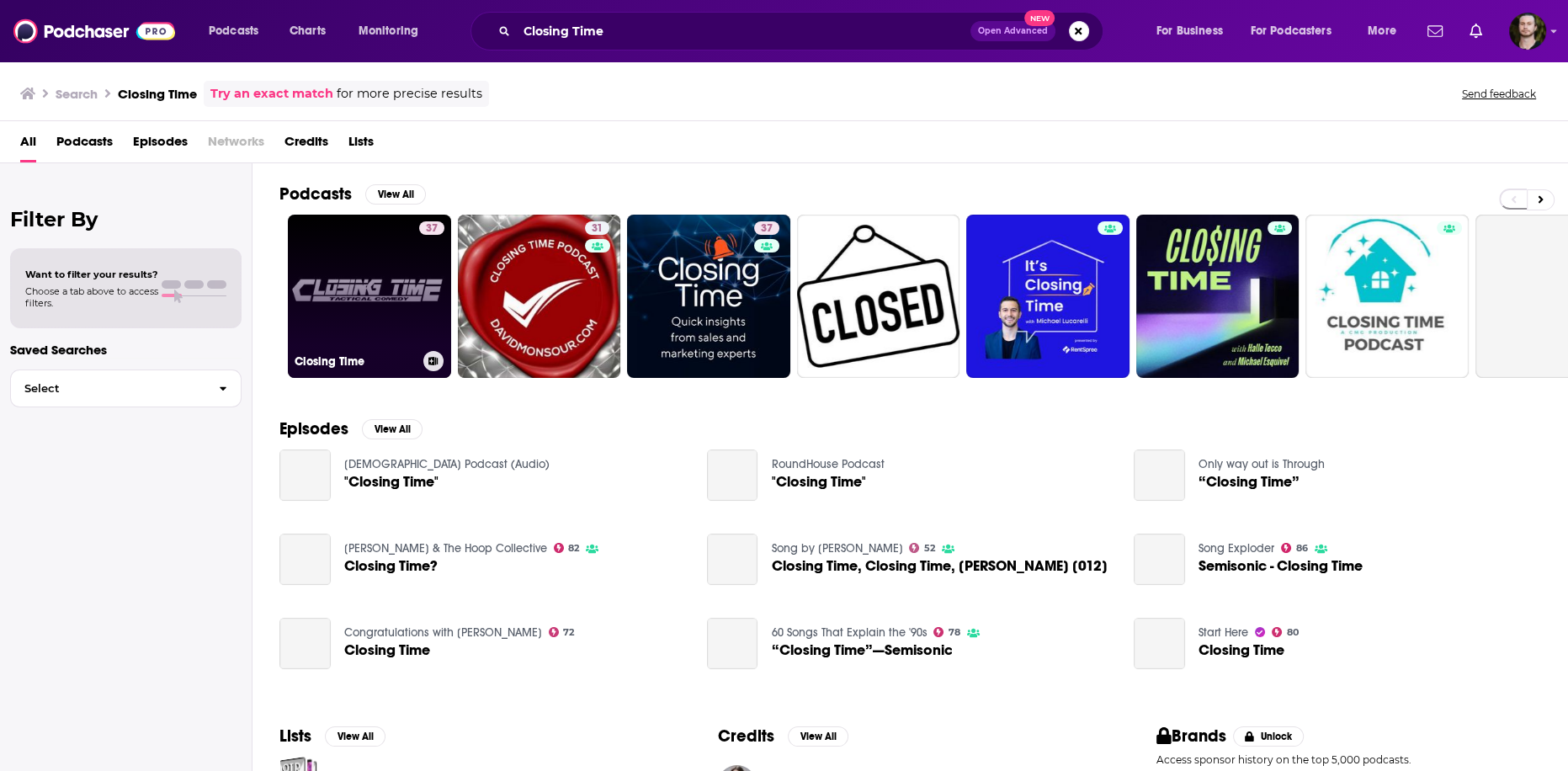
click at [428, 354] on button at bounding box center [433, 361] width 21 height 21
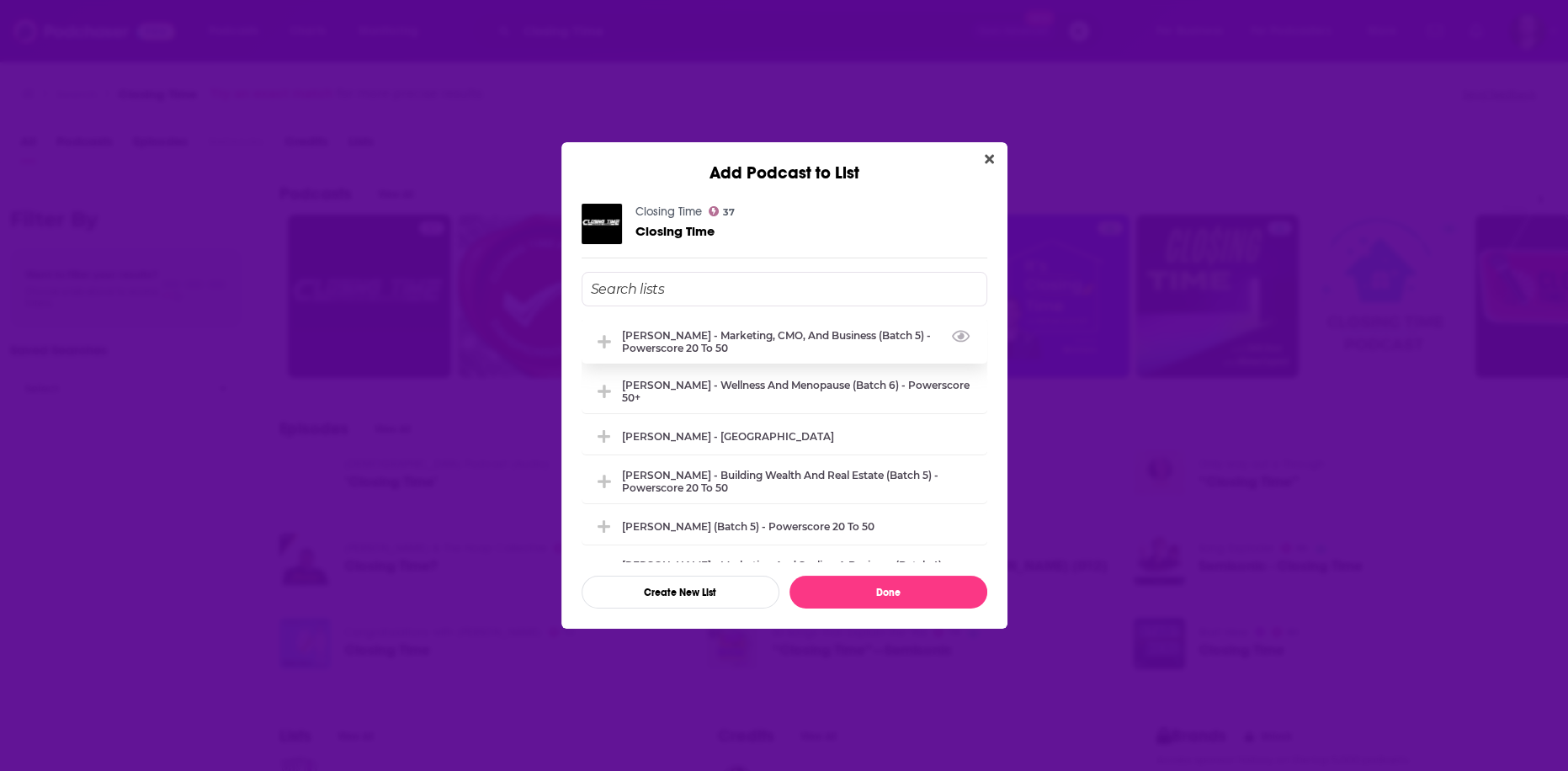
click at [710, 352] on div "[PERSON_NAME] - Marketing, CMO, and Business (Batch 5) - Powerscore 20 to 50" at bounding box center [799, 342] width 355 height 25
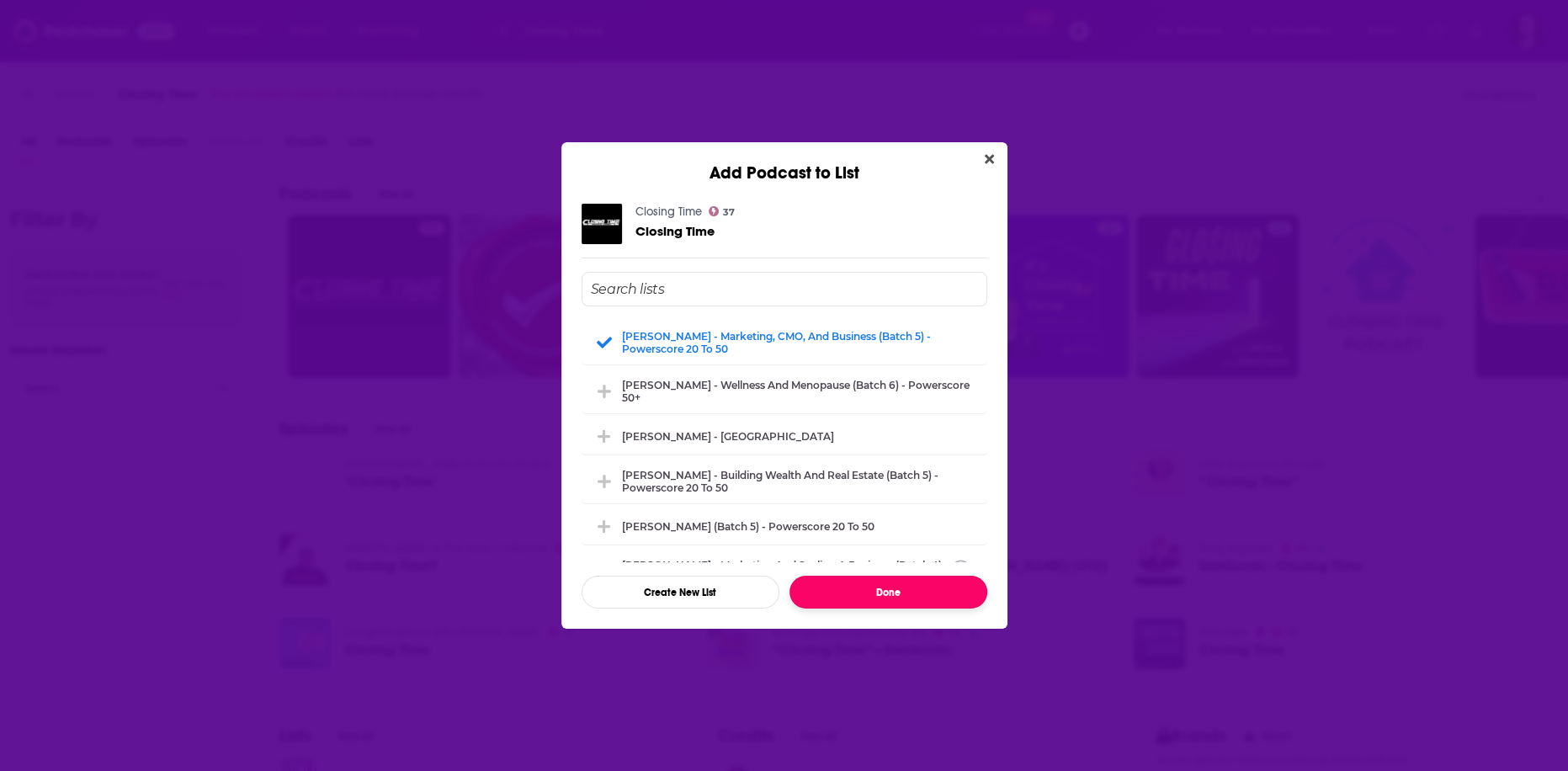
click at [838, 598] on button "Done" at bounding box center [888, 592] width 198 height 33
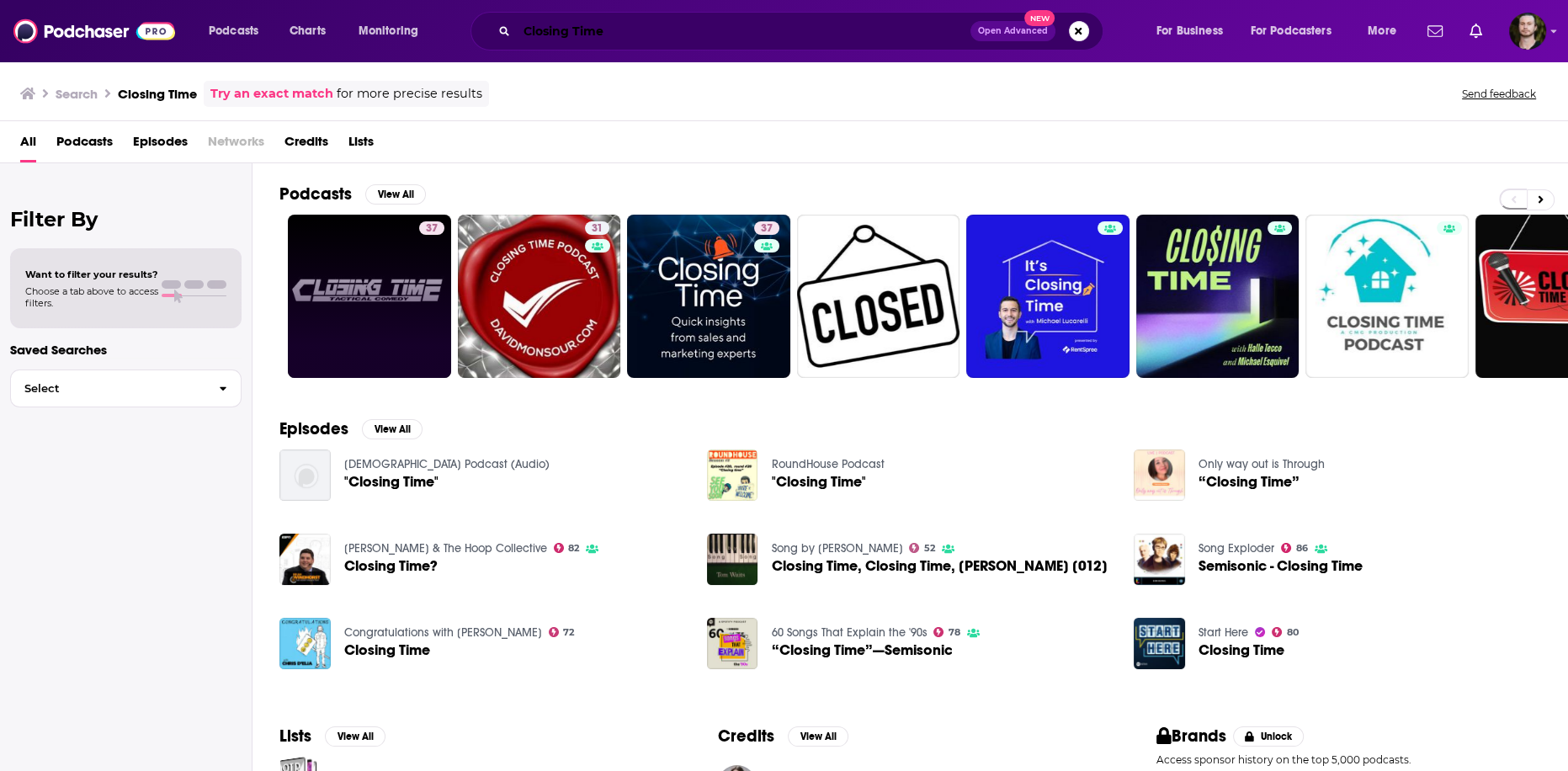
click at [631, 38] on input "Closing Time" at bounding box center [743, 31] width 454 height 27
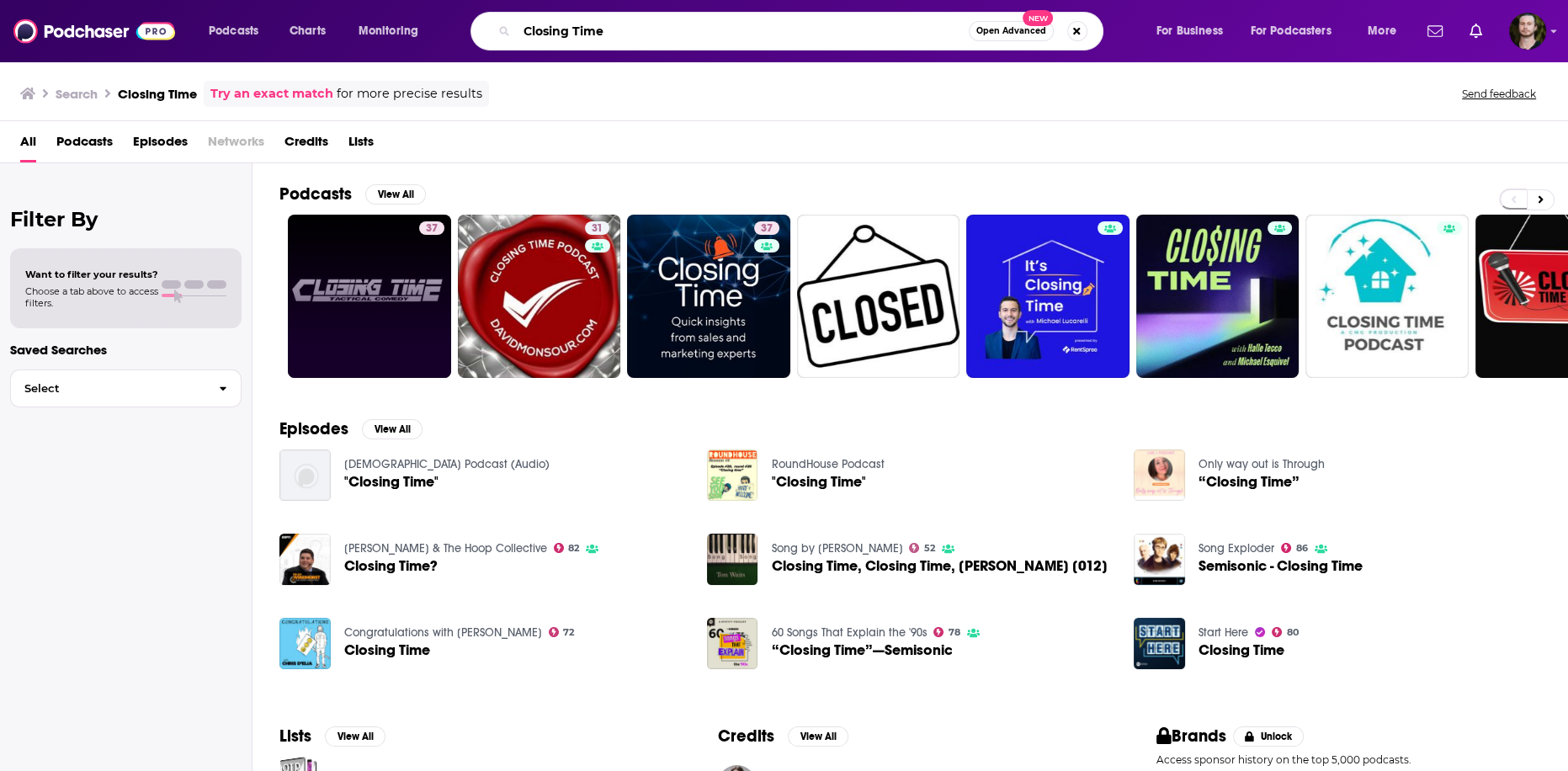
paste input "Inclusion and Marketing"
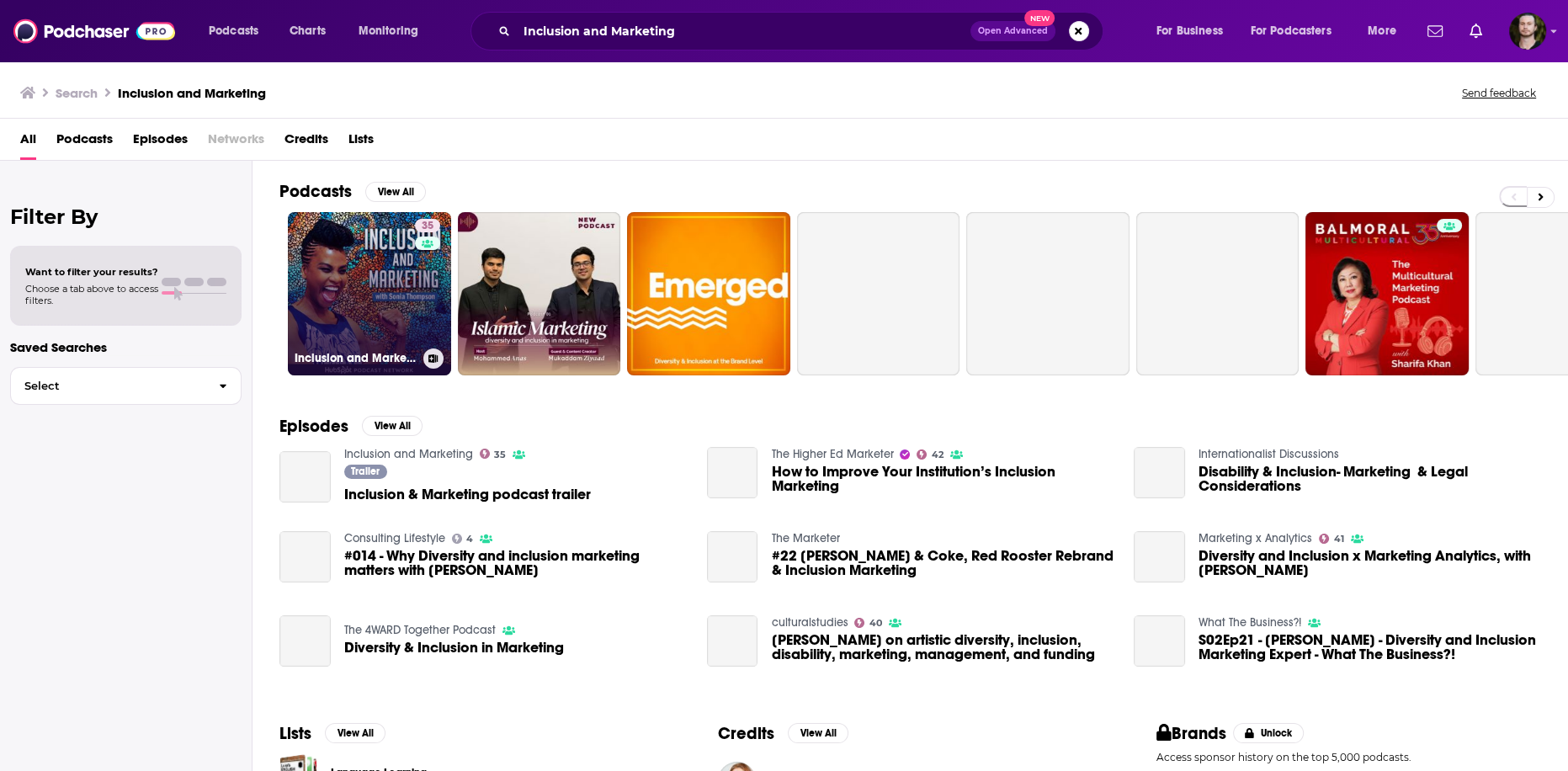
click at [438, 360] on icon at bounding box center [433, 358] width 9 height 8
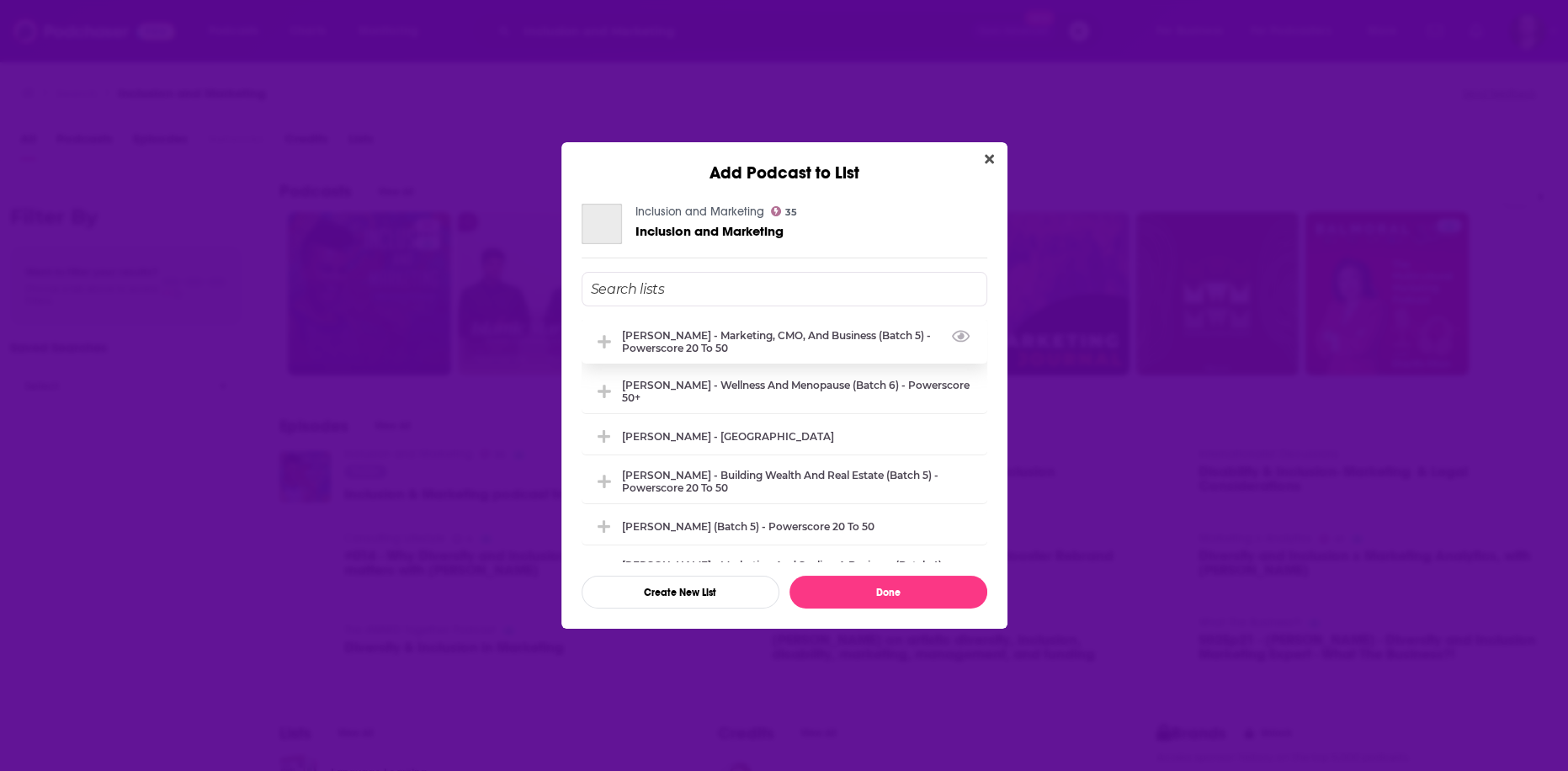
click at [698, 341] on div "[PERSON_NAME] - Marketing, CMO, and Business (Batch 5) - Powerscore 20 to 50" at bounding box center [799, 342] width 355 height 25
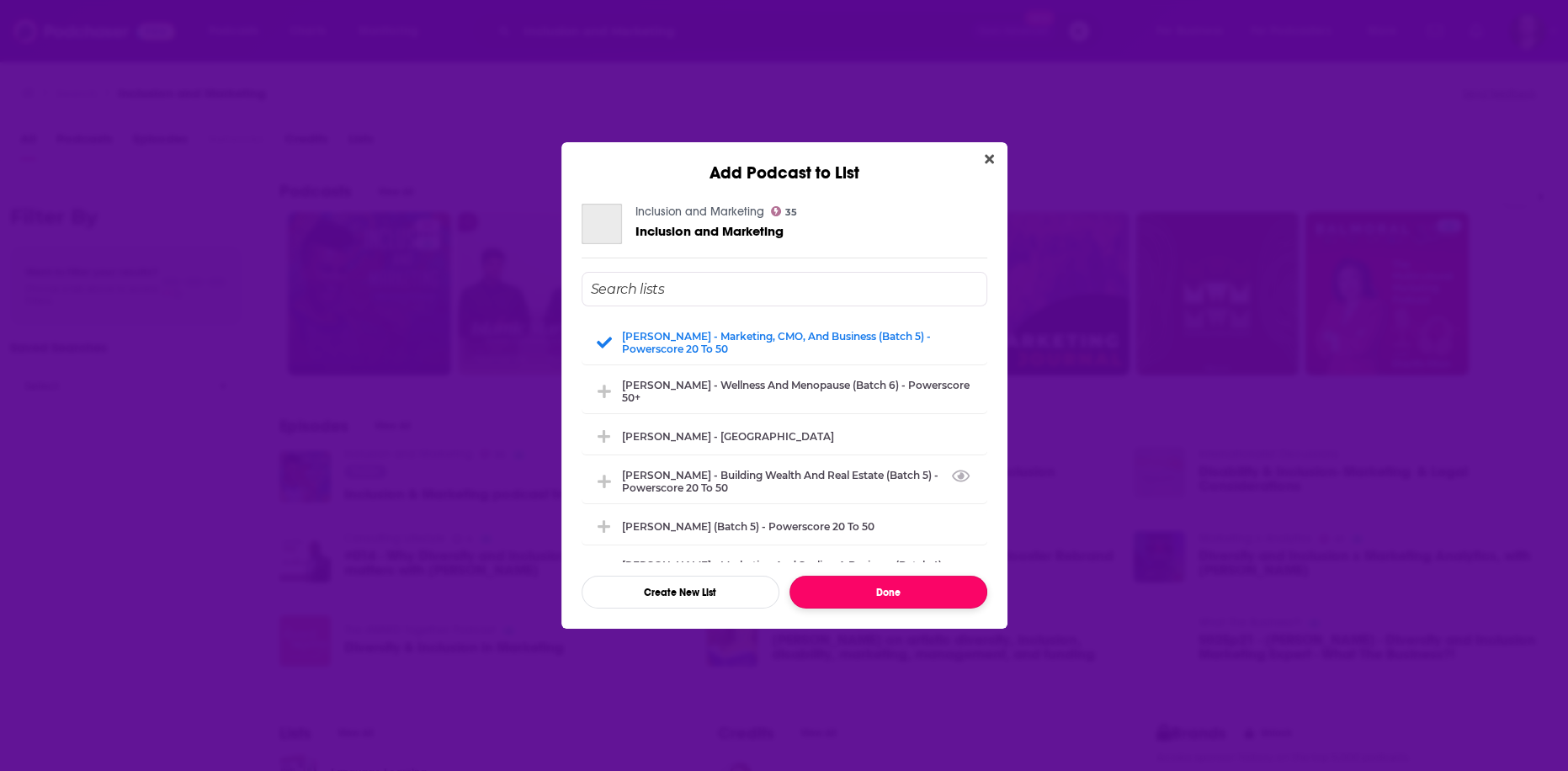
click at [887, 597] on button "Done" at bounding box center [888, 592] width 198 height 33
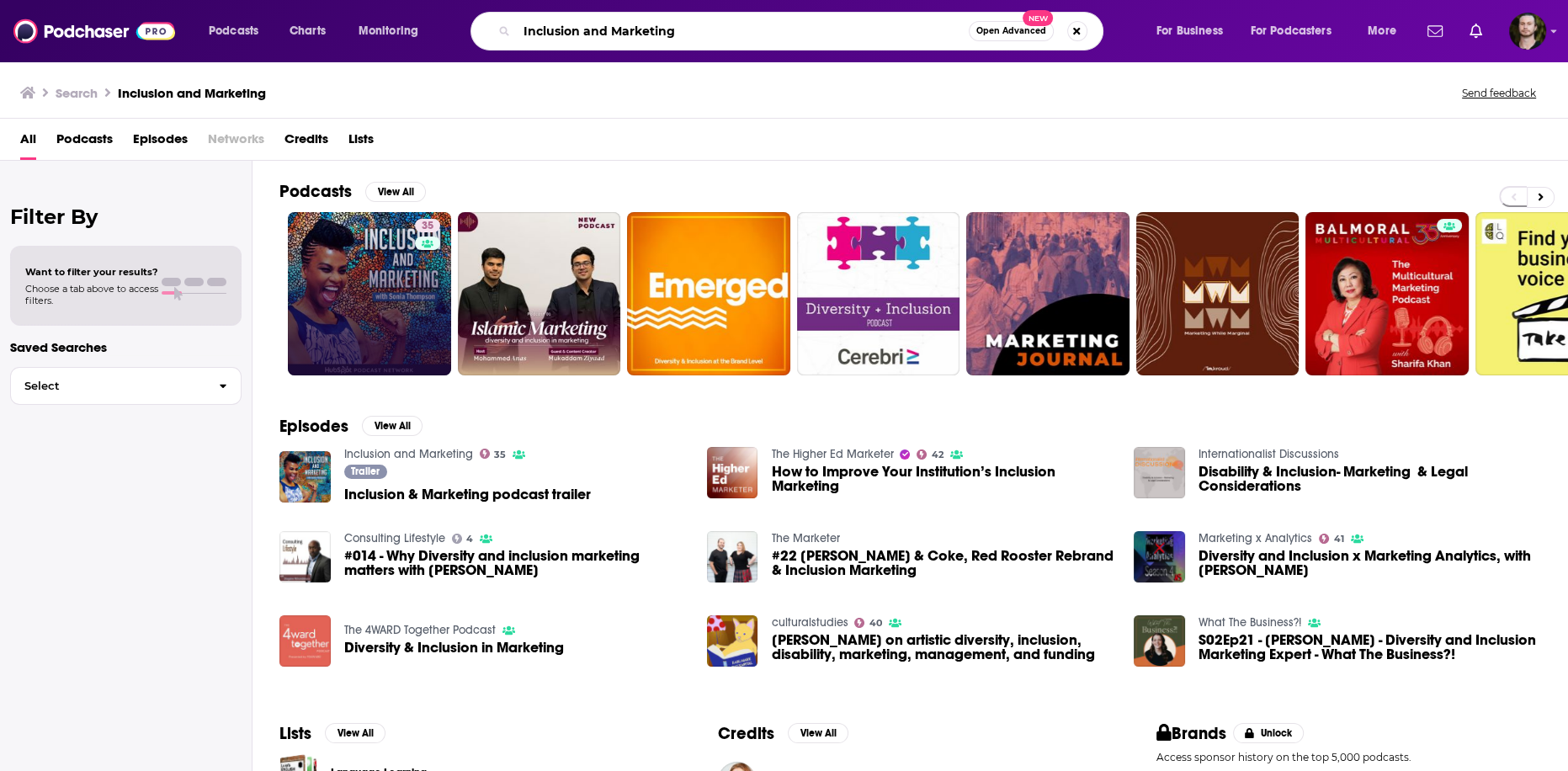
click at [716, 27] on input "Inclusion and Marketing" at bounding box center [742, 31] width 452 height 27
type input "ecommerce marketing"
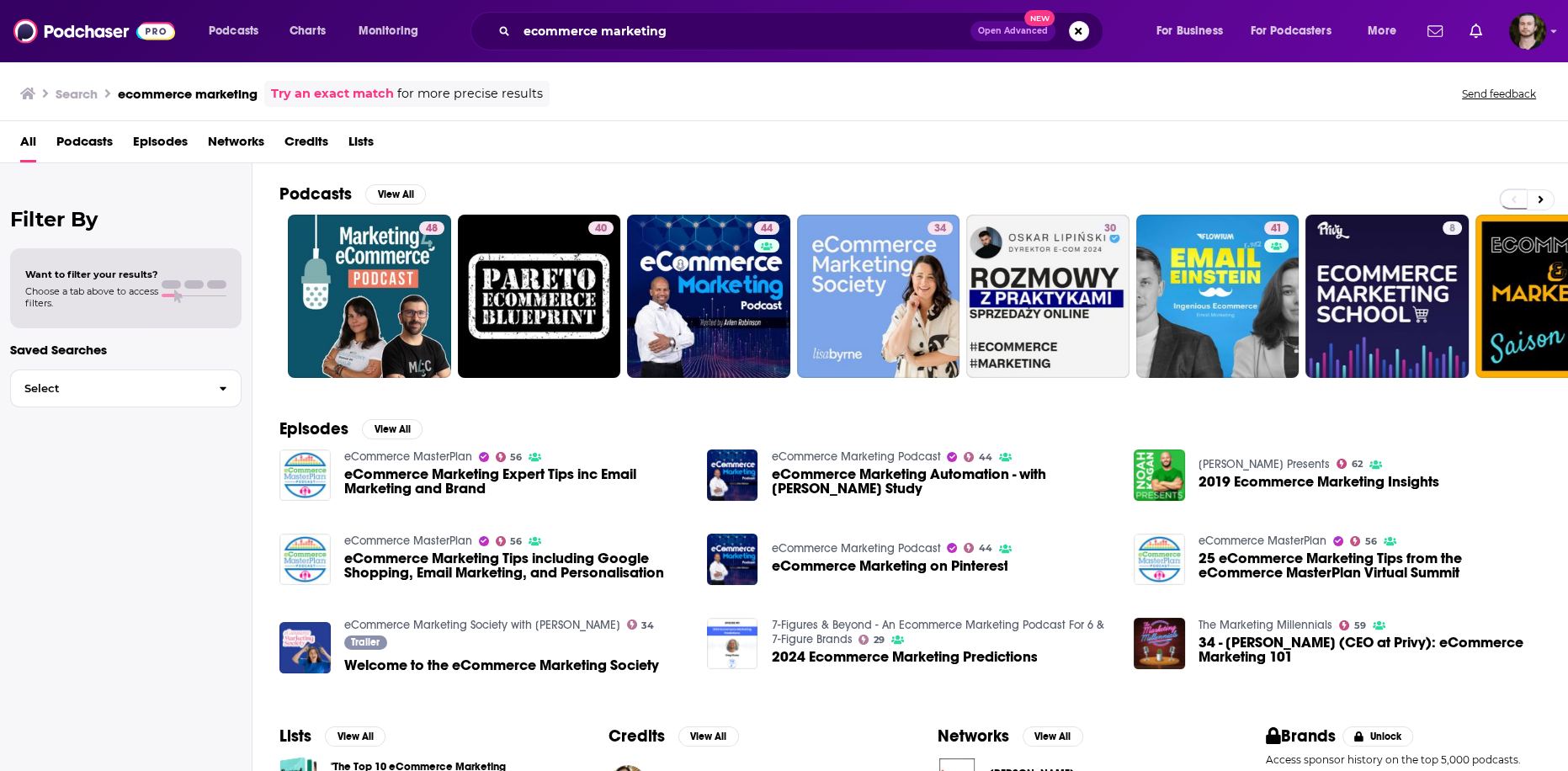
click at [97, 143] on span "Podcasts" at bounding box center [84, 145] width 56 height 35
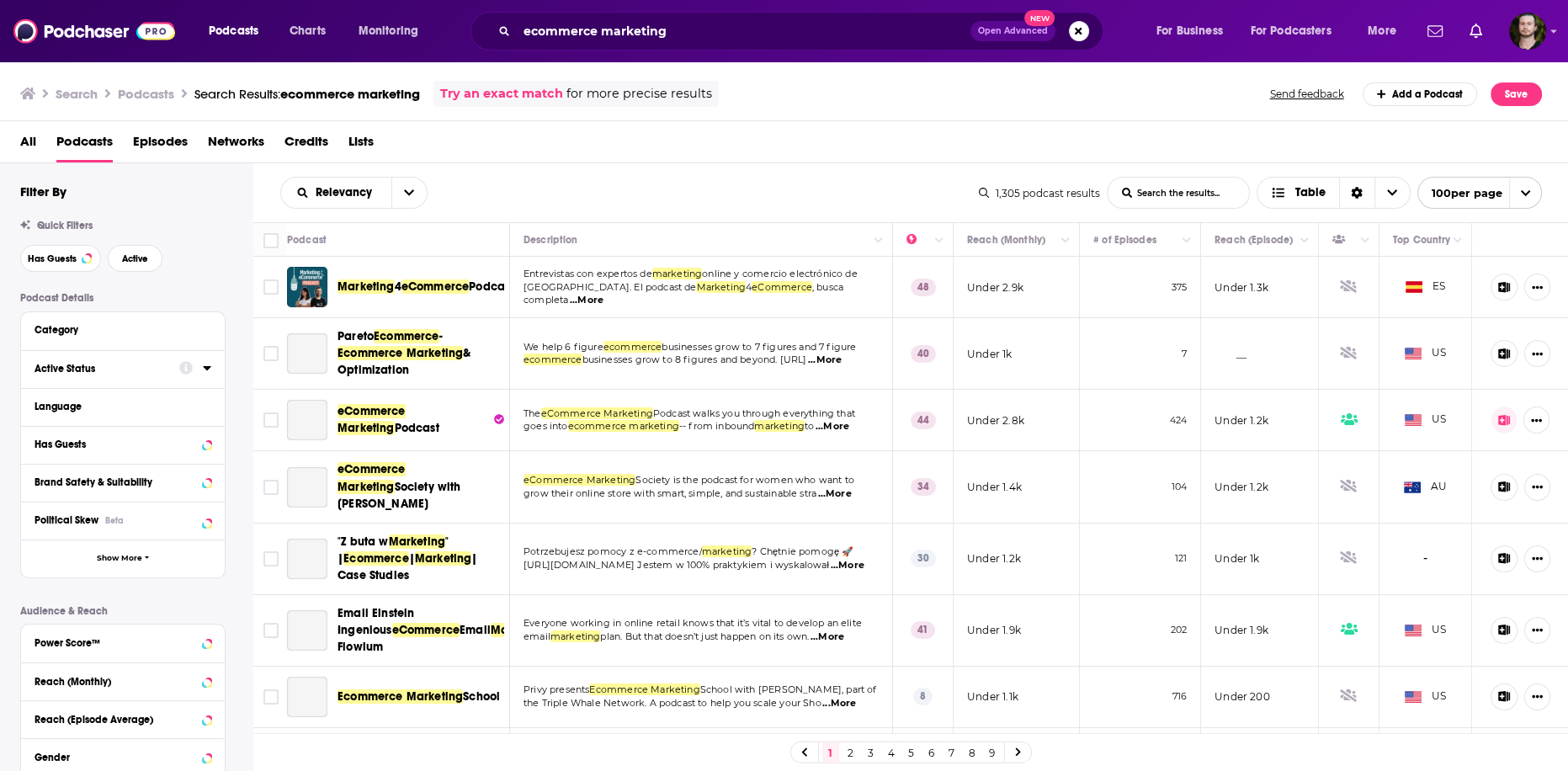
click at [204, 374] on icon at bounding box center [206, 368] width 8 height 13
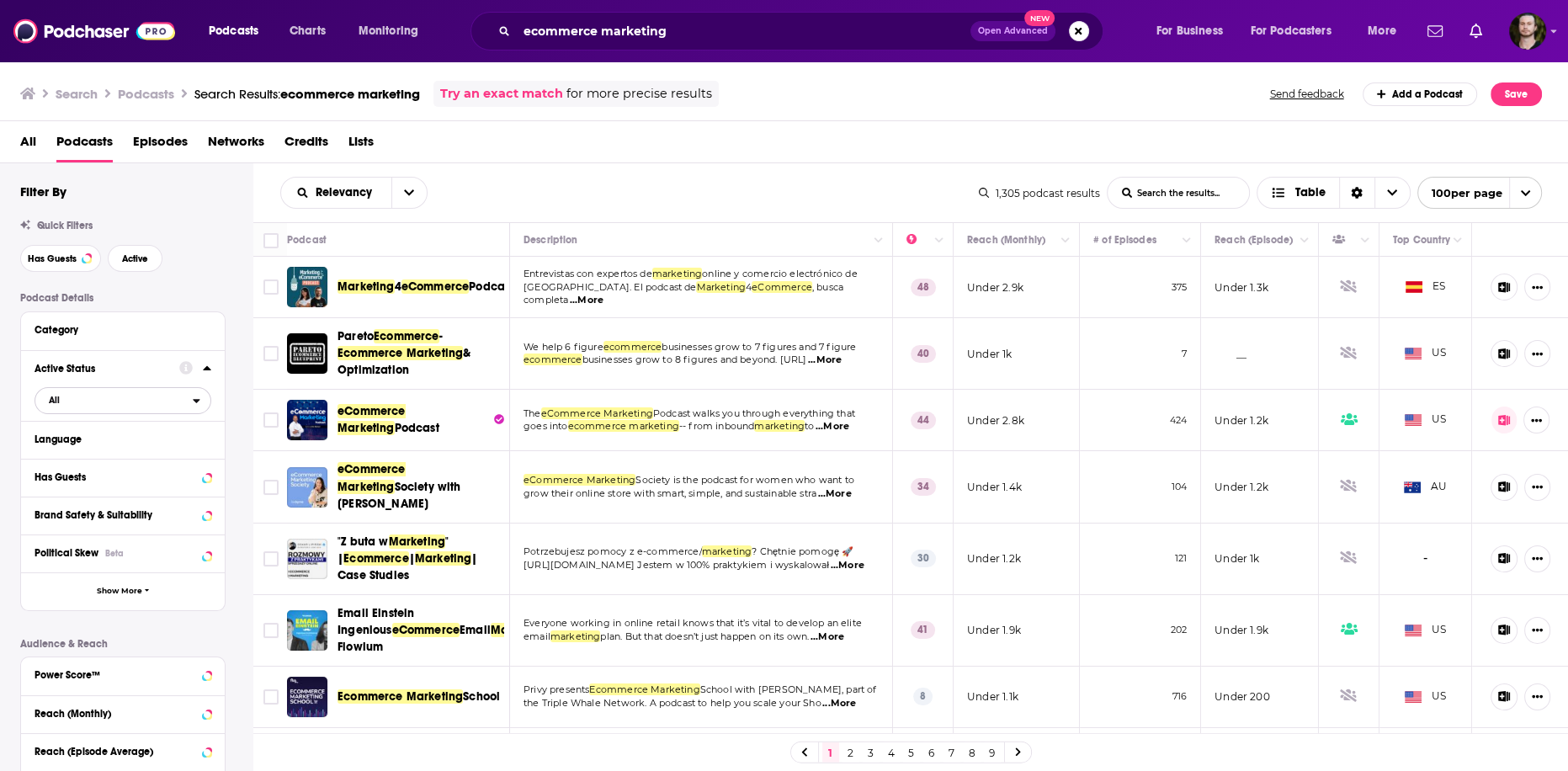
click at [108, 404] on span "All" at bounding box center [114, 400] width 157 height 22
click at [94, 465] on div "Active 186" at bounding box center [128, 455] width 188 height 28
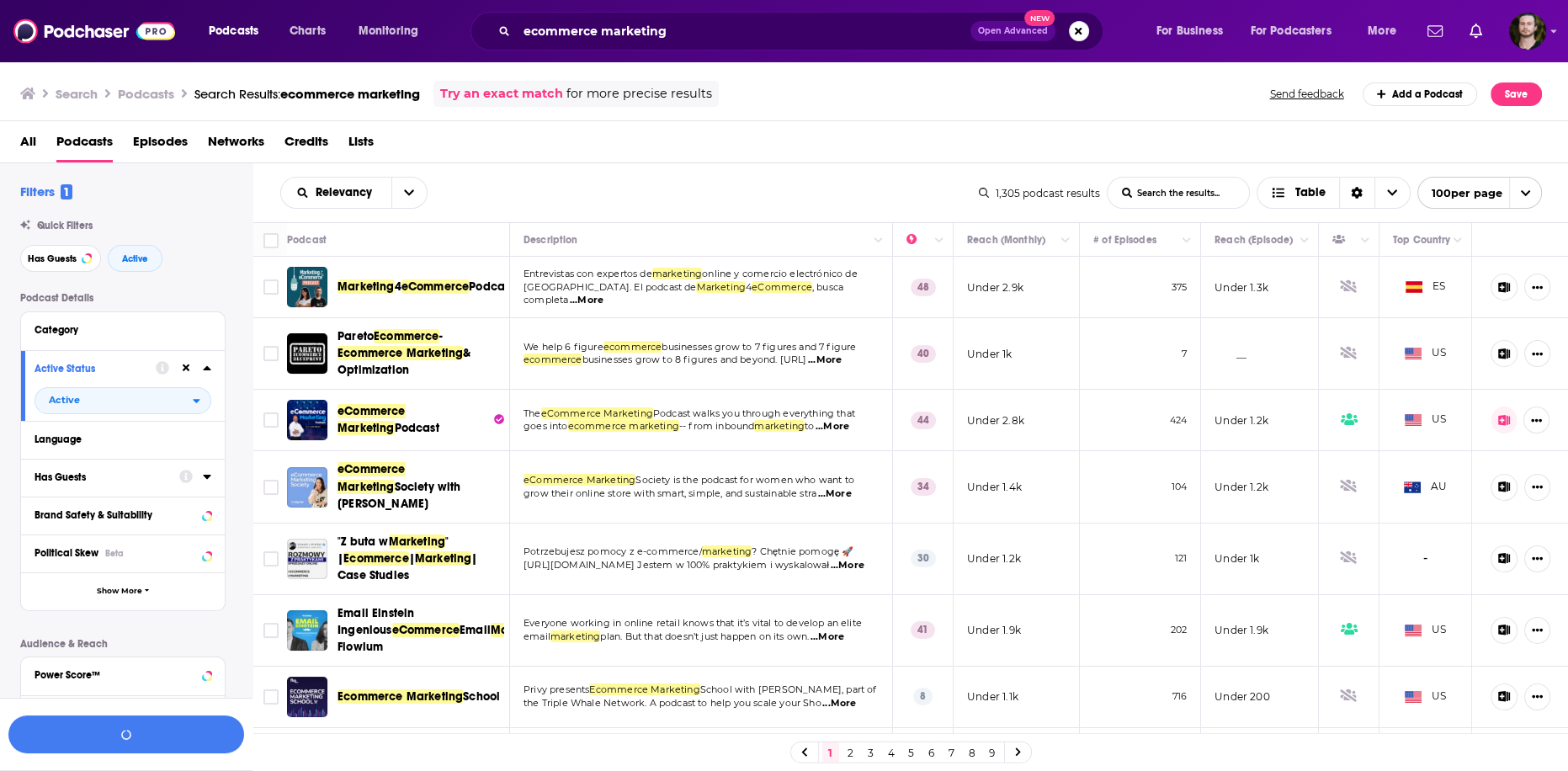
click at [208, 478] on icon at bounding box center [206, 477] width 7 height 4
click at [147, 515] on span "All" at bounding box center [114, 509] width 157 height 22
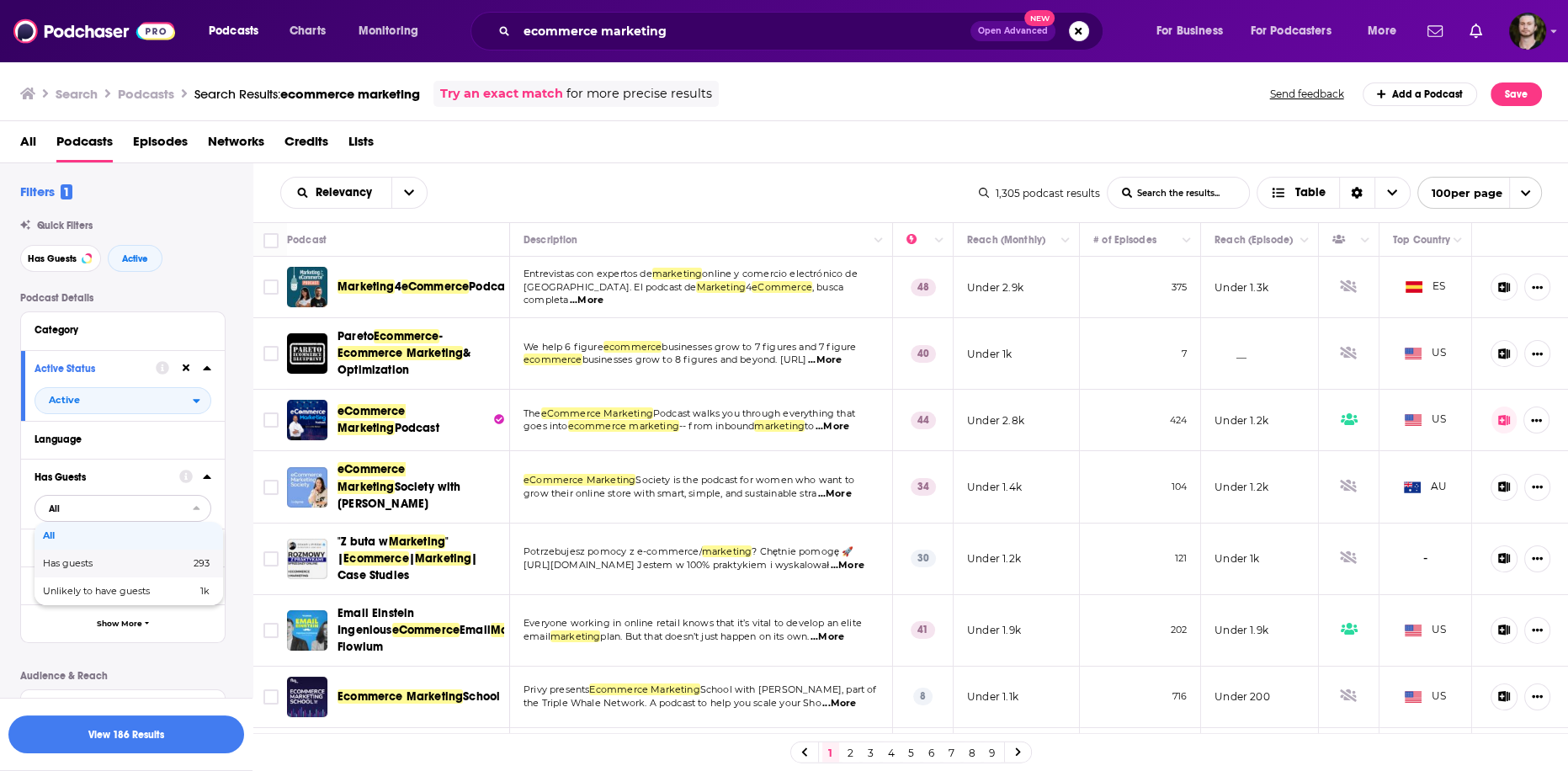
click at [134, 561] on span "Has guests" at bounding box center [92, 564] width 98 height 9
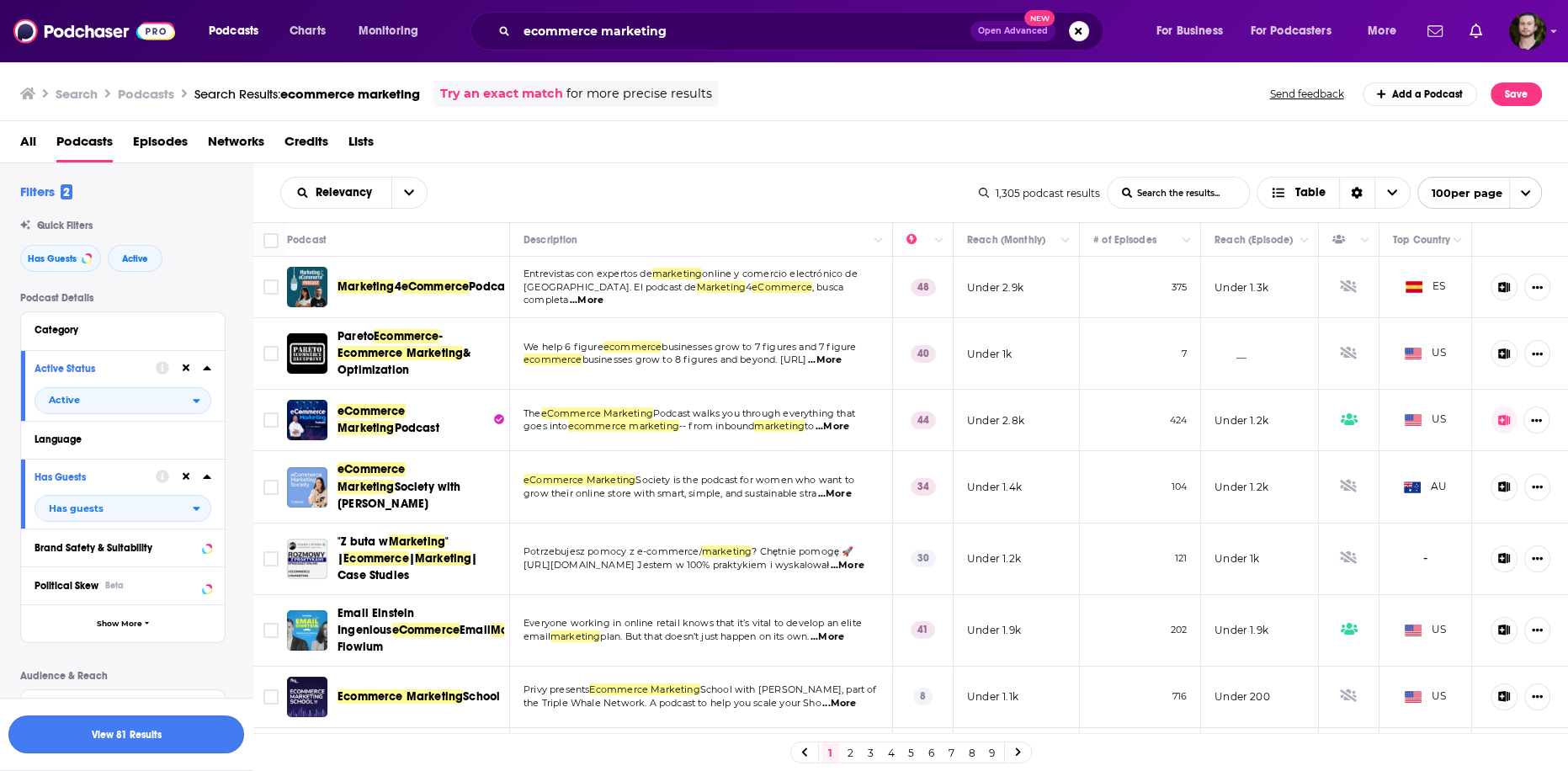
click at [163, 741] on button "View 81 Results" at bounding box center [126, 734] width 235 height 37
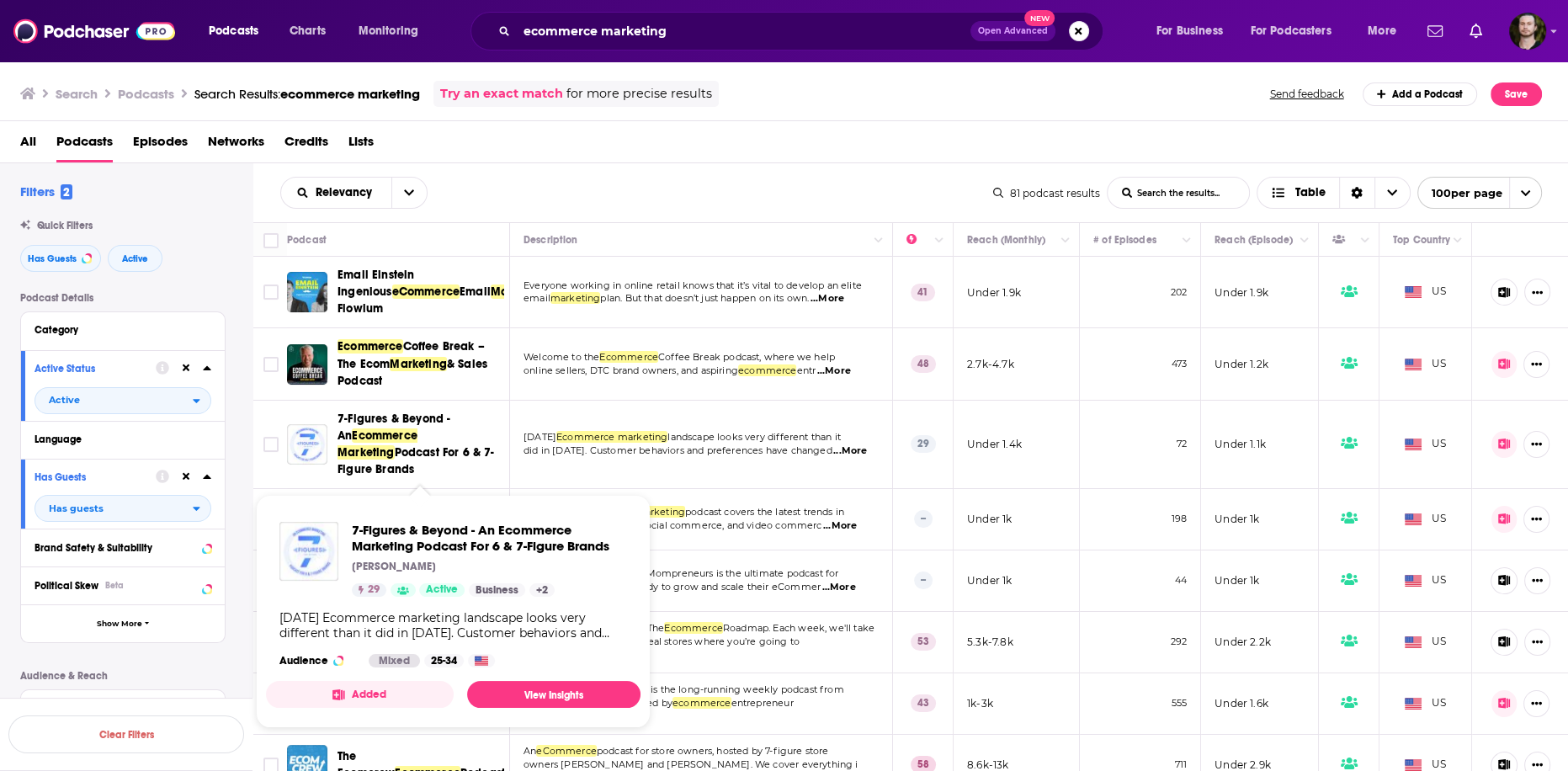
click at [372, 696] on button "Added" at bounding box center [359, 694] width 187 height 27
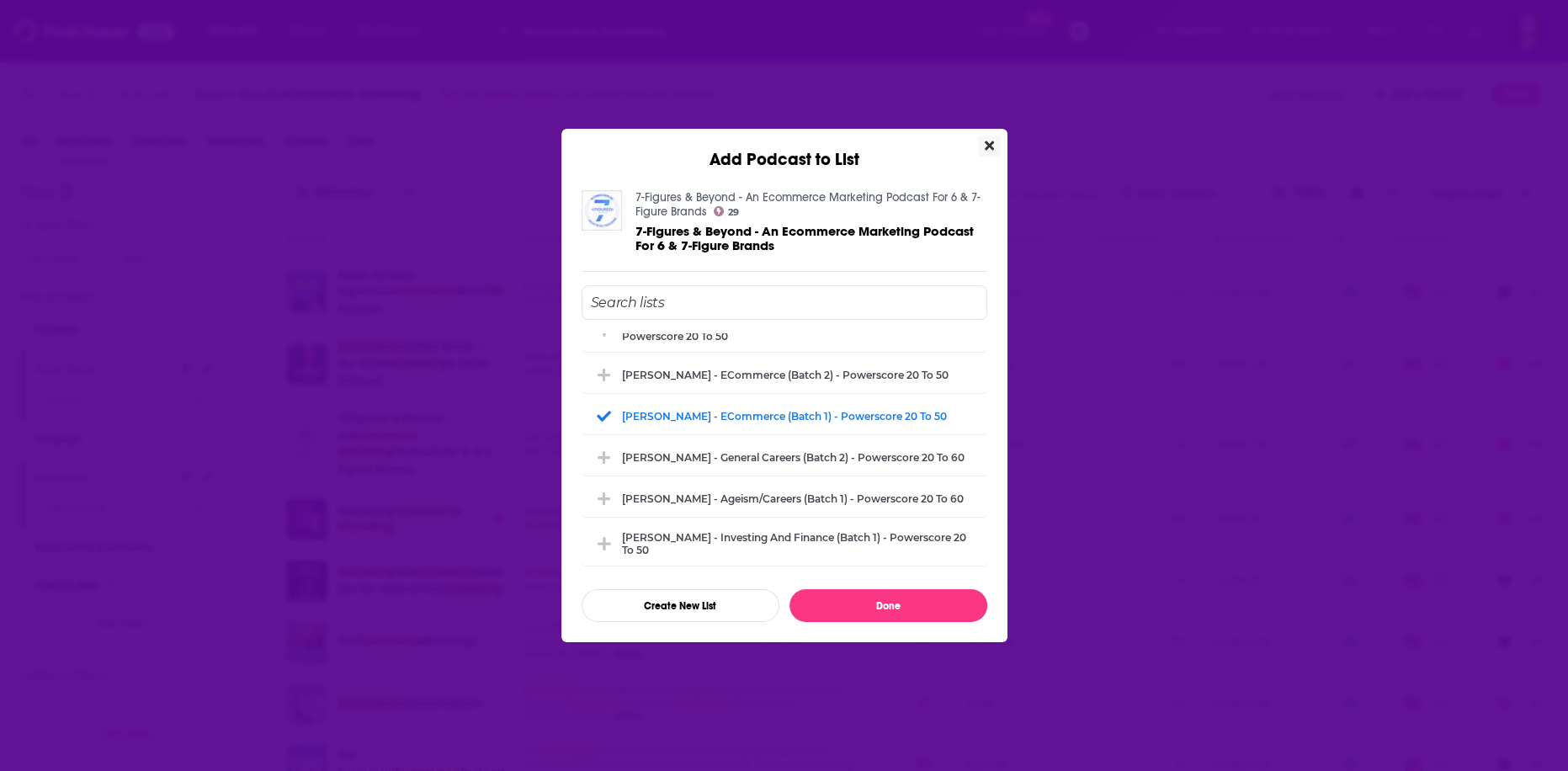
scroll to position [943, 0]
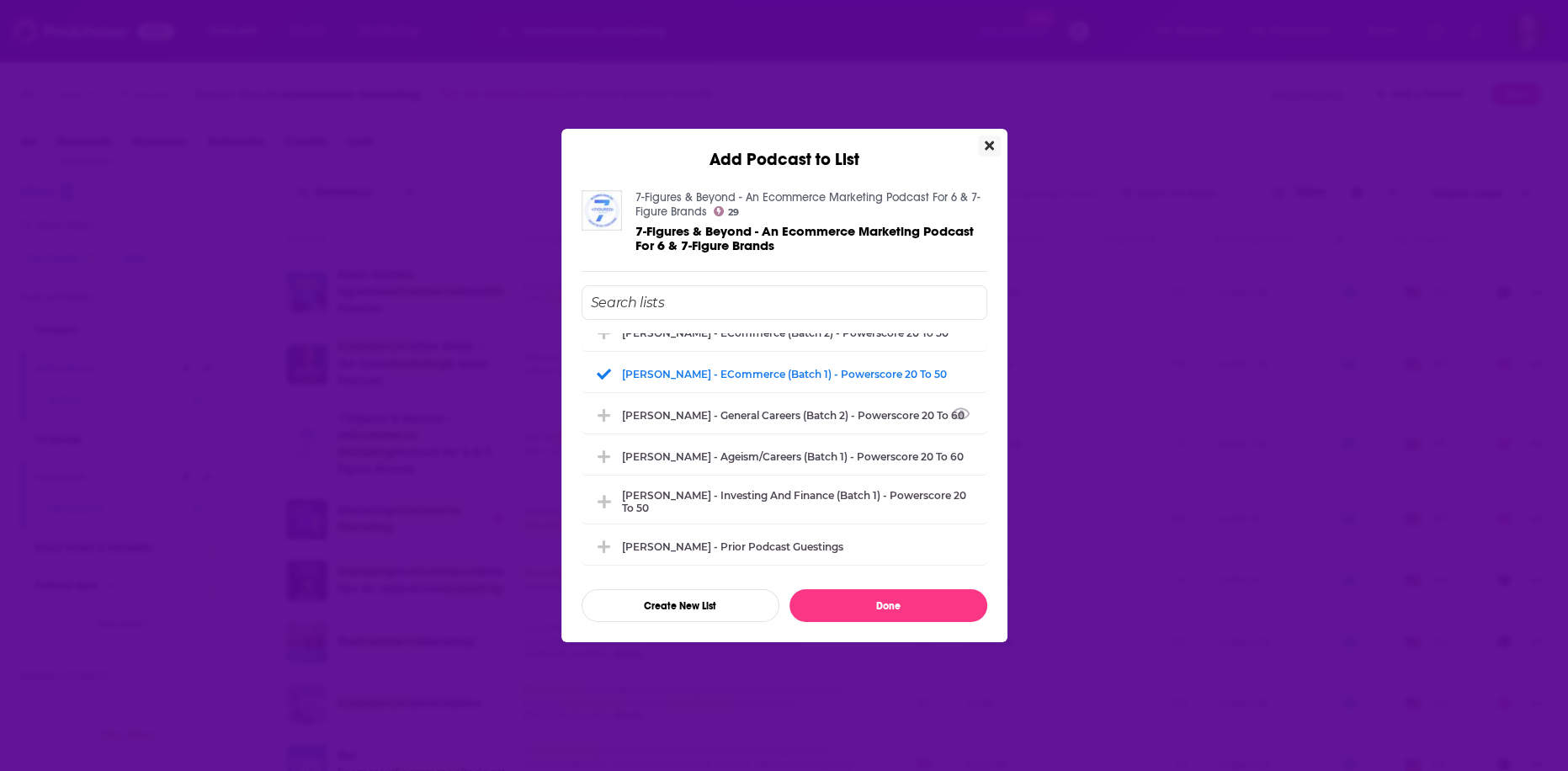
click at [986, 145] on icon "Close" at bounding box center [989, 145] width 9 height 13
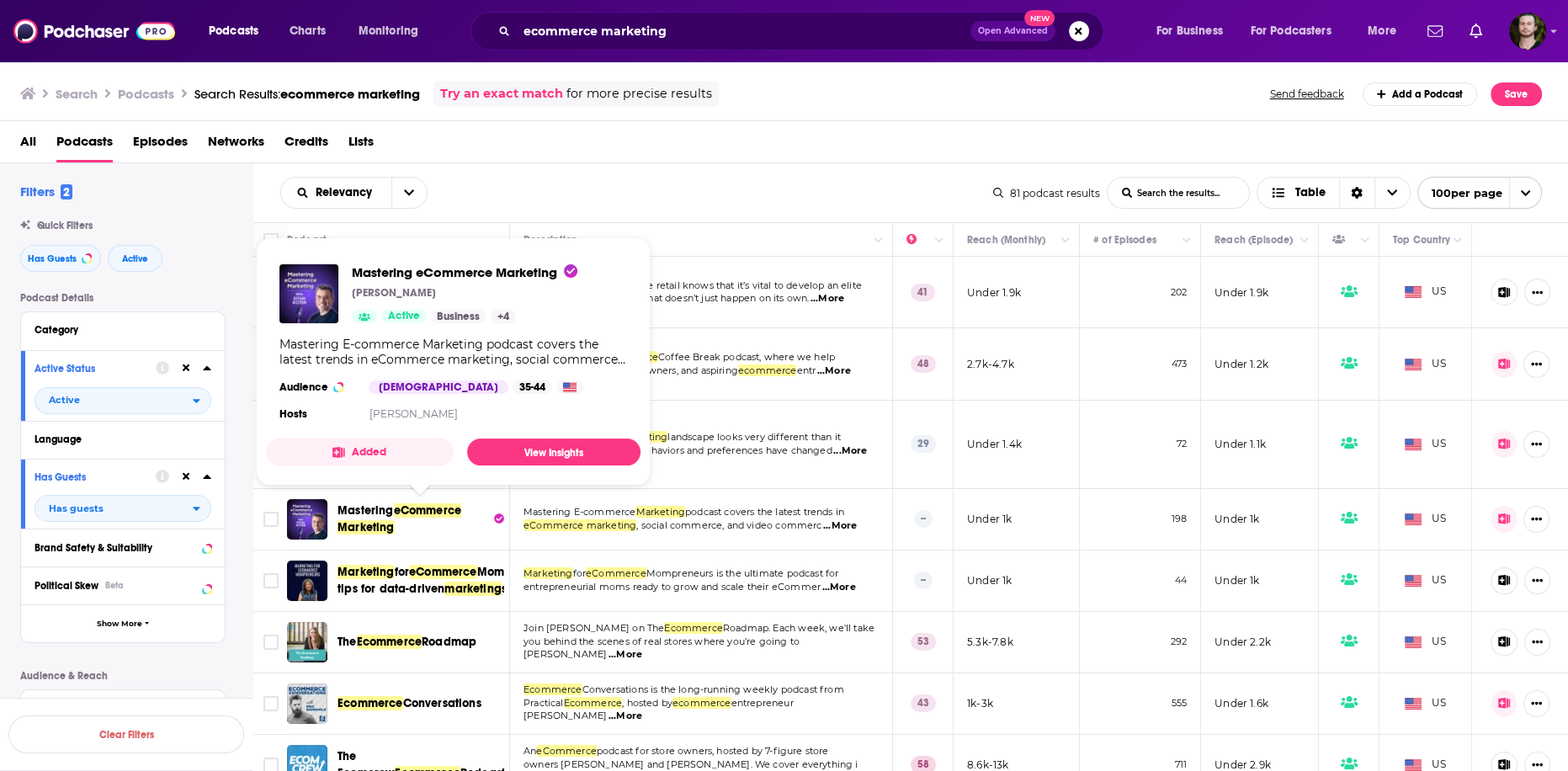
click at [381, 446] on button "Added" at bounding box center [359, 452] width 187 height 27
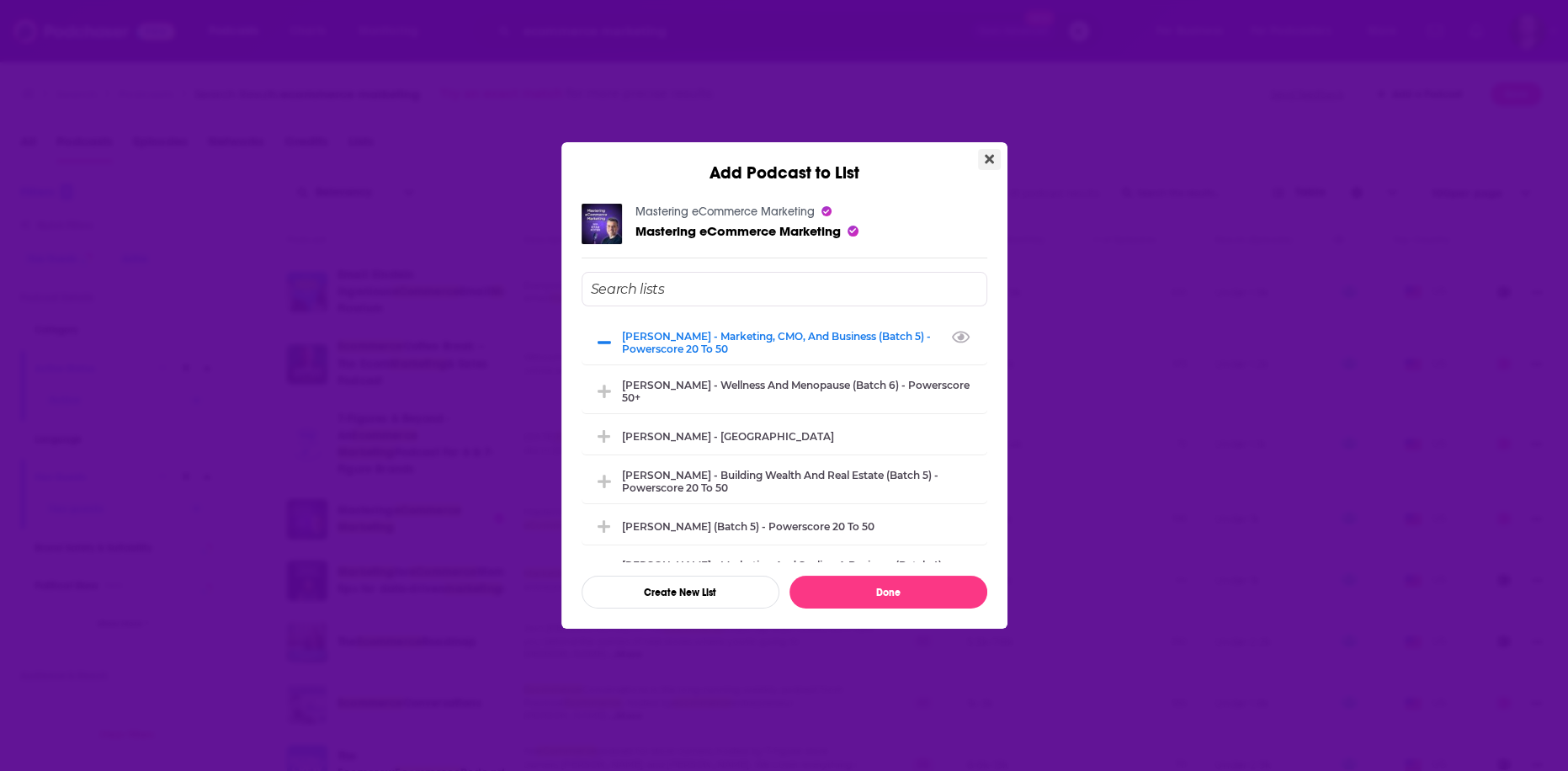
click at [987, 158] on icon "Close" at bounding box center [989, 160] width 9 height 9
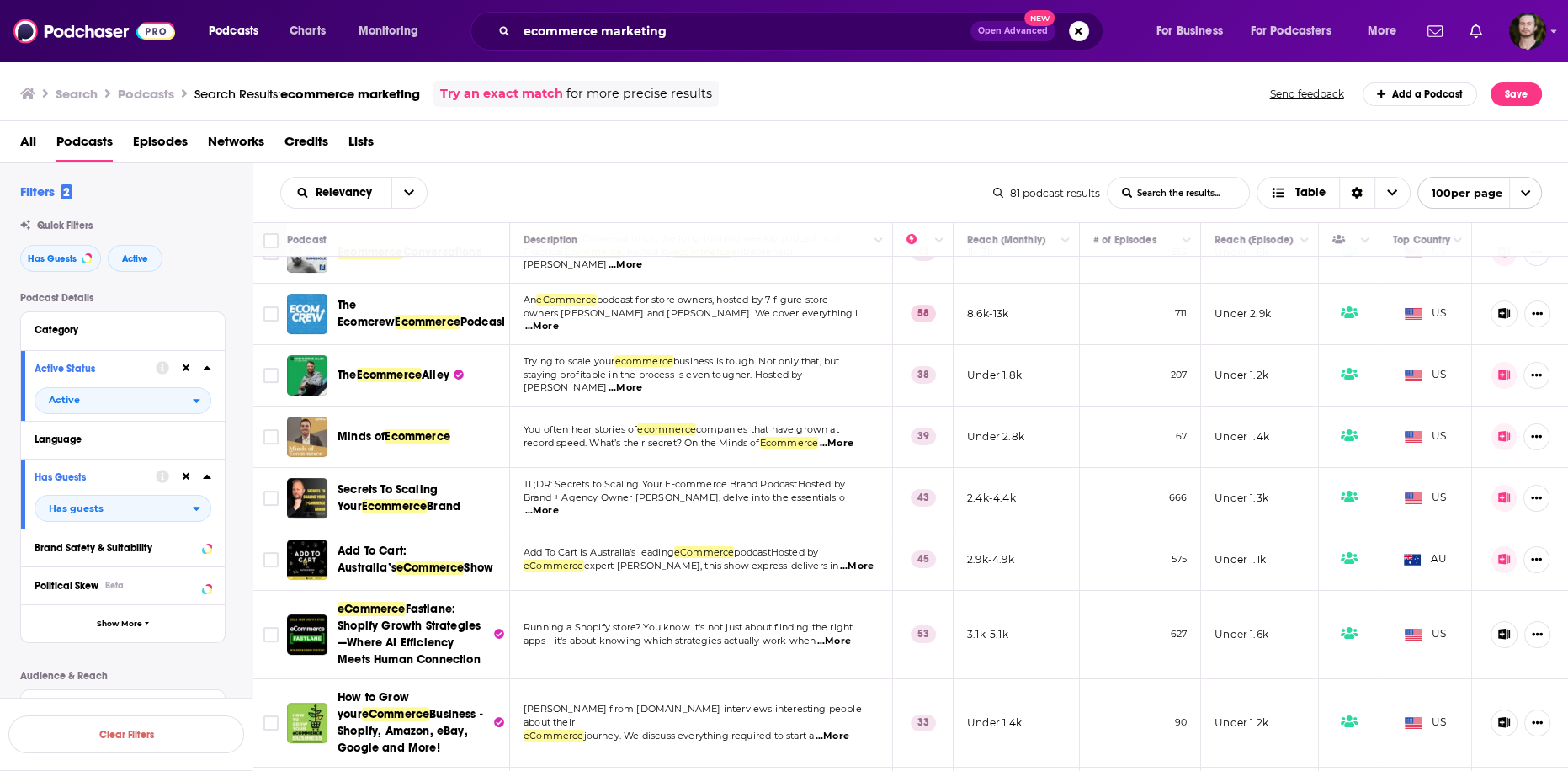
scroll to position [471, 0]
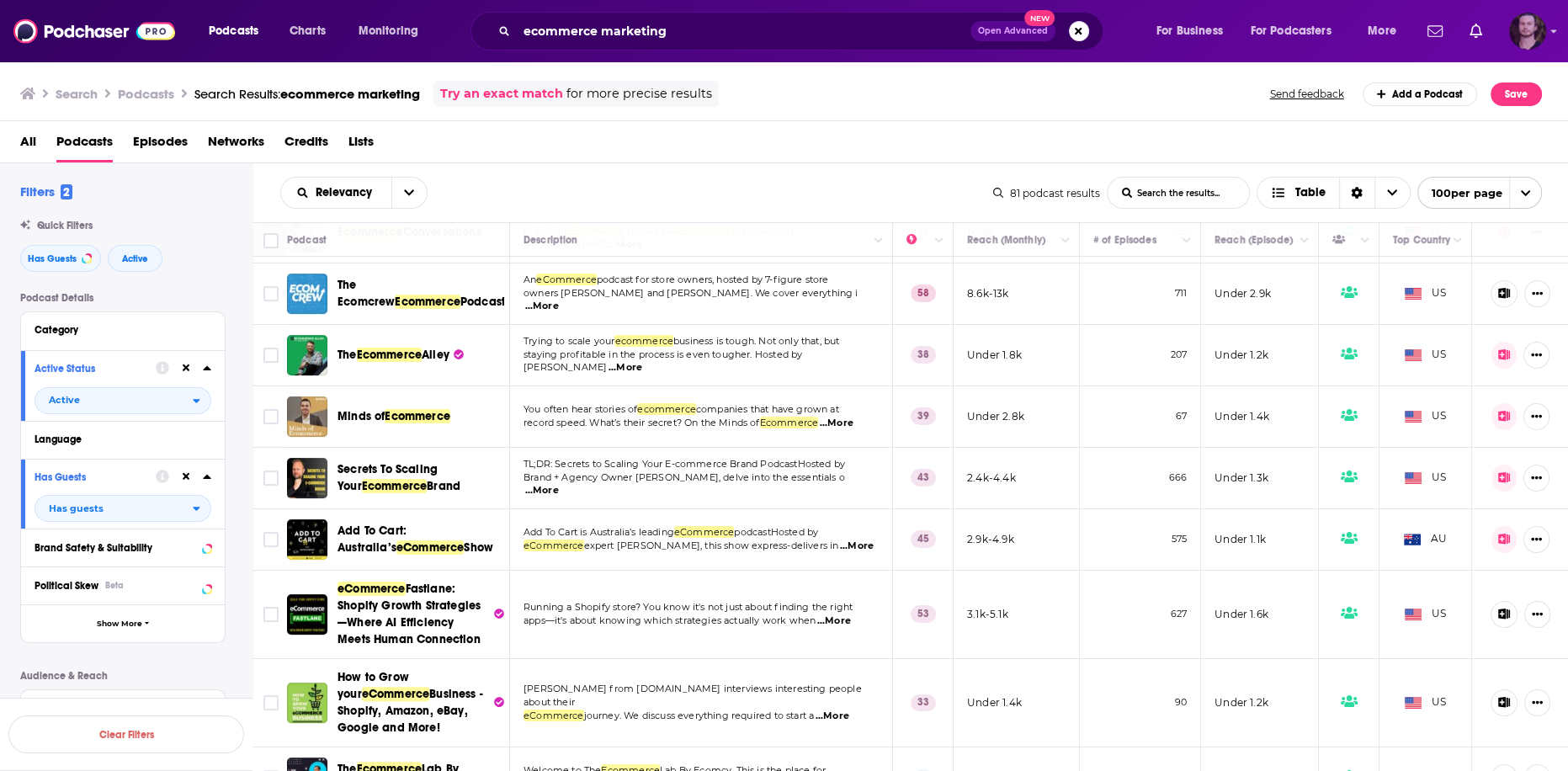
click at [1525, 34] on img "Logged in as OutlierAudio" at bounding box center [1528, 31] width 37 height 37
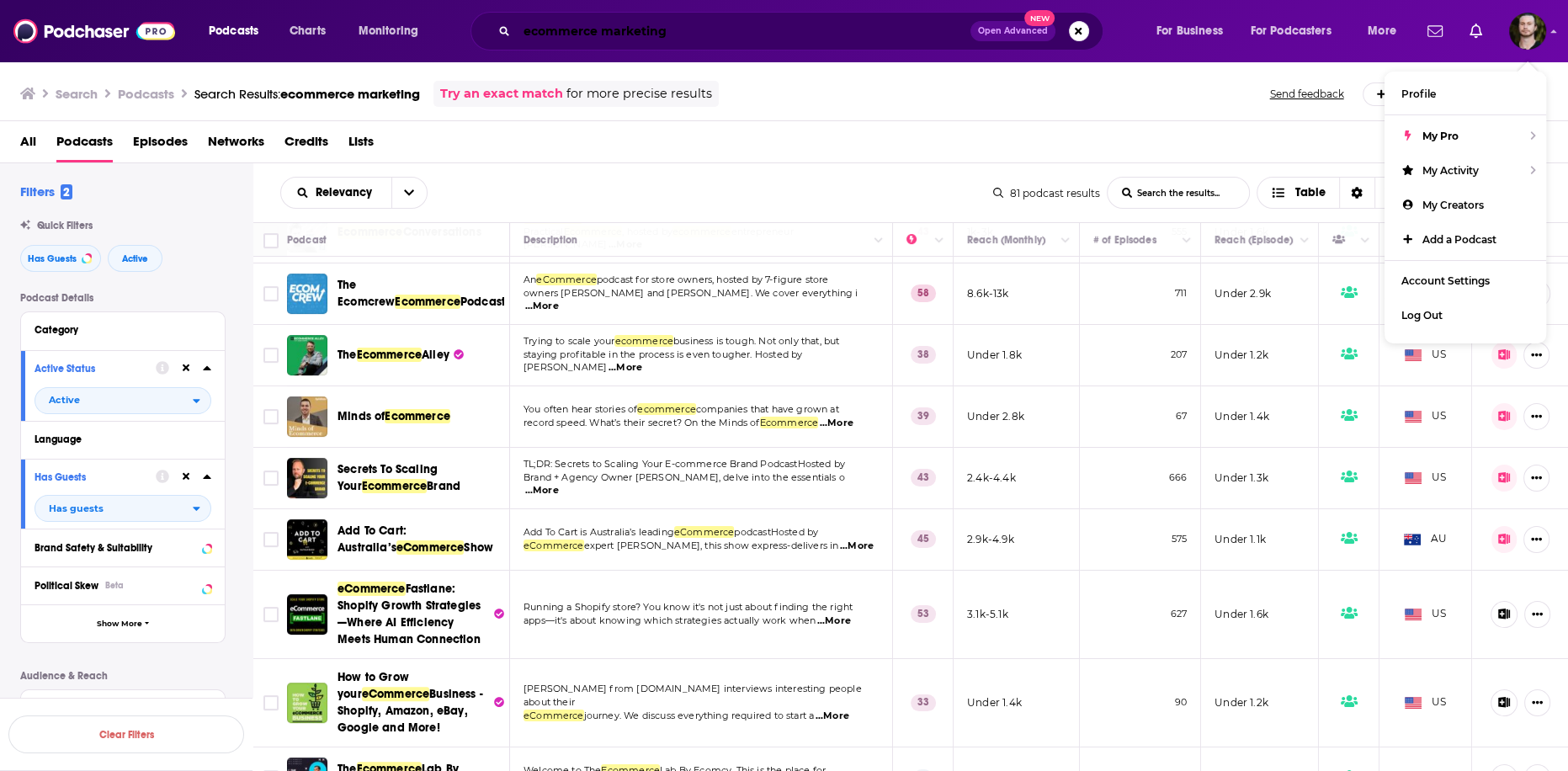
click at [723, 23] on input "ecommerce marketing" at bounding box center [743, 31] width 454 height 27
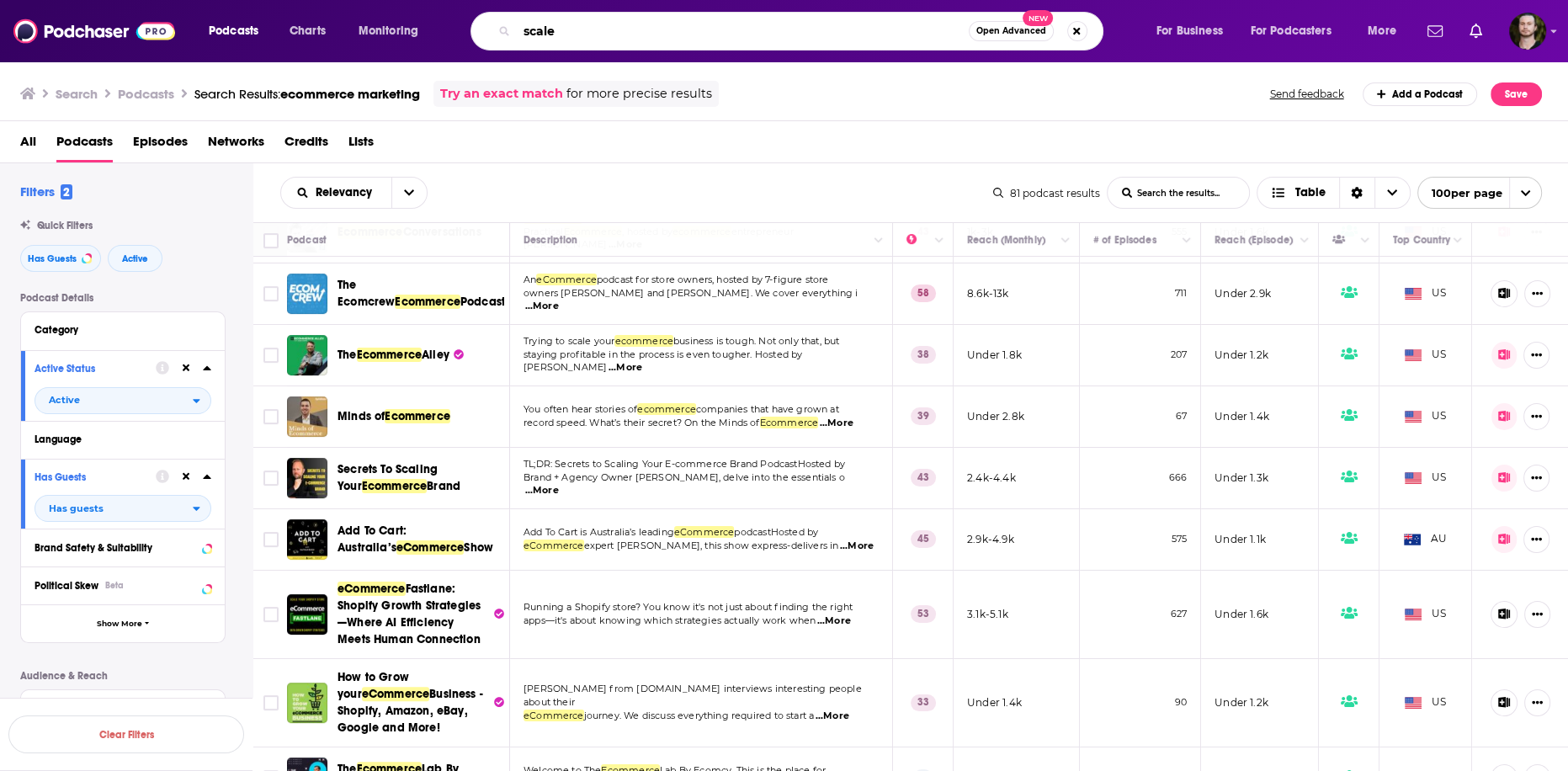
type input "scale"
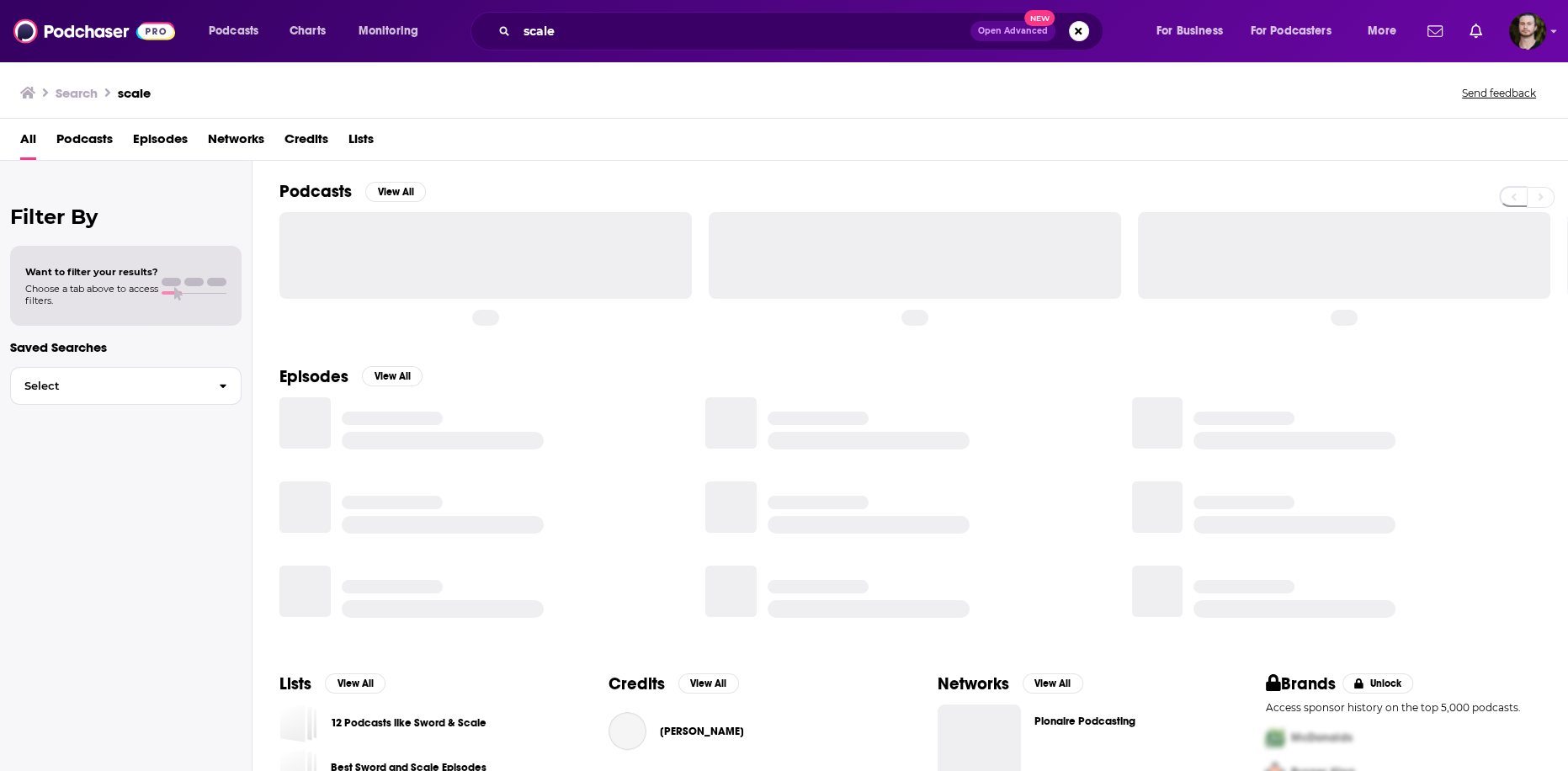
drag, startPoint x: 99, startPoint y: 134, endPoint x: 417, endPoint y: 0, distance: 345.1
click at [99, 133] on span "Podcasts" at bounding box center [84, 143] width 56 height 35
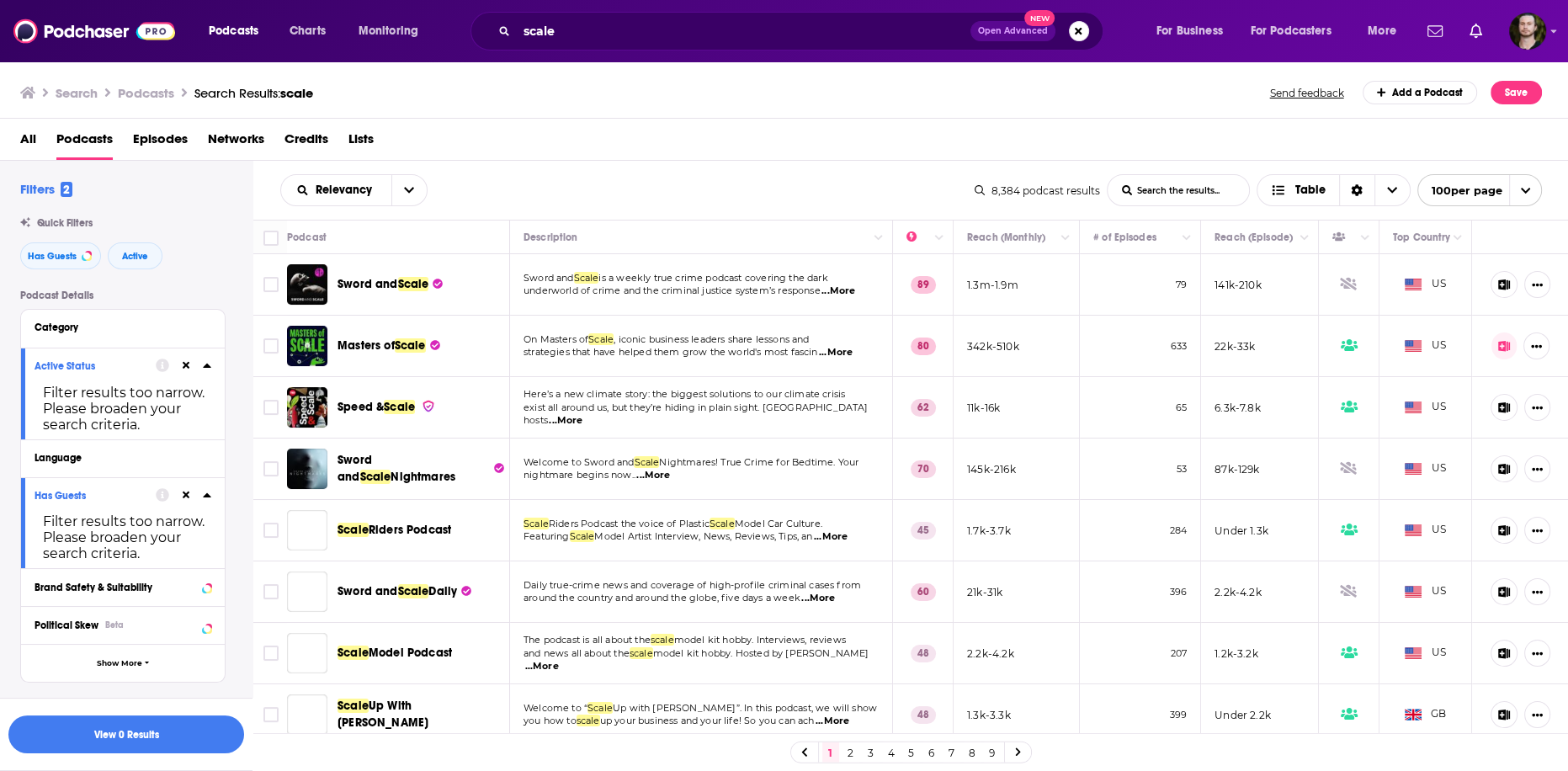
click at [190, 366] on button at bounding box center [186, 365] width 13 height 13
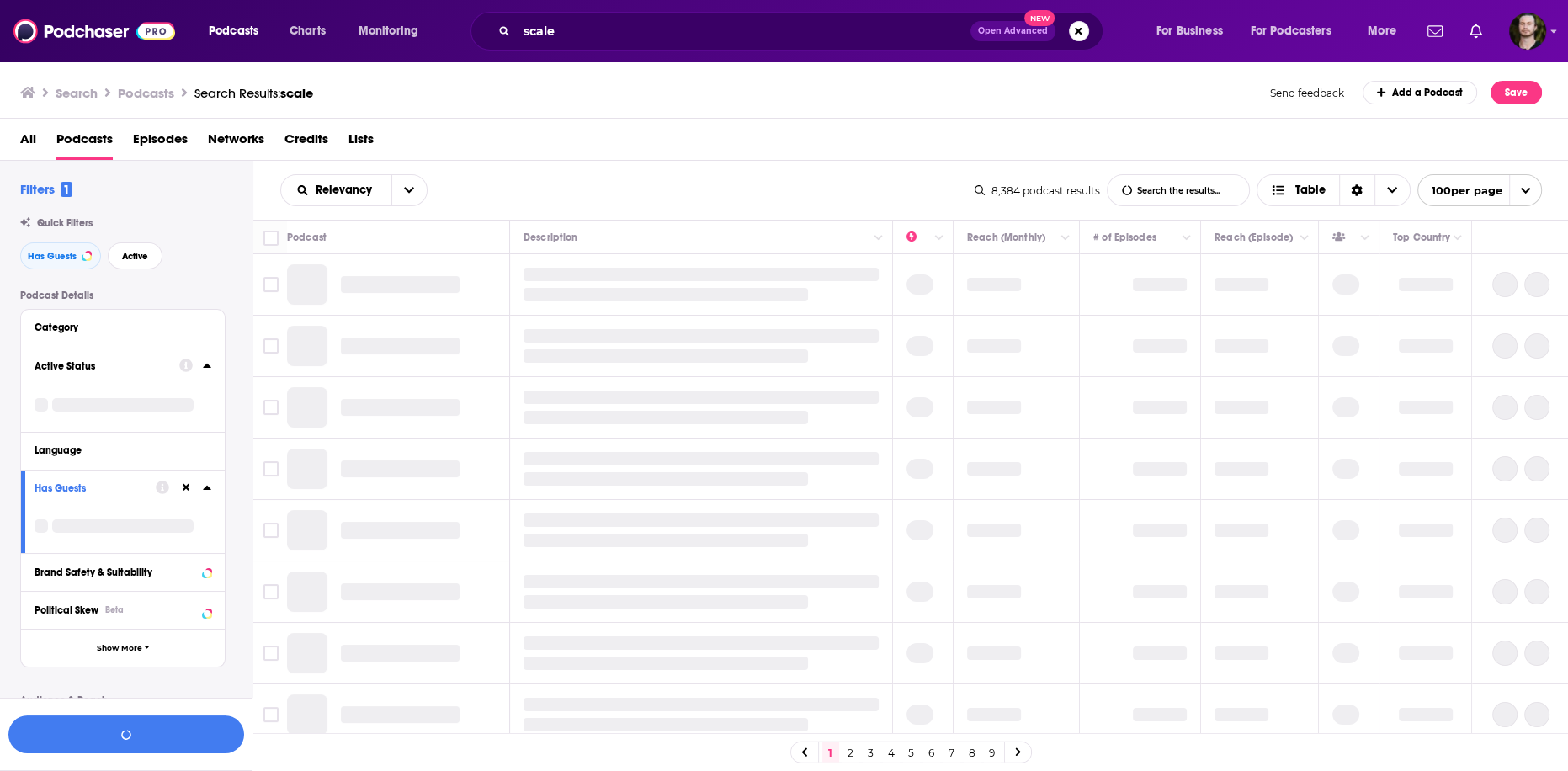
click at [186, 485] on icon at bounding box center [186, 488] width 7 height 11
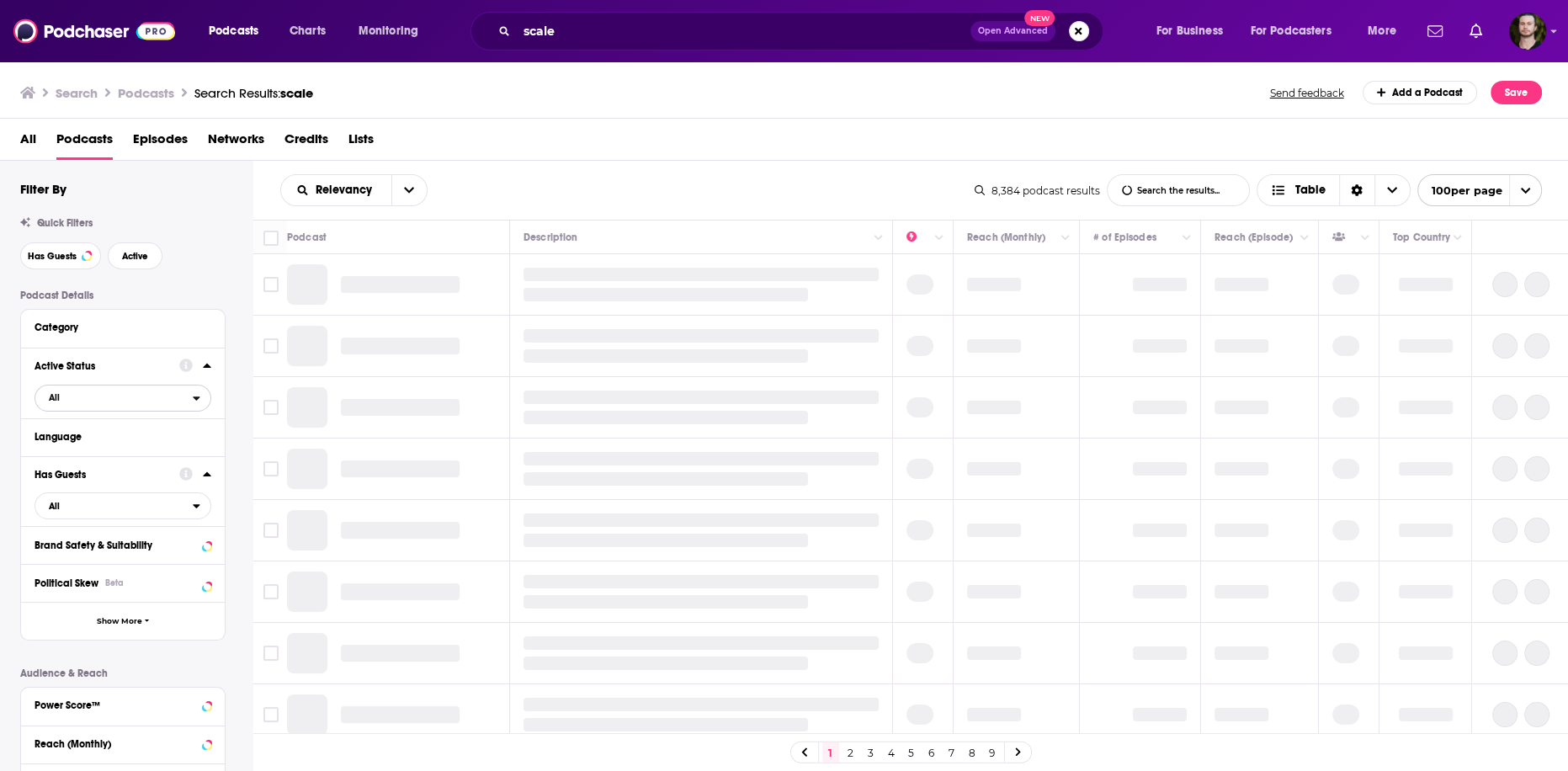
click at [200, 407] on button "All" at bounding box center [123, 398] width 177 height 27
click at [154, 458] on span "2k" at bounding box center [171, 453] width 77 height 9
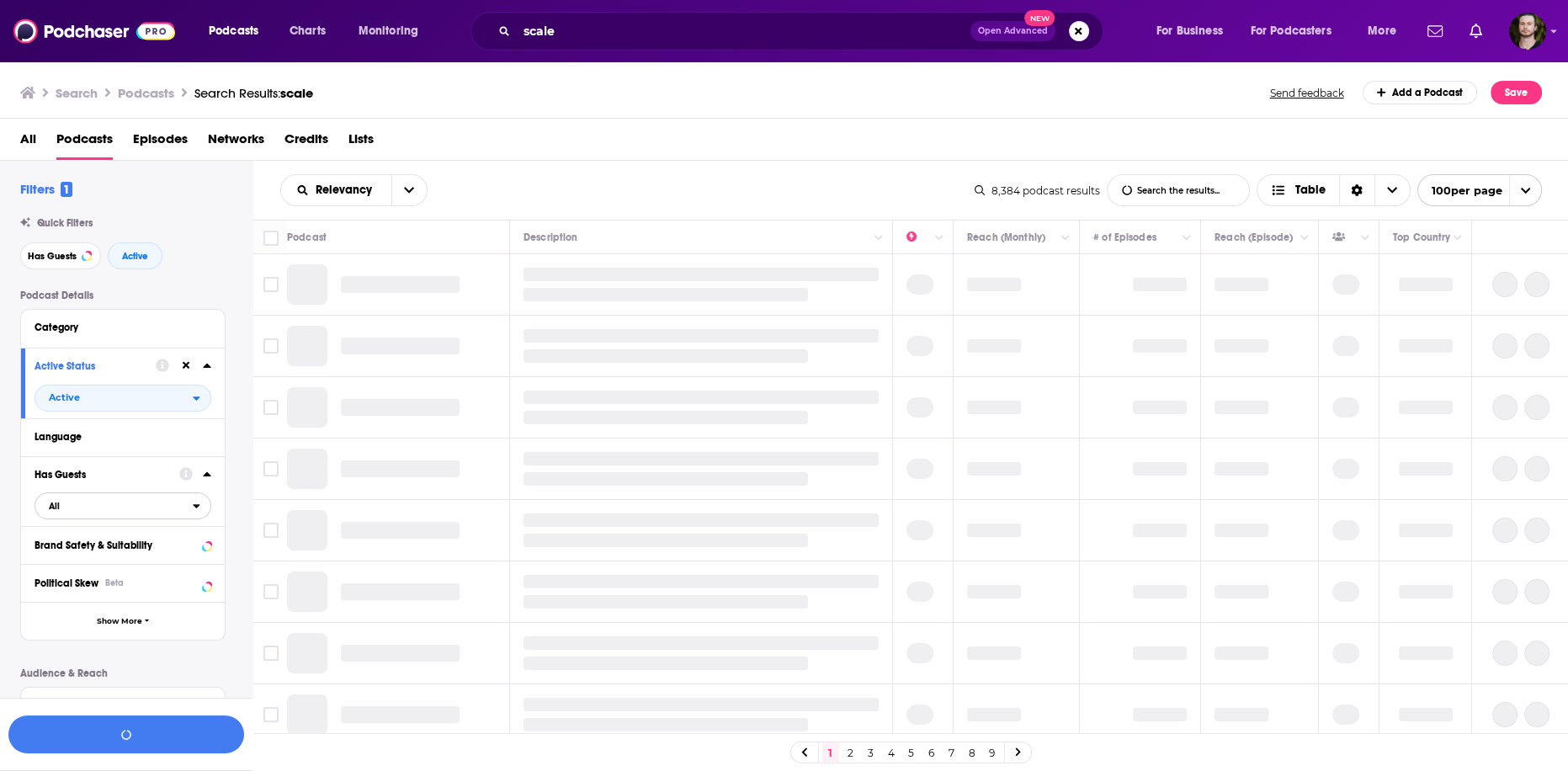
click at [197, 516] on button "All" at bounding box center [123, 506] width 177 height 27
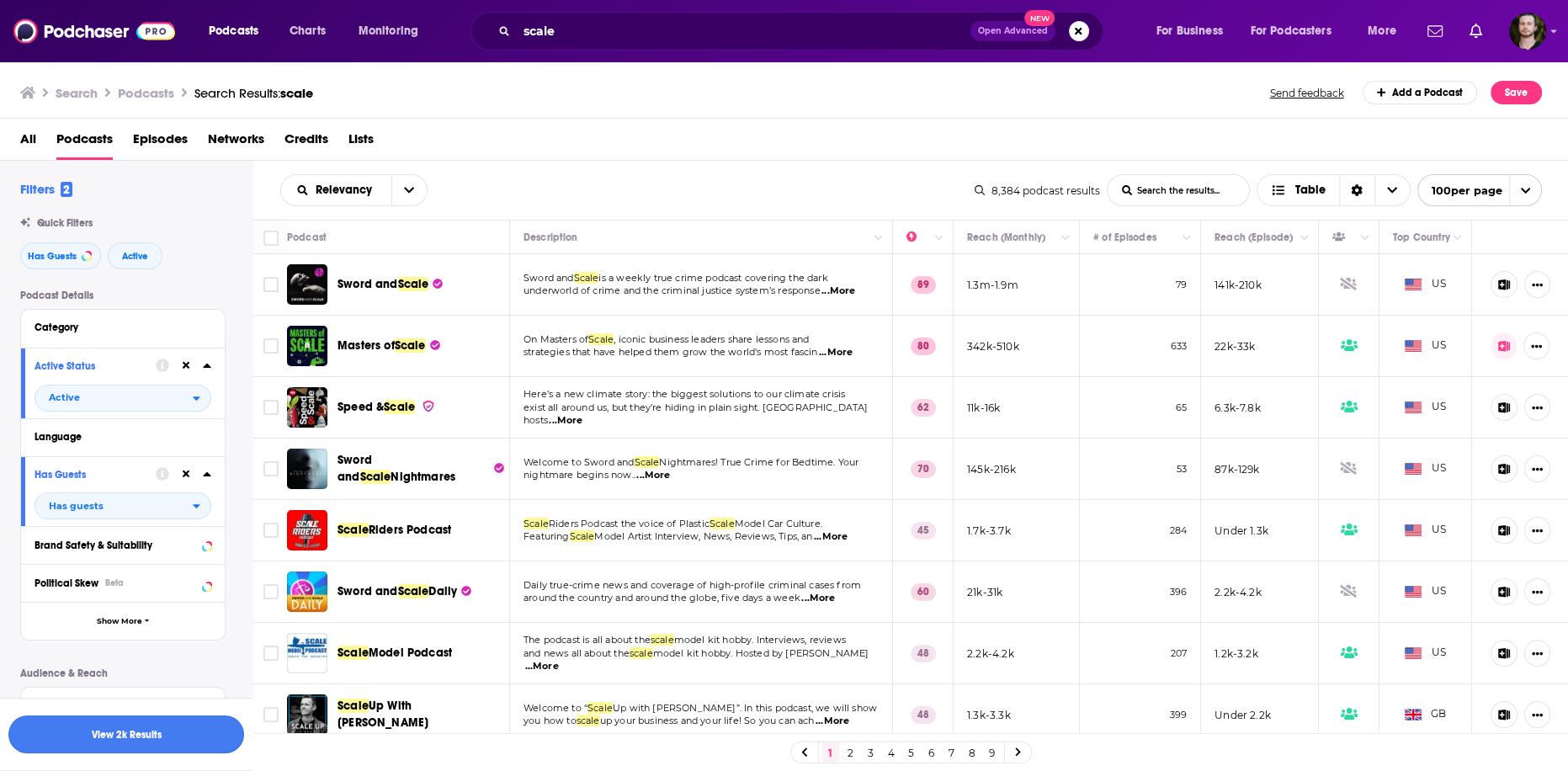
click at [166, 742] on button "View 2k Results" at bounding box center [126, 734] width 235 height 37
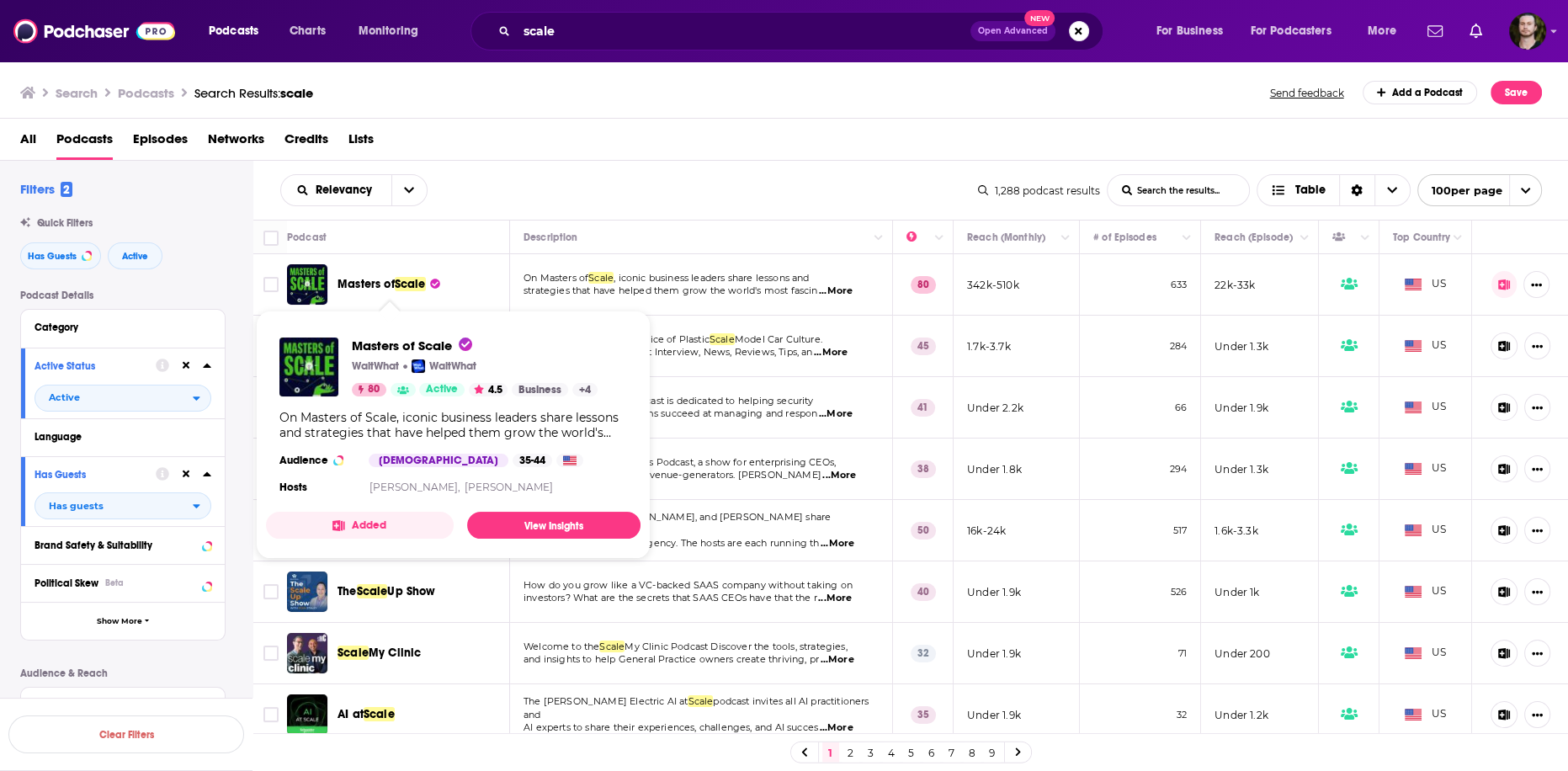
click at [399, 516] on button "Added" at bounding box center [359, 526] width 187 height 27
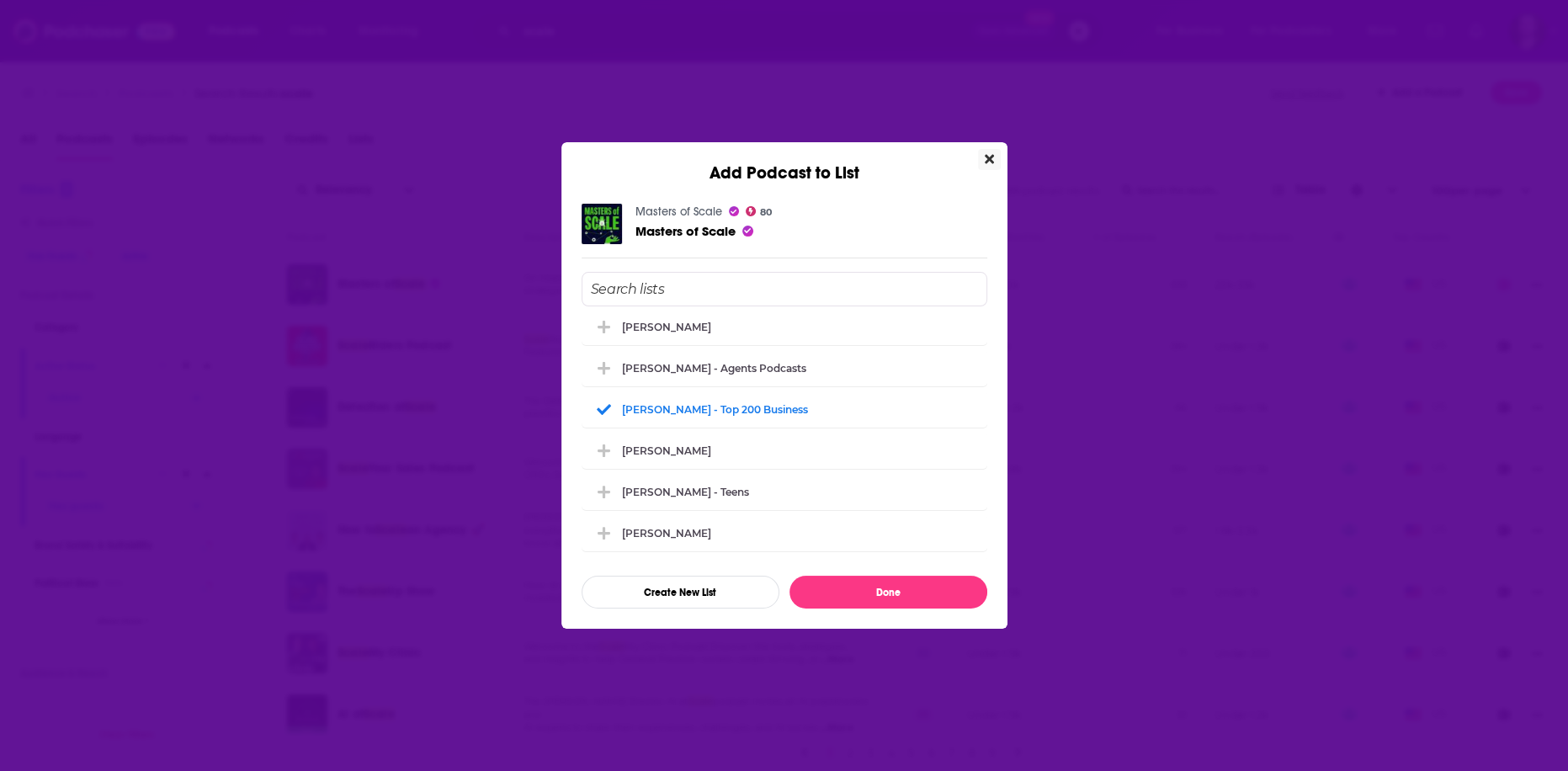
scroll to position [2291, 0]
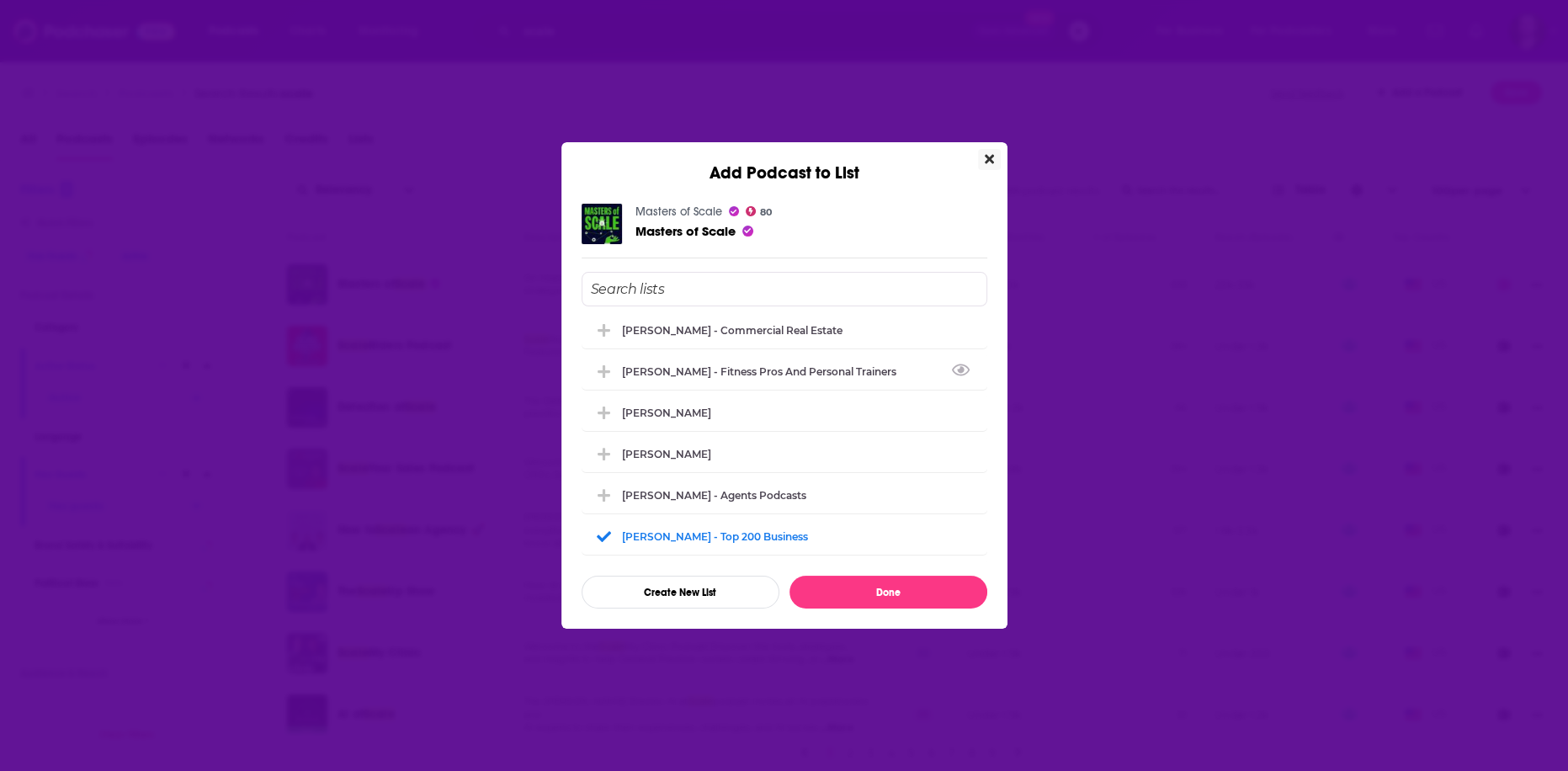
click at [996, 157] on button "Close" at bounding box center [989, 160] width 22 height 21
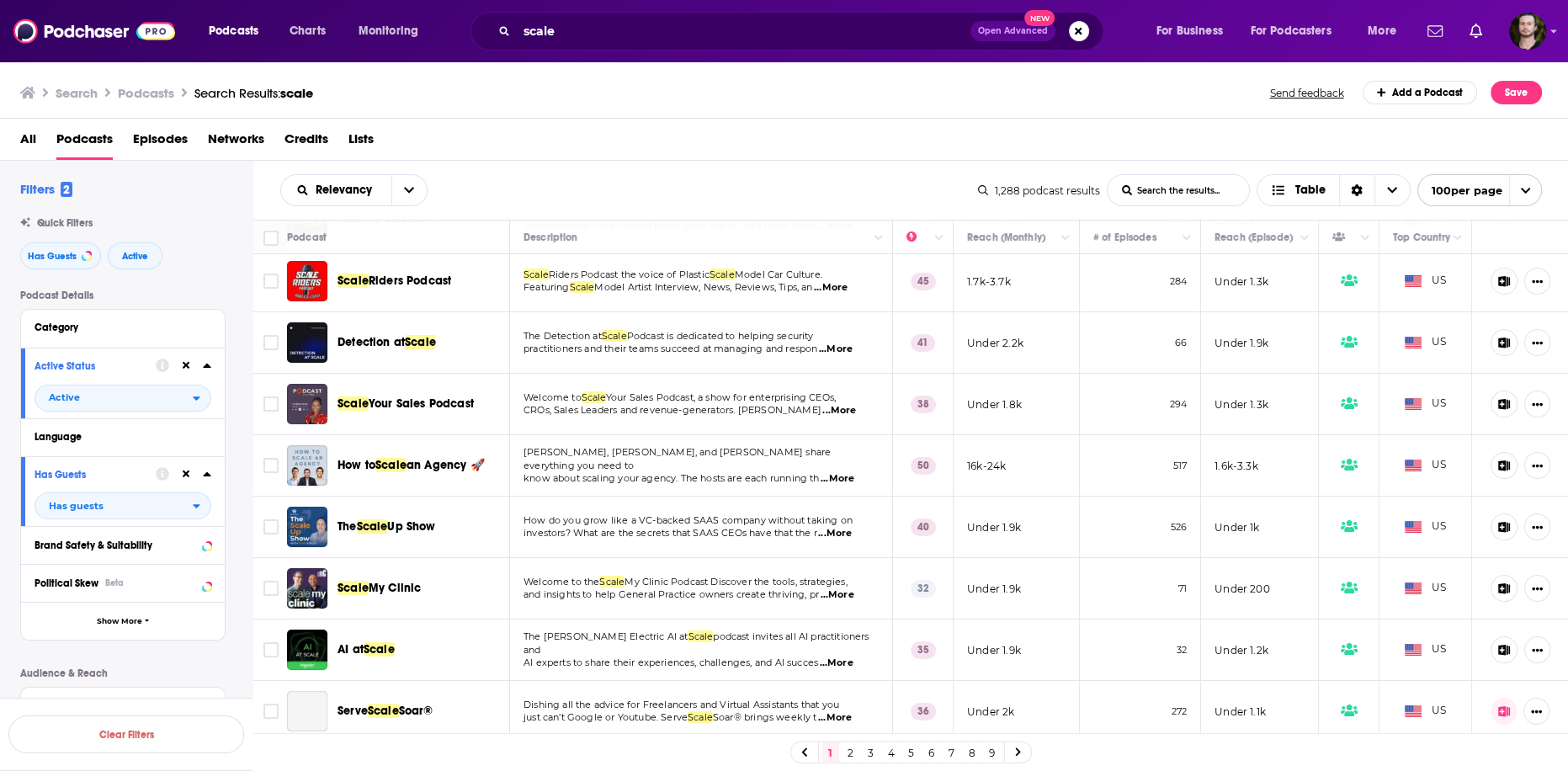
scroll to position [135, 0]
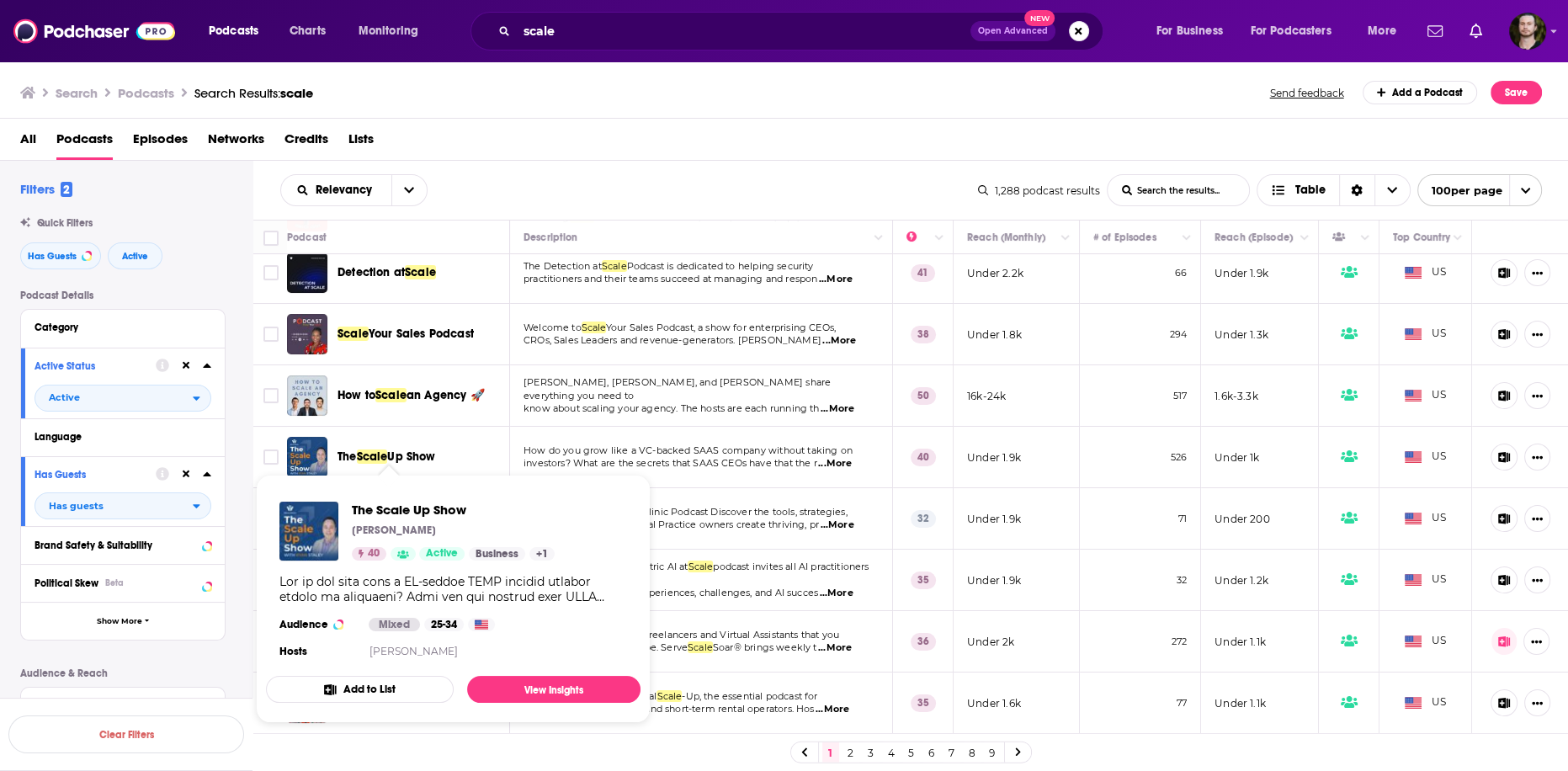
drag, startPoint x: 458, startPoint y: 460, endPoint x: 338, endPoint y: 459, distance: 120.0
click at [338, 459] on div "The Scale Up Show" at bounding box center [425, 457] width 175 height 17
copy span "The Scale Up Show"
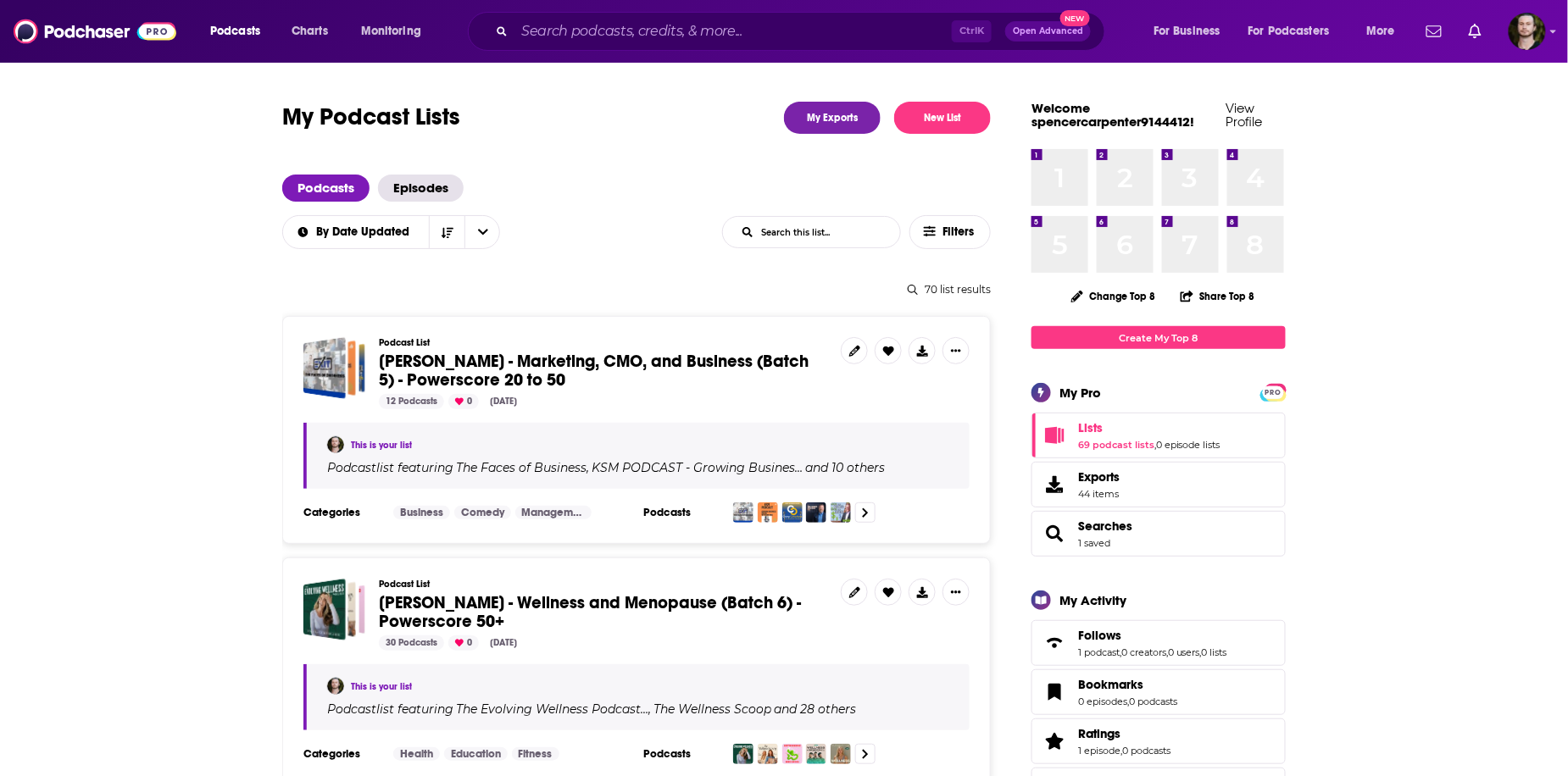
click at [679, 363] on span "[PERSON_NAME] - Marketing, CMO, and Business (Batch 5) - Powerscore 20 to 50" at bounding box center [594, 371] width 429 height 40
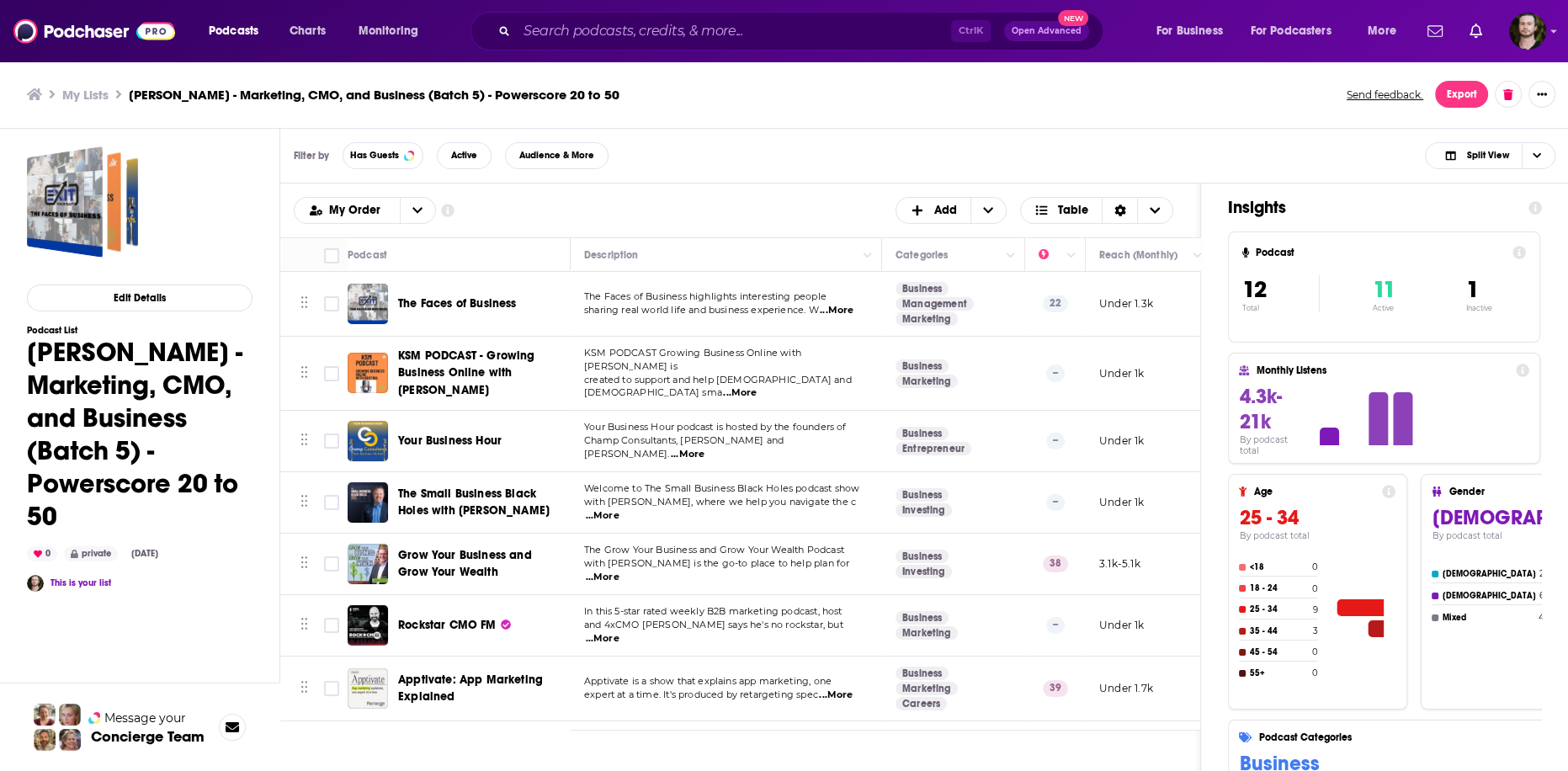
scroll to position [269, 0]
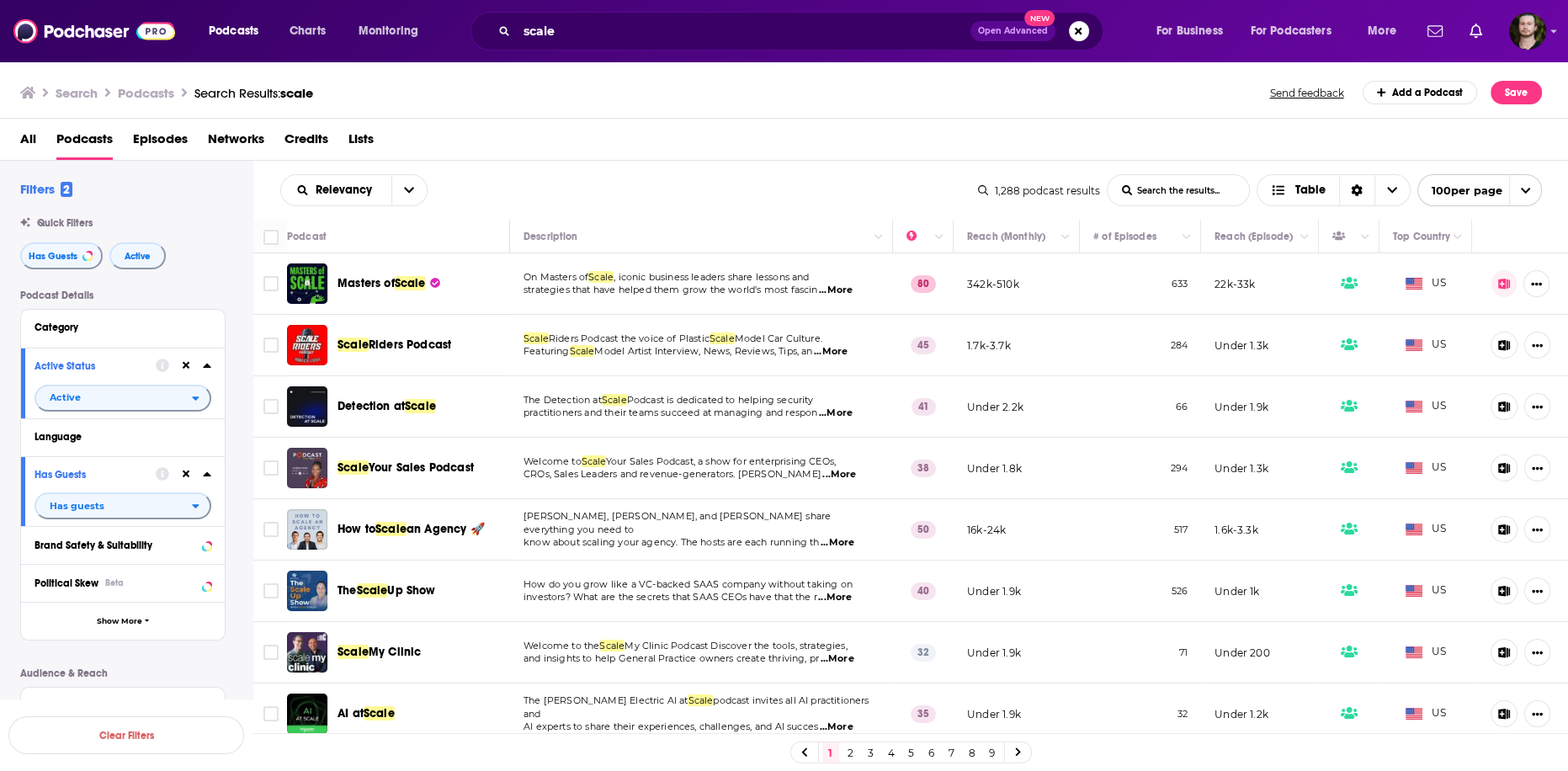
scroll to position [135, 0]
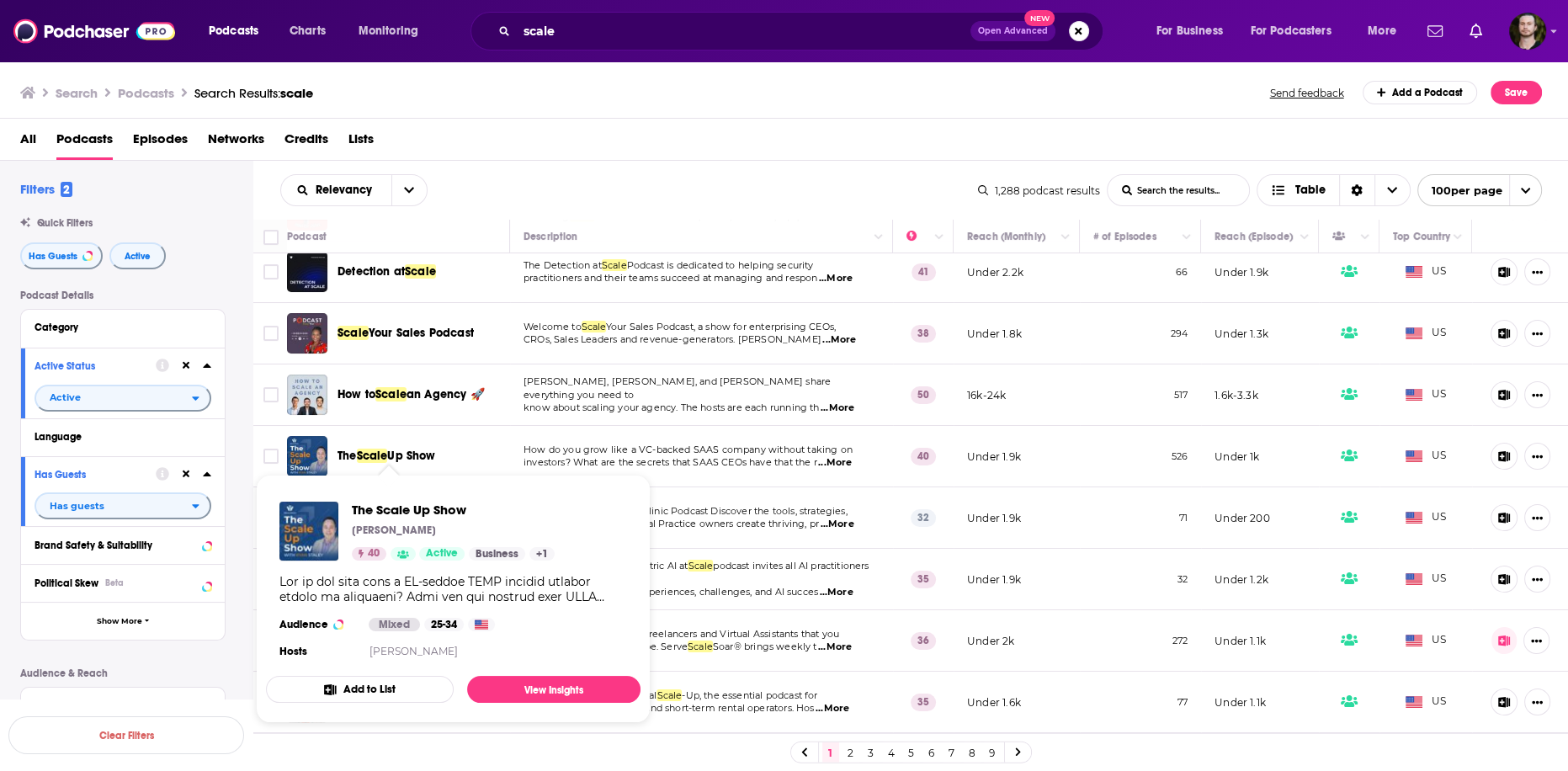
click at [382, 682] on button "Add to List" at bounding box center [359, 690] width 187 height 27
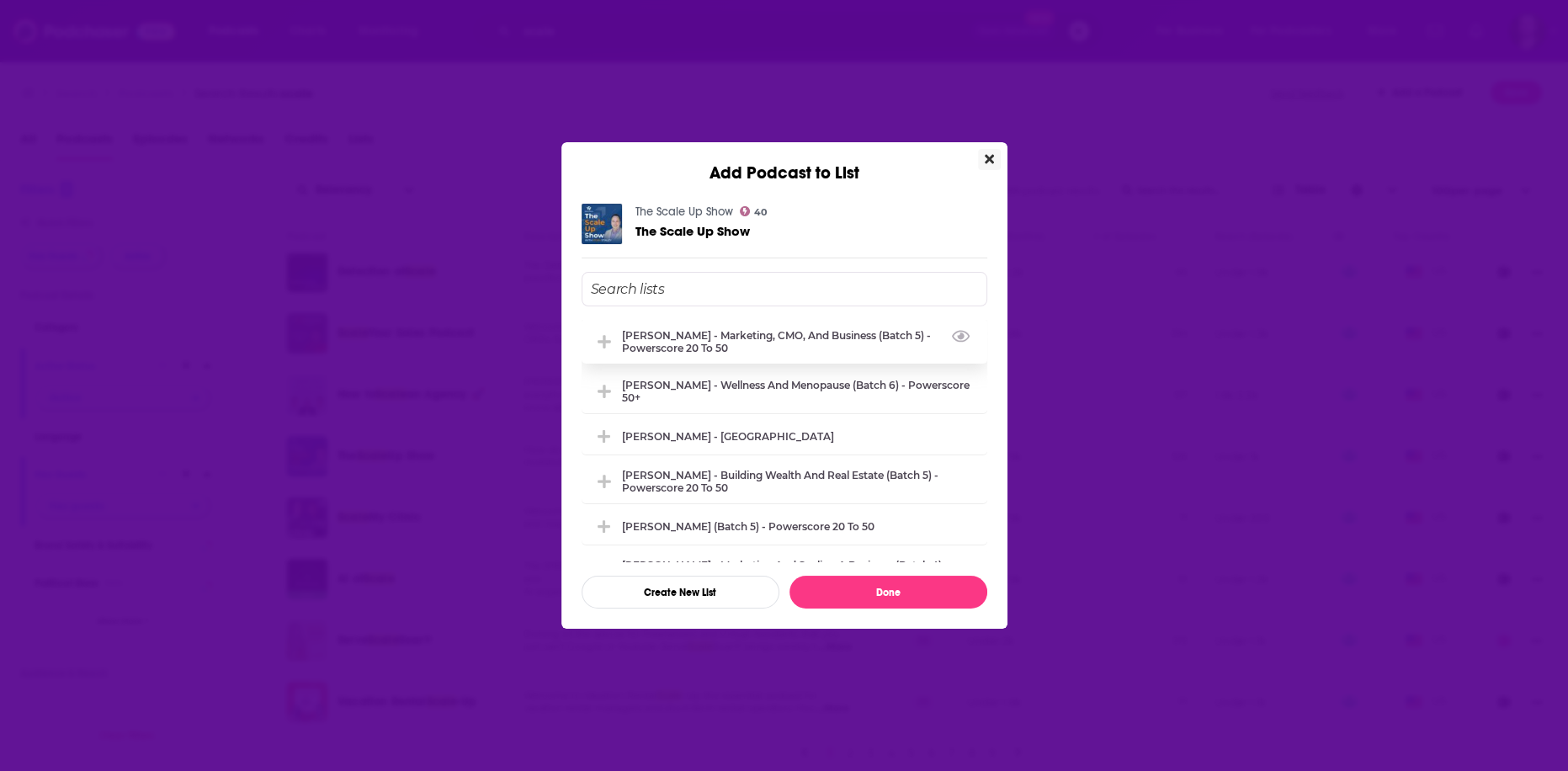
click at [755, 339] on div "[PERSON_NAME] - Marketing, CMO, and Business (Batch 5) - Powerscore 20 to 50" at bounding box center [799, 342] width 355 height 25
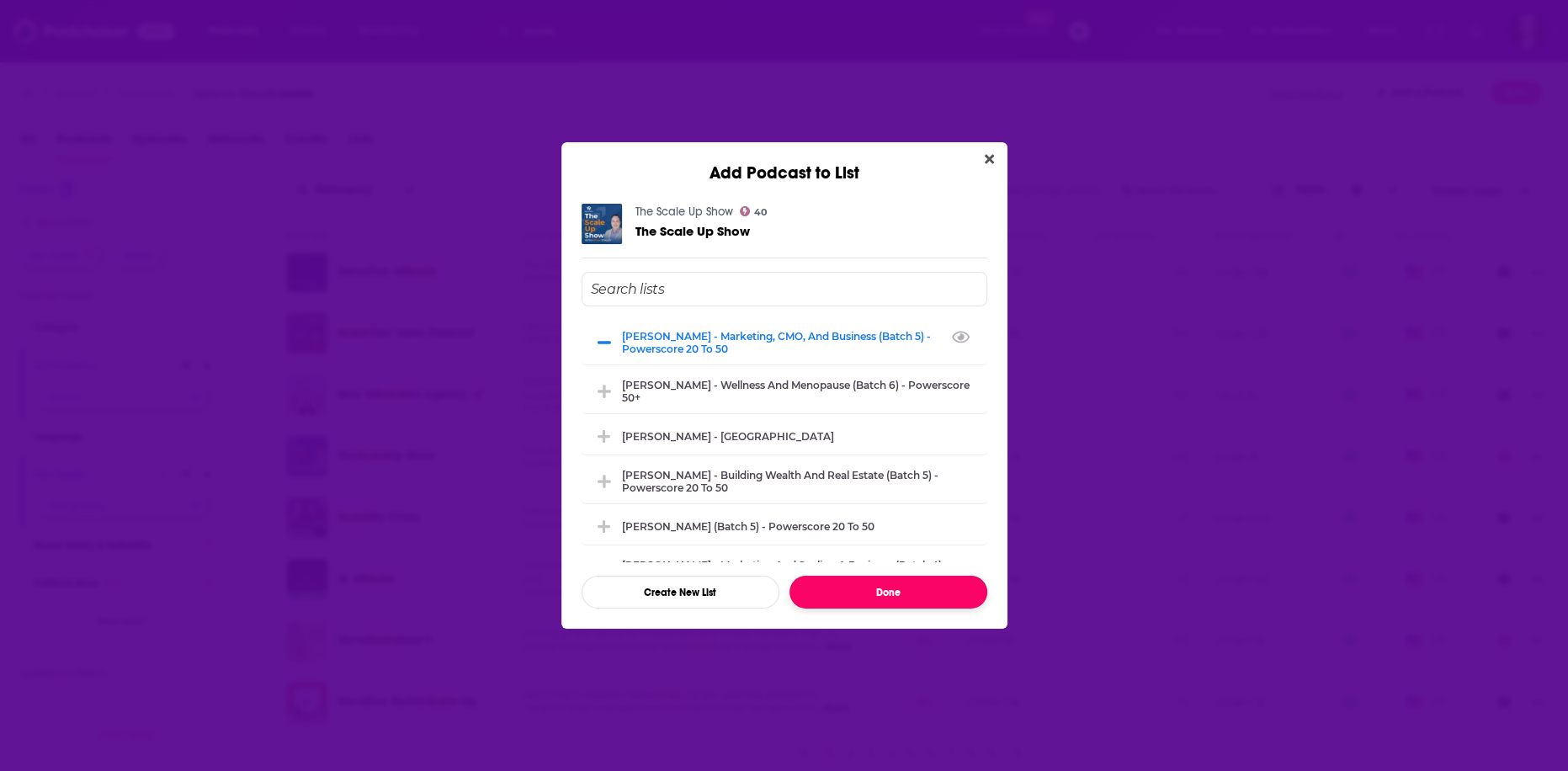
click at [882, 606] on button "Done" at bounding box center [888, 592] width 198 height 33
